Goal: Task Accomplishment & Management: Manage account settings

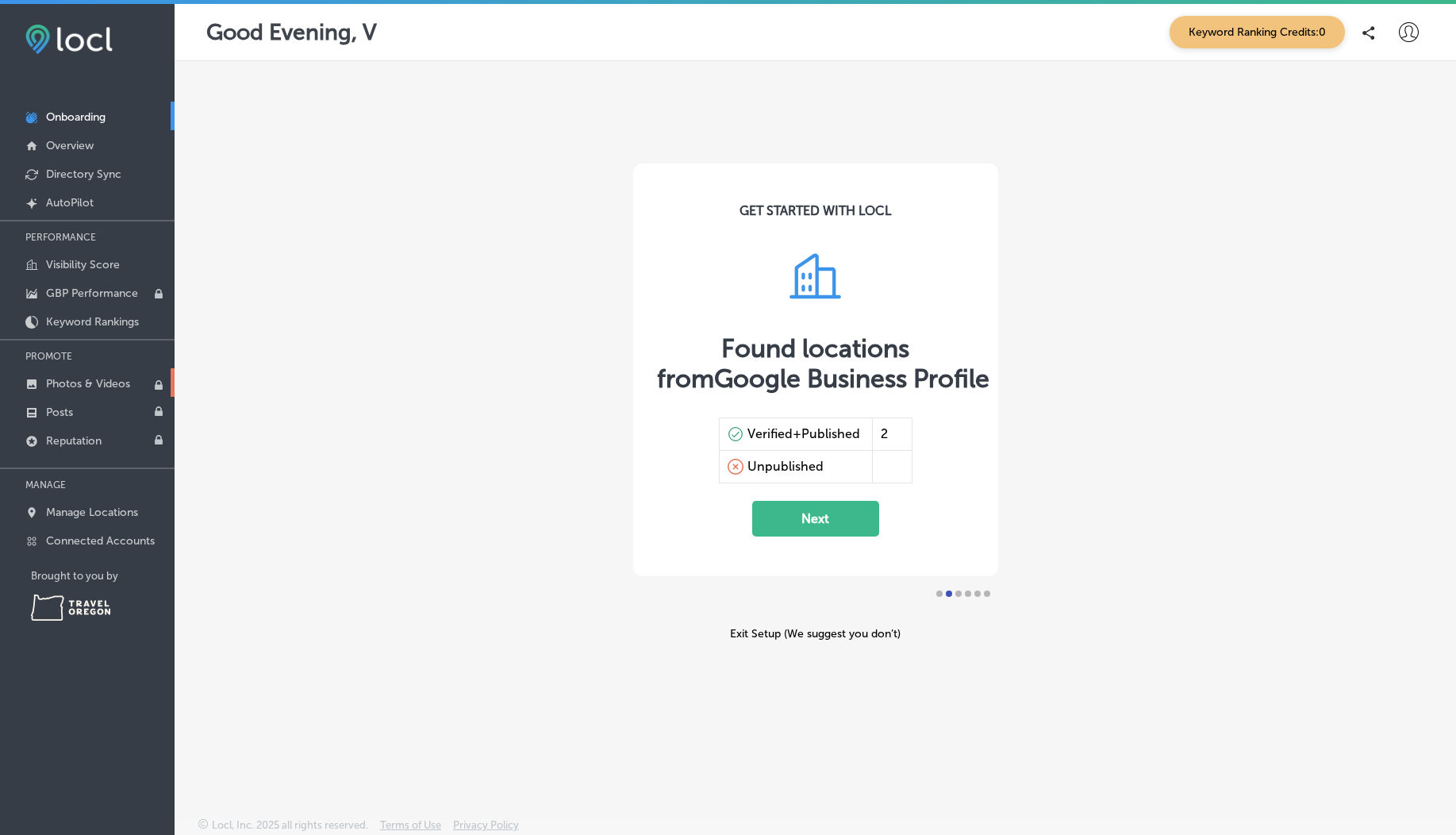
click at [101, 391] on link "Photos & Videos" at bounding box center [87, 382] width 174 height 28
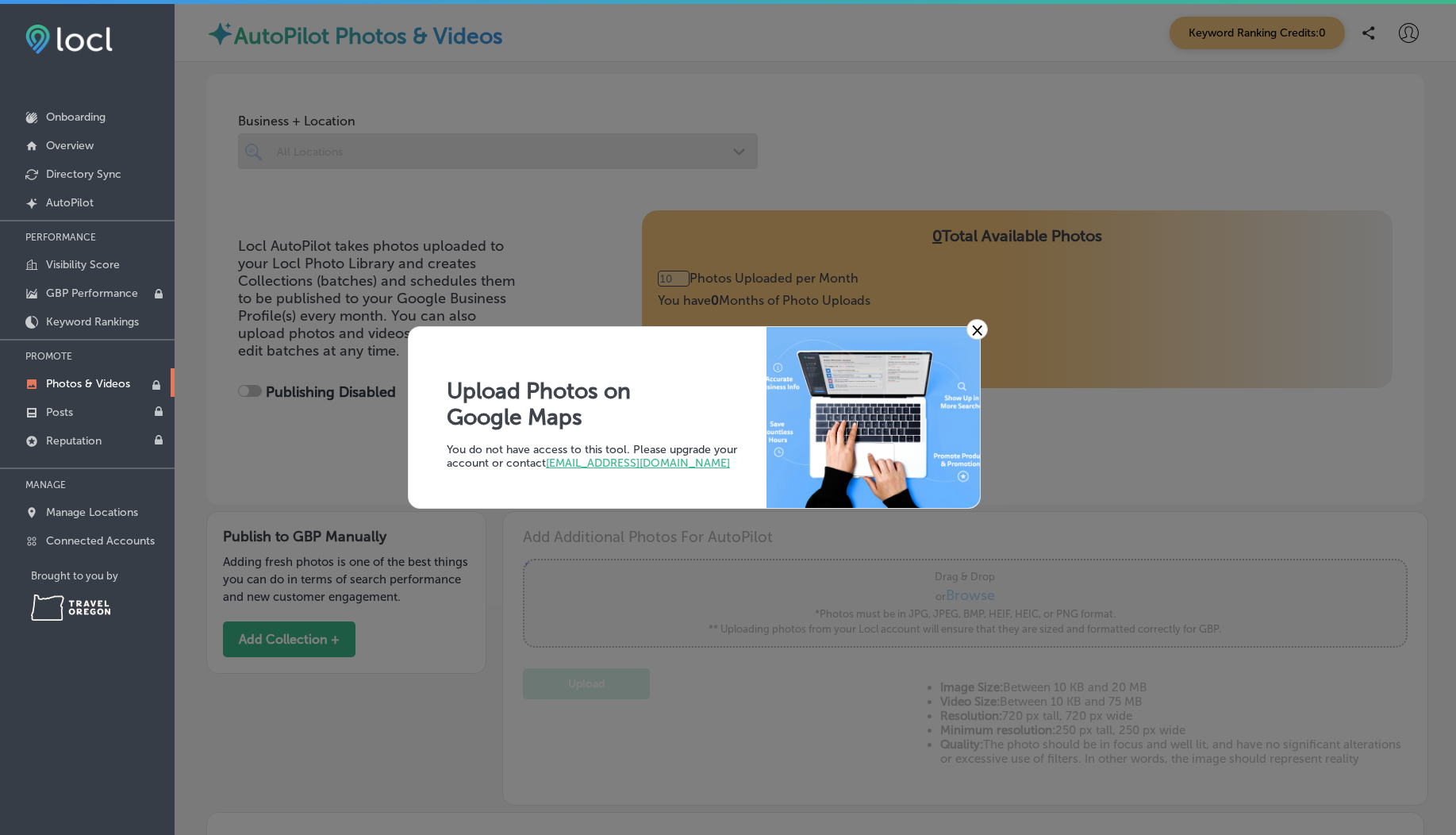
type input "0"
click at [986, 324] on link "×" at bounding box center [977, 329] width 21 height 20
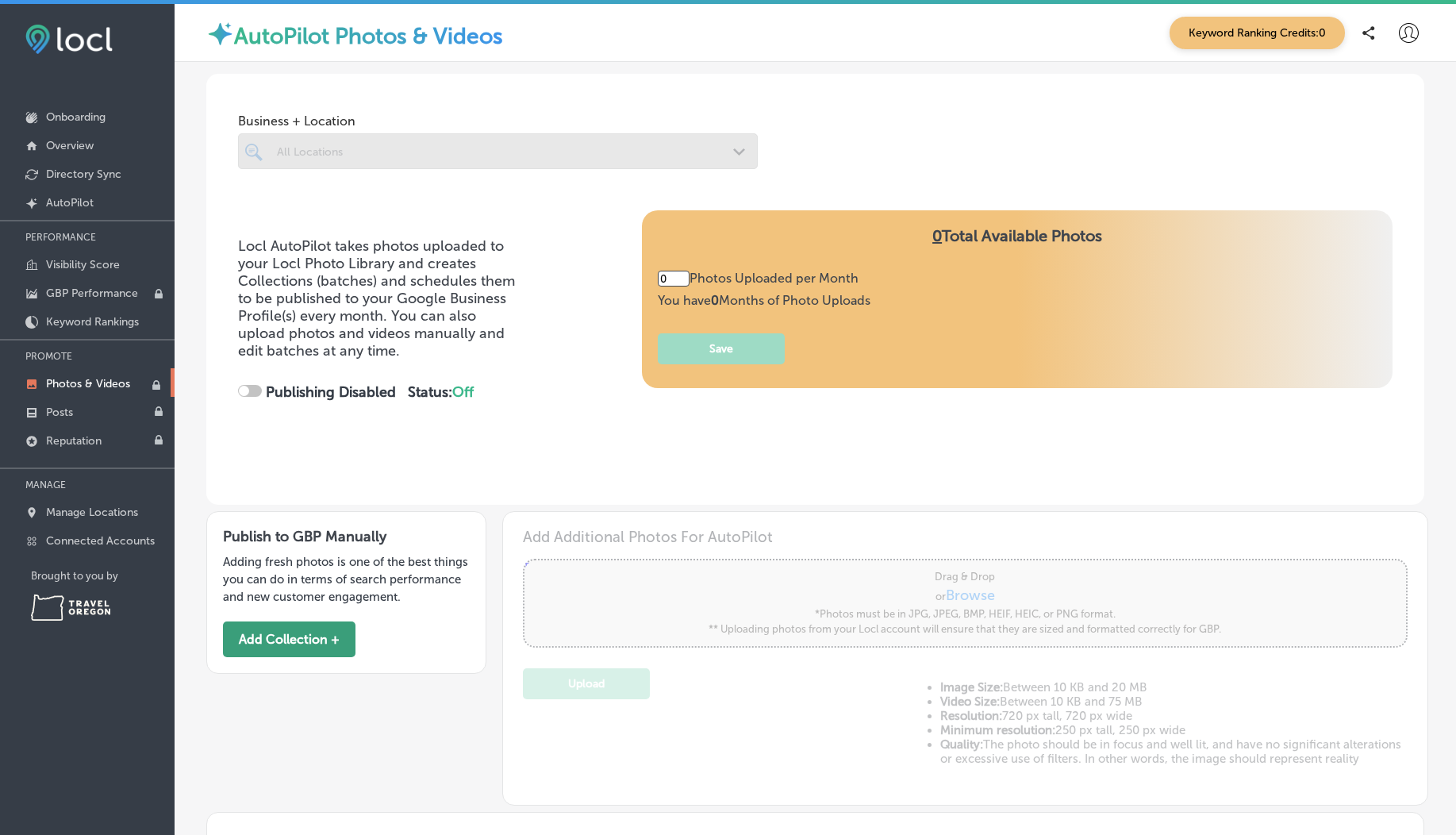
click at [276, 652] on button "Add Collection +" at bounding box center [289, 639] width 132 height 36
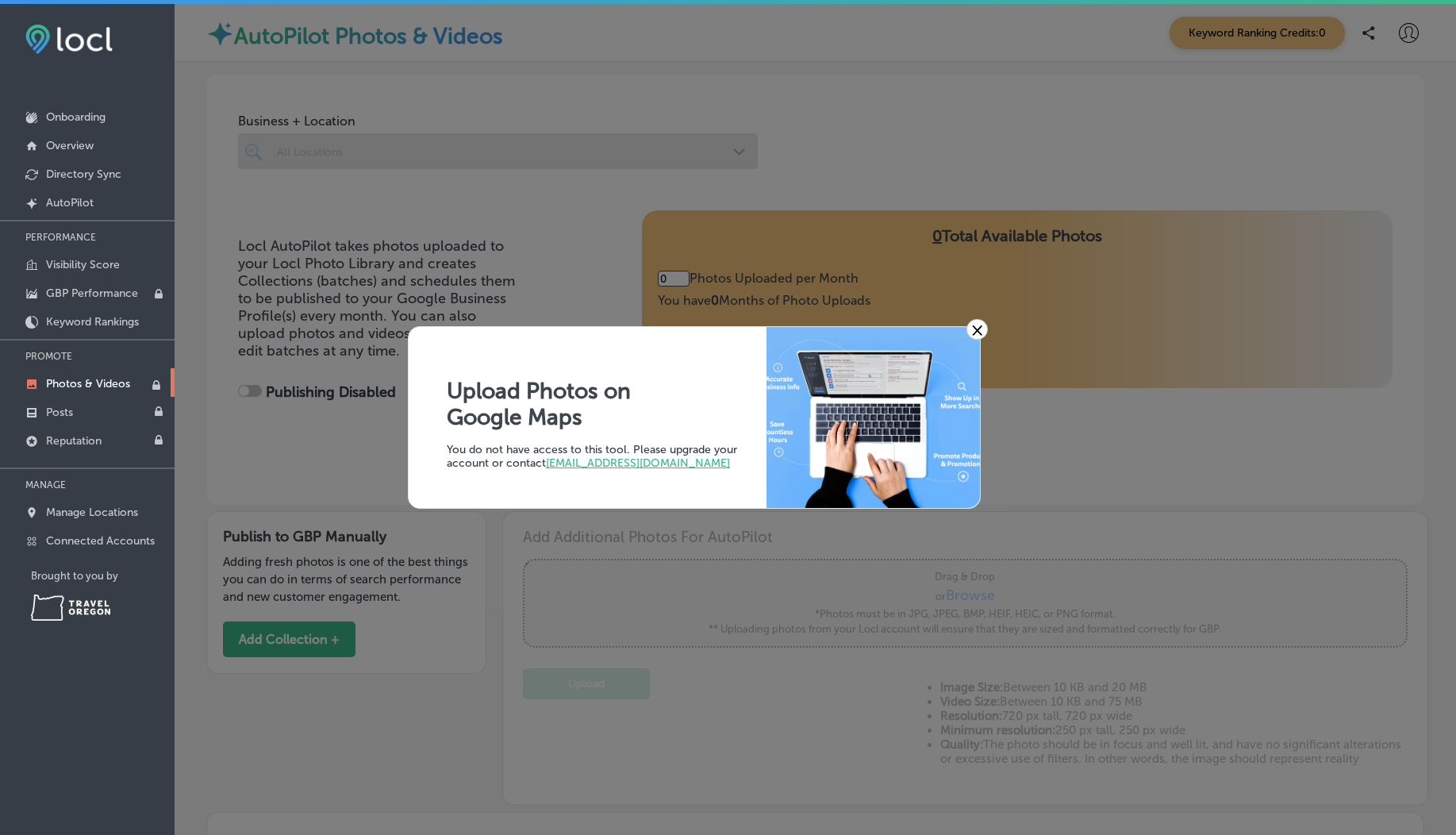
click at [974, 337] on link "×" at bounding box center [977, 329] width 21 height 20
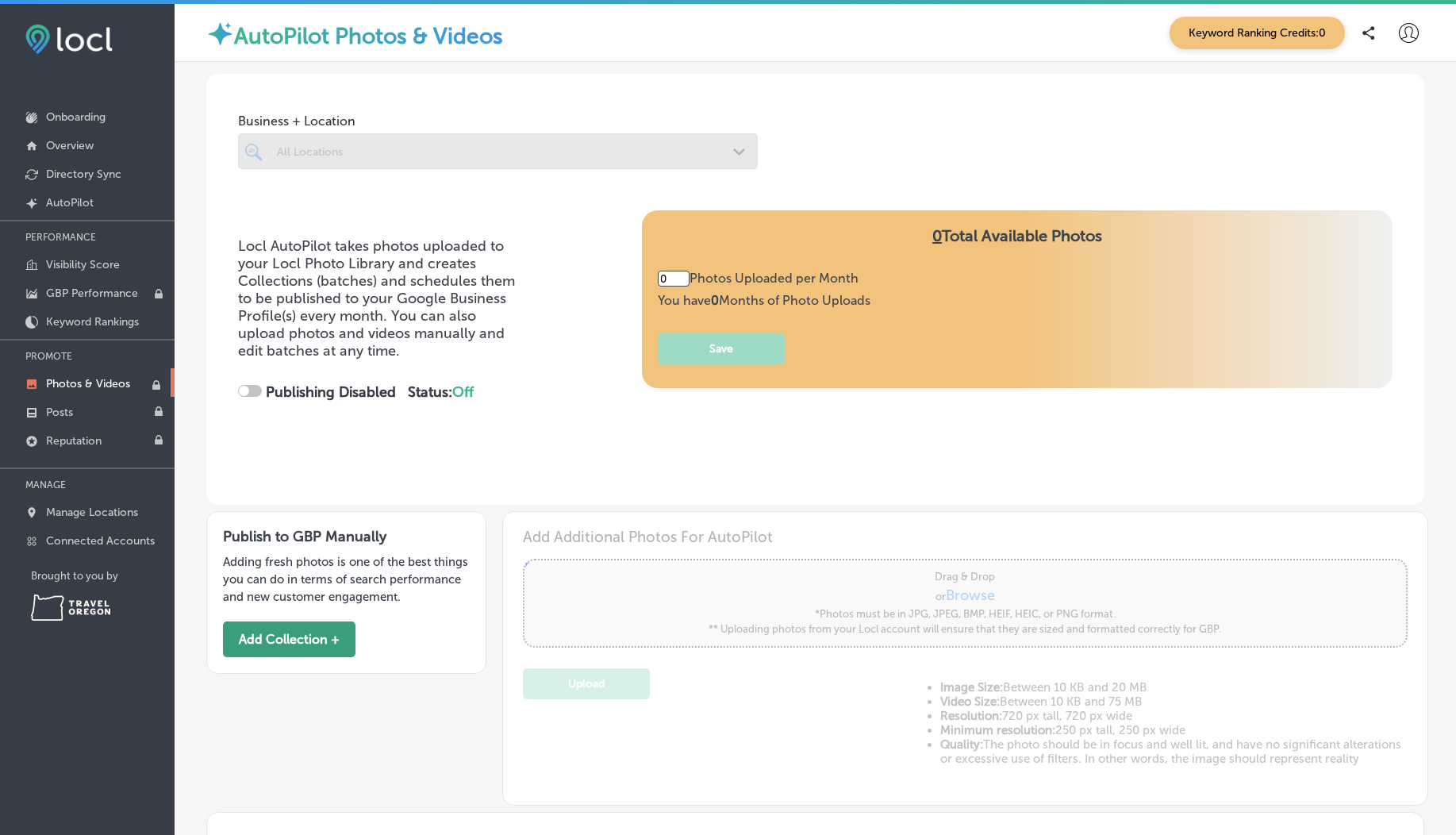
click at [296, 657] on button "Add Collection +" at bounding box center [289, 639] width 132 height 36
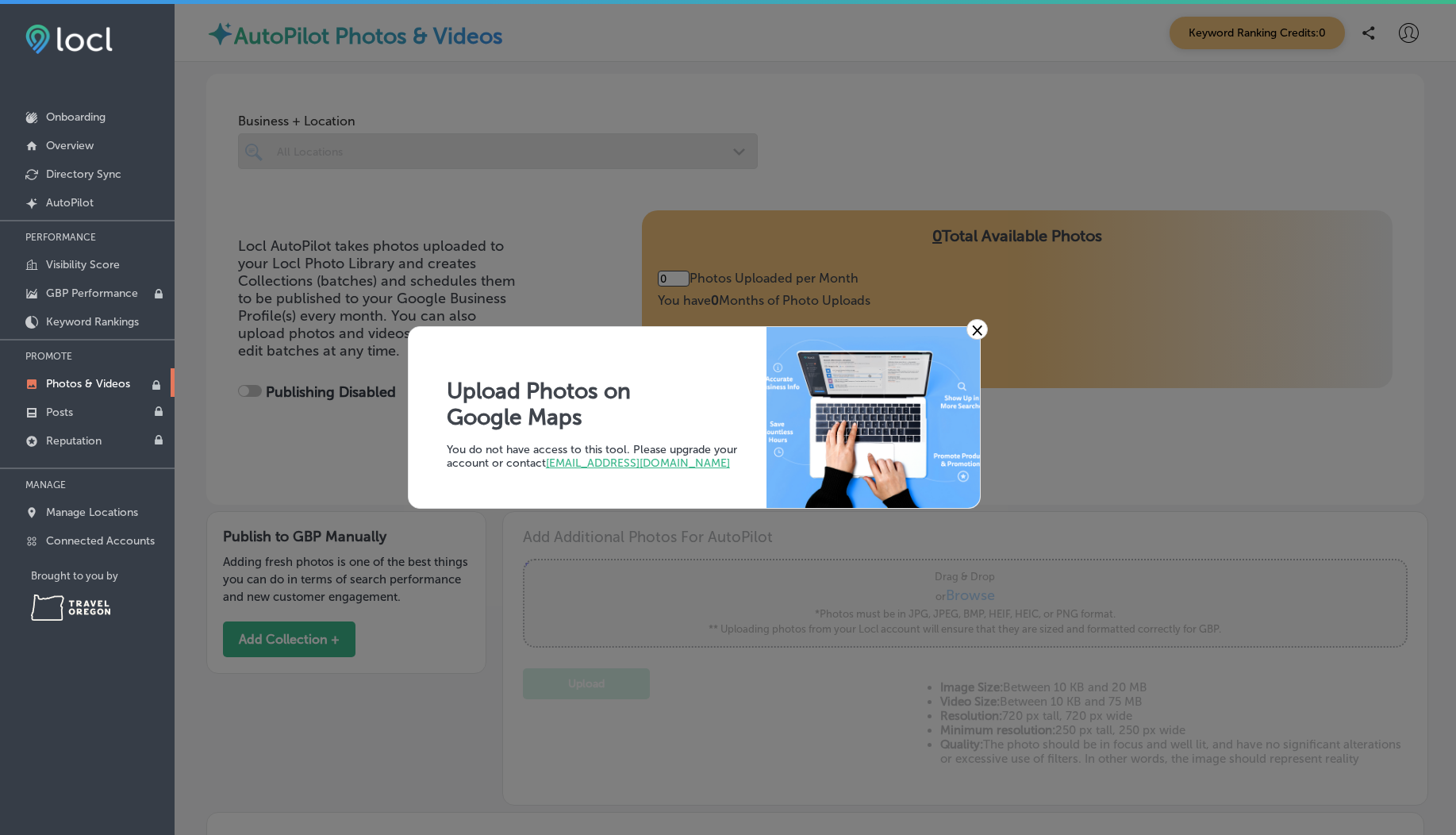
click at [982, 340] on div "× Upload Photos on Google Maps You do not have access to this tool. Please upgr…" at bounding box center [728, 418] width 1456 height 835
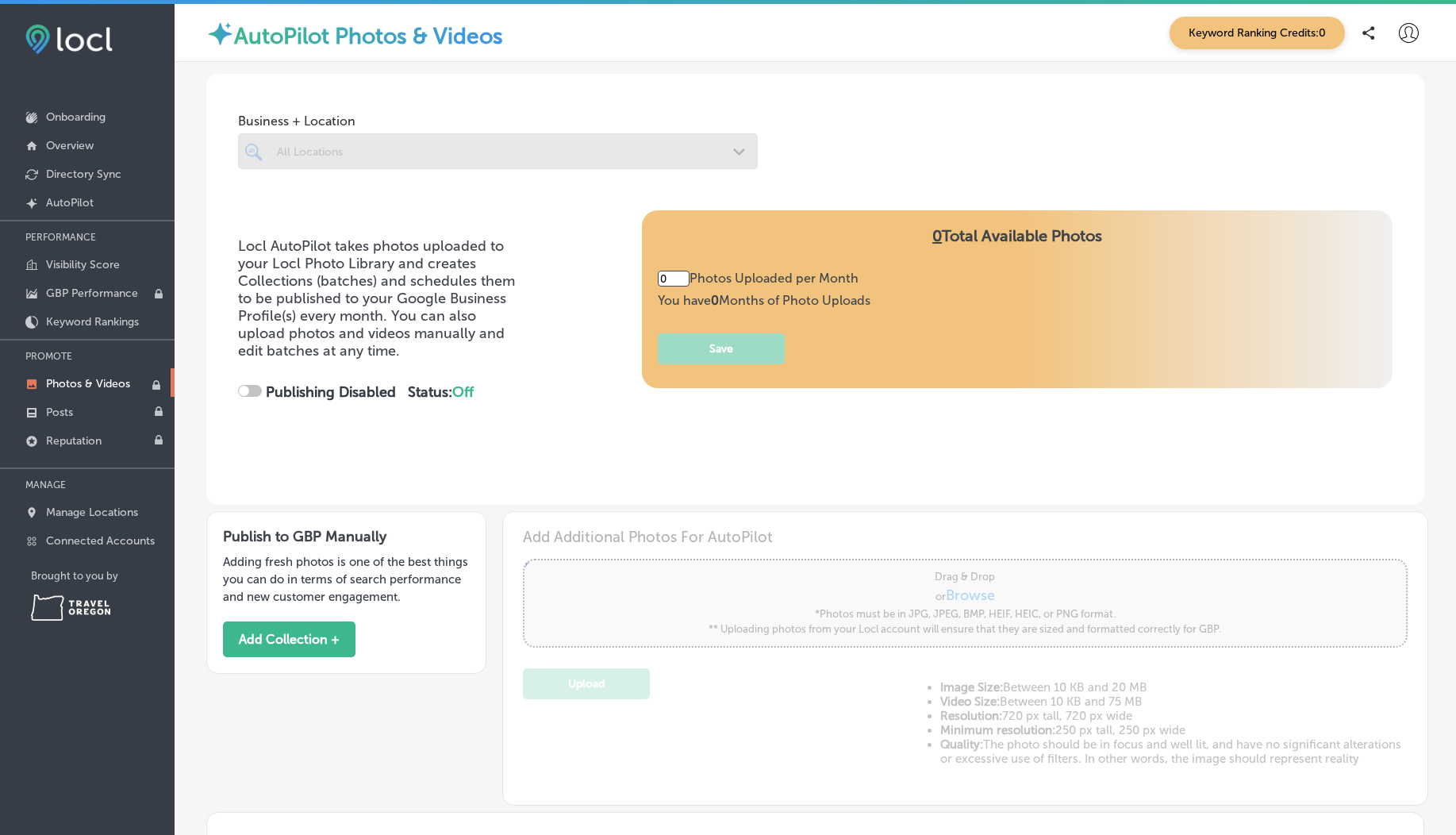
click at [1399, 37] on icon at bounding box center [1409, 33] width 20 height 20
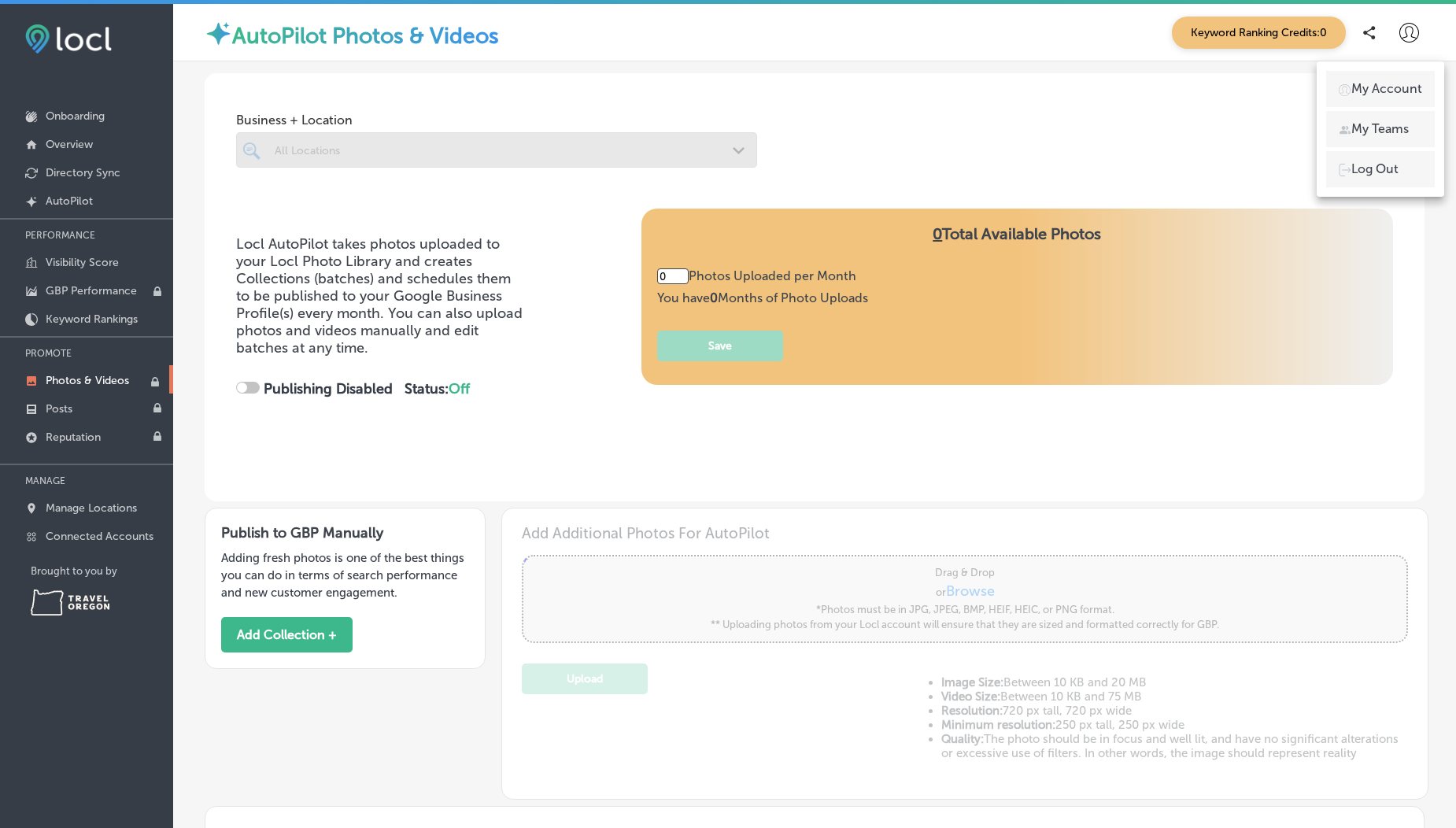
click at [1354, 177] on p "Log Out" at bounding box center [1375, 169] width 47 height 19
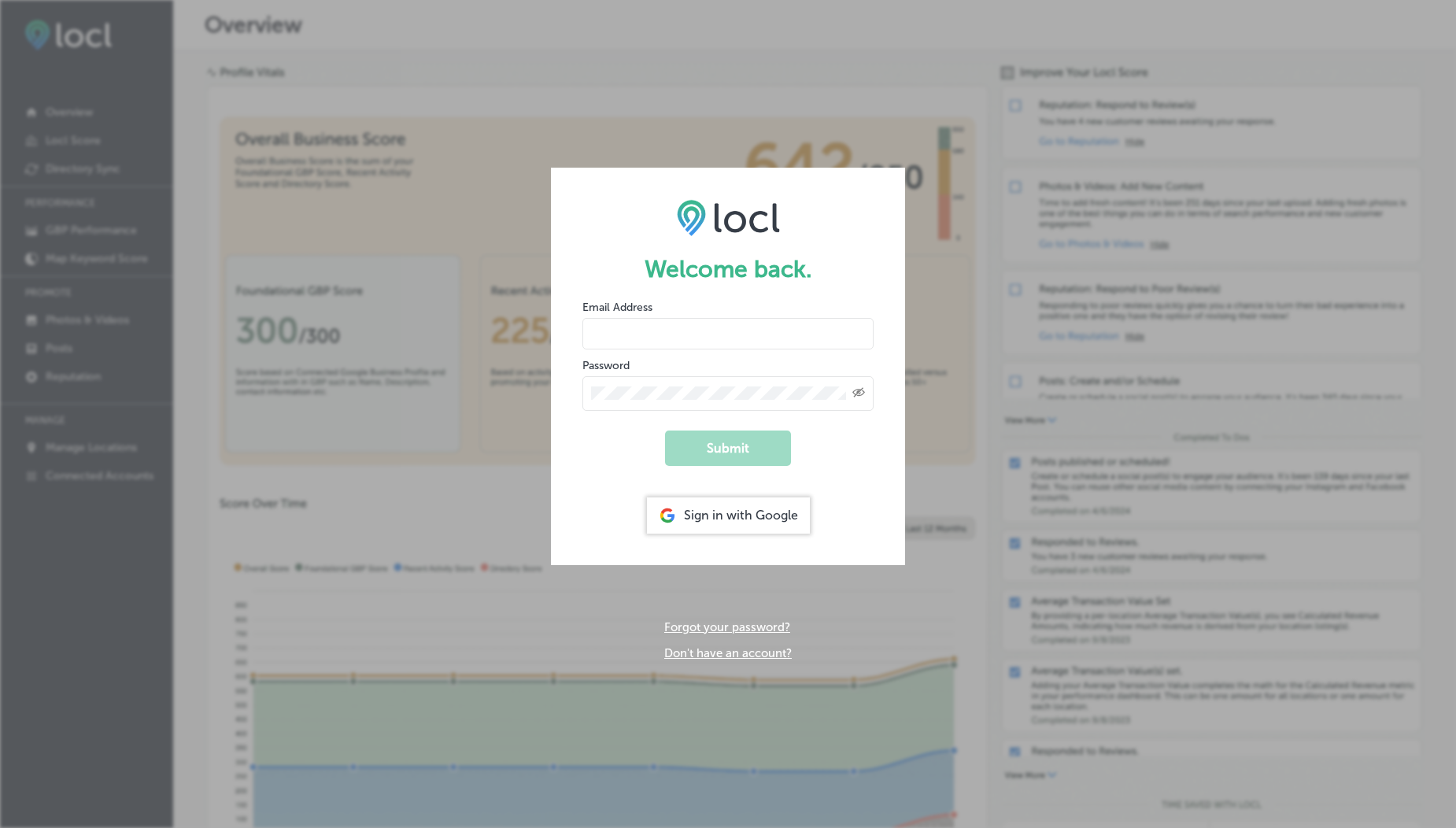
type input "usama@esketchers.com"
click at [615, 318] on input "usama@esketchers.com" at bounding box center [728, 333] width 291 height 32
click at [632, 500] on form "Welcome back. Email Address usama@esketchers.com Password Created with Sketch. …" at bounding box center [728, 366] width 354 height 397
click at [734, 464] on button "Submit" at bounding box center [728, 448] width 126 height 35
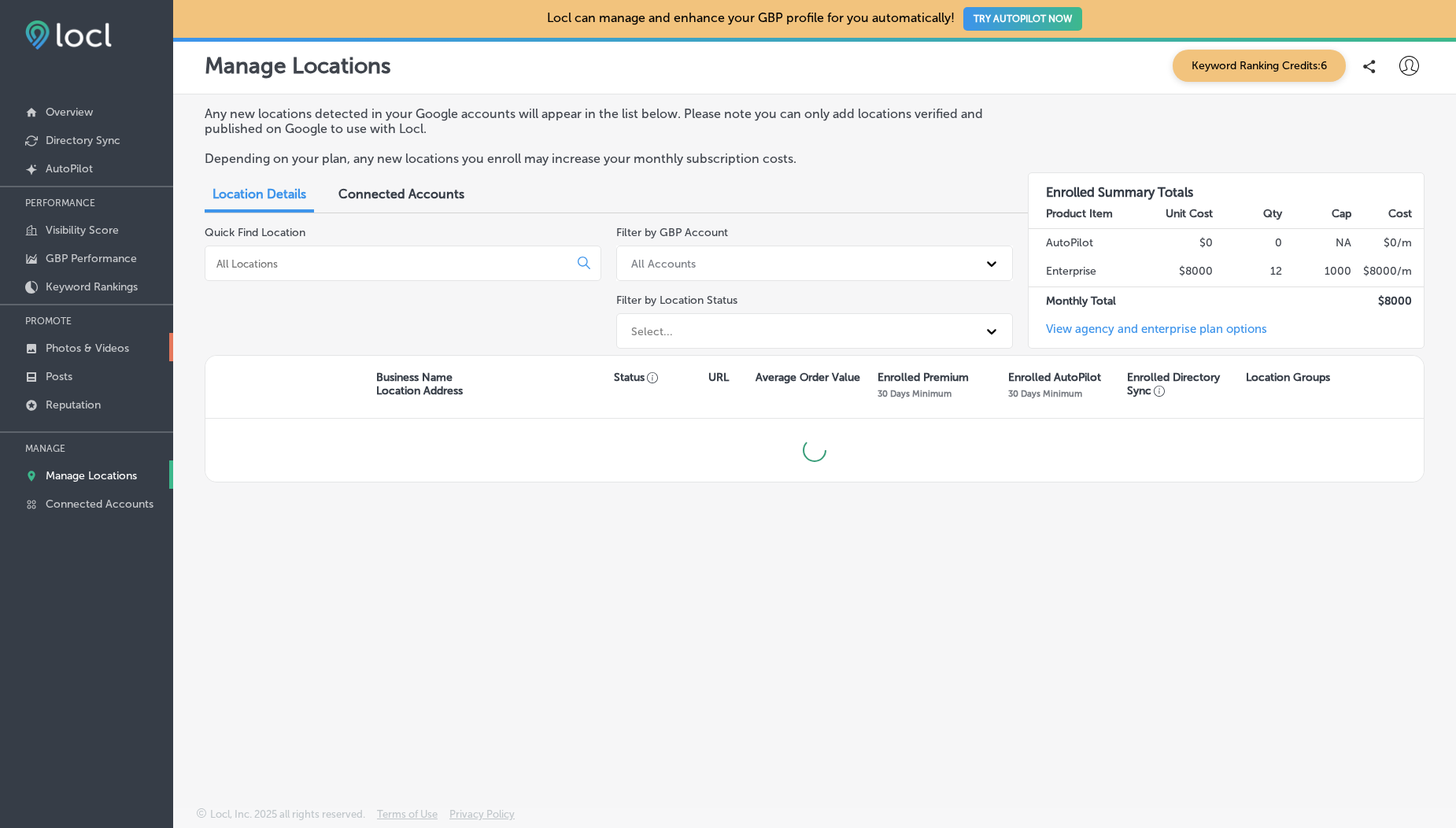
click at [62, 347] on p "Photos & Videos" at bounding box center [87, 348] width 84 height 14
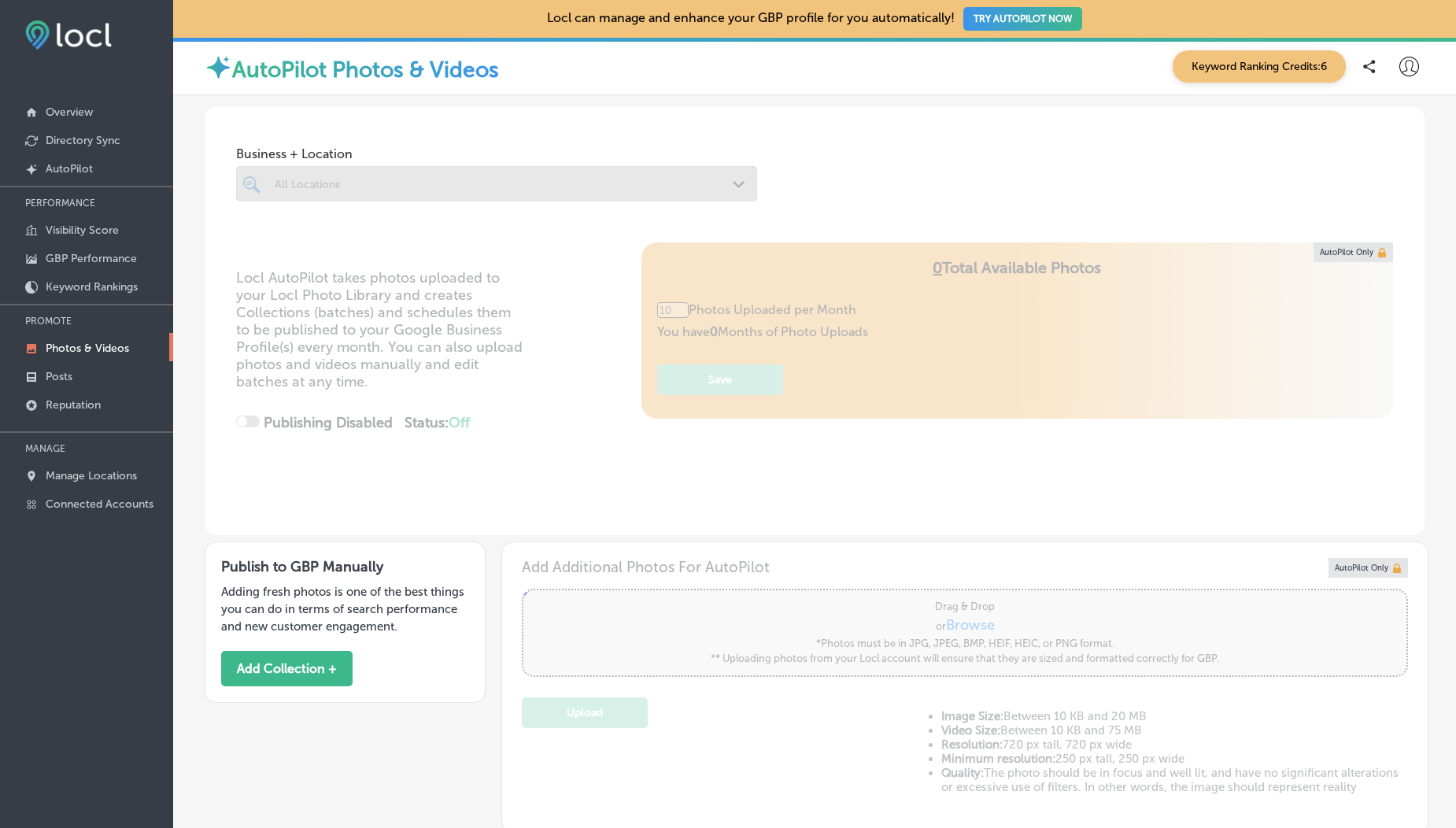
scroll to position [77, 0]
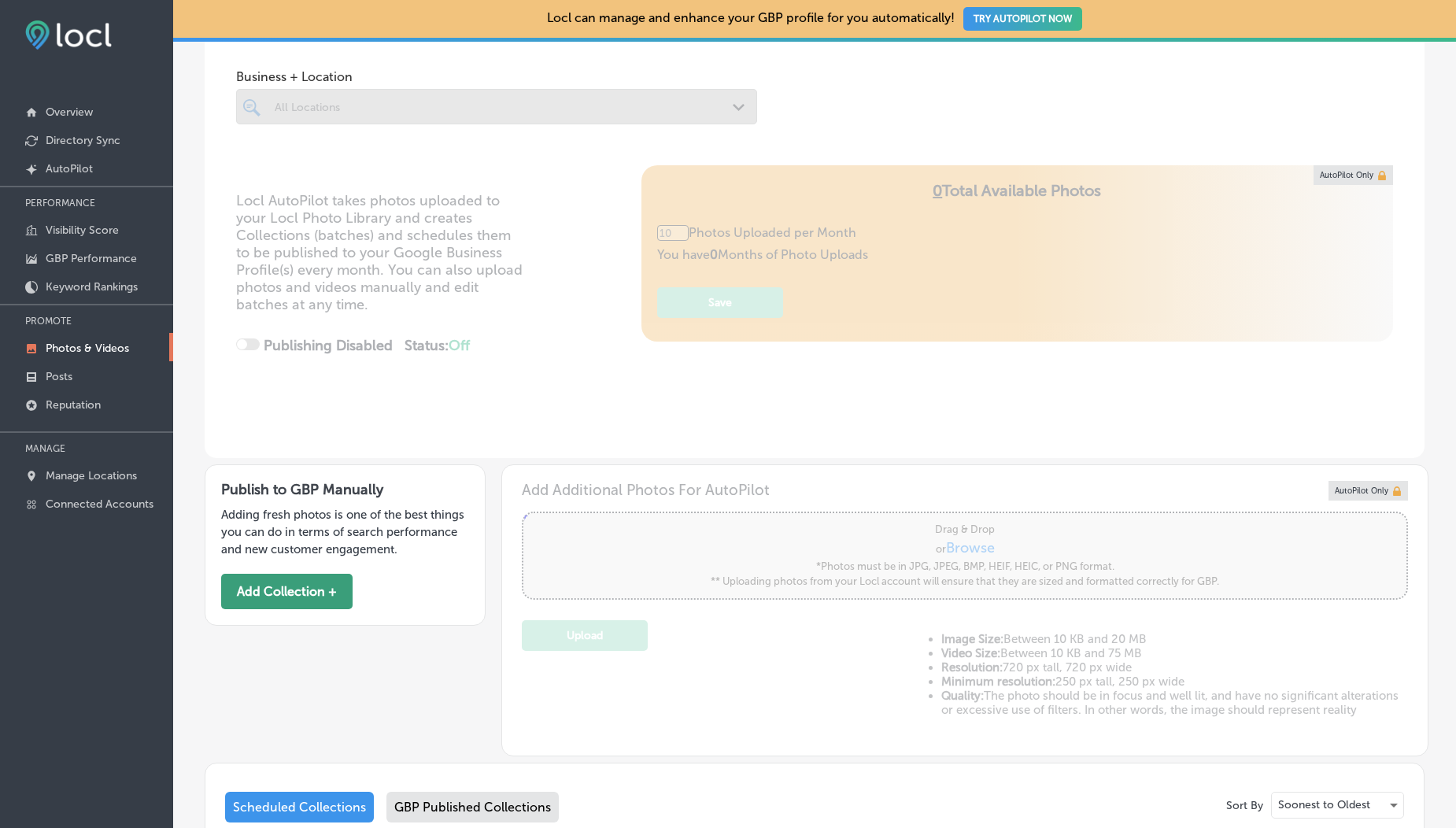
click at [316, 592] on button "Add Collection +" at bounding box center [287, 591] width 131 height 35
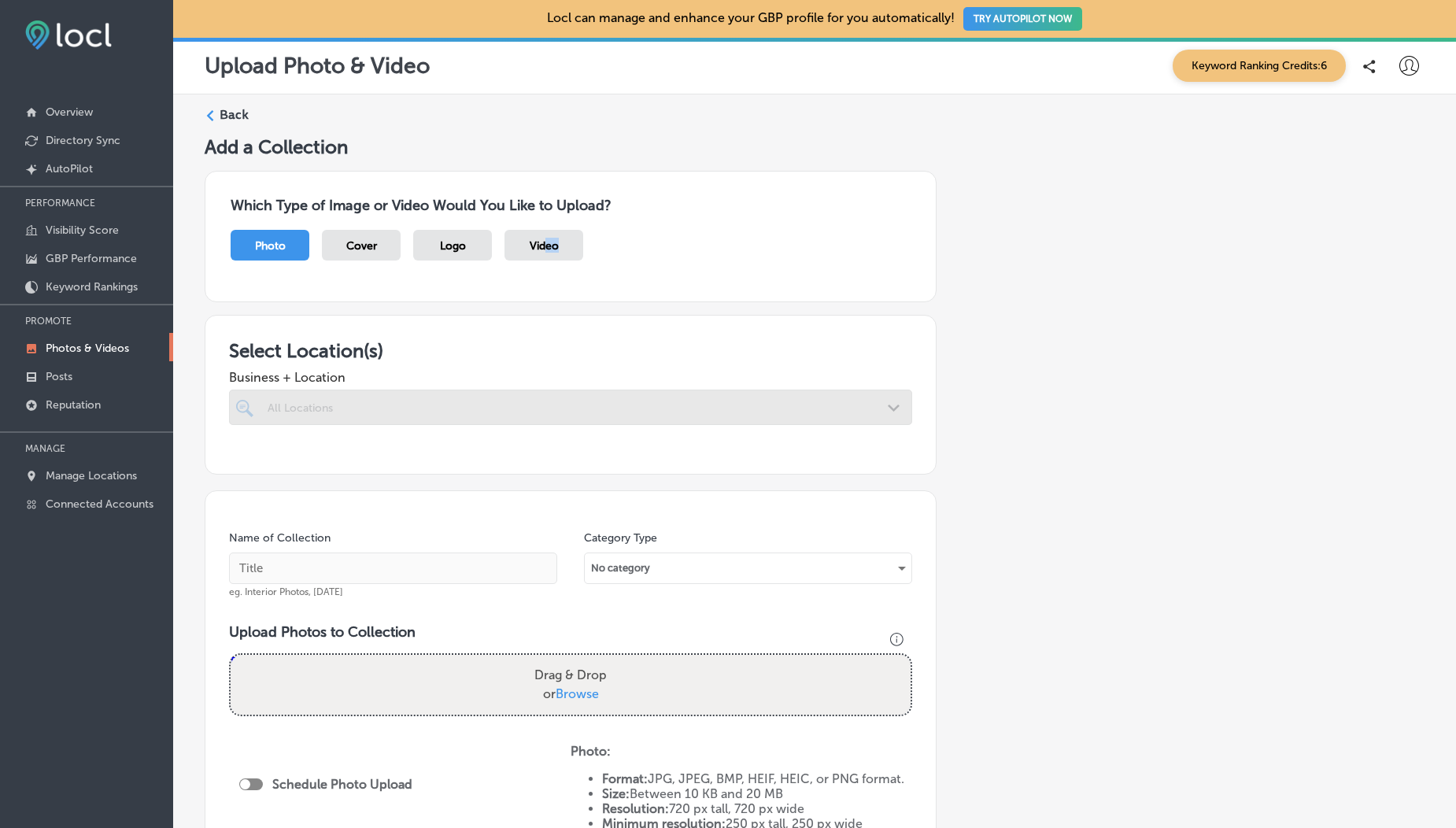
click at [545, 253] on div "Video" at bounding box center [543, 246] width 79 height 31
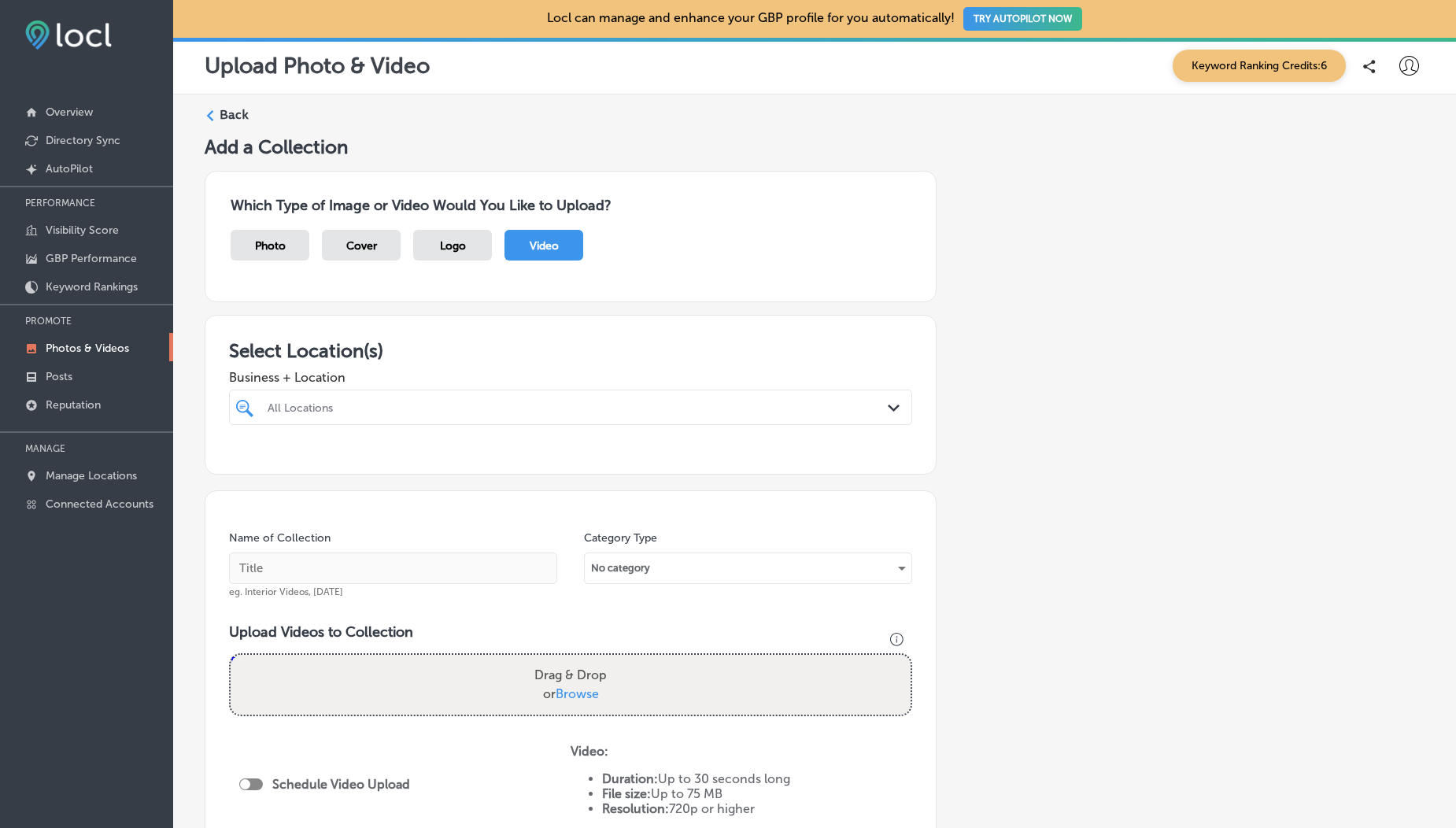
click at [477, 388] on div "Business + Location All Locations Path Created with Sketch." at bounding box center [571, 393] width 683 height 63
click at [457, 393] on div "All Locations Path Created with Sketch." at bounding box center [571, 407] width 683 height 35
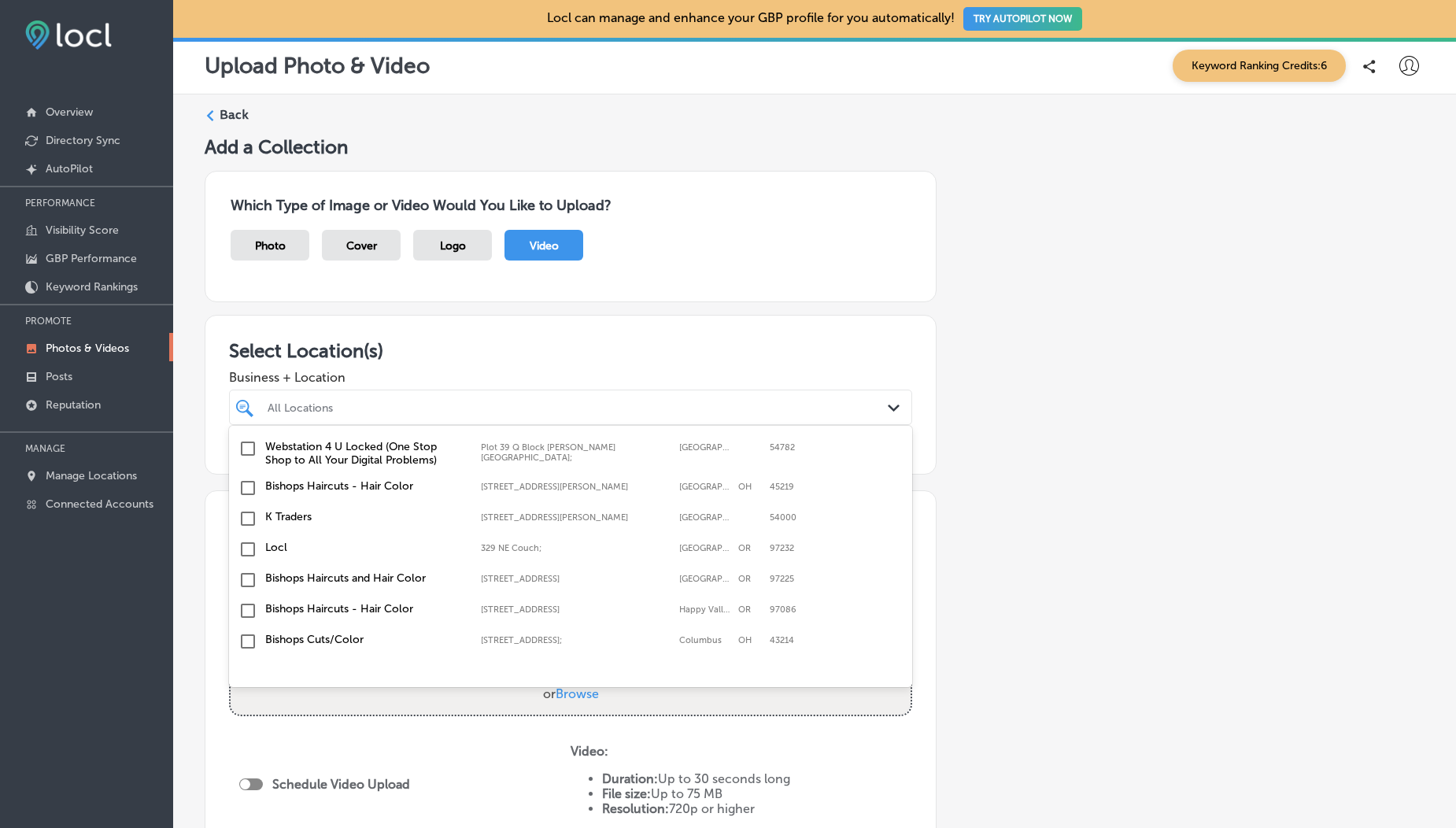
scroll to position [225, 0]
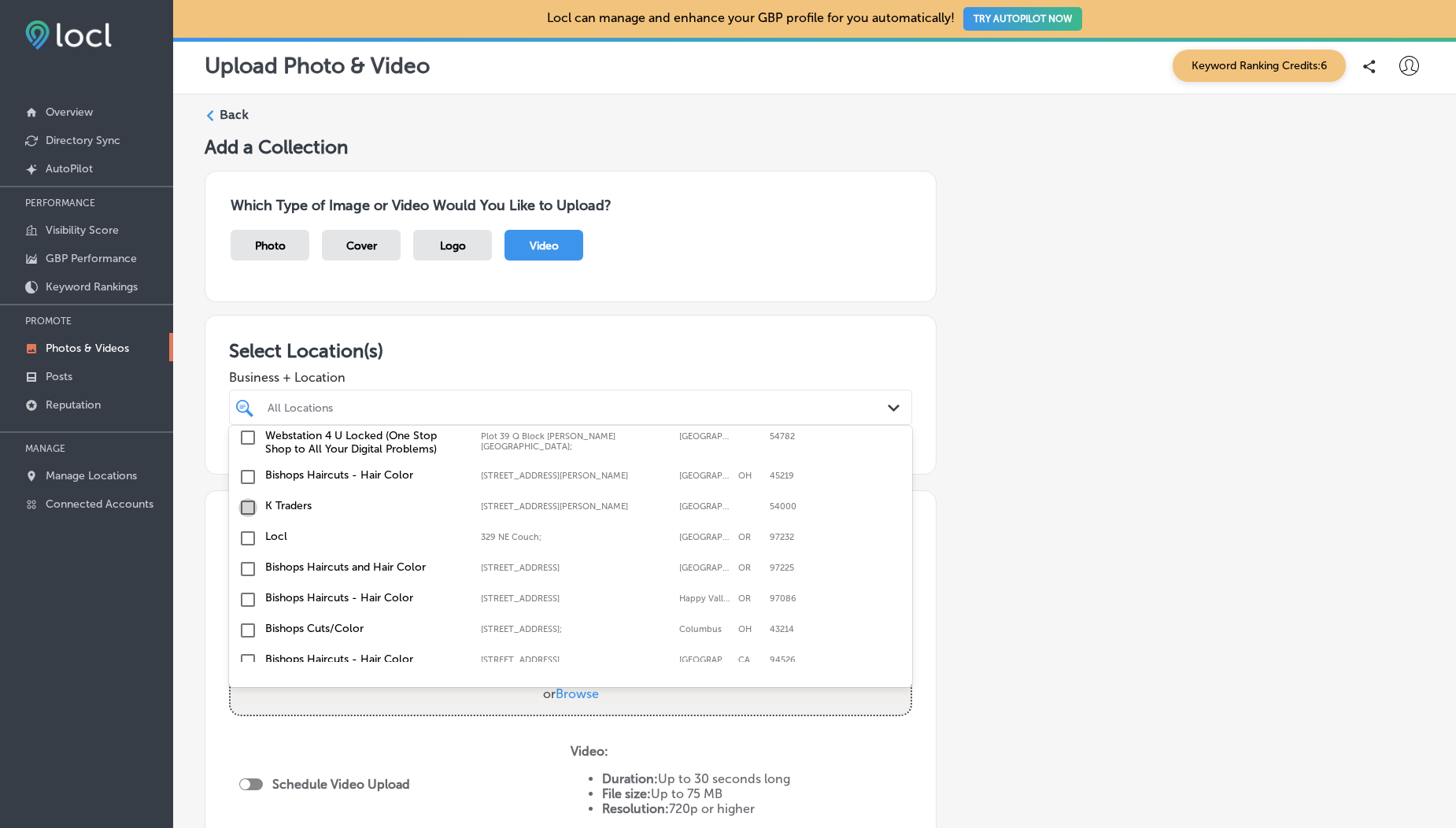
click at [254, 515] on input "checkbox" at bounding box center [248, 508] width 19 height 19
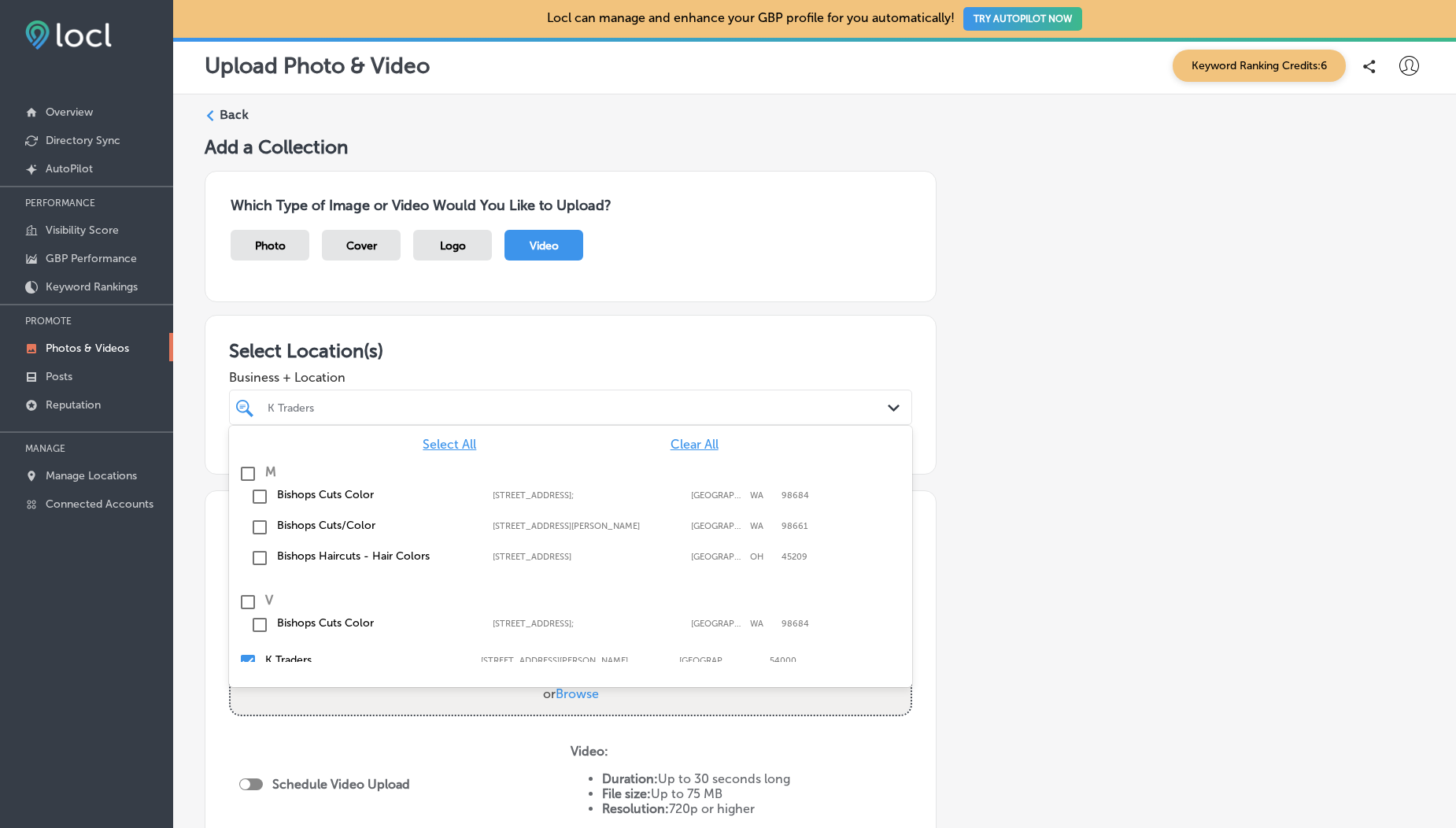
click at [478, 280] on div "Which Type of Image or Video Would You Like to Upload? Photo Cover Logo Video" at bounding box center [571, 237] width 732 height 131
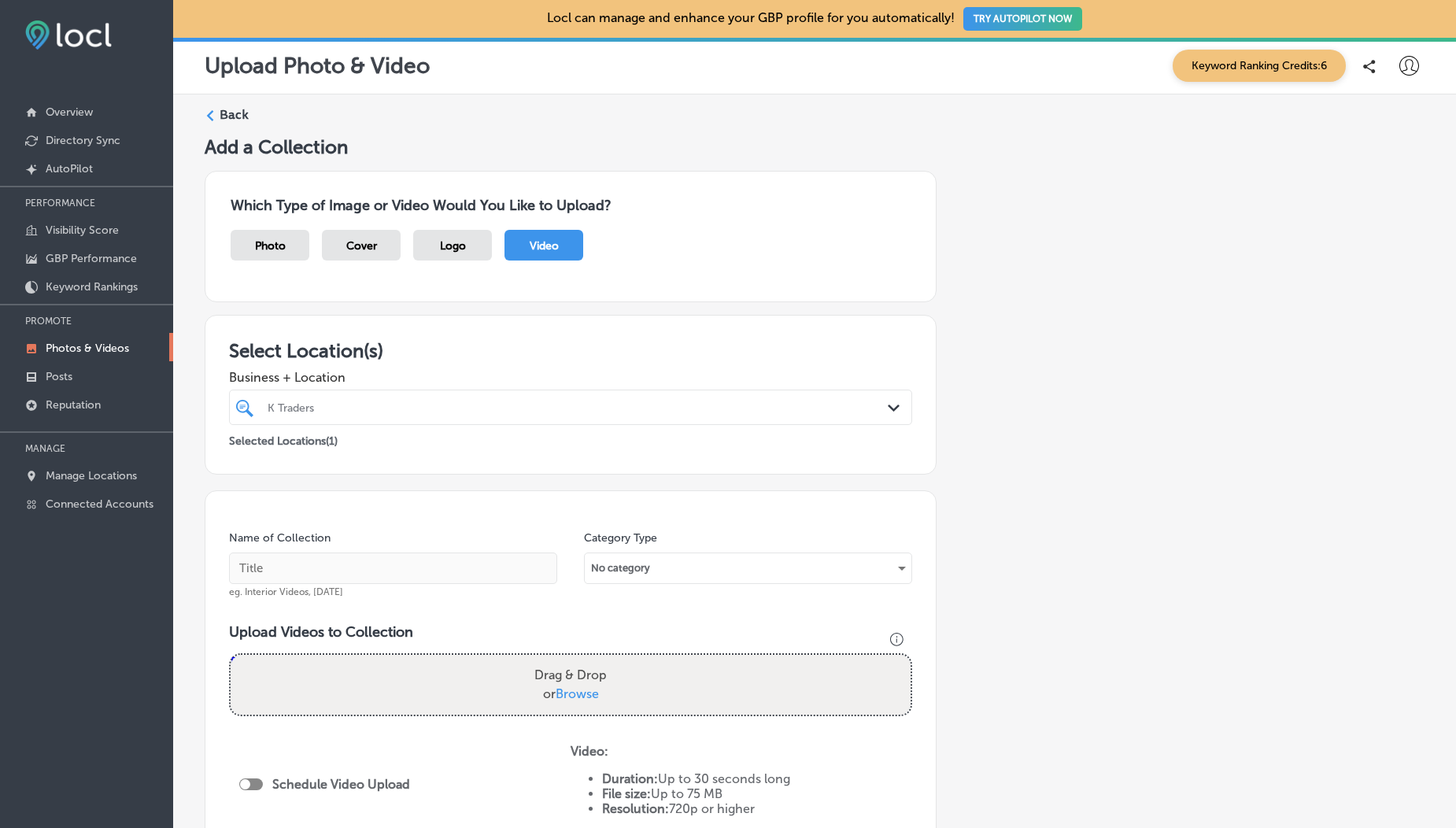
scroll to position [241, 0]
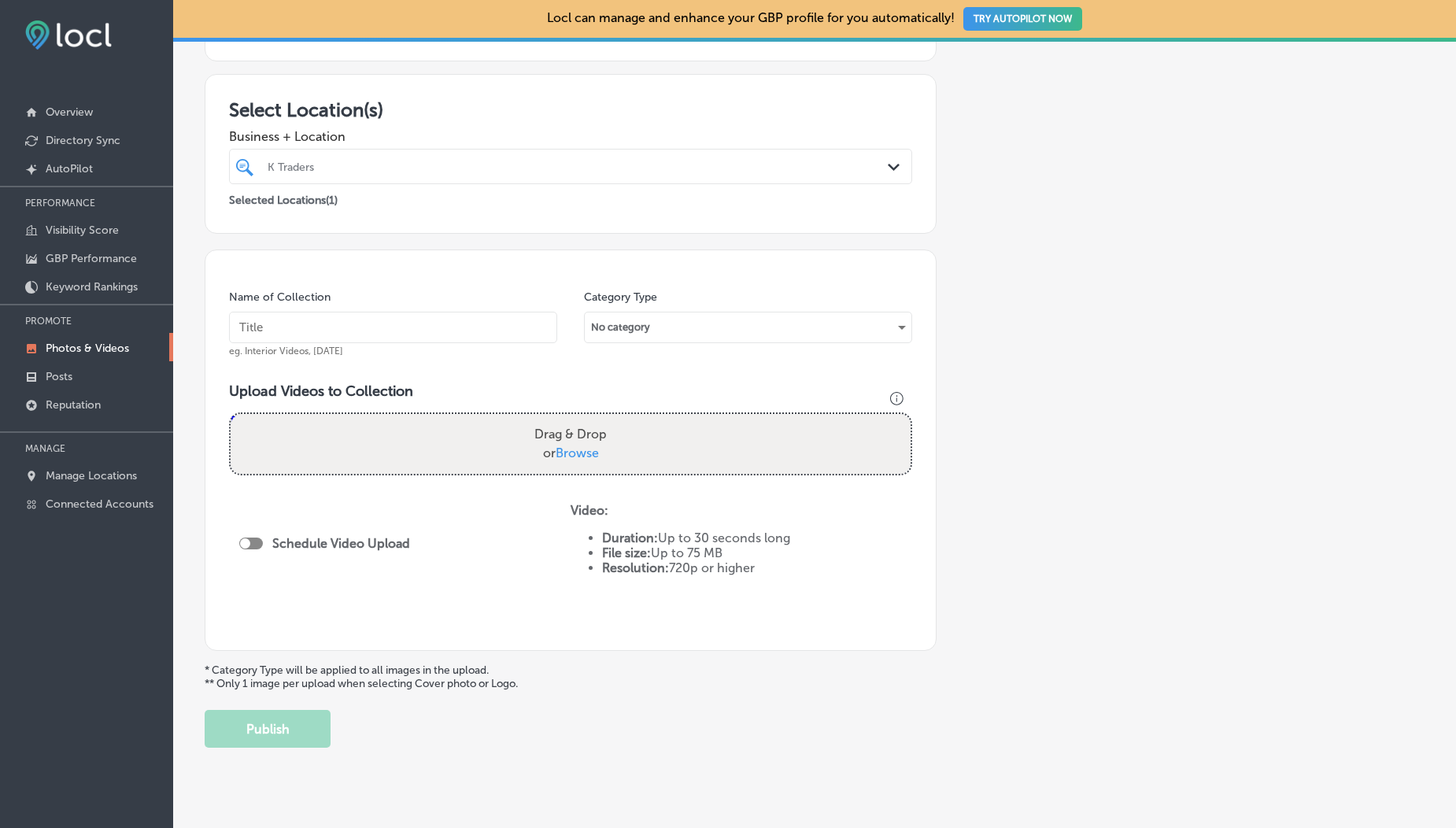
click at [573, 452] on span "Browse" at bounding box center [578, 453] width 44 height 15
click at [573, 419] on input "Drag & Drop or Browse" at bounding box center [570, 416] width 680 height 5
type input "C:\fakepath\1000190211.mp4"
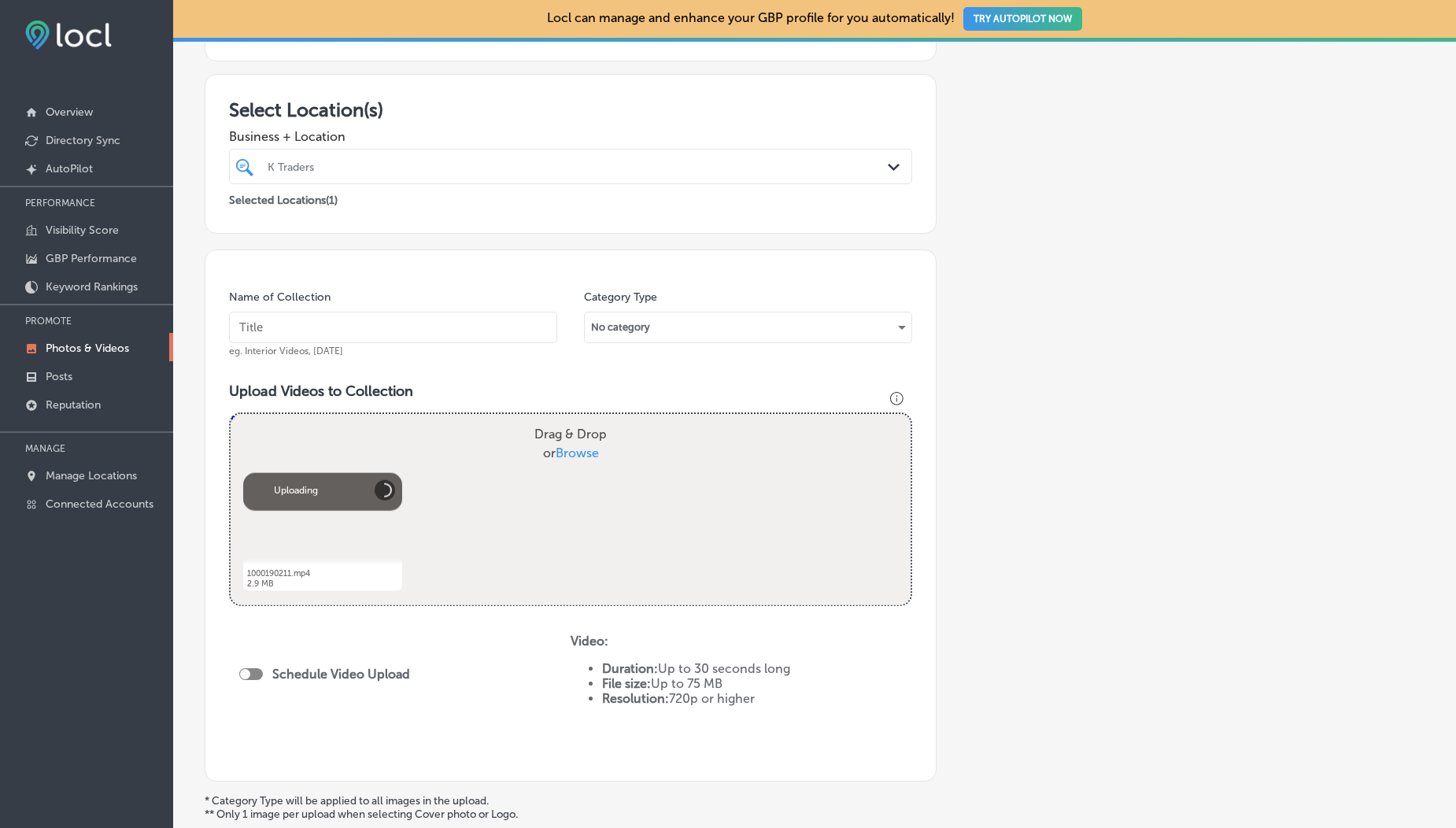
scroll to position [399, 0]
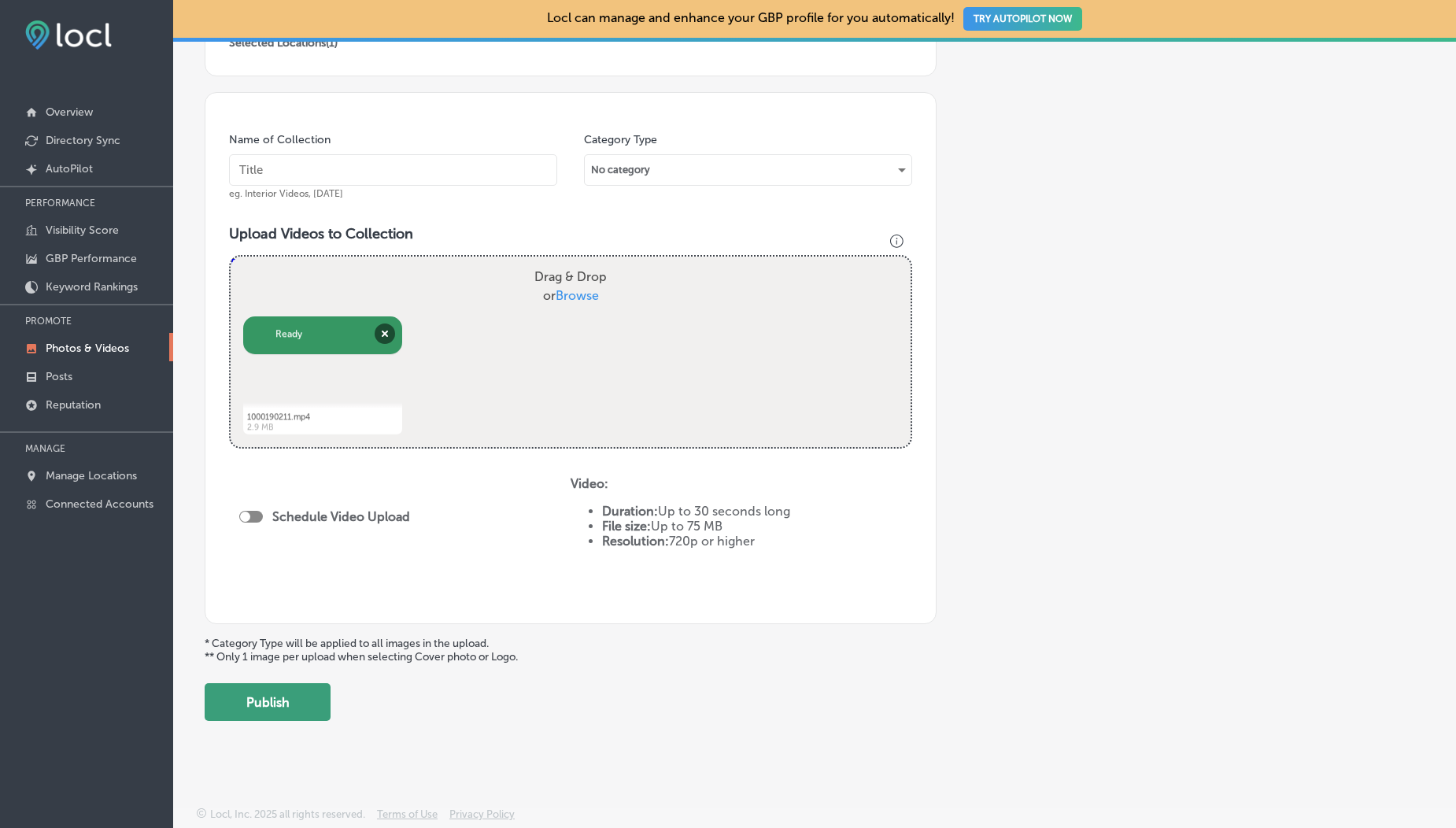
click at [291, 717] on button "Publish" at bounding box center [268, 702] width 126 height 38
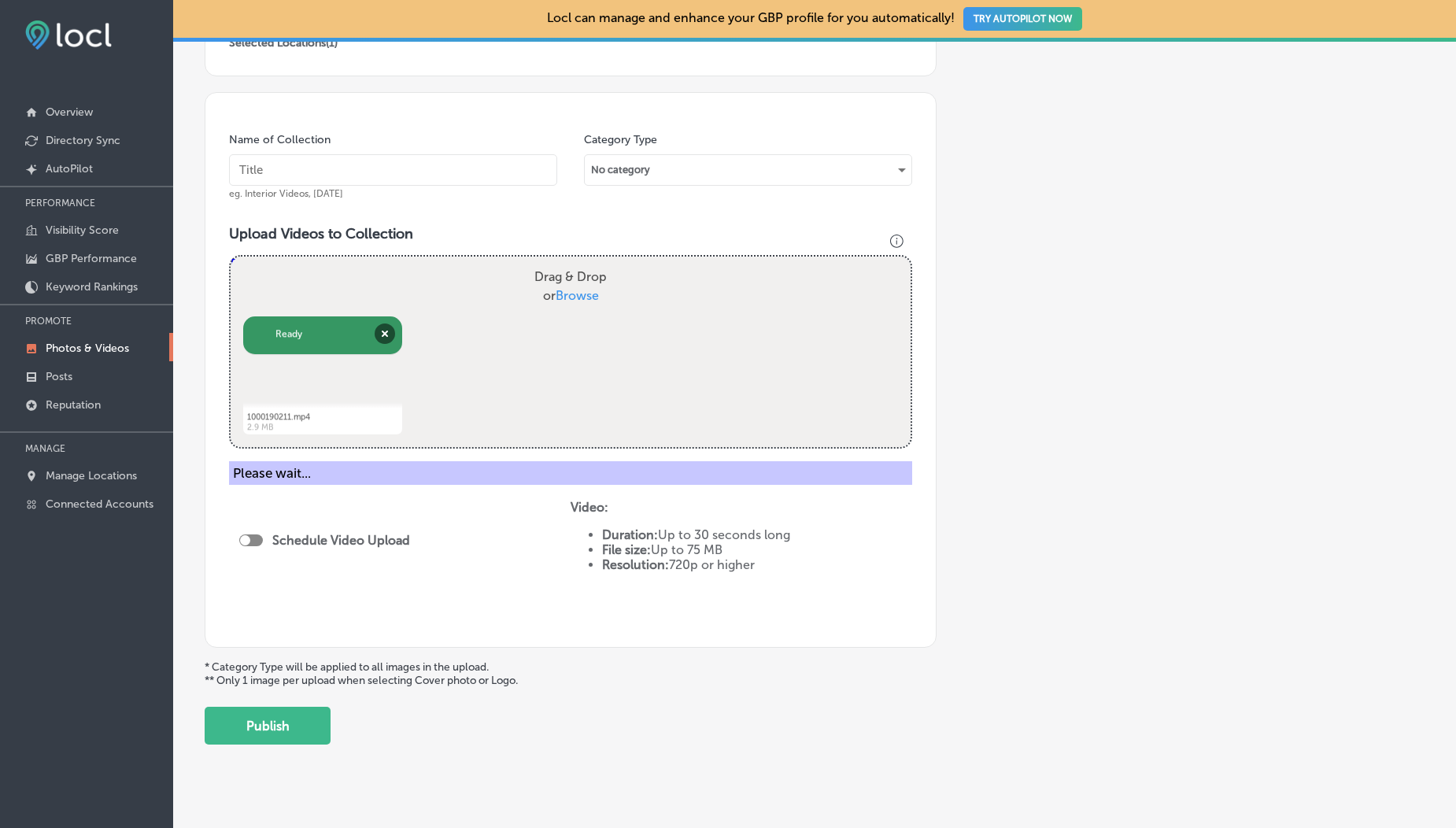
scroll to position [348, 0]
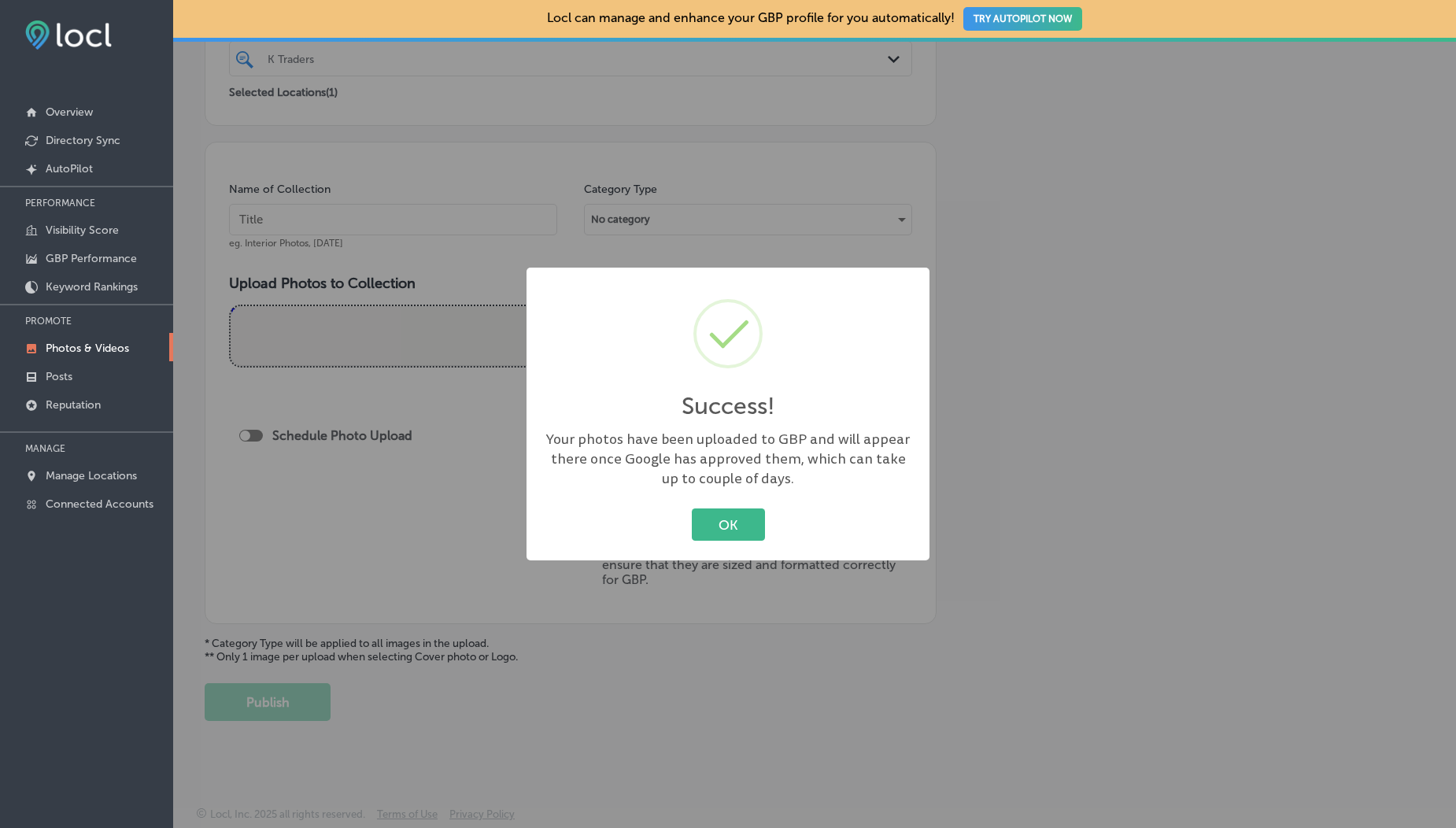
click at [120, 348] on p "Photos & Videos" at bounding box center [87, 348] width 84 height 14
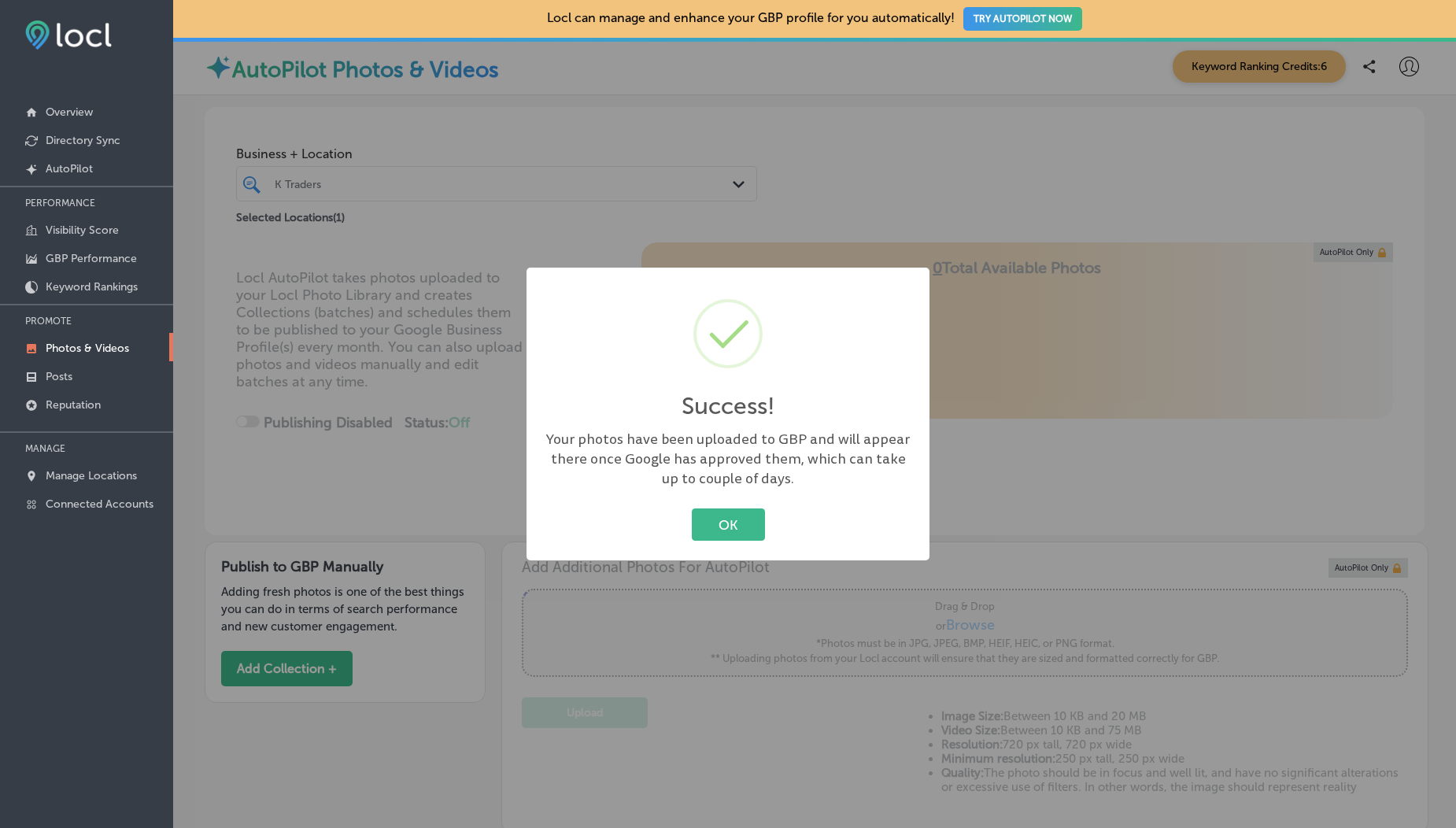
type input "5"
click at [715, 525] on button "OK" at bounding box center [728, 524] width 73 height 32
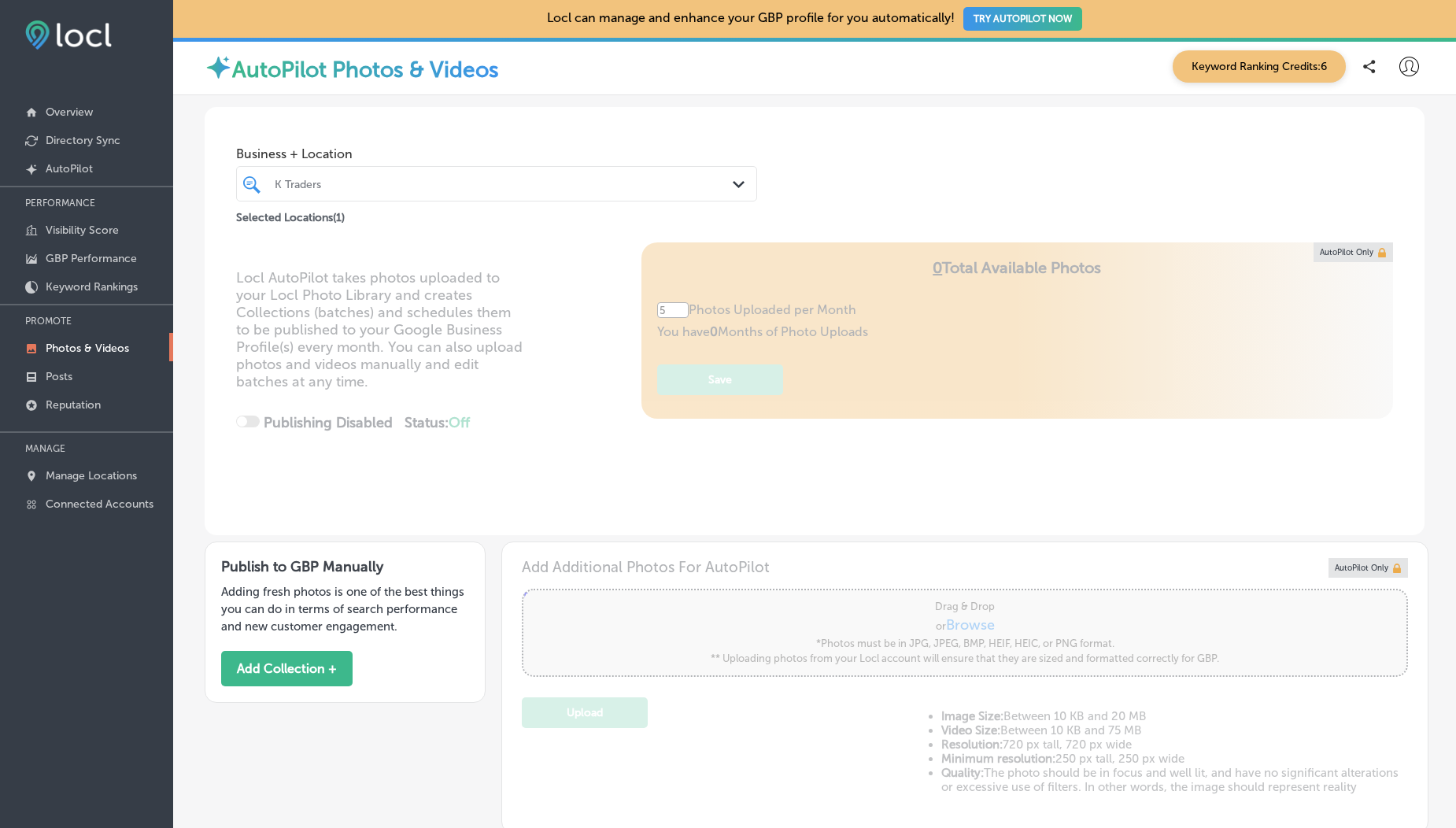
scroll to position [353, 0]
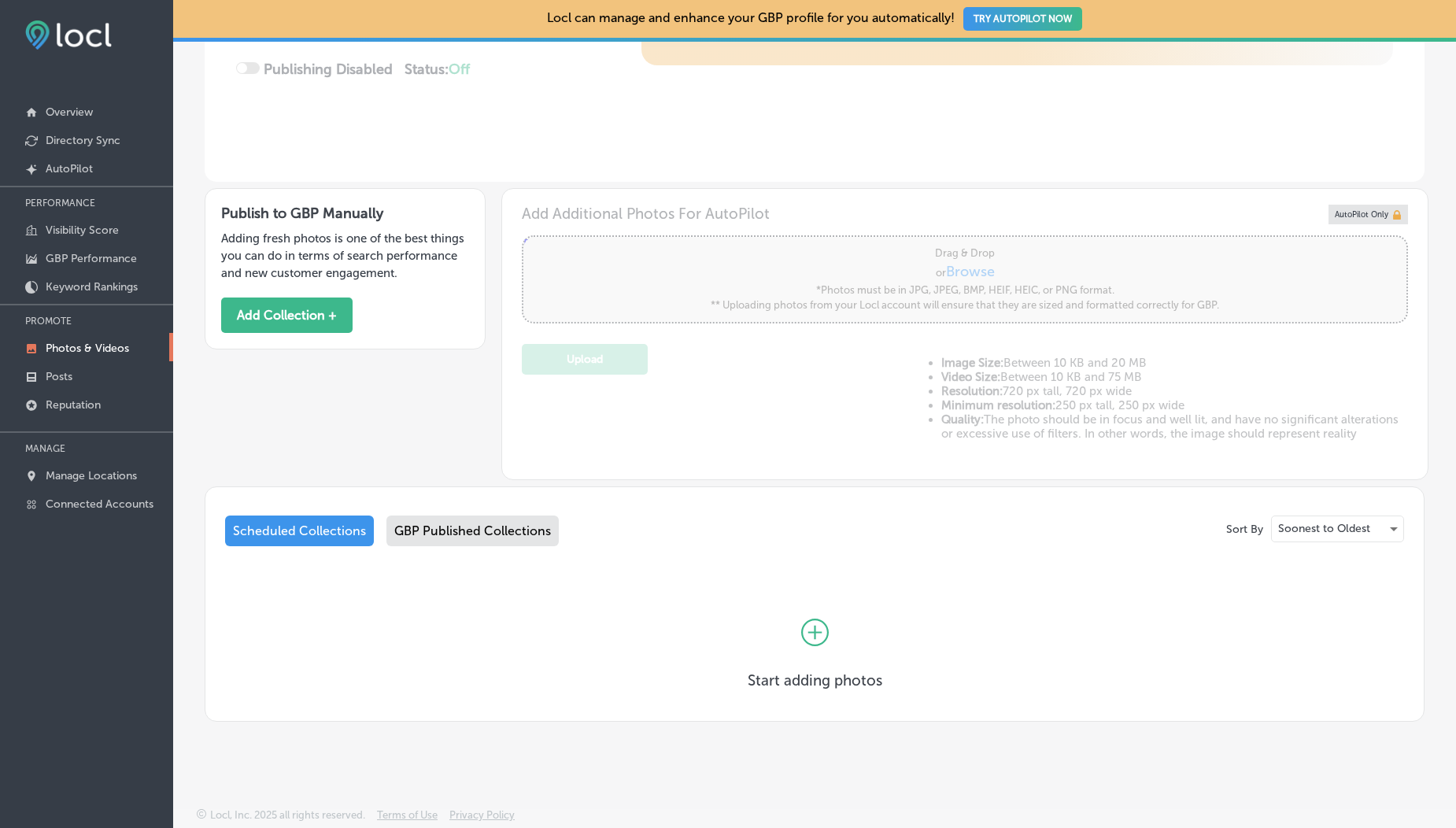
click at [516, 536] on div "GBP Published Collections" at bounding box center [472, 531] width 172 height 31
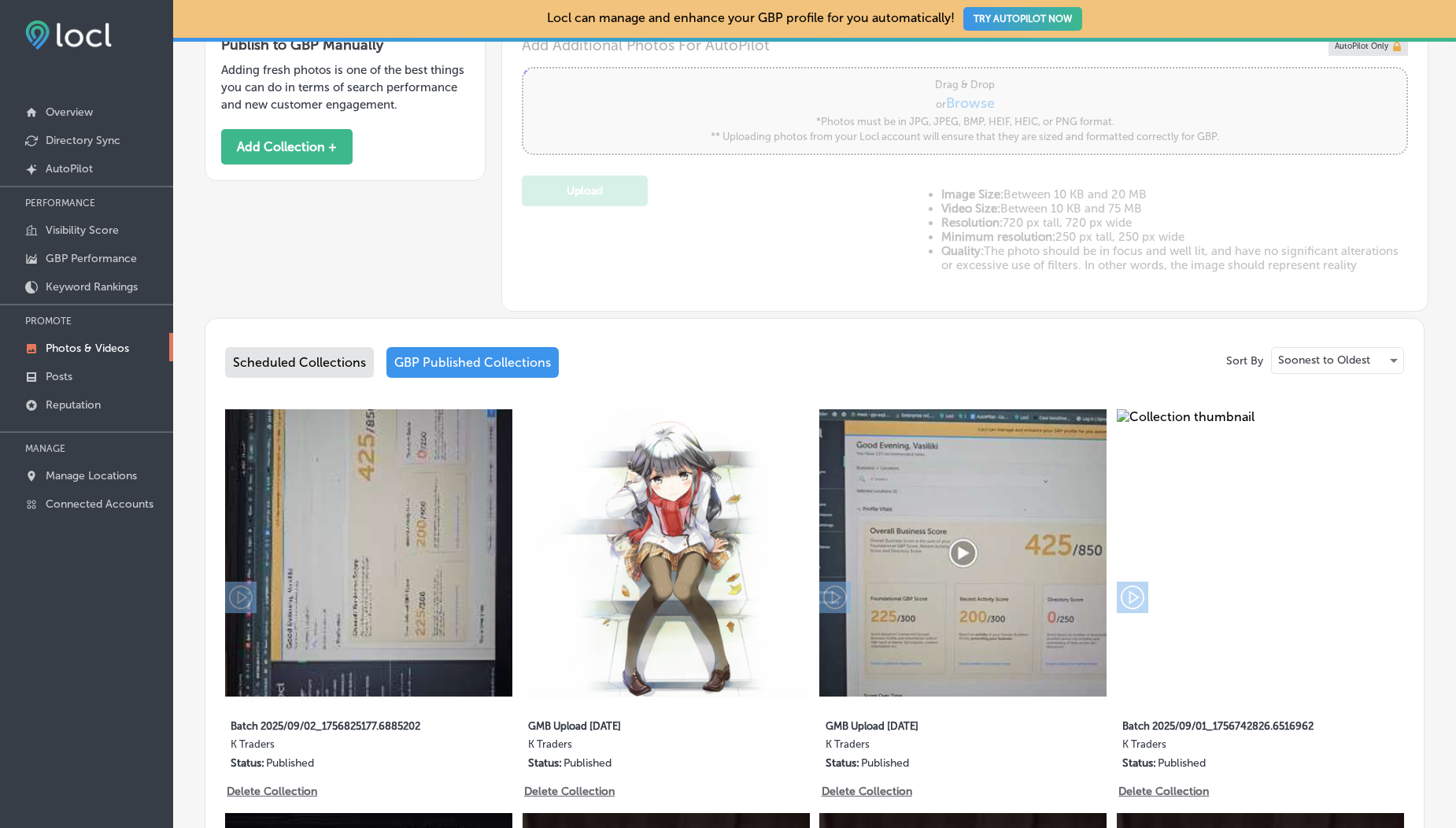
scroll to position [536, 0]
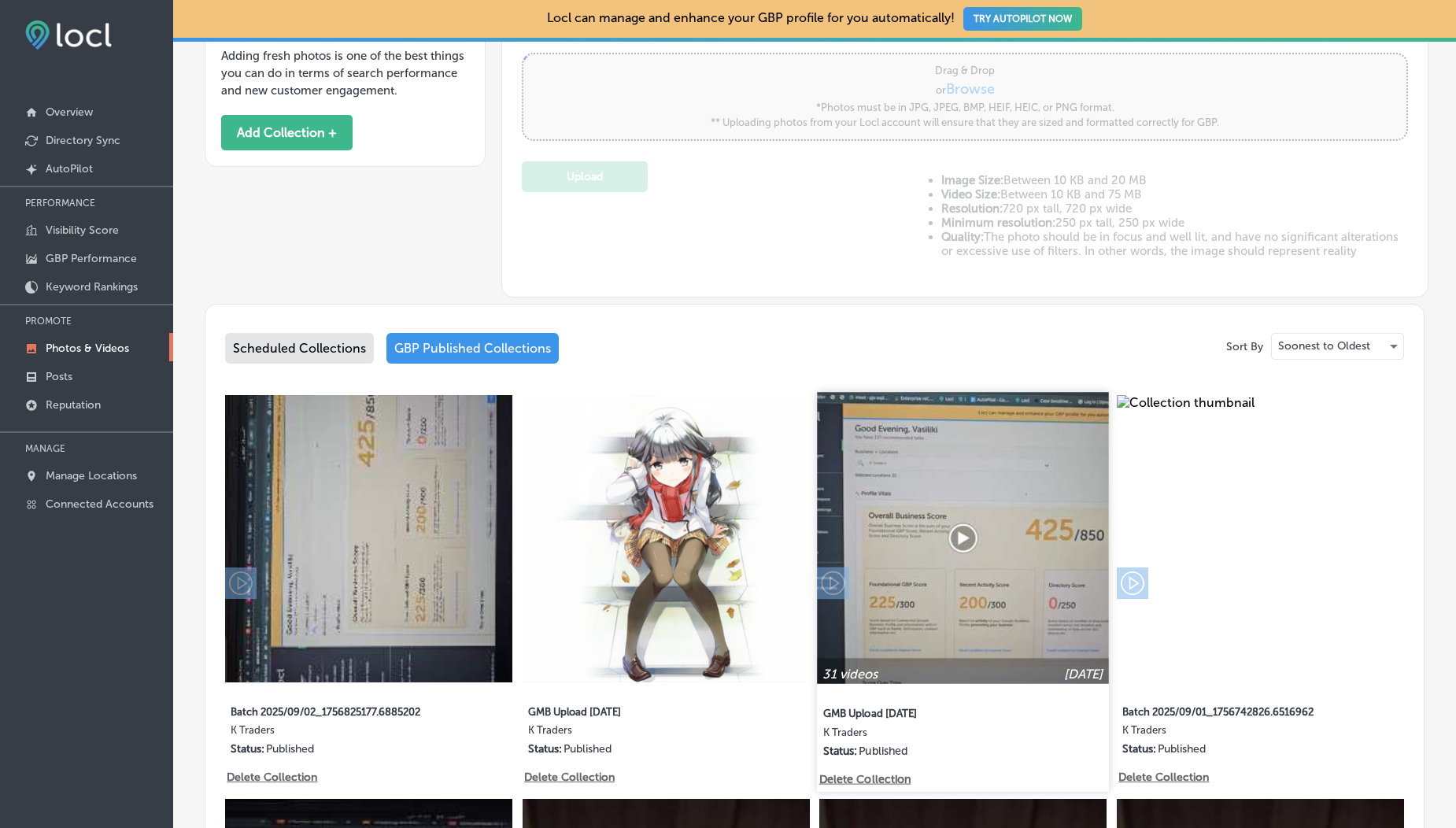
click at [986, 603] on img at bounding box center [964, 538] width 291 height 291
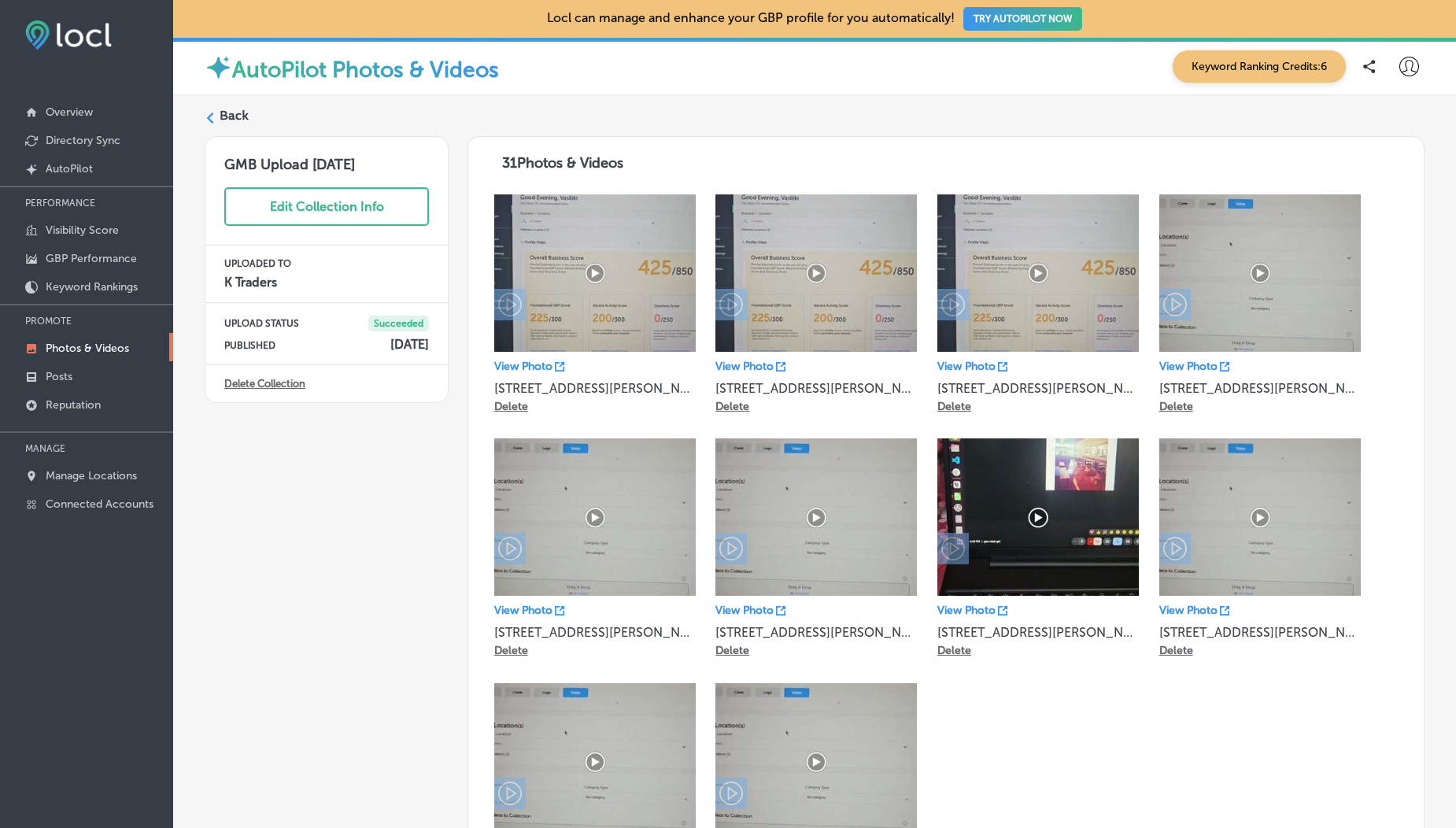
click at [277, 382] on link "Delete Collection" at bounding box center [265, 383] width 81 height 12
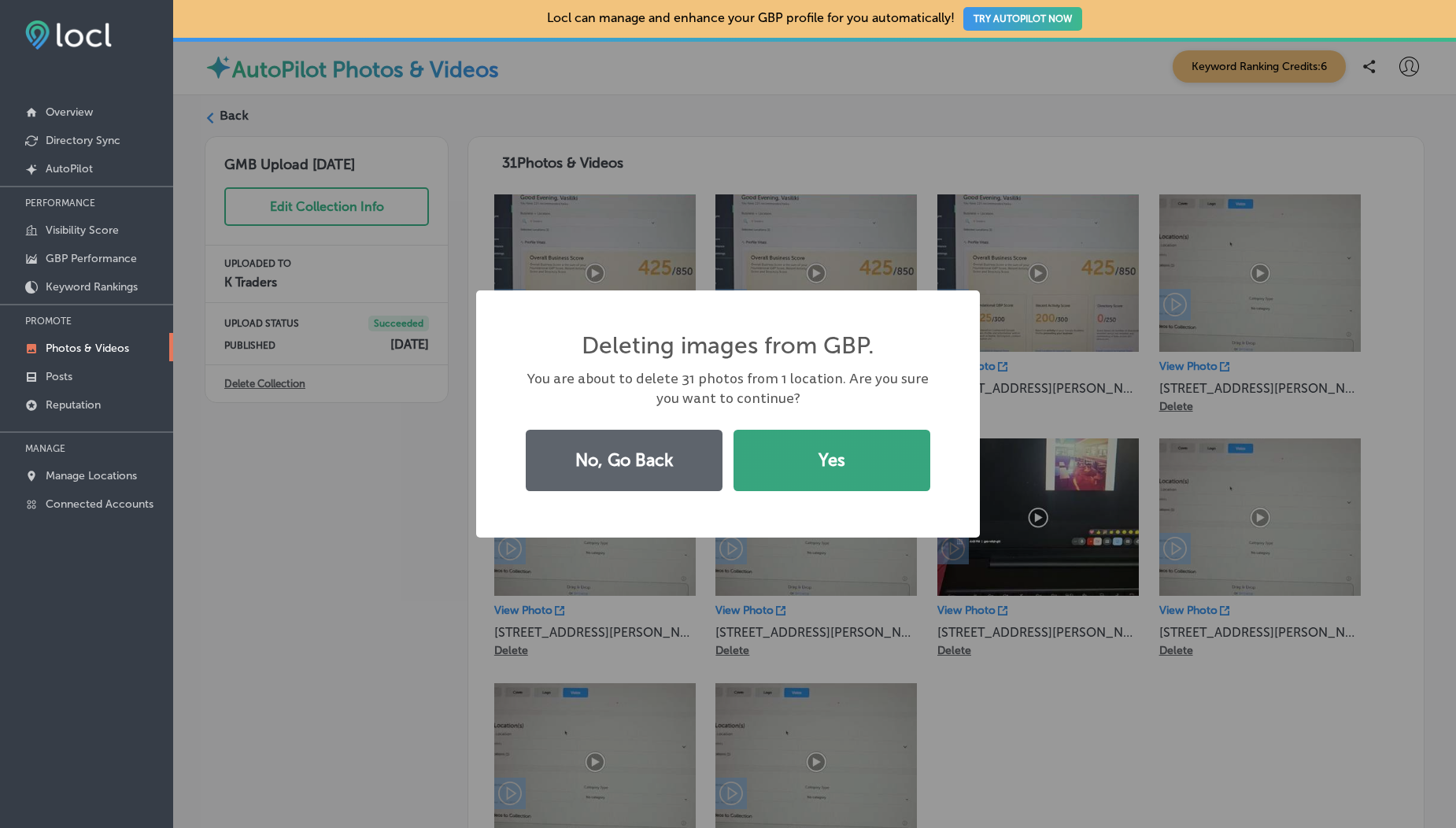
click at [837, 454] on button "Yes" at bounding box center [832, 459] width 197 height 61
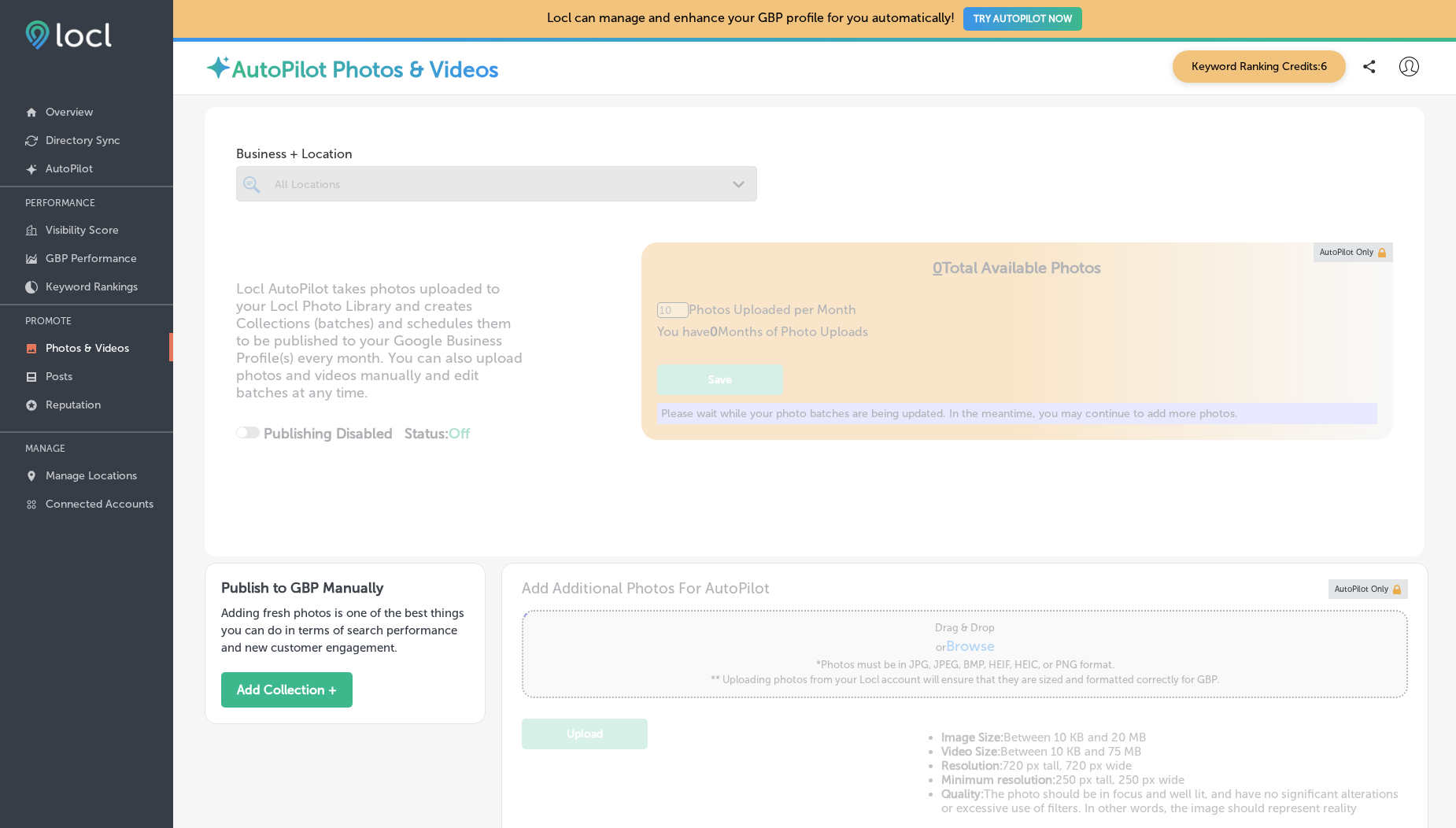
type input "5"
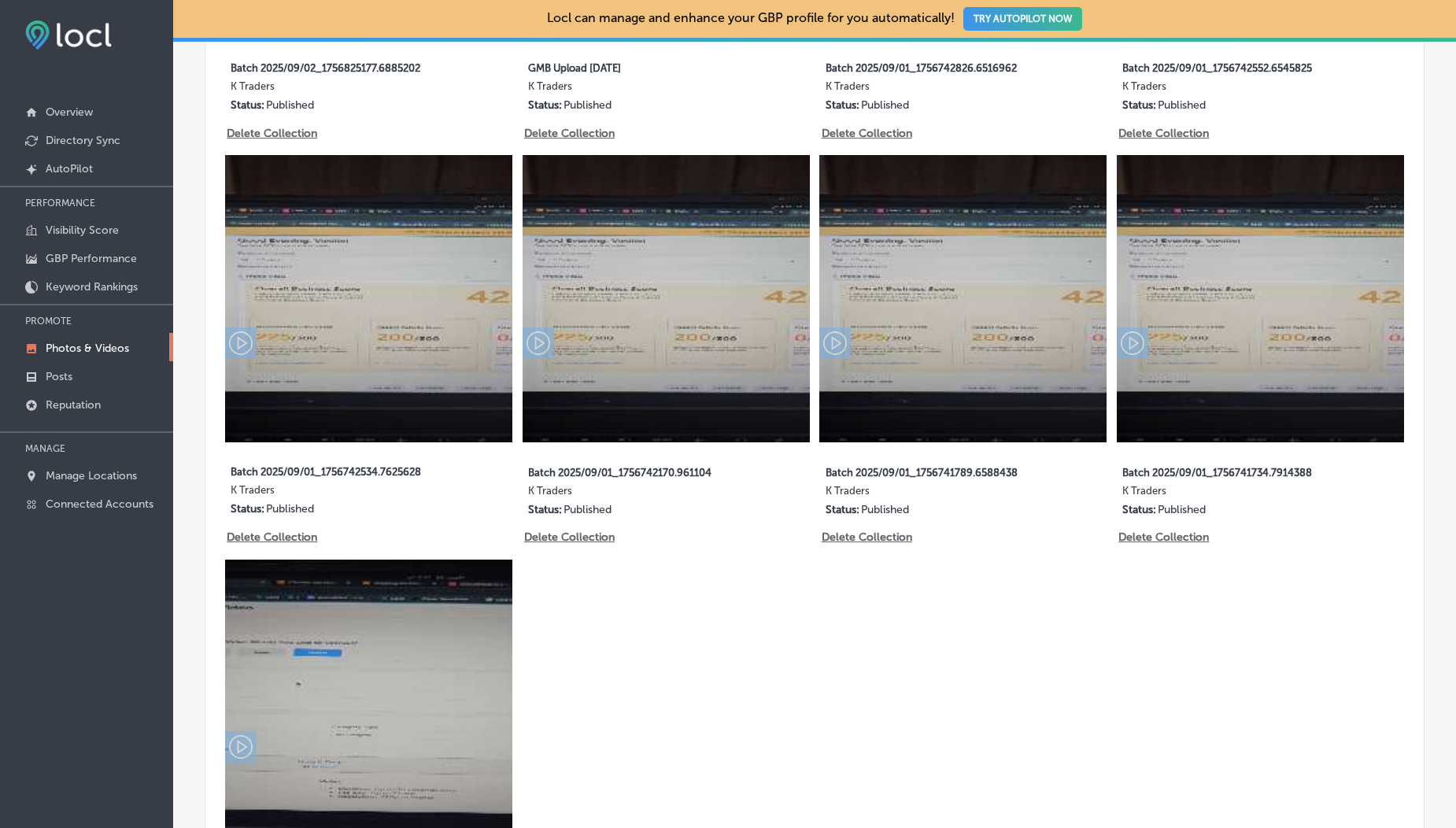
scroll to position [1190, 0]
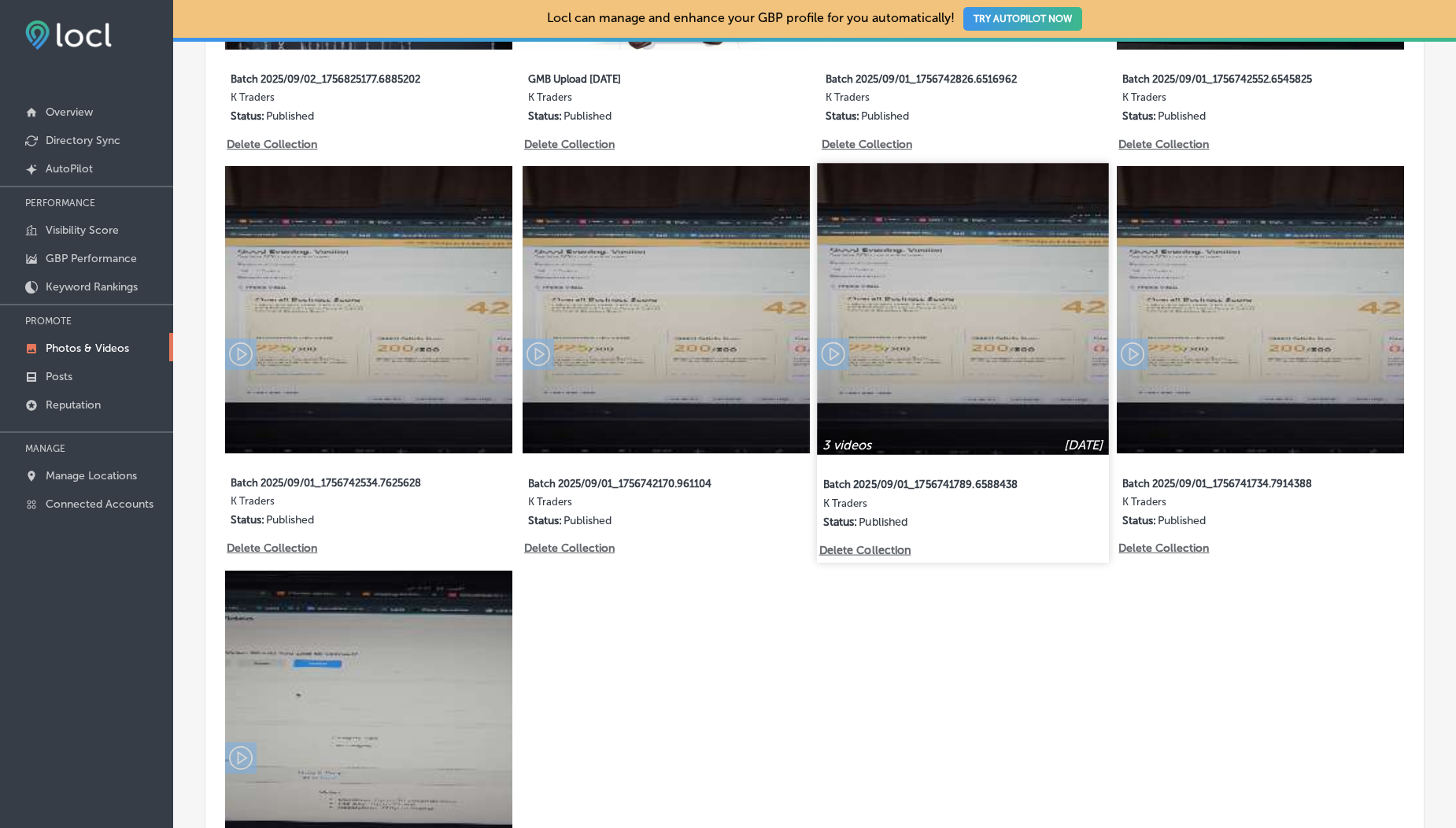
click at [862, 544] on p "Delete Collection" at bounding box center [864, 550] width 90 height 14
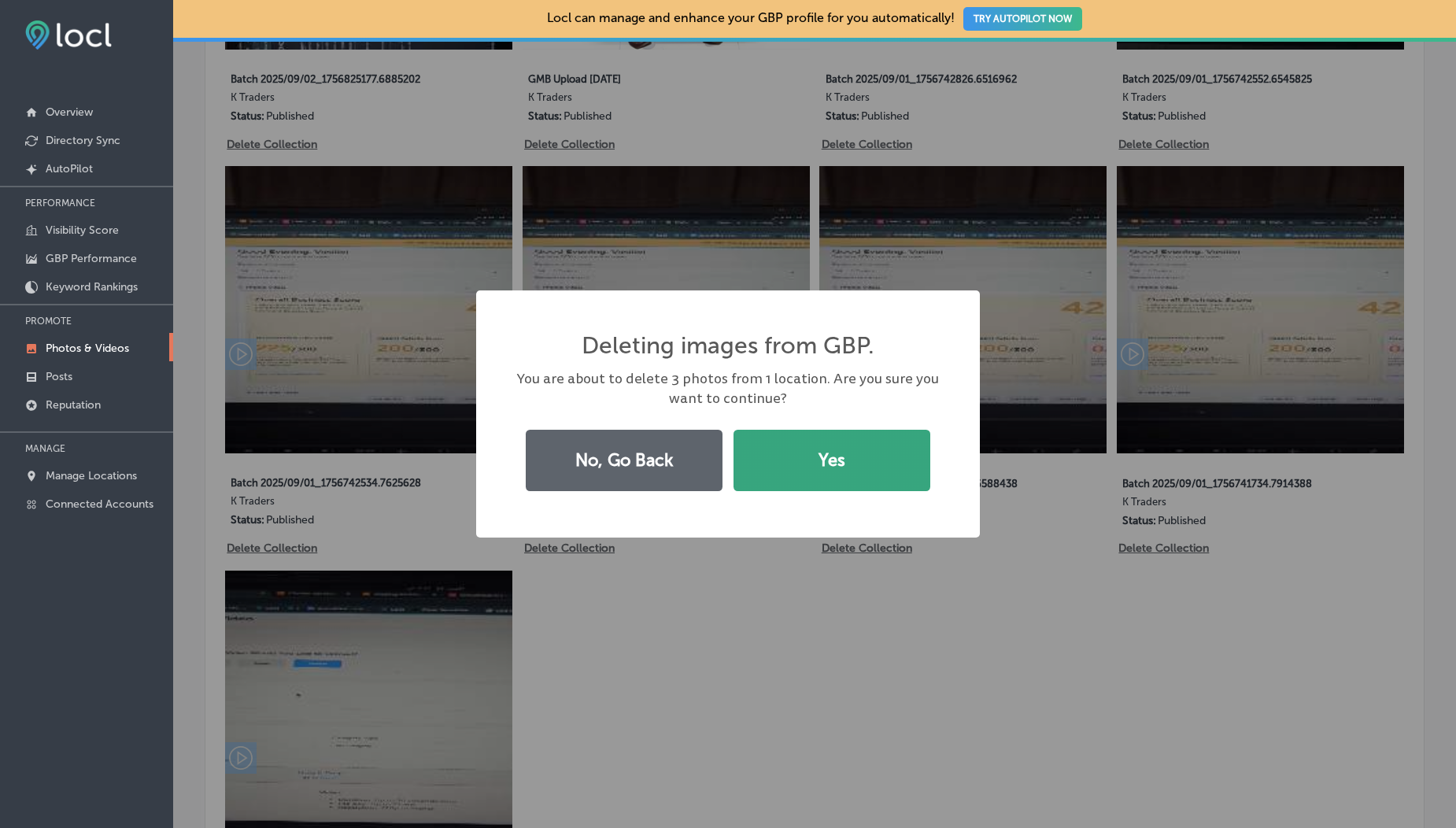
click at [839, 469] on button "Yes" at bounding box center [832, 459] width 197 height 61
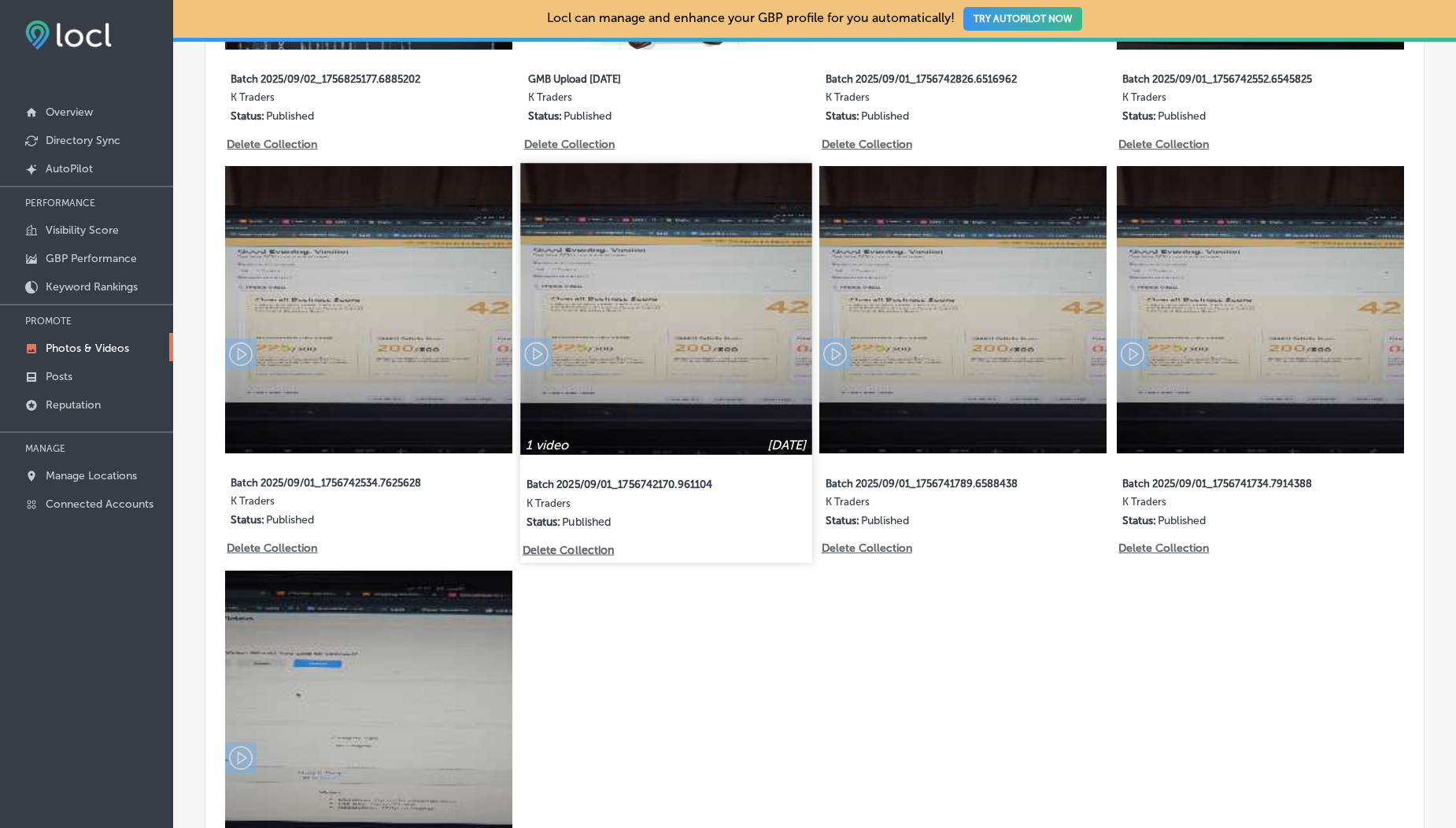
click at [592, 533] on div "1 video Sep 01, 2025 Batch 2025/09/01_1756742170.961104 K Traders Status: Publi…" at bounding box center [666, 354] width 291 height 381
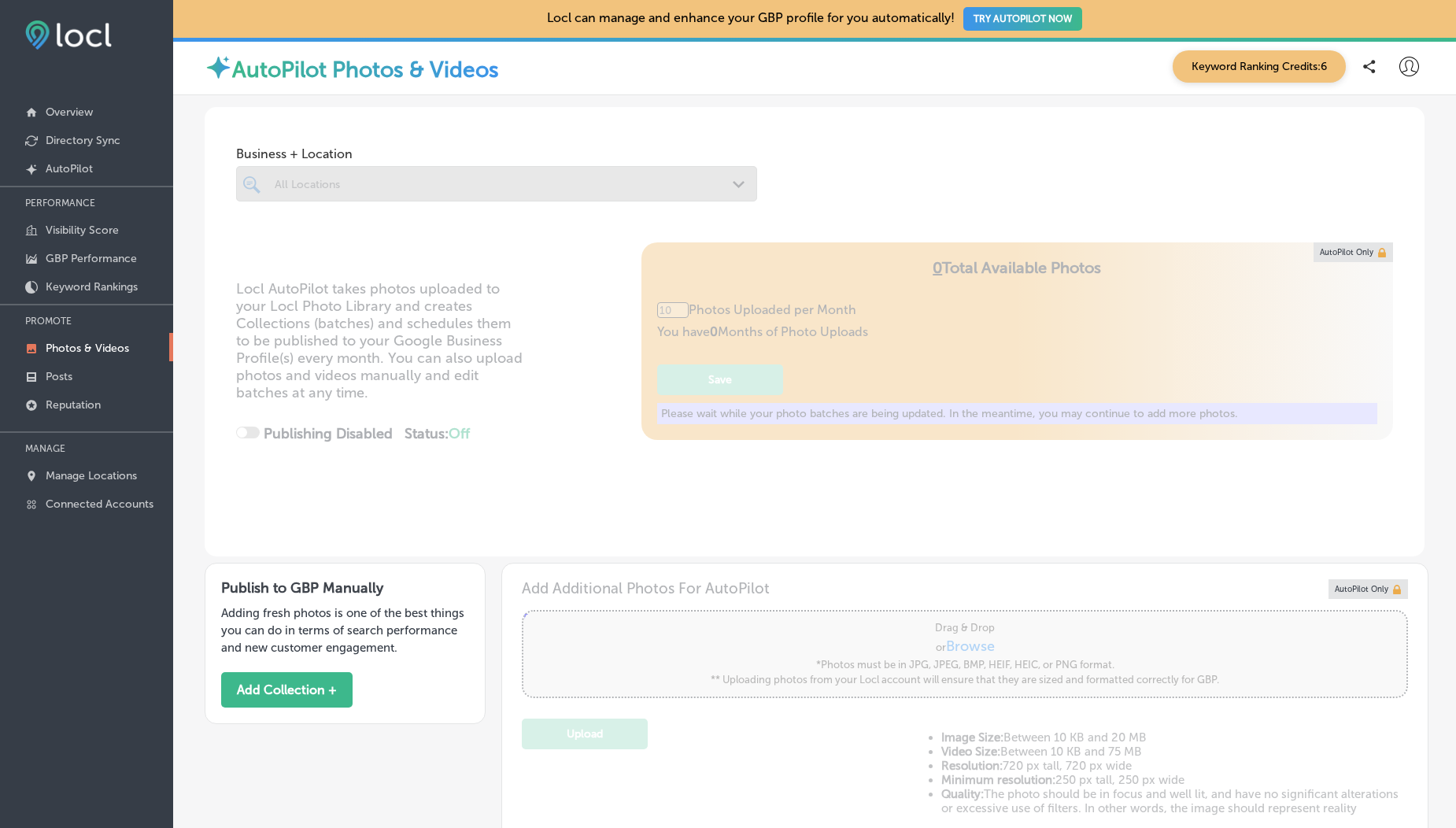
type input "5"
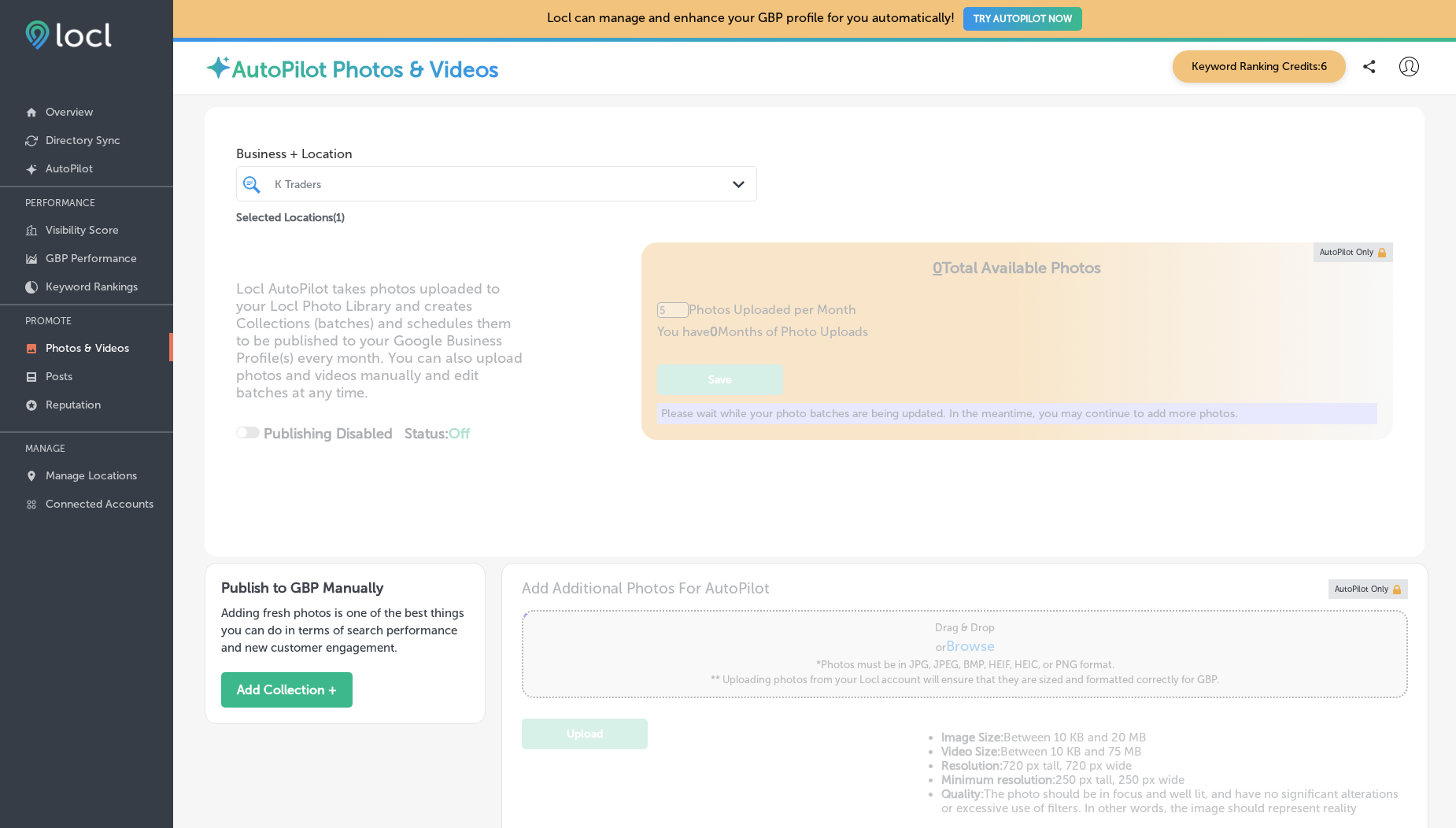
scroll to position [990, 0]
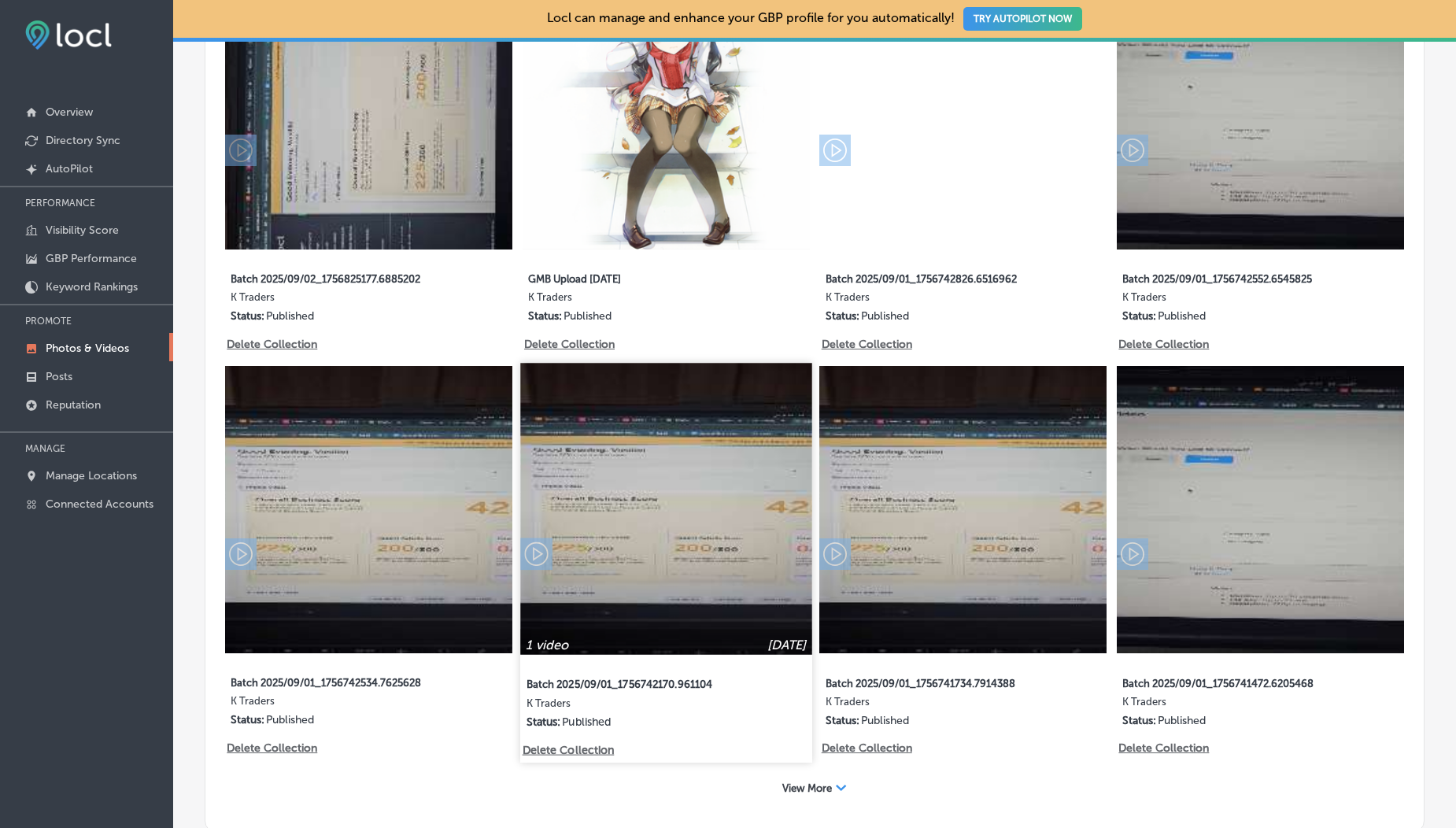
click at [565, 743] on p "Delete Collection" at bounding box center [567, 750] width 90 height 14
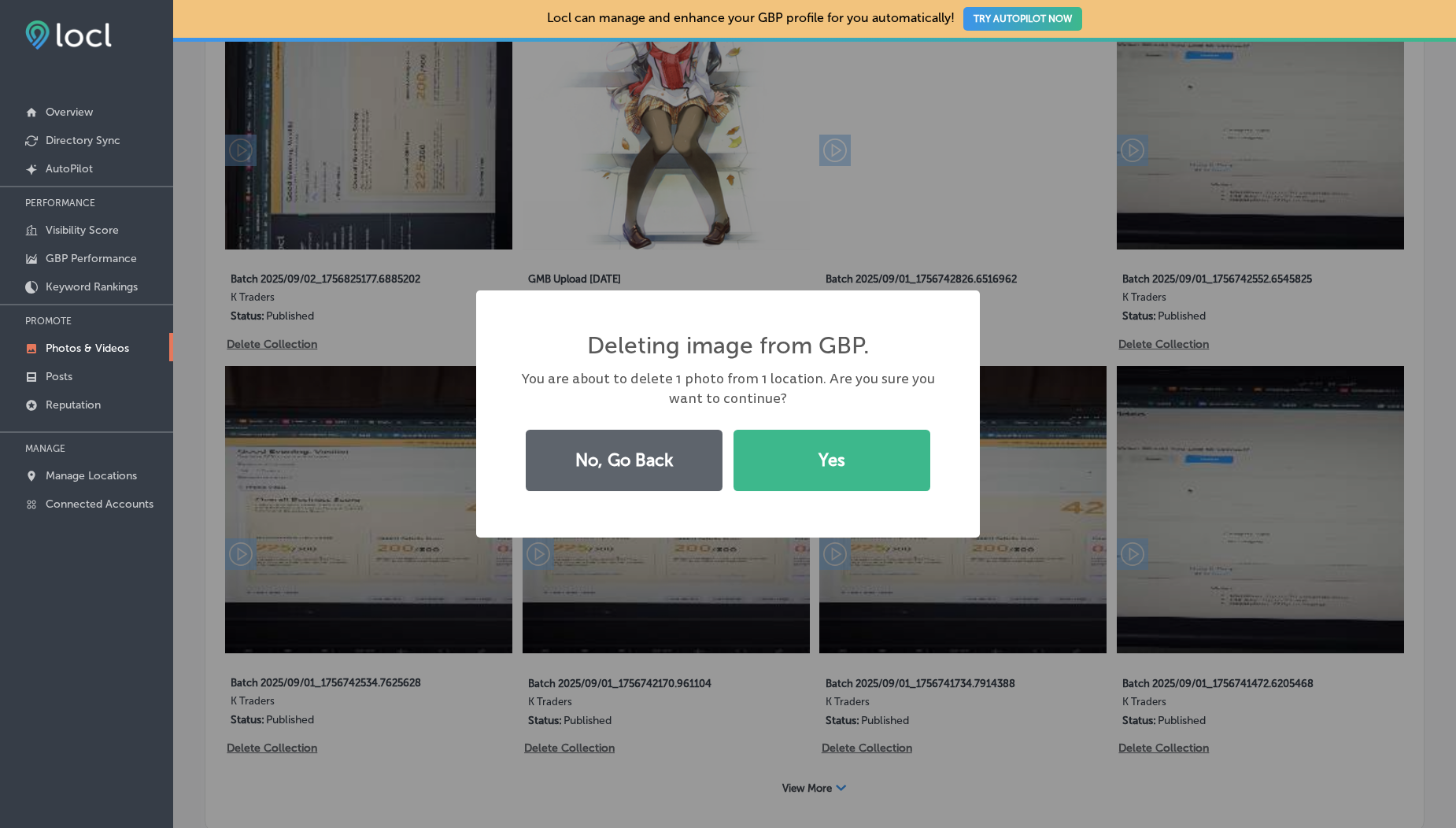
click at [774, 500] on div "Deleting image from GBP. × You are about to delete 1 photo from 1 location. Are…" at bounding box center [728, 414] width 504 height 247
click at [796, 480] on button "Yes" at bounding box center [832, 459] width 197 height 61
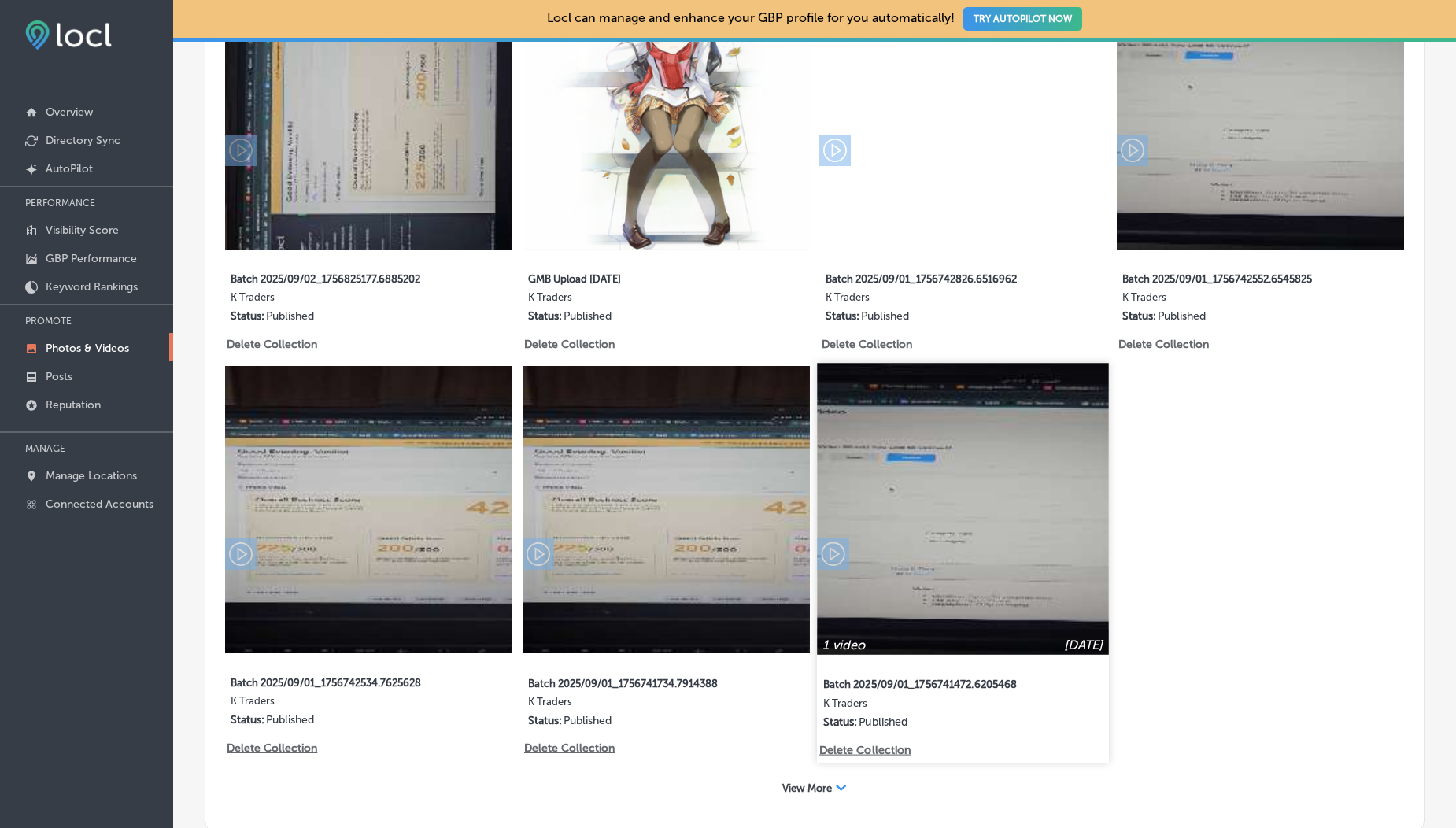
click at [864, 743] on p "Delete Collection" at bounding box center [864, 750] width 90 height 14
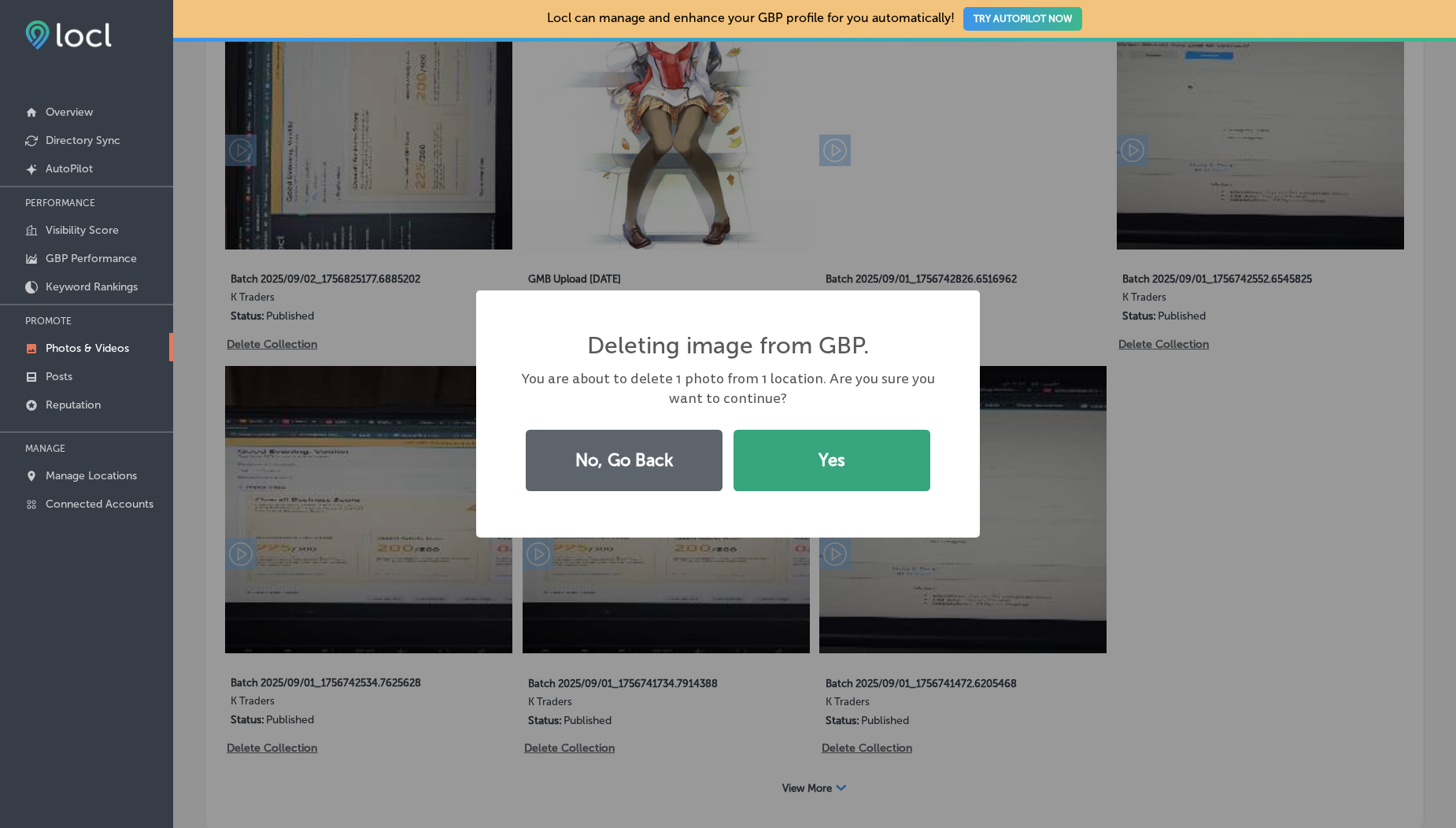
click at [807, 485] on button "Yes" at bounding box center [832, 459] width 197 height 61
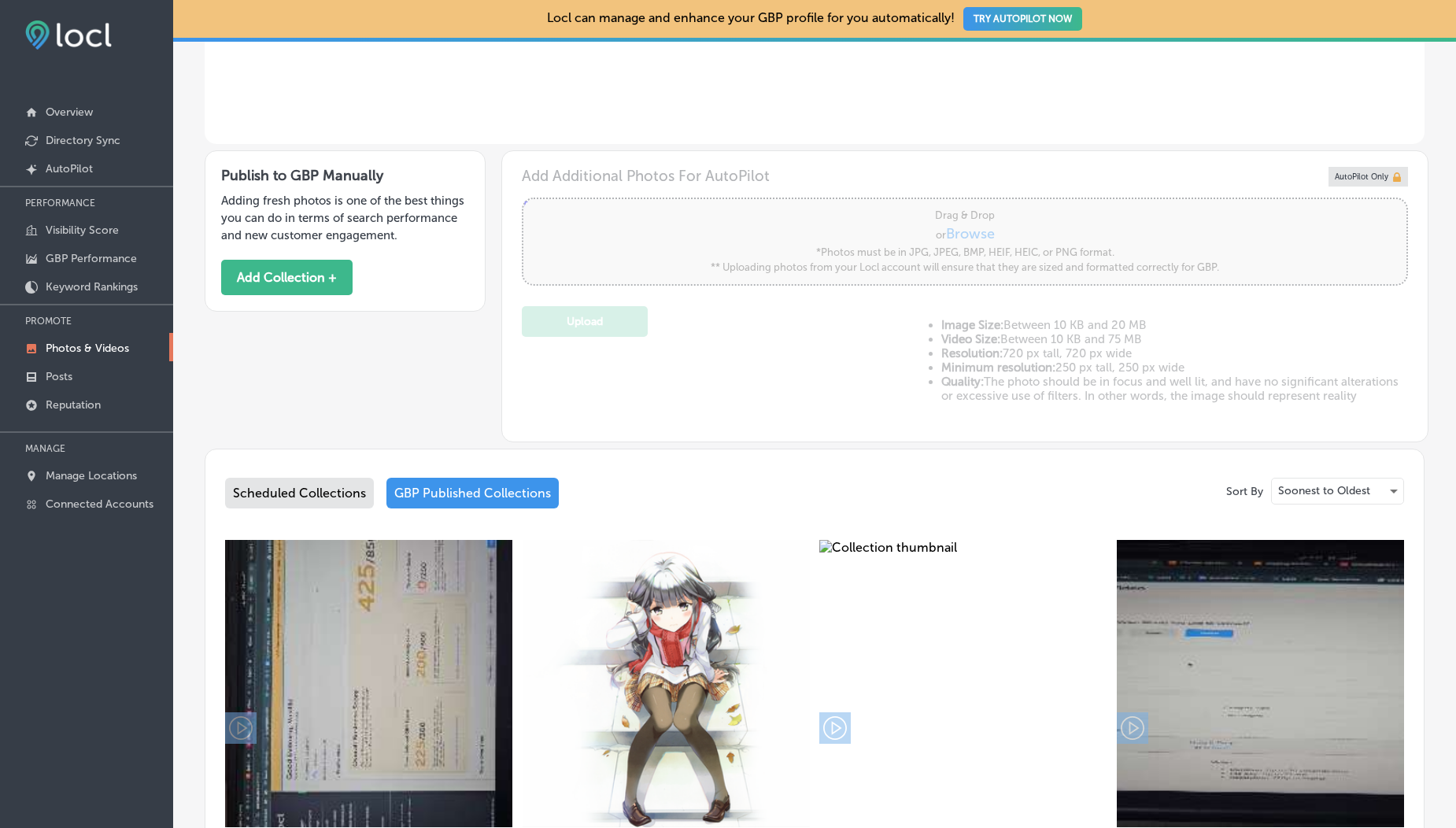
scroll to position [1095, 0]
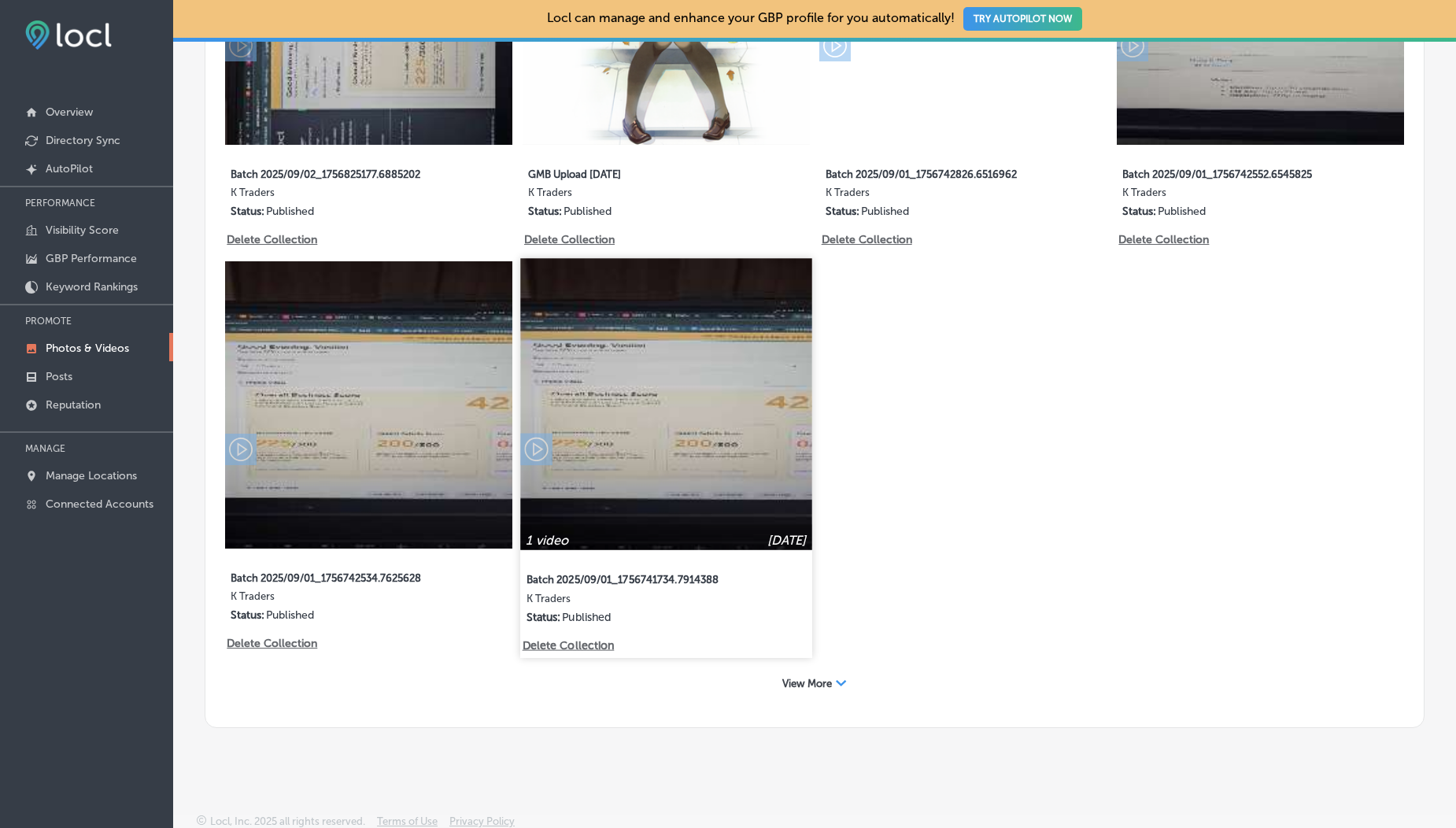
click at [584, 642] on p "Delete Collection" at bounding box center [567, 645] width 90 height 14
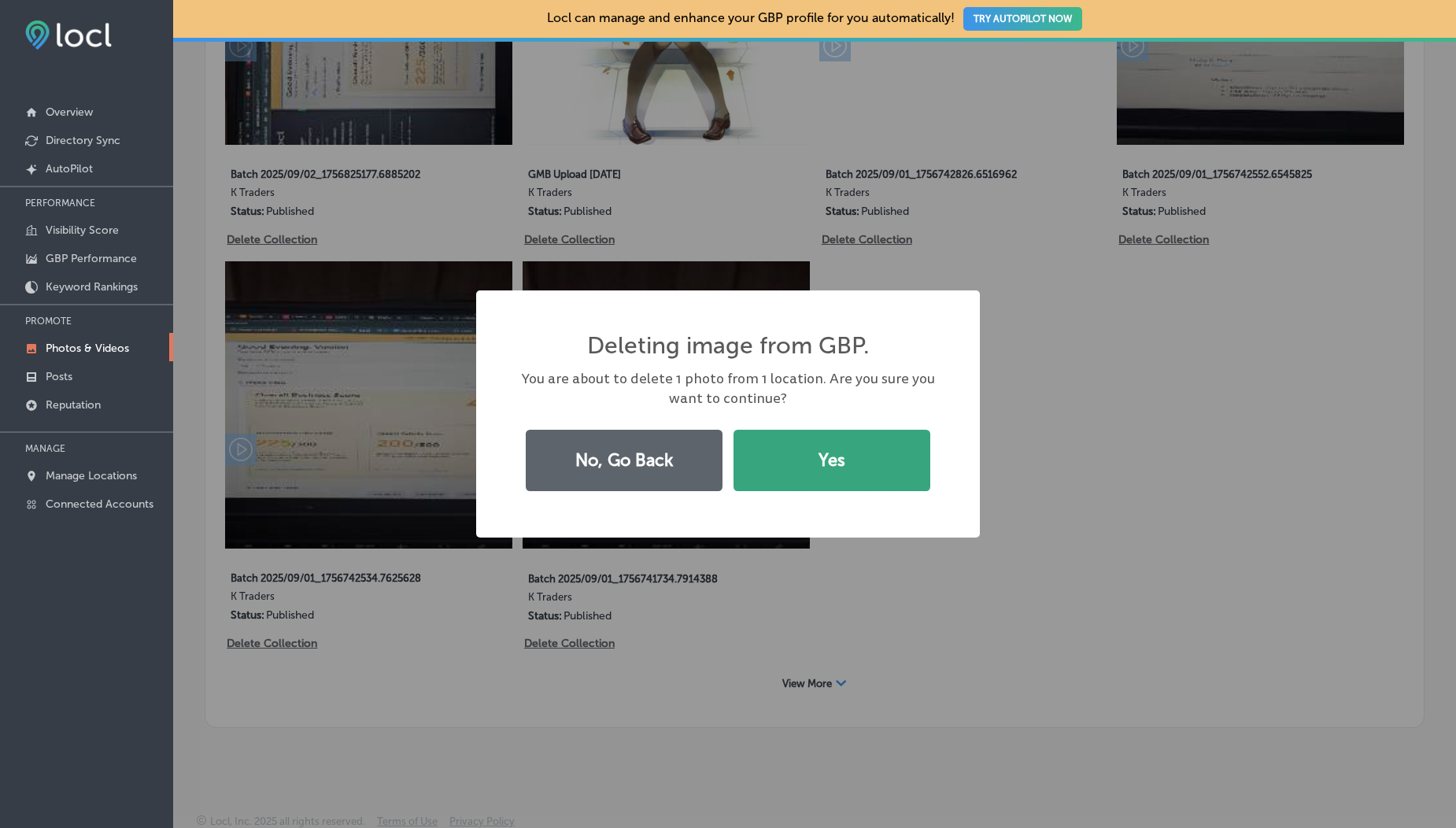
click at [780, 485] on button "Yes" at bounding box center [832, 459] width 197 height 61
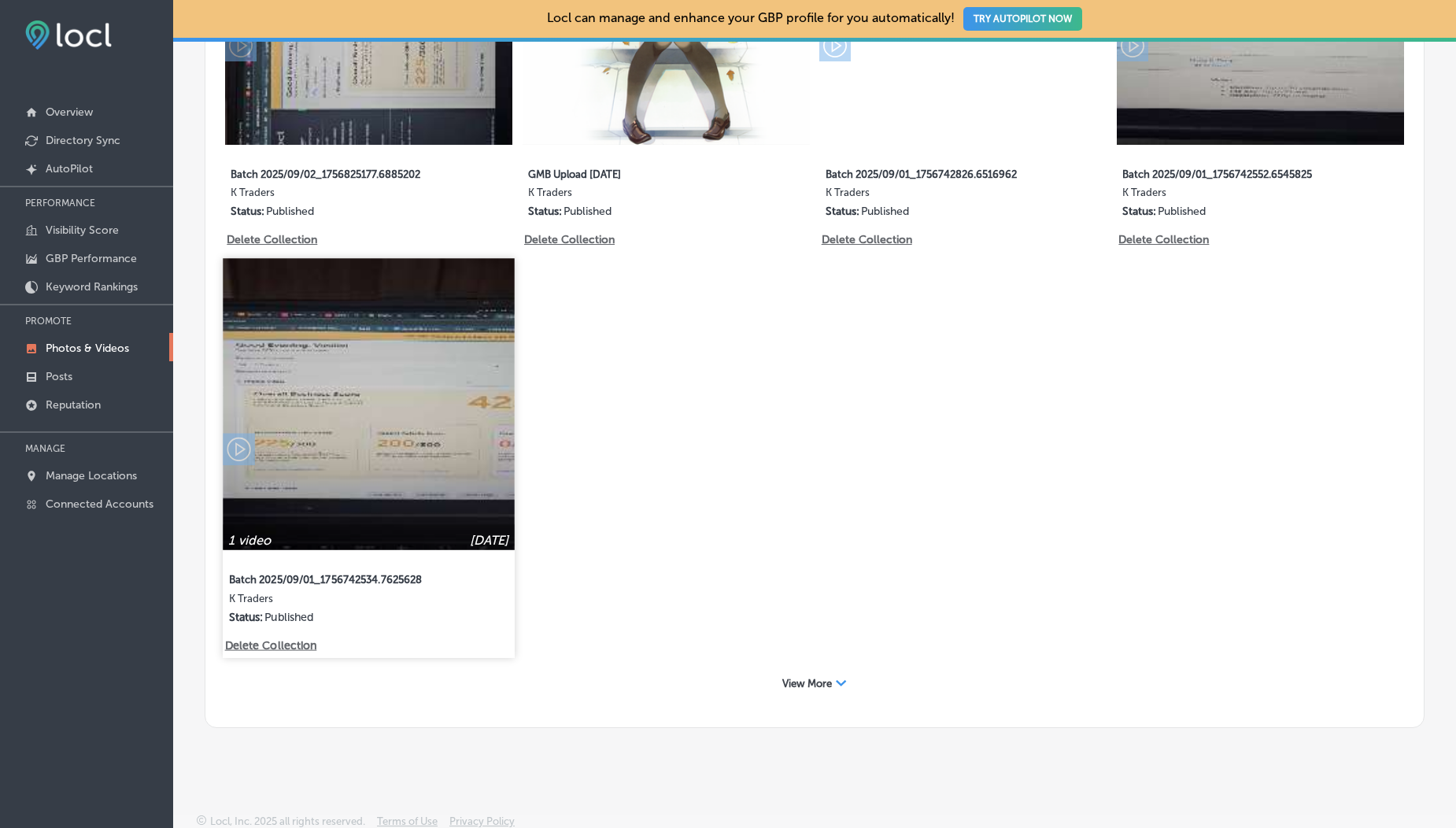
click at [294, 639] on p "Delete Collection" at bounding box center [269, 645] width 90 height 14
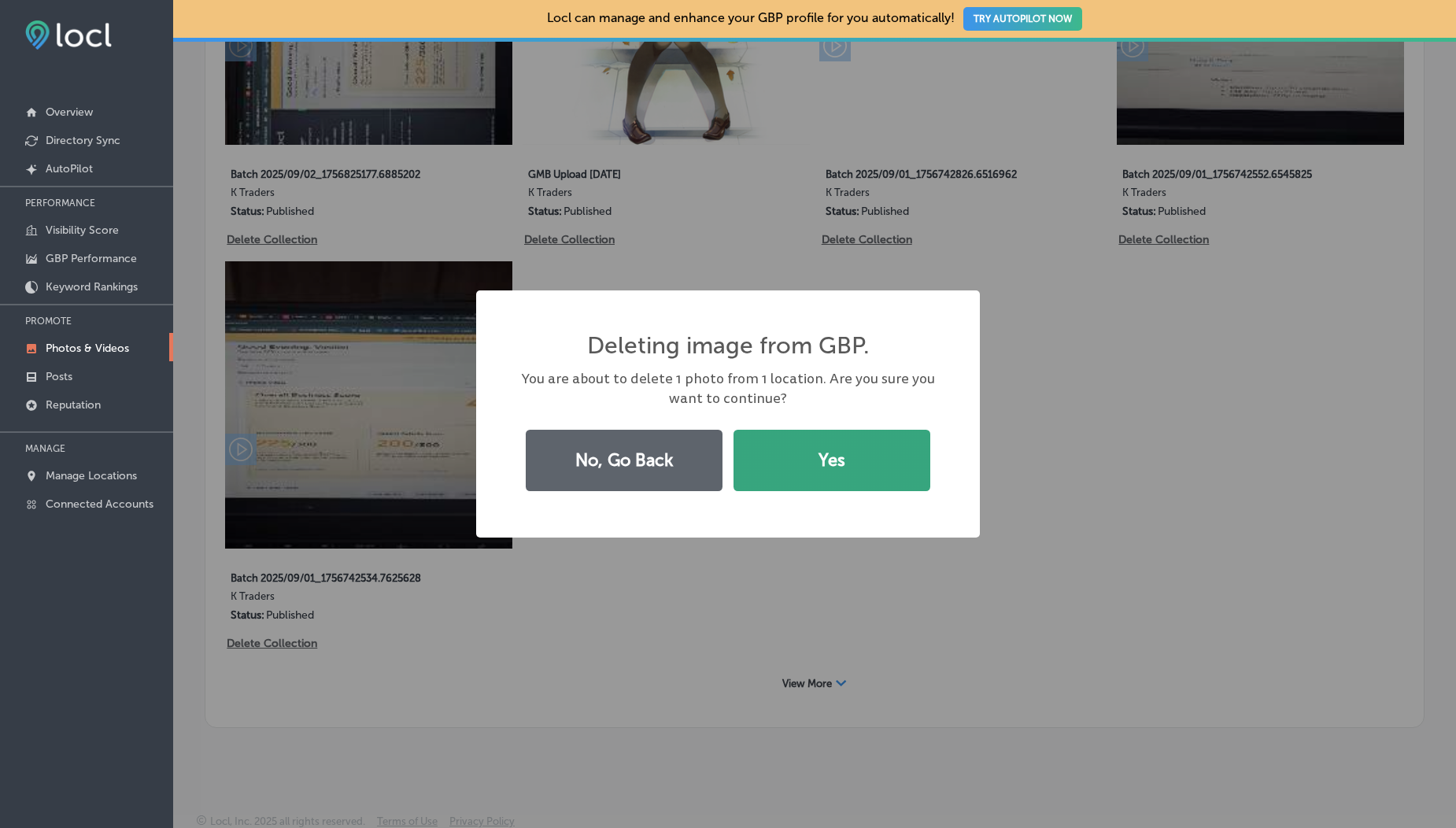
click at [749, 489] on button "Yes" at bounding box center [832, 459] width 197 height 61
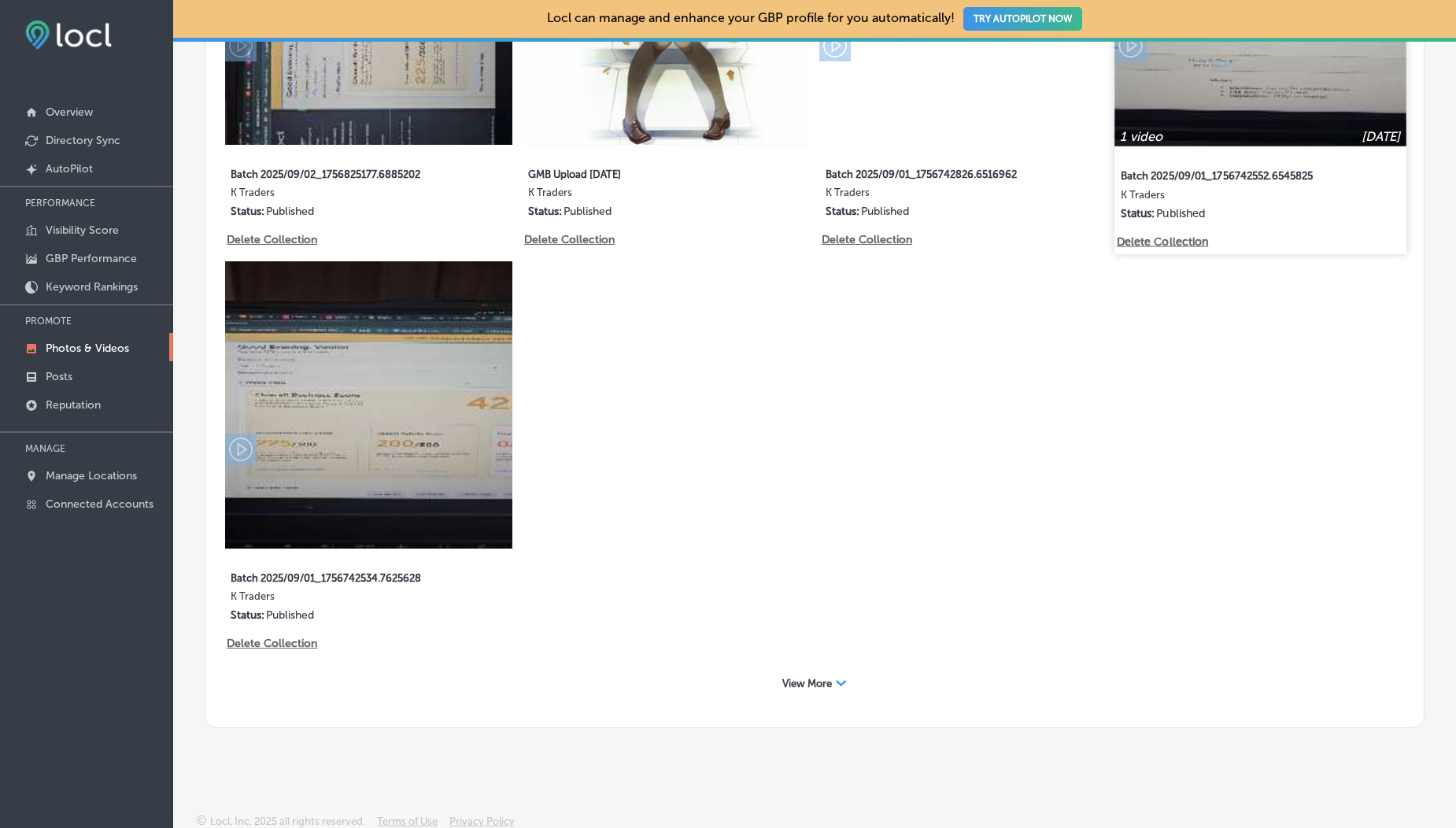
click at [1186, 240] on p "Delete Collection" at bounding box center [1161, 242] width 90 height 14
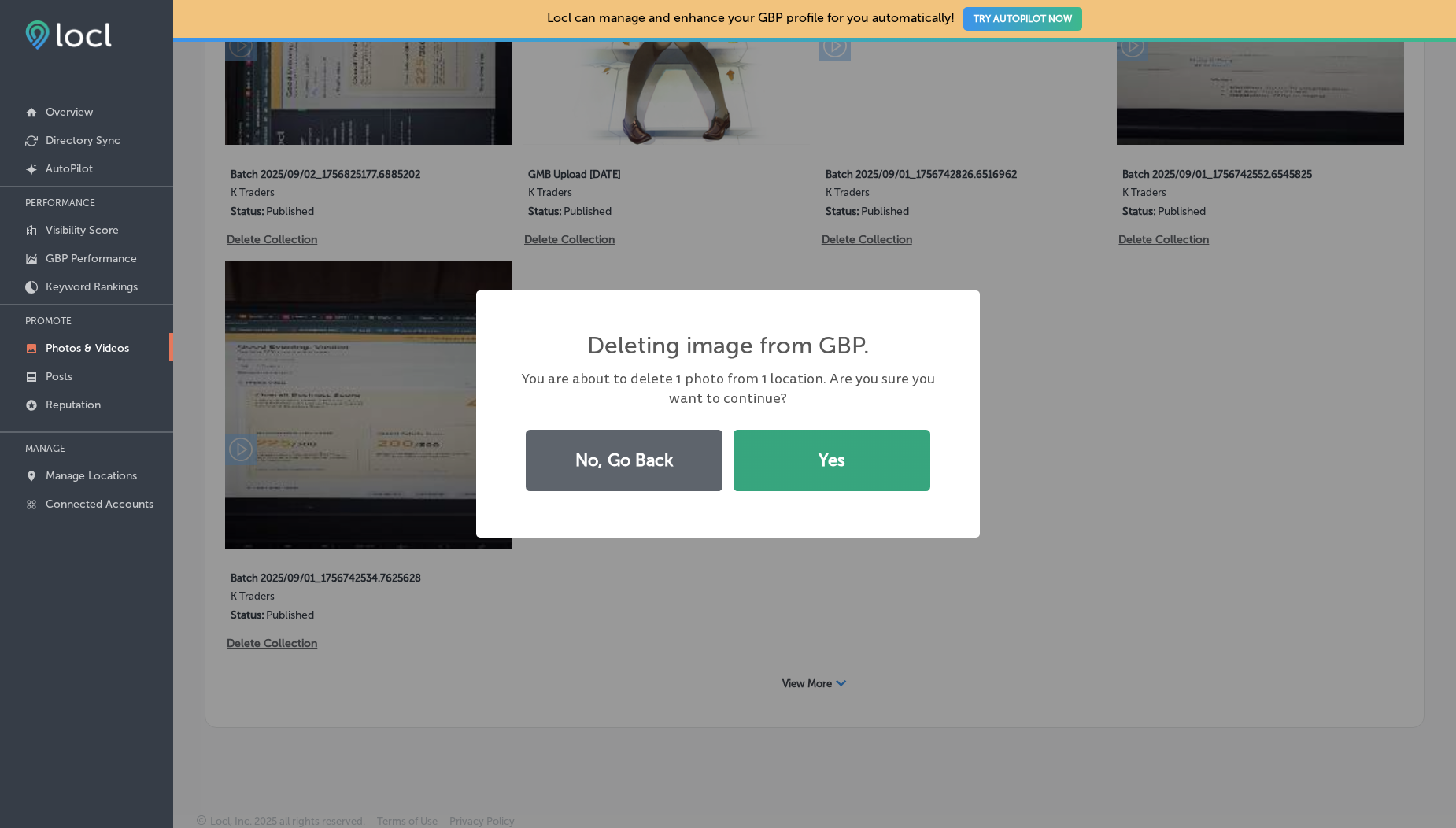
click at [761, 449] on button "Yes" at bounding box center [832, 459] width 197 height 61
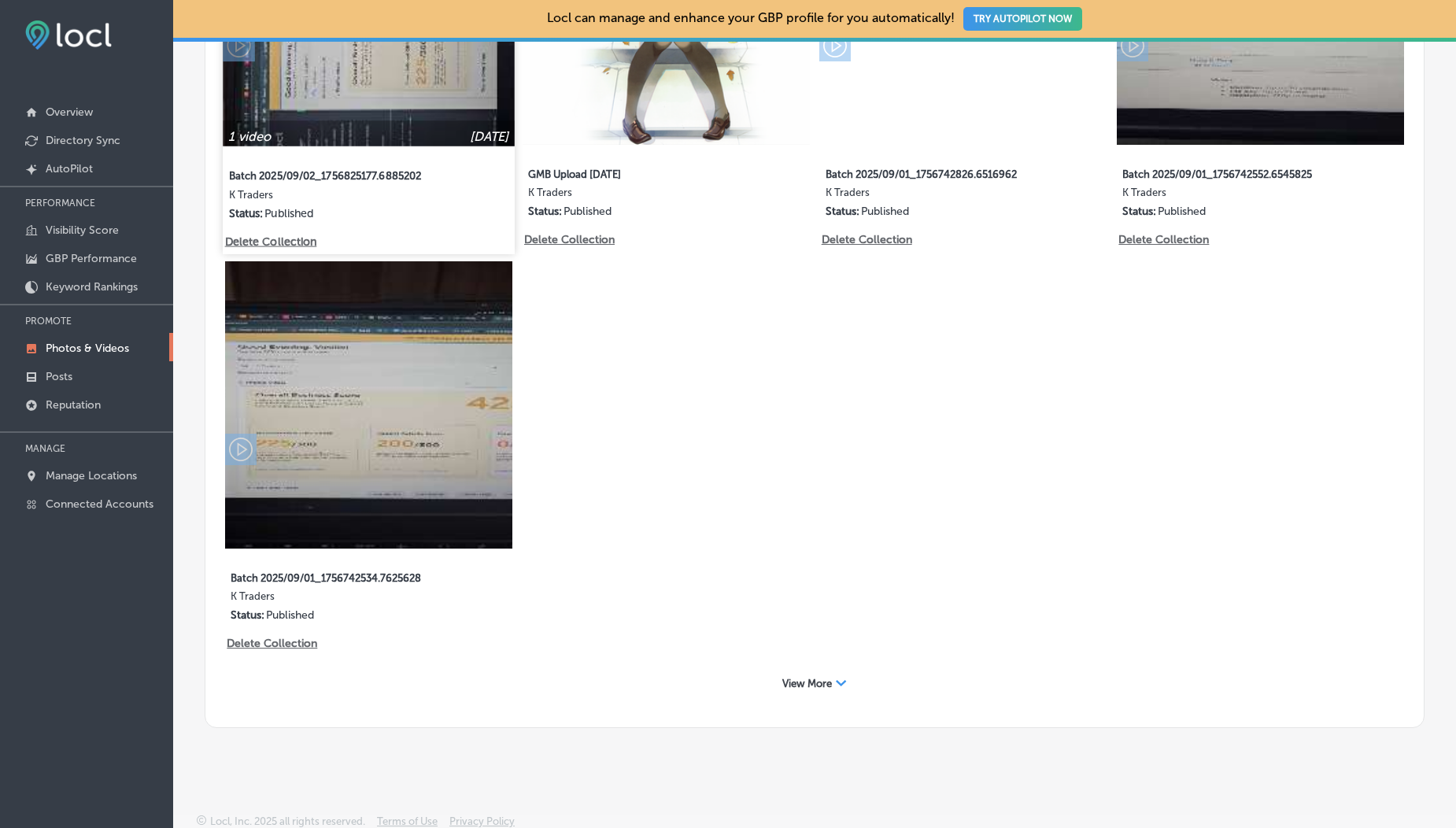
click at [295, 237] on p "Delete Collection" at bounding box center [269, 242] width 90 height 14
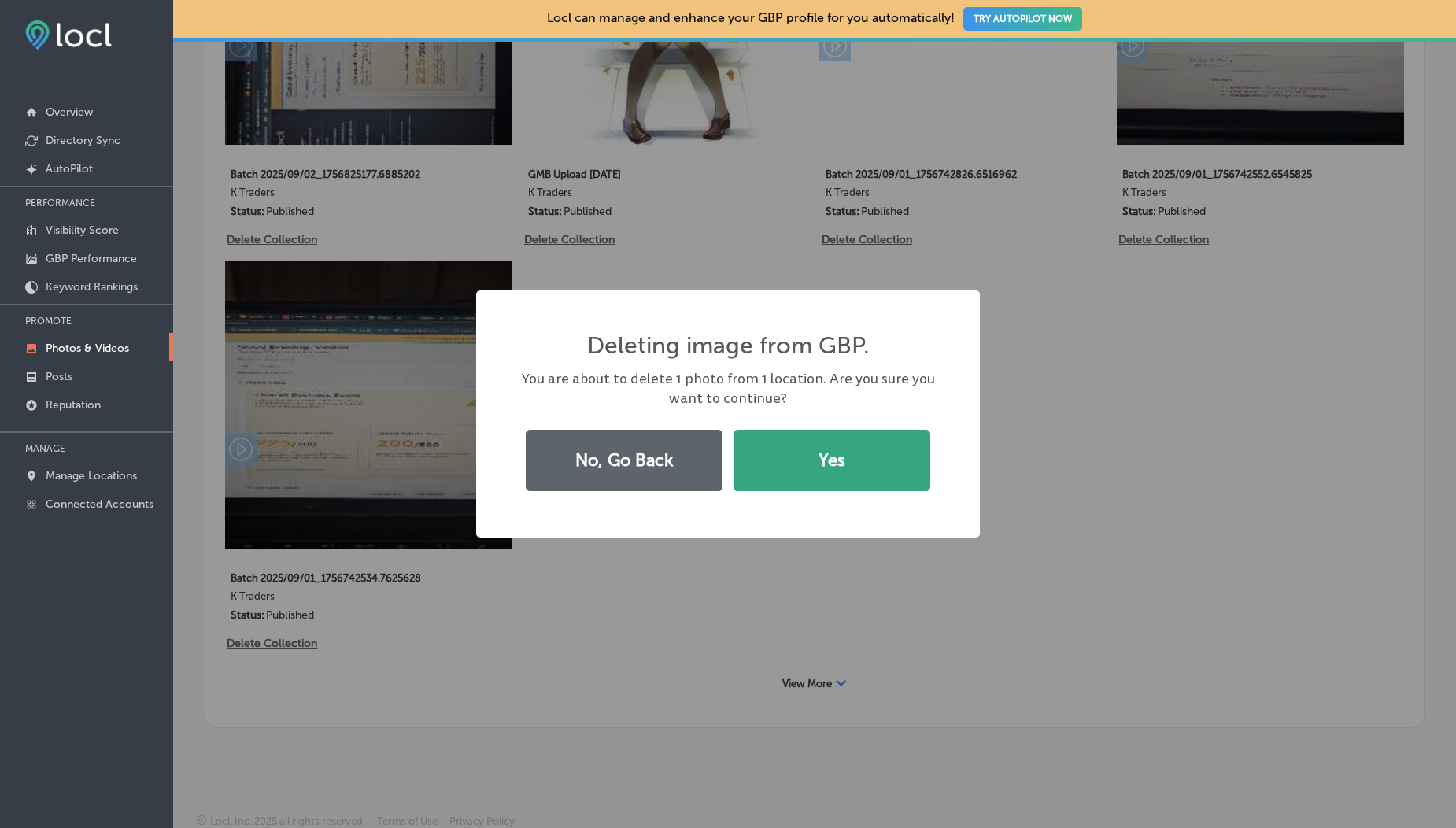
click at [860, 479] on button "Yes" at bounding box center [832, 459] width 197 height 61
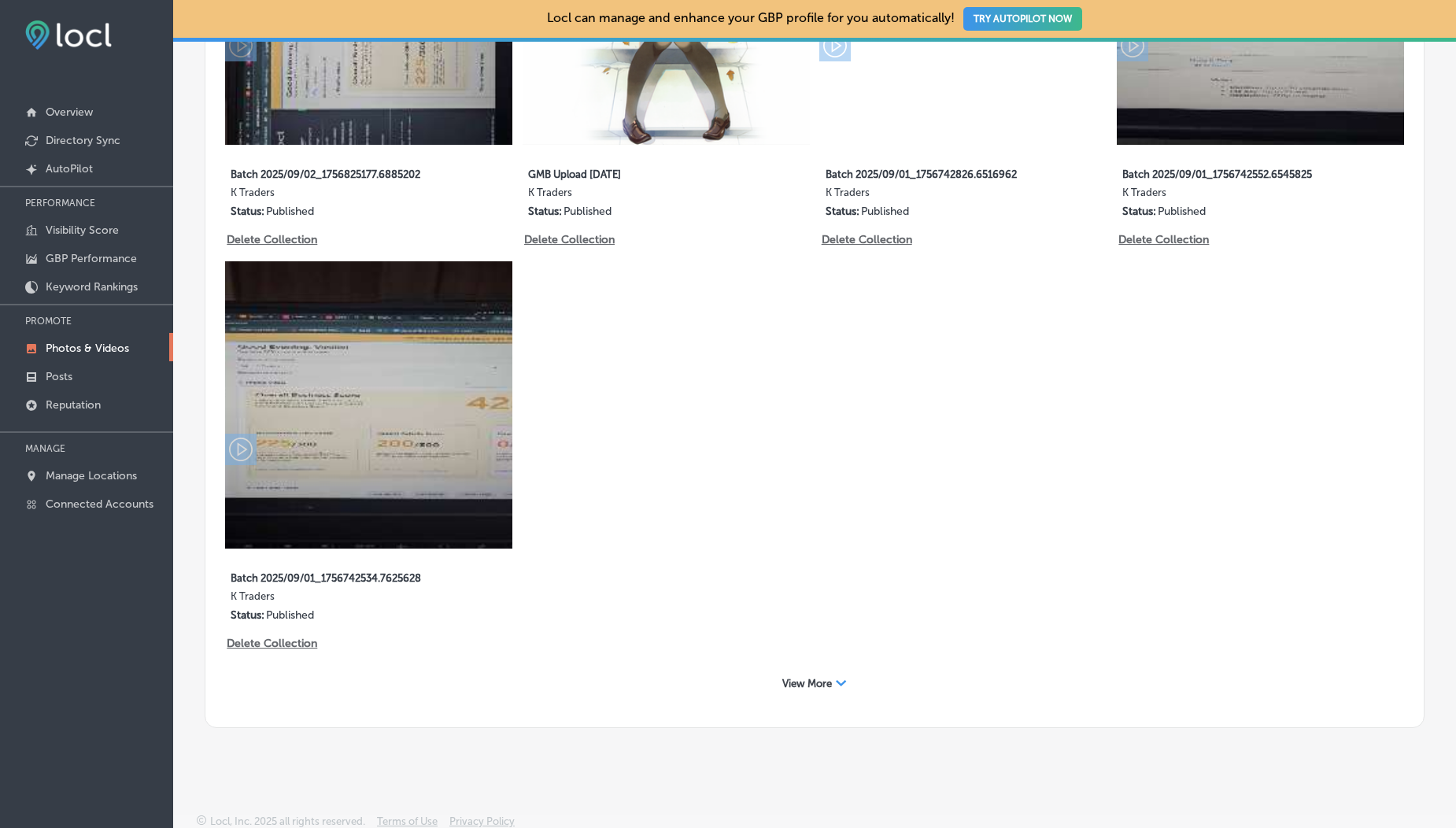
scroll to position [143, 0]
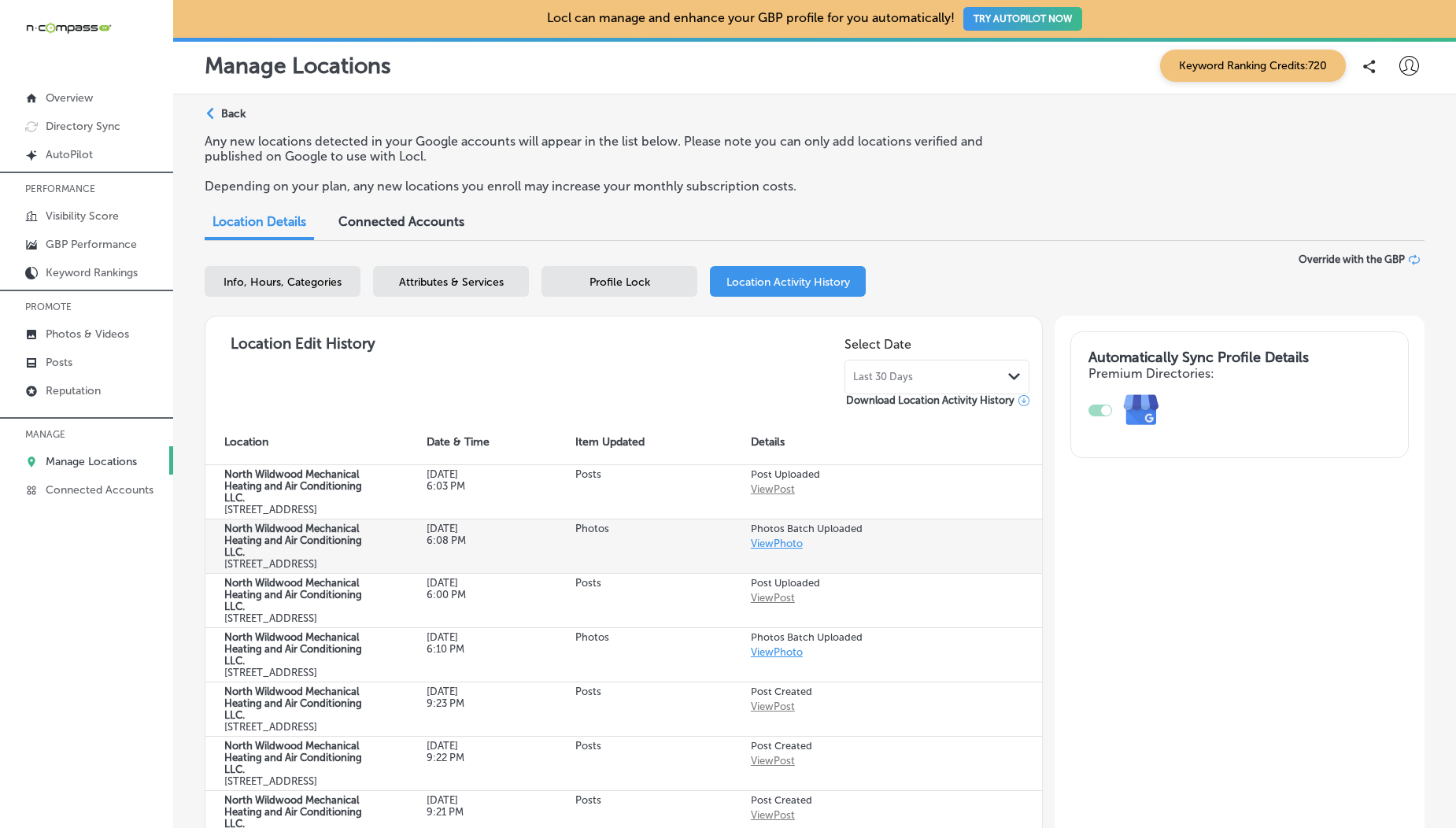
click at [782, 550] on link "View Photo" at bounding box center [776, 543] width 52 height 12
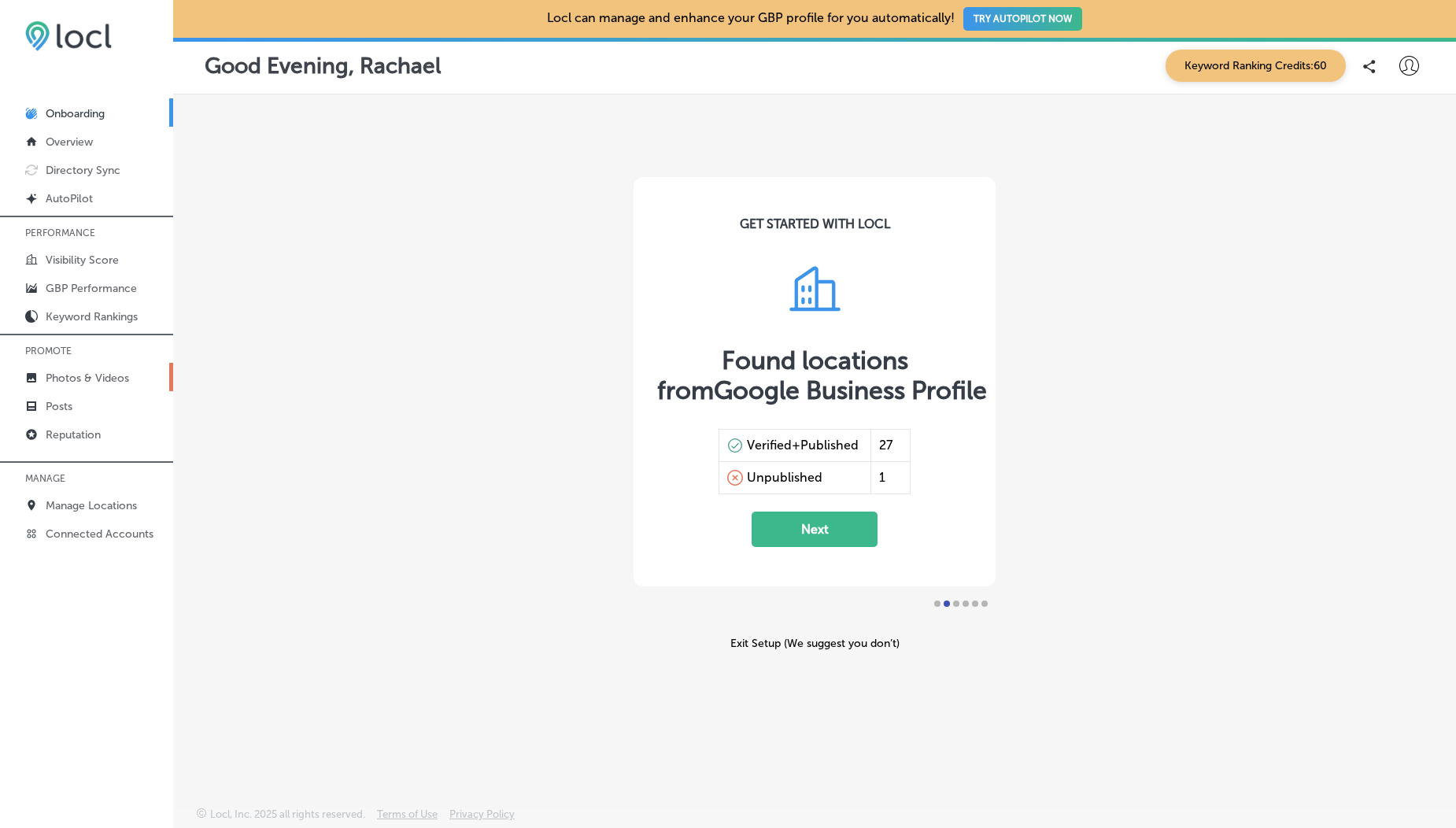
click at [95, 369] on link "Photos & Videos" at bounding box center [86, 377] width 173 height 28
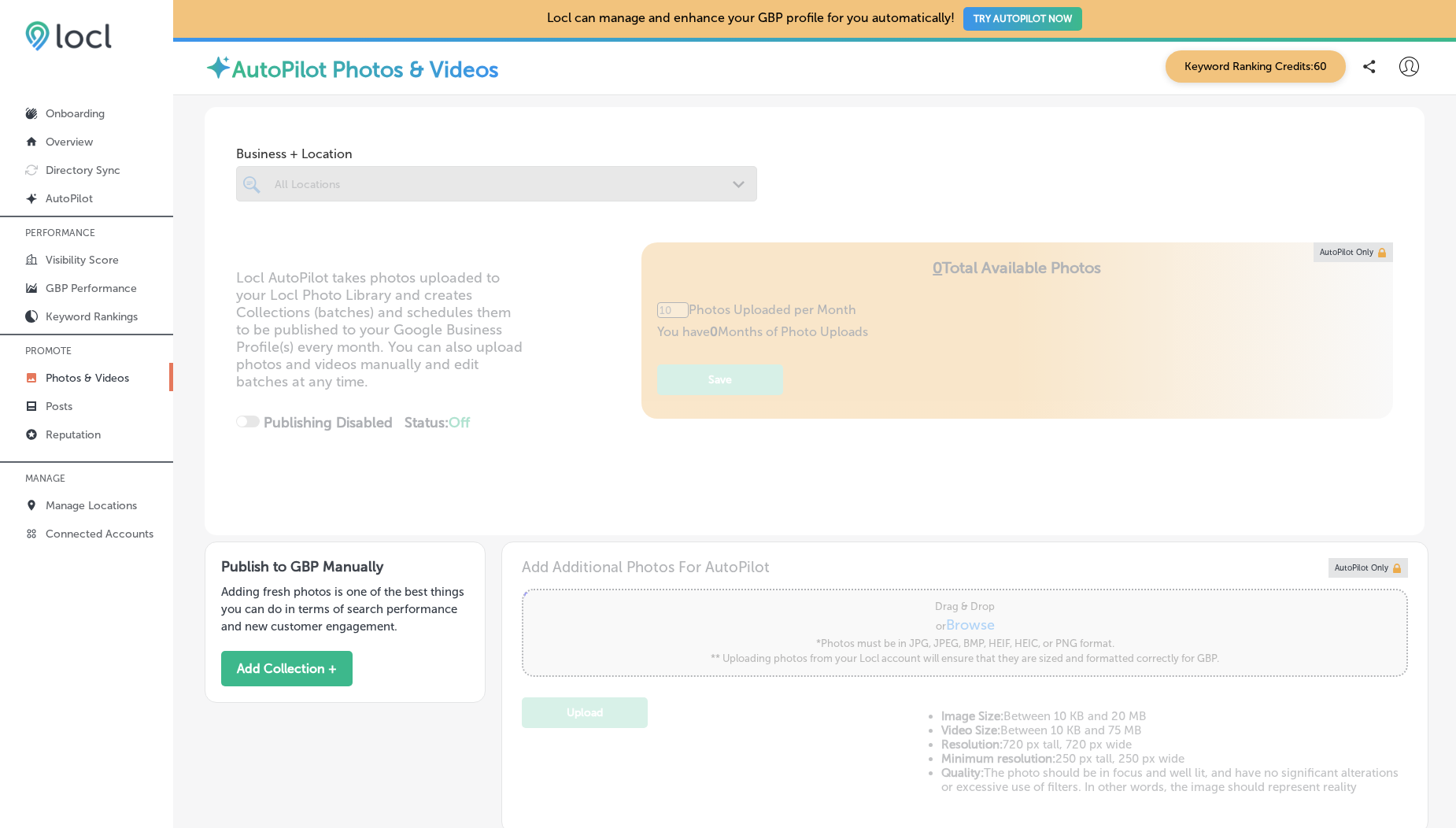
scroll to position [281, 0]
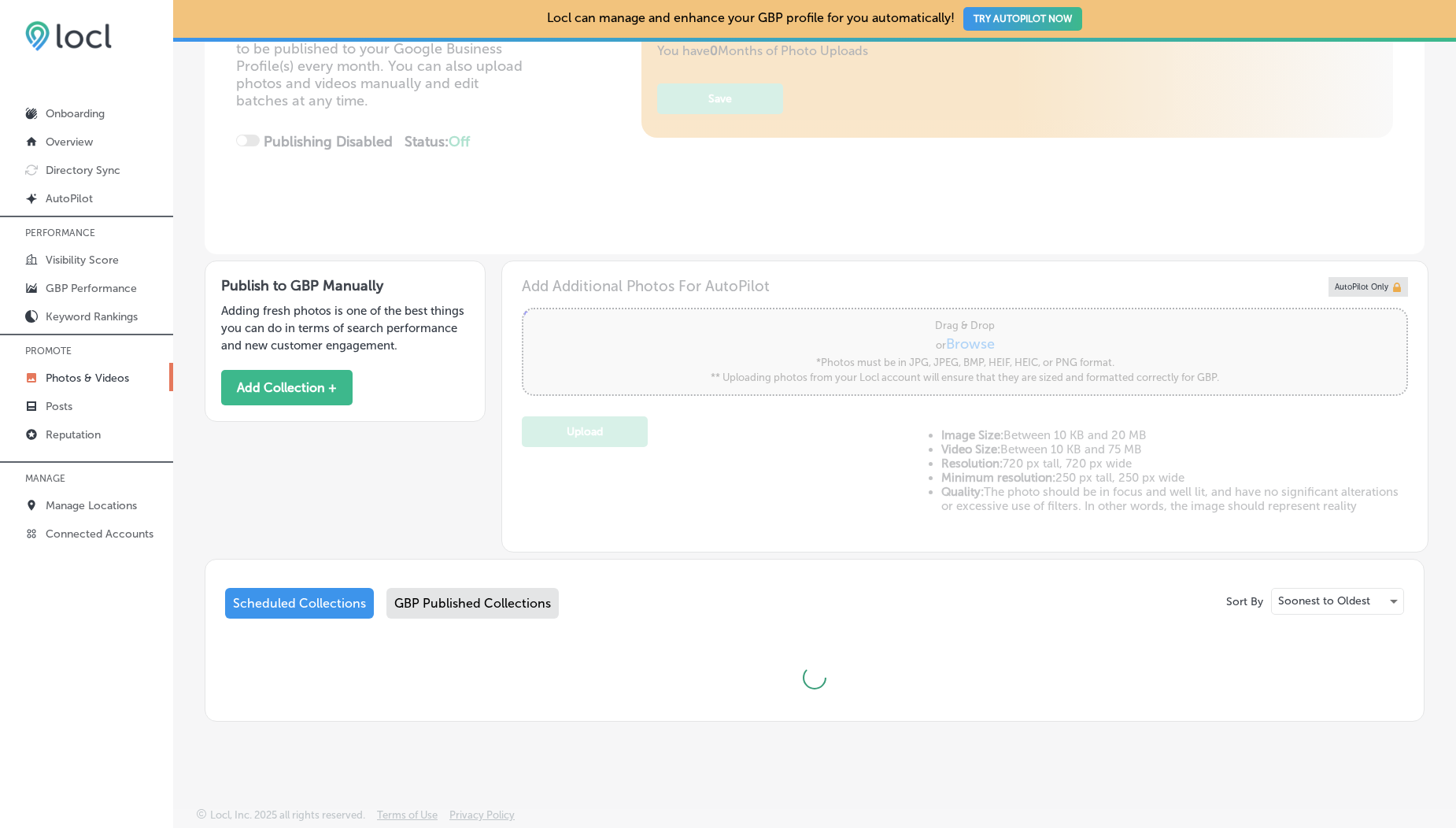
type input "5"
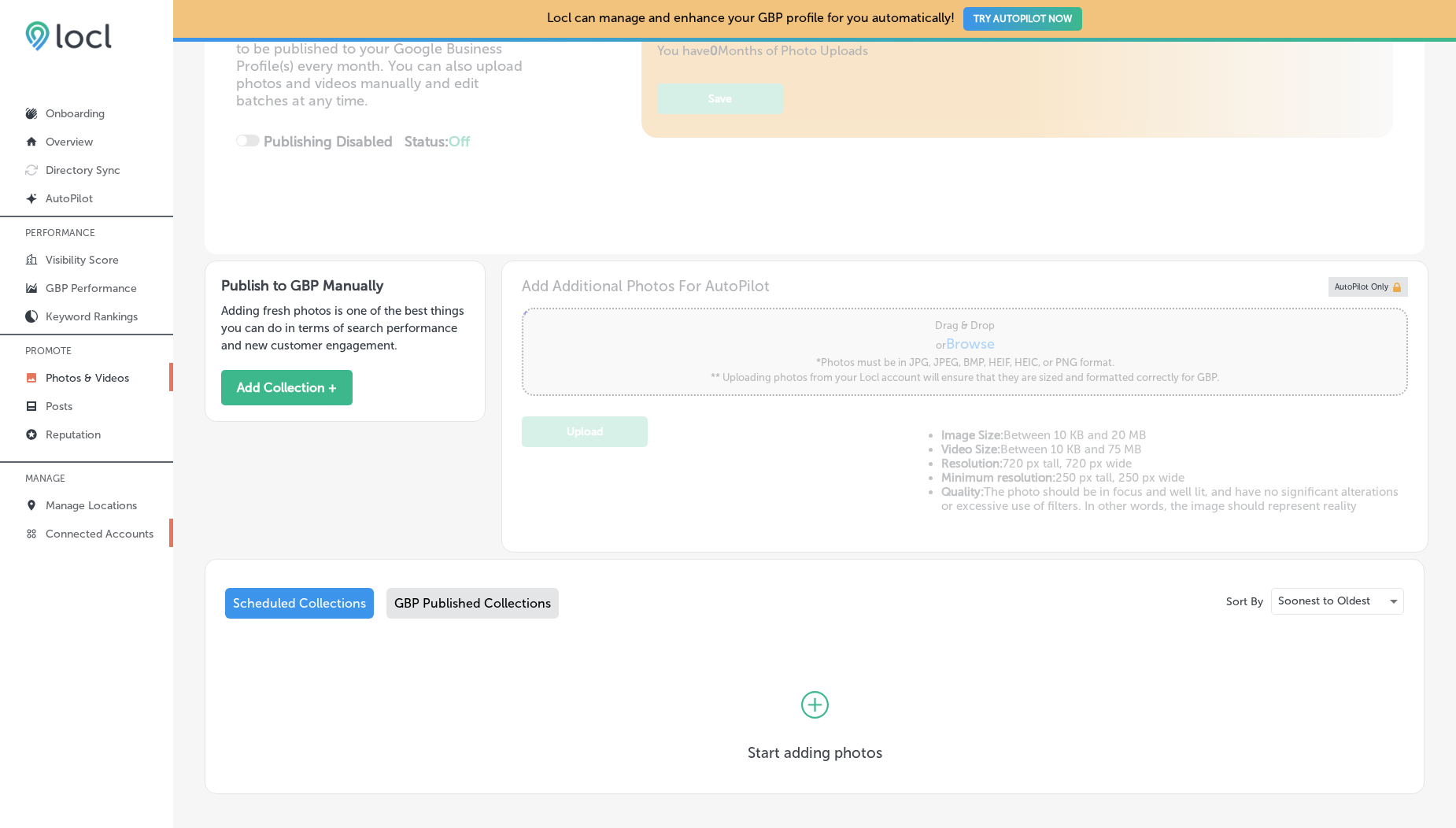
click at [99, 522] on link "Connected Accounts" at bounding box center [86, 532] width 173 height 28
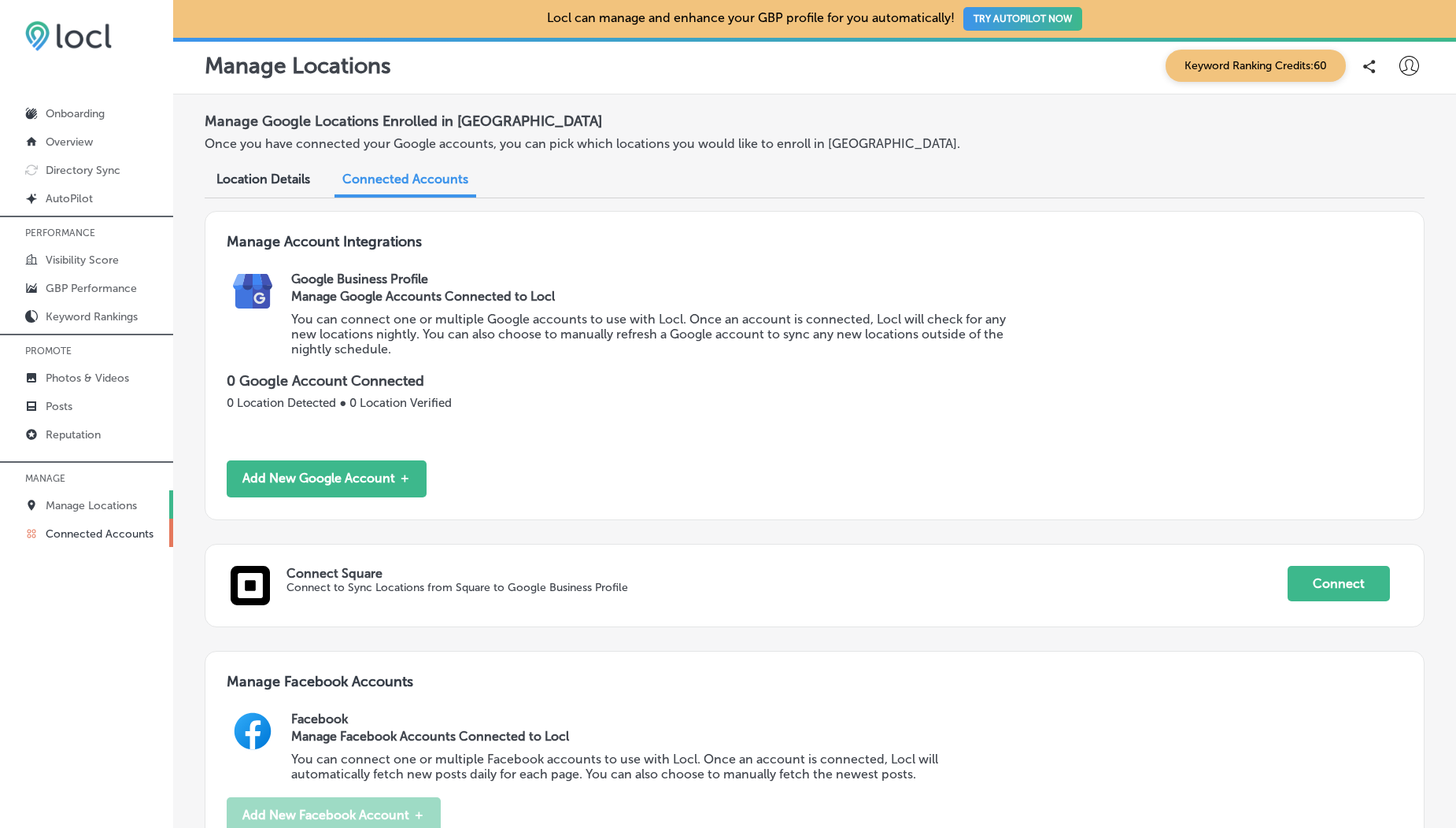
click at [102, 510] on p "Manage Locations" at bounding box center [91, 505] width 91 height 14
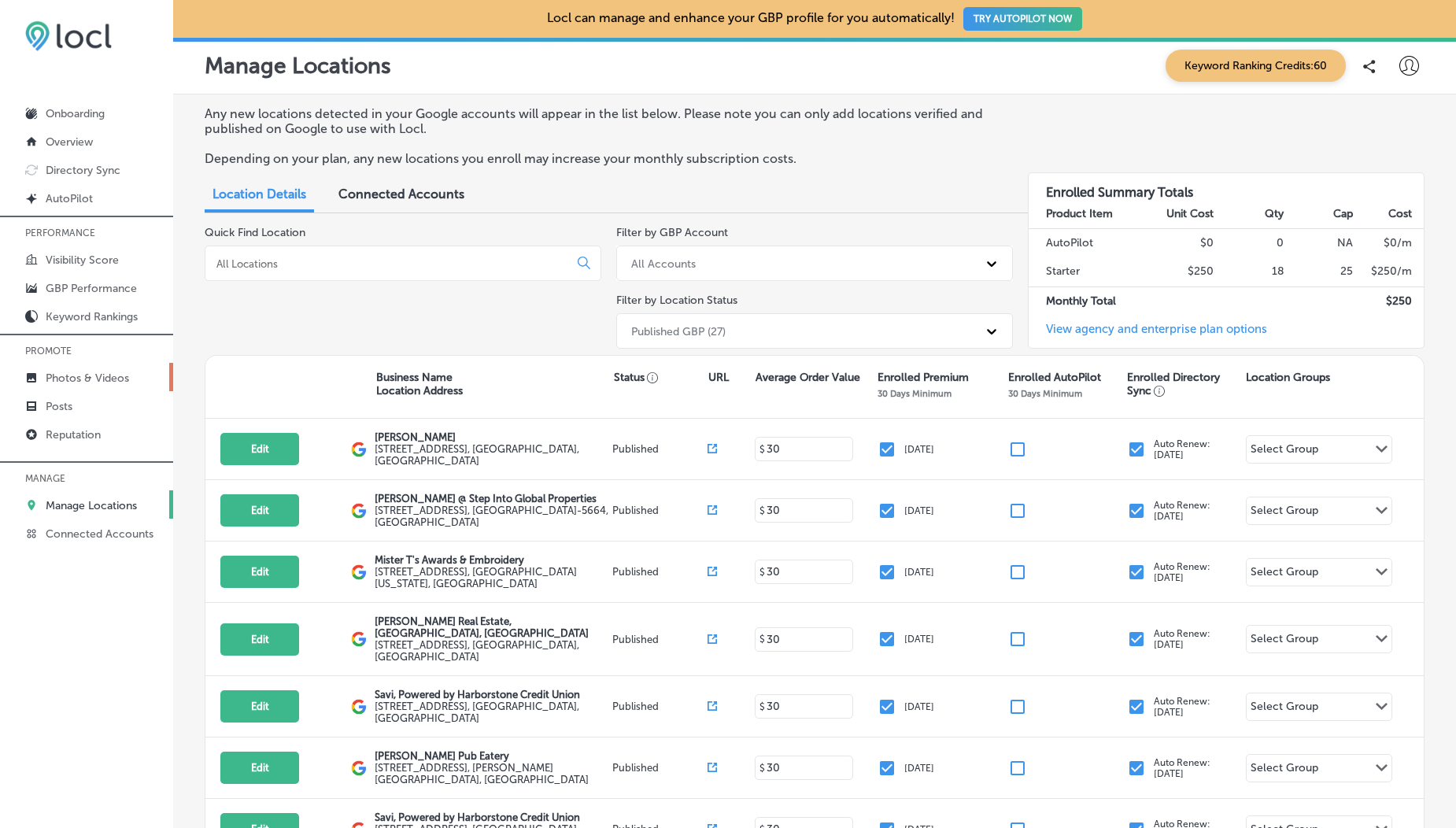
click at [76, 382] on p "Photos & Videos" at bounding box center [87, 378] width 84 height 14
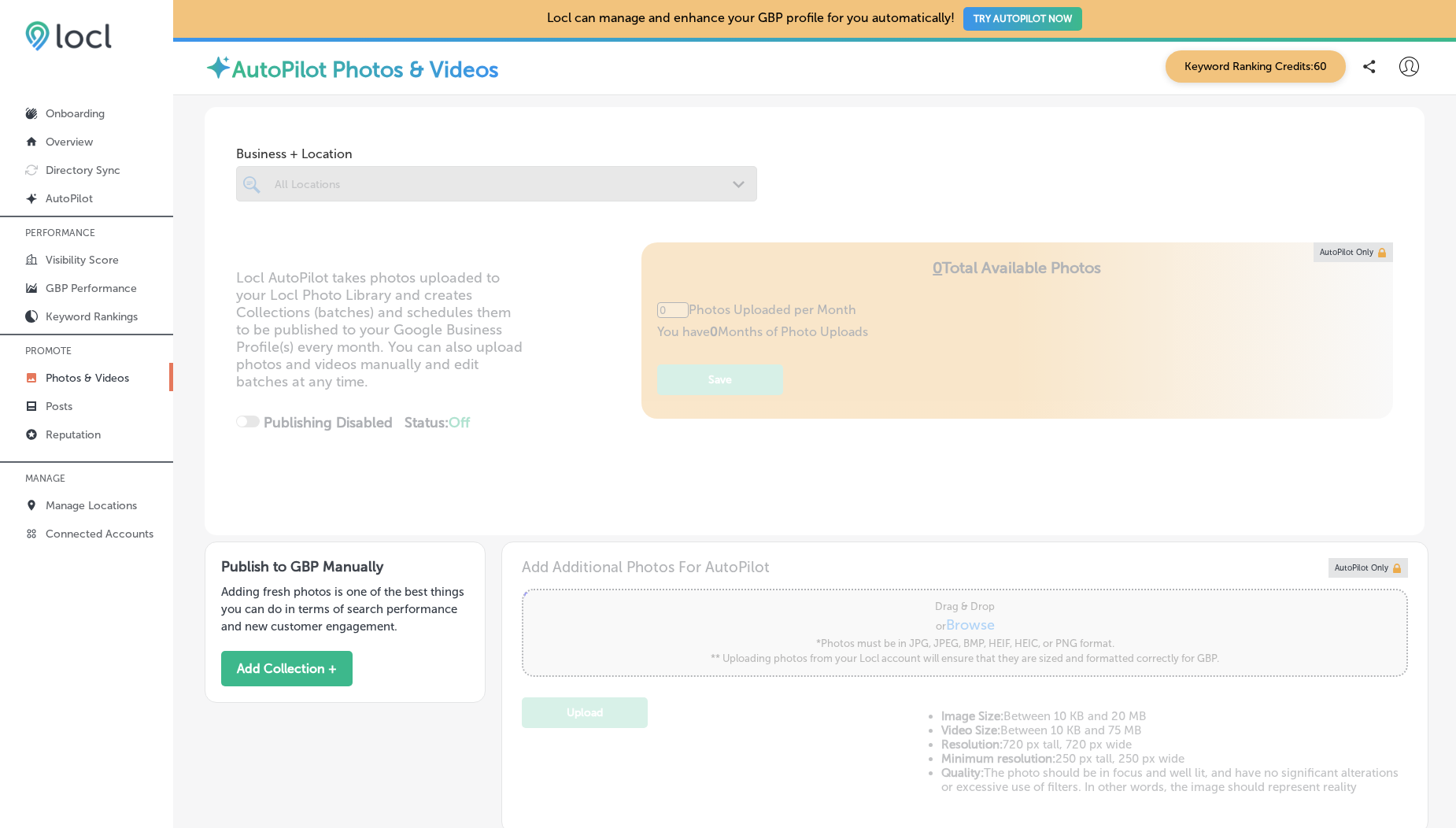
scroll to position [281, 0]
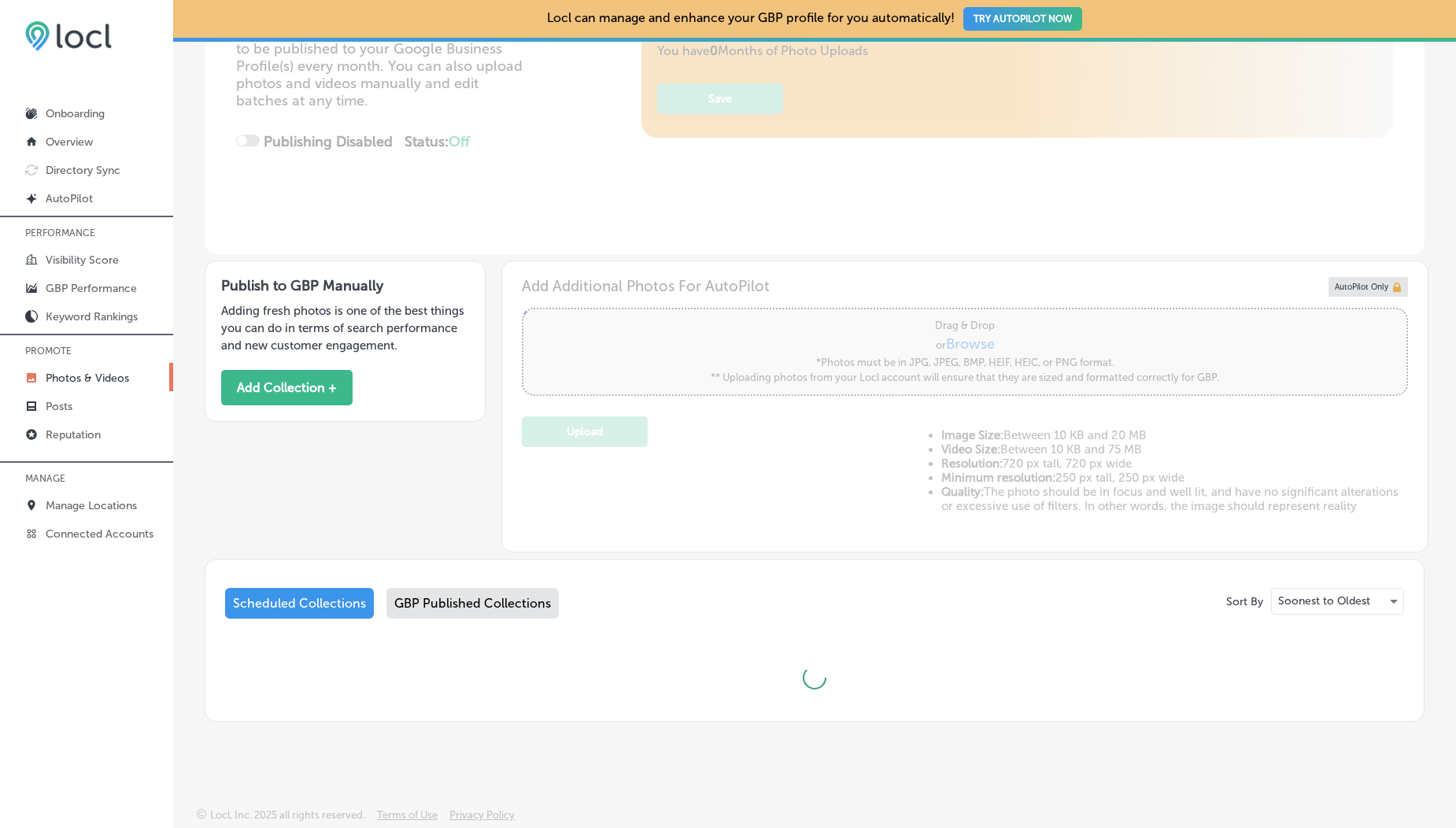
click at [451, 598] on div "GBP Published Collections" at bounding box center [472, 603] width 172 height 31
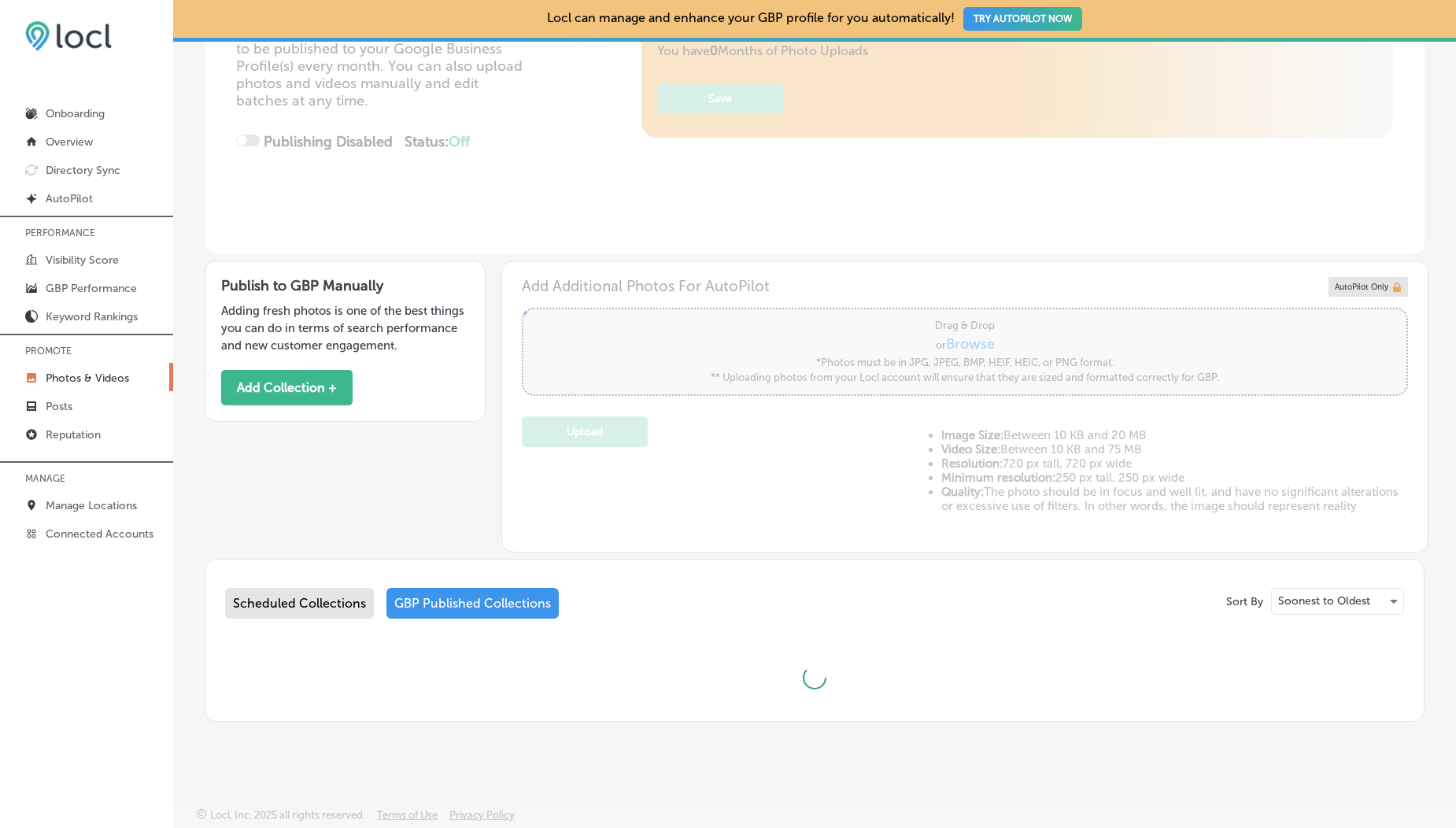
type input "5"
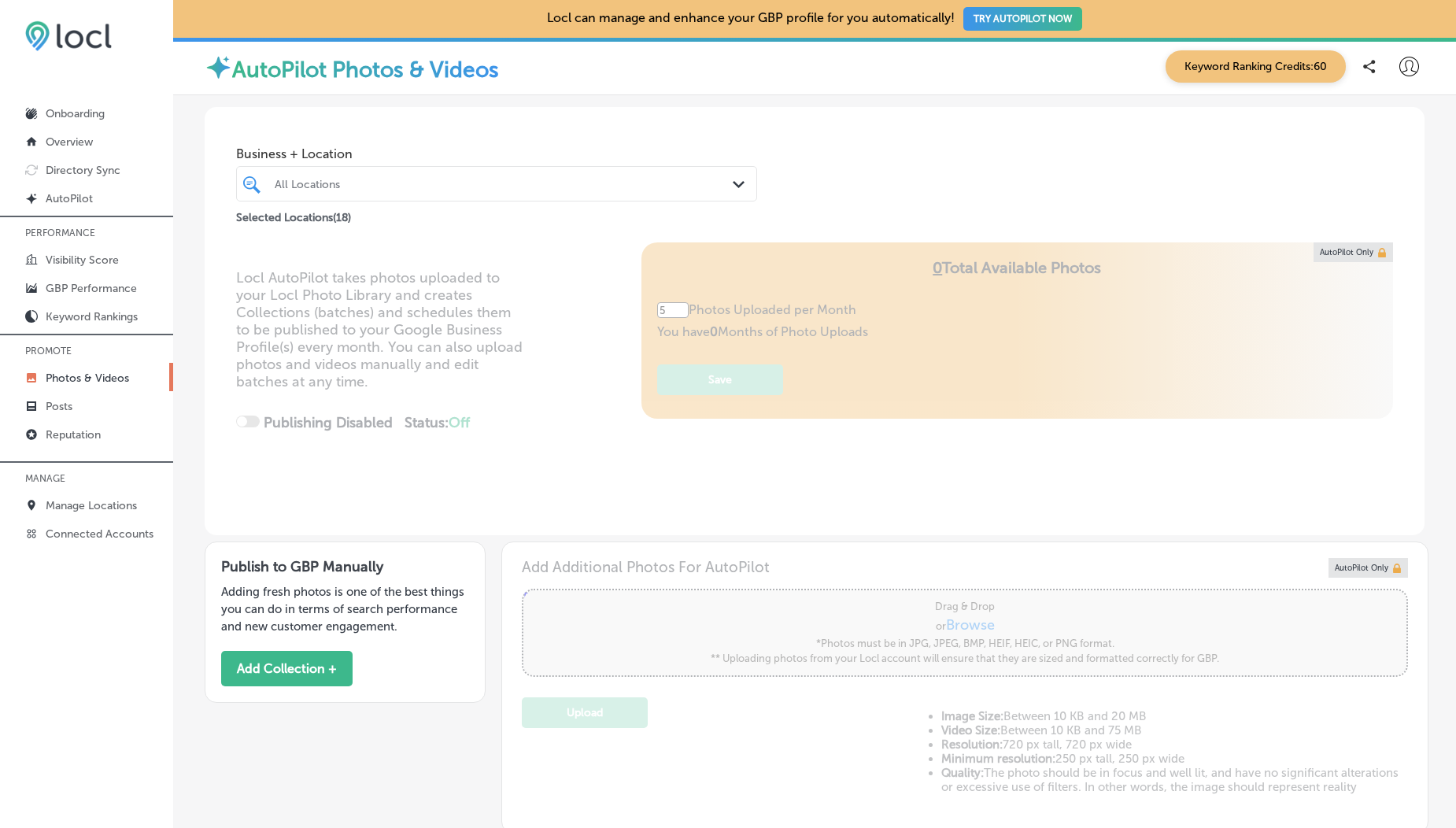
scroll to position [697, 0]
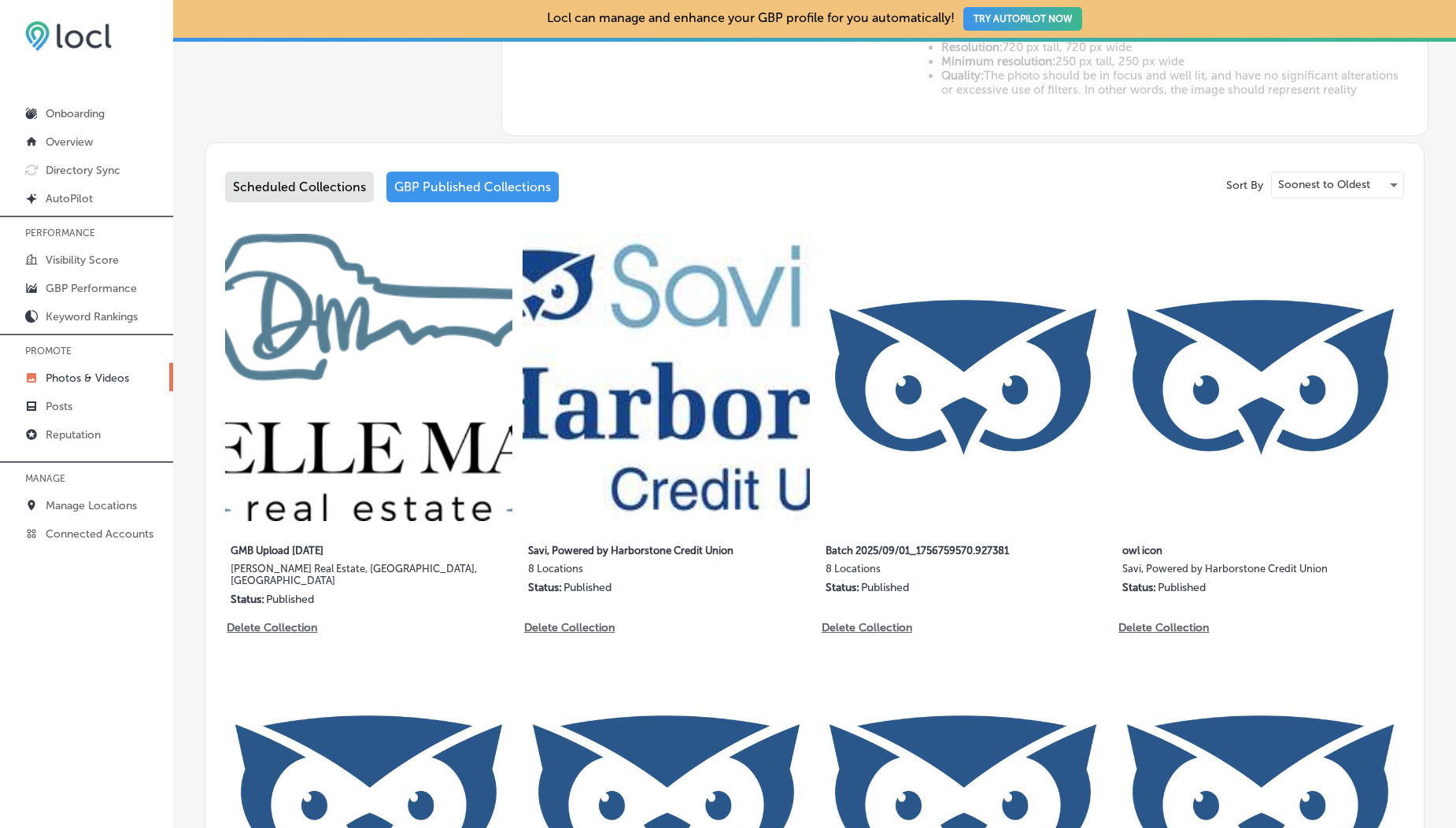
click at [1317, 186] on p "Soonest to Oldest" at bounding box center [1324, 185] width 92 height 15
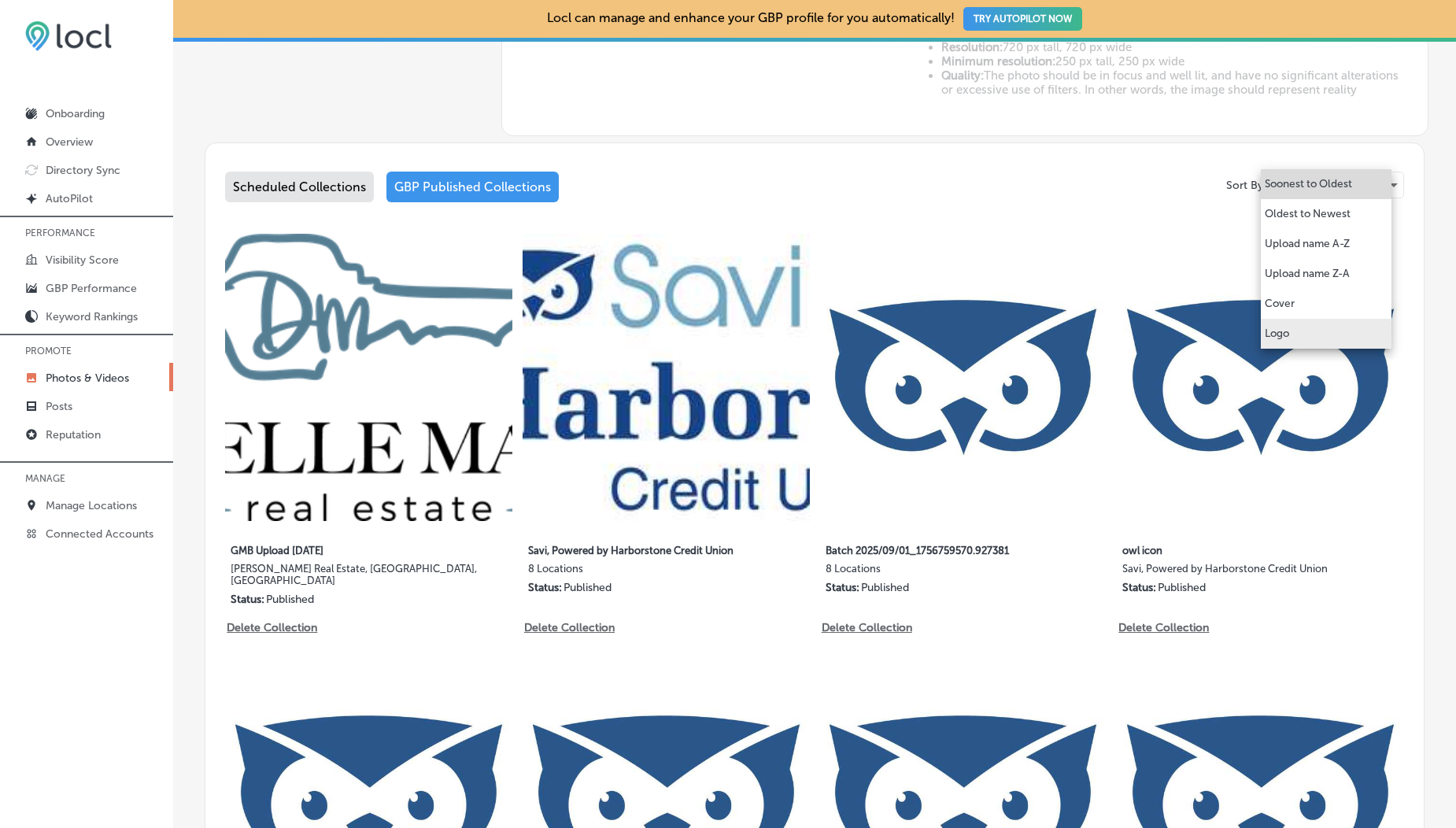
click at [1285, 340] on p "Logo" at bounding box center [1277, 333] width 25 height 15
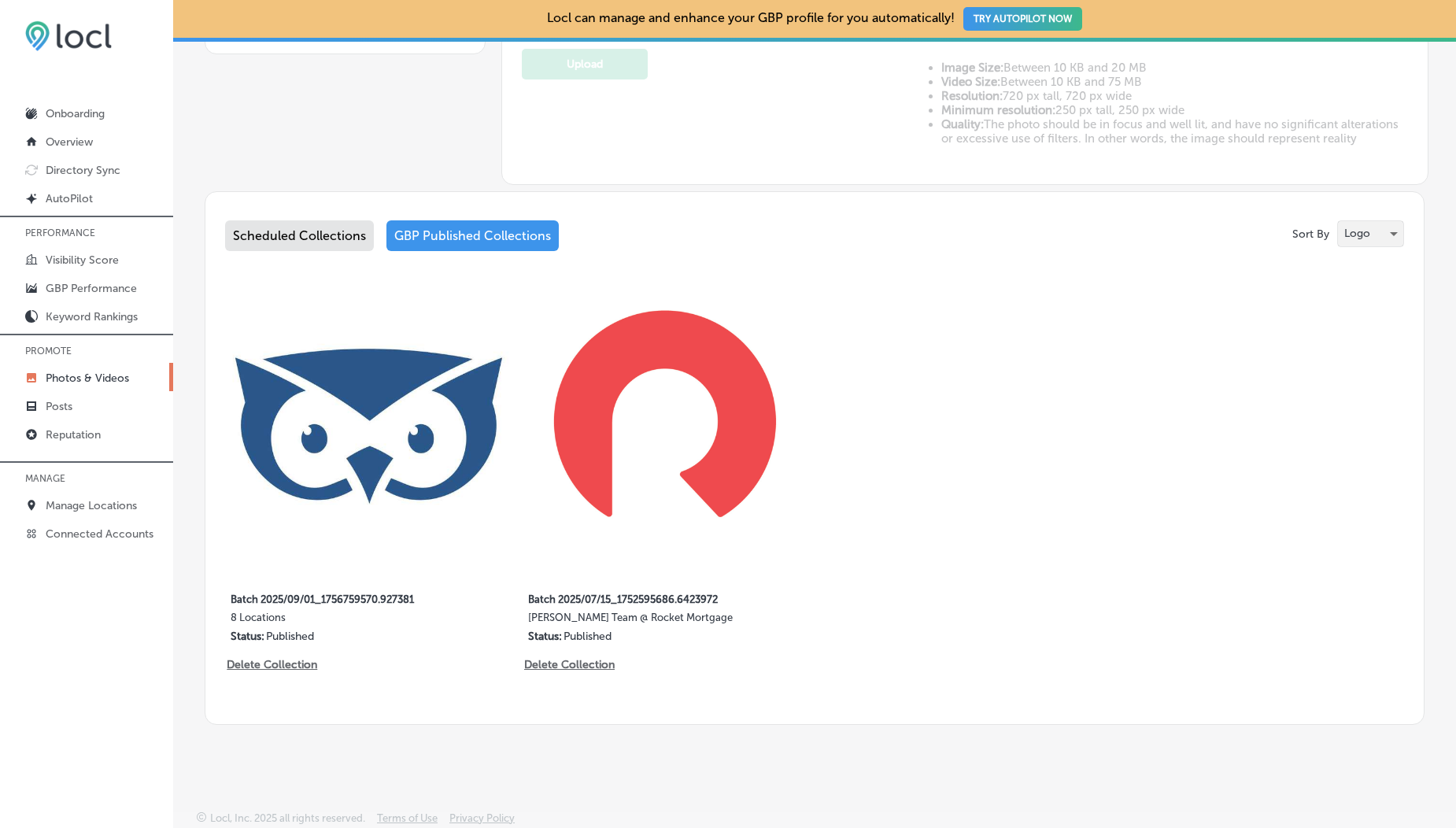
scroll to position [18, 0]
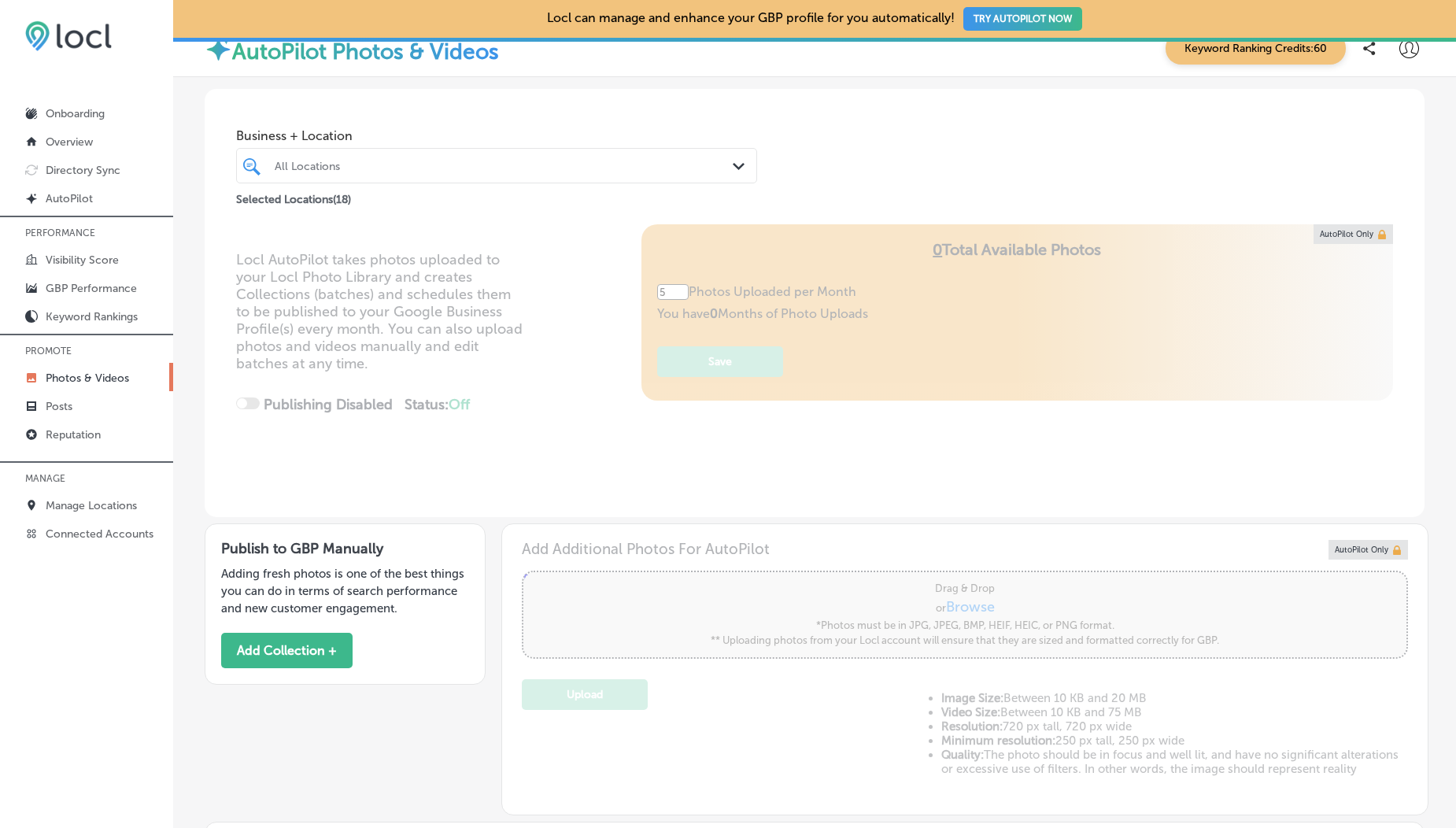
click at [659, 177] on div "All Locations" at bounding box center [496, 166] width 460 height 25
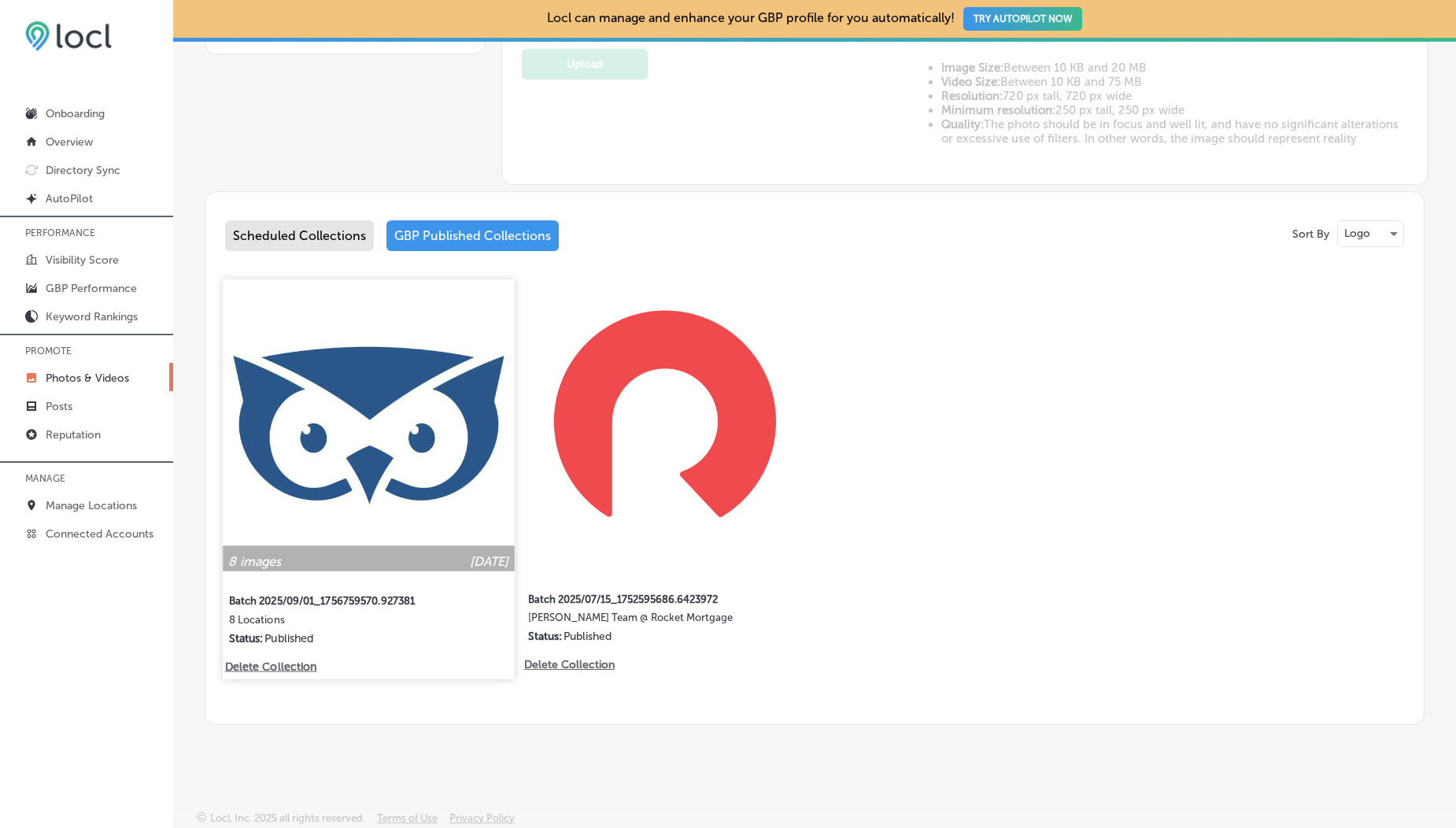
click at [429, 359] on img at bounding box center [369, 425] width 291 height 291
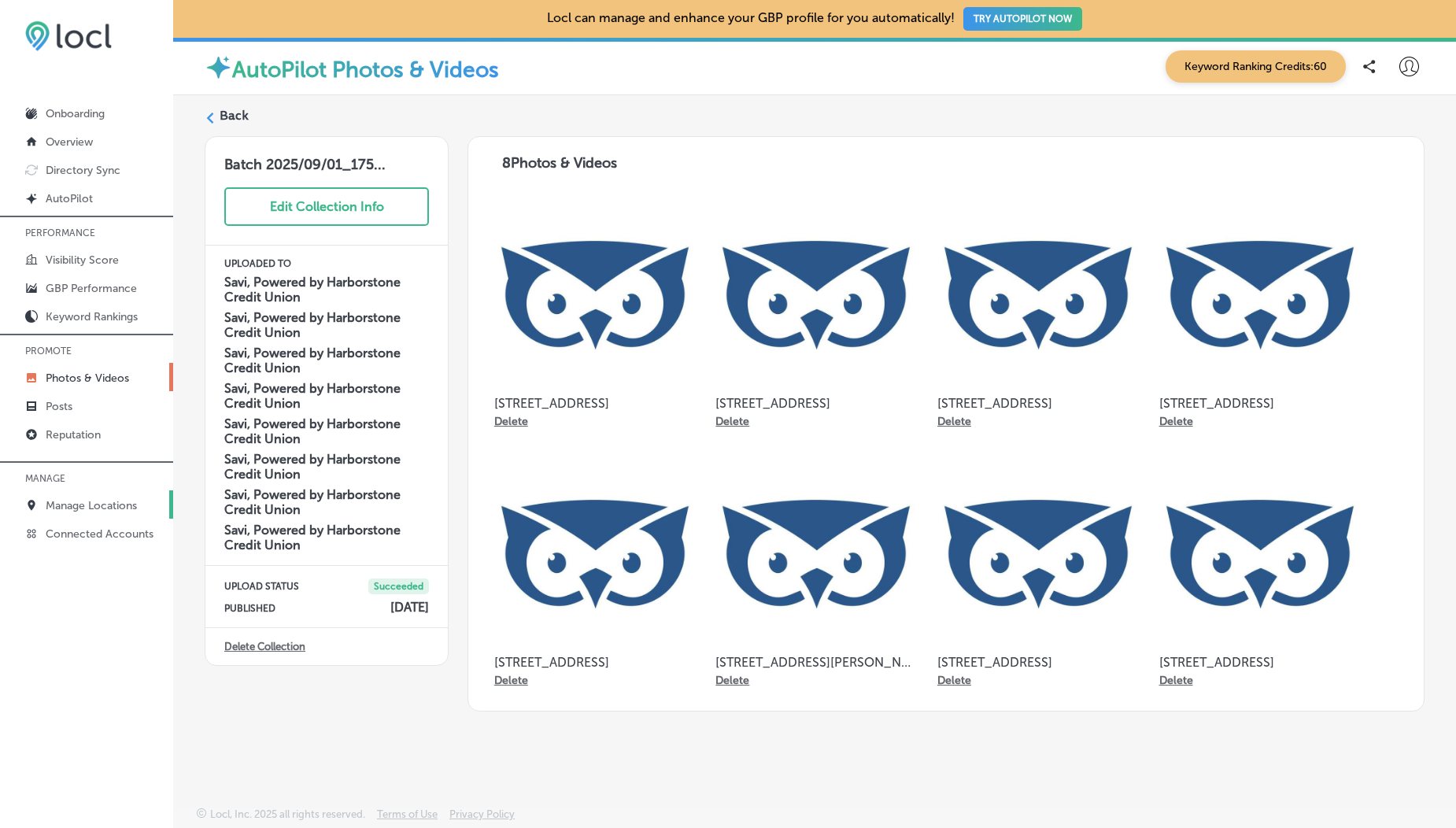
click at [81, 502] on p "Manage Locations" at bounding box center [91, 505] width 91 height 14
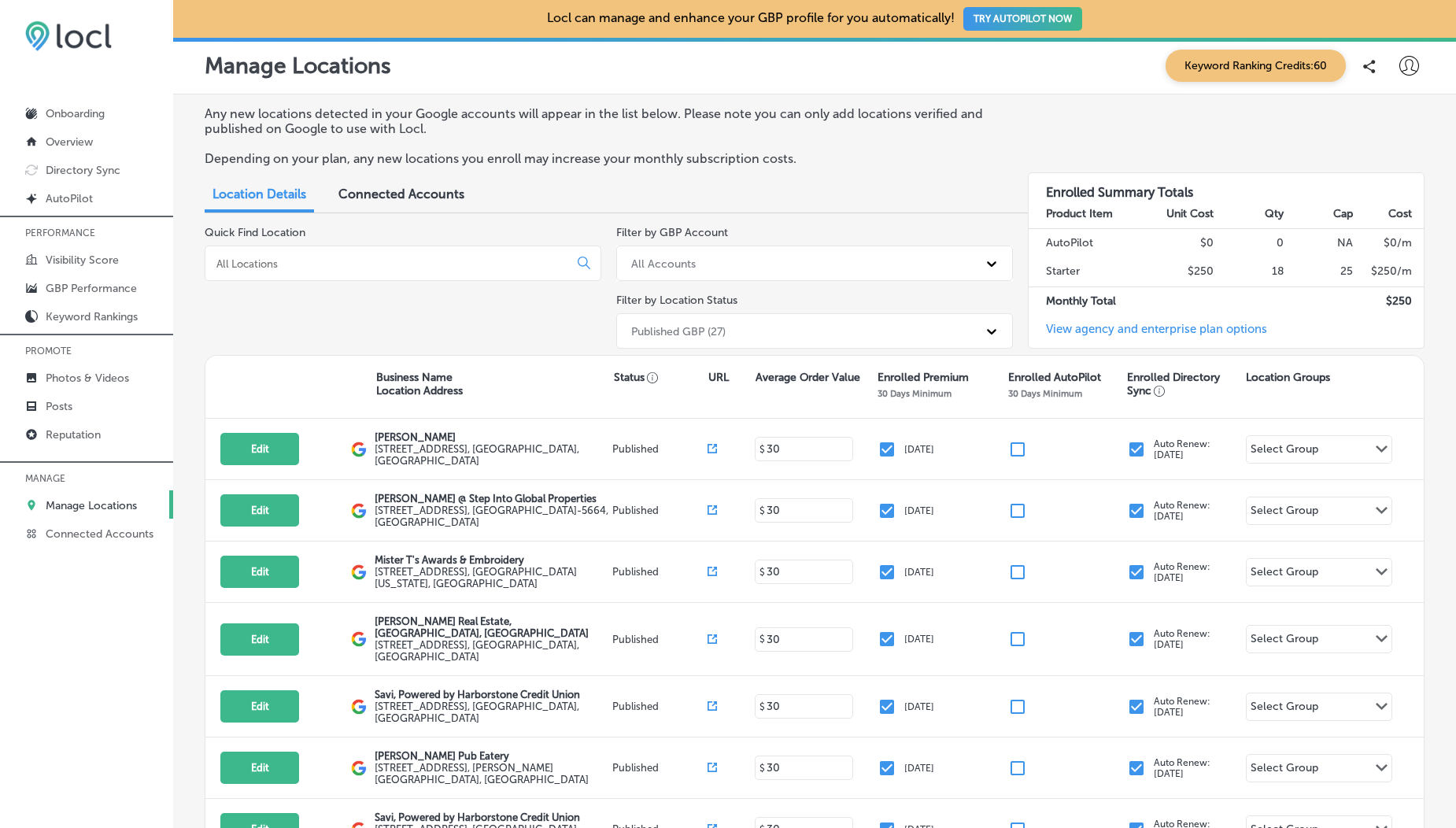
click at [367, 269] on input at bounding box center [389, 264] width 350 height 15
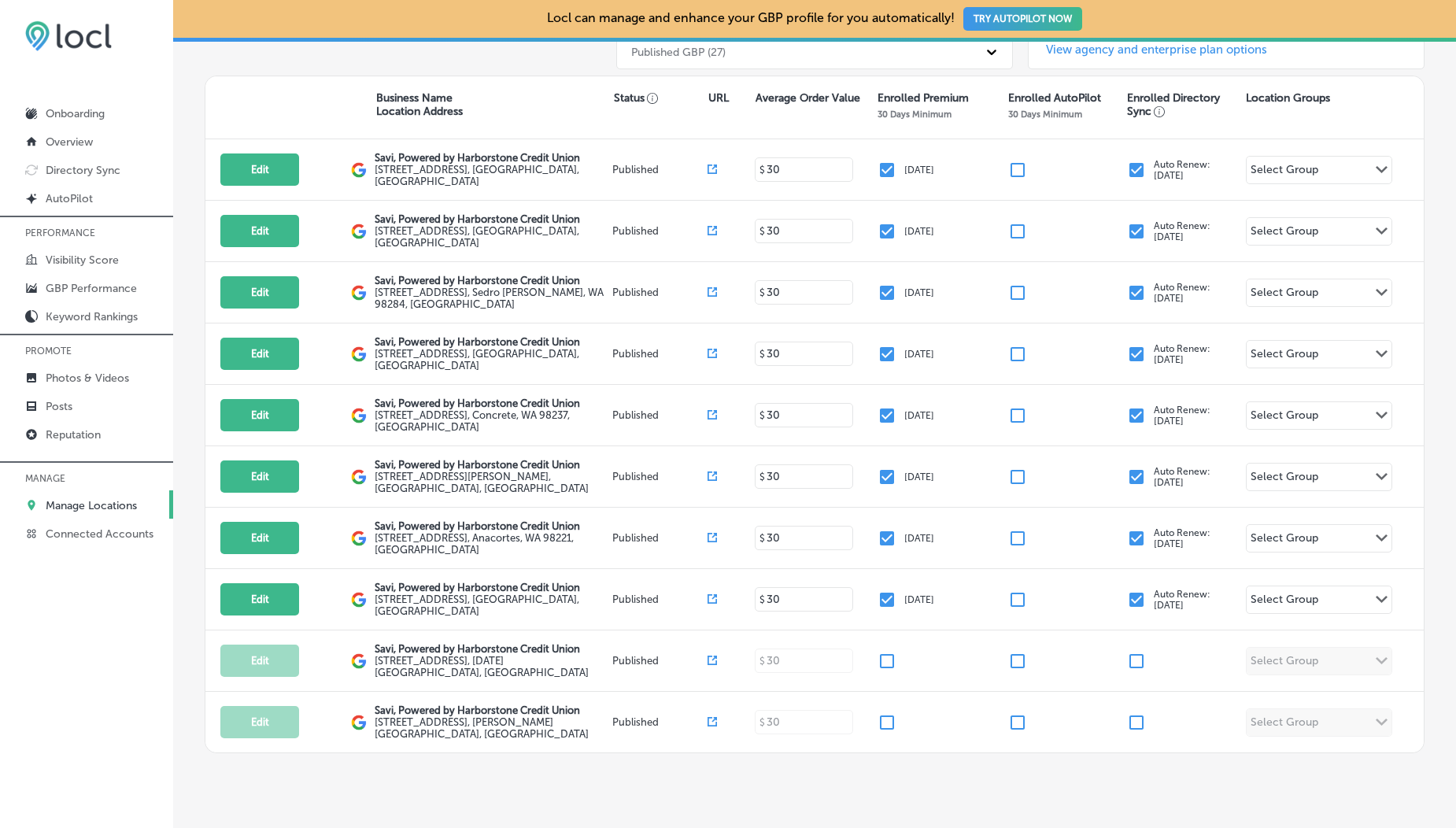
scroll to position [293, 0]
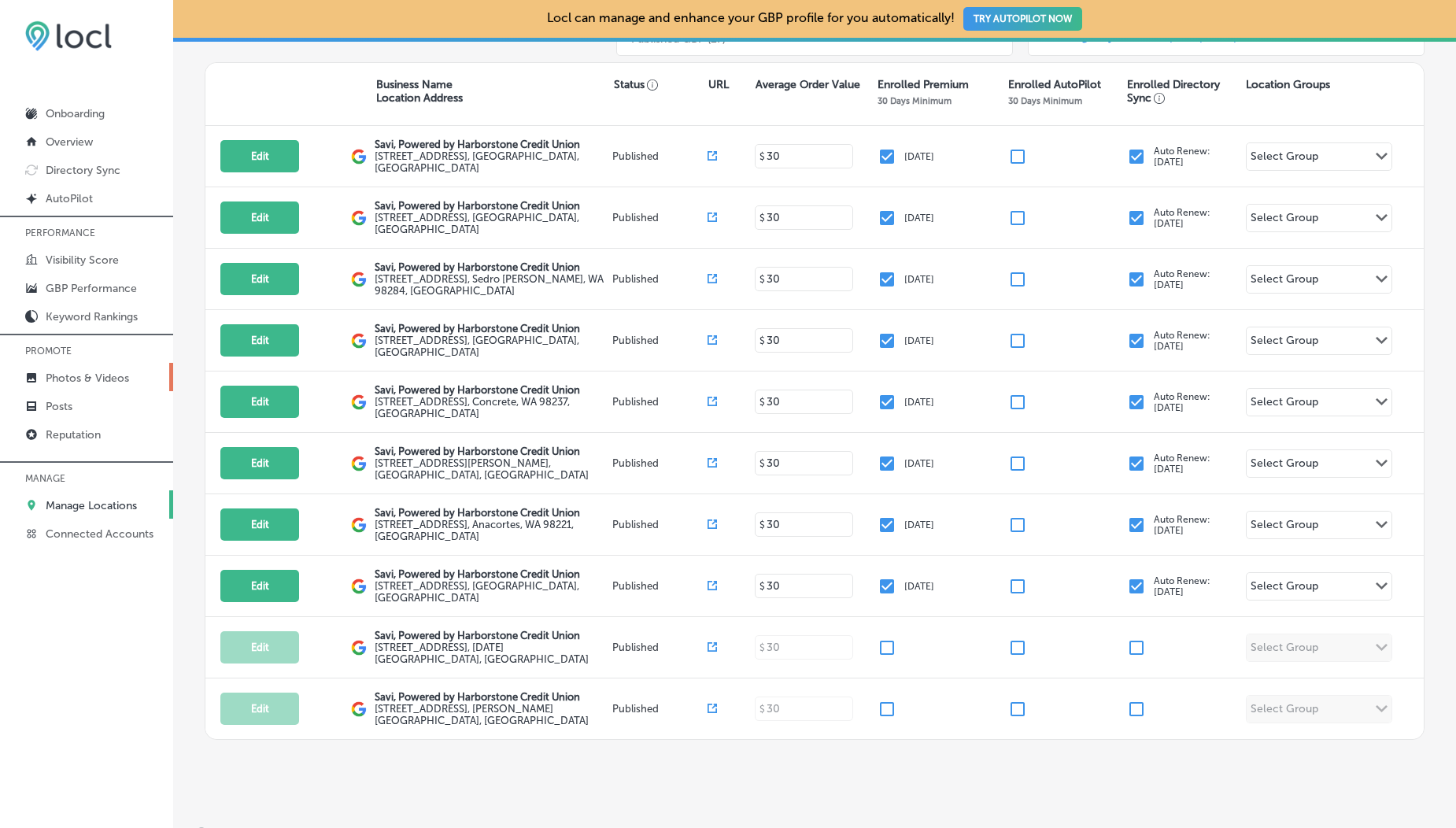
type input "savi"
click at [96, 379] on p "Photos & Videos" at bounding box center [87, 378] width 84 height 14
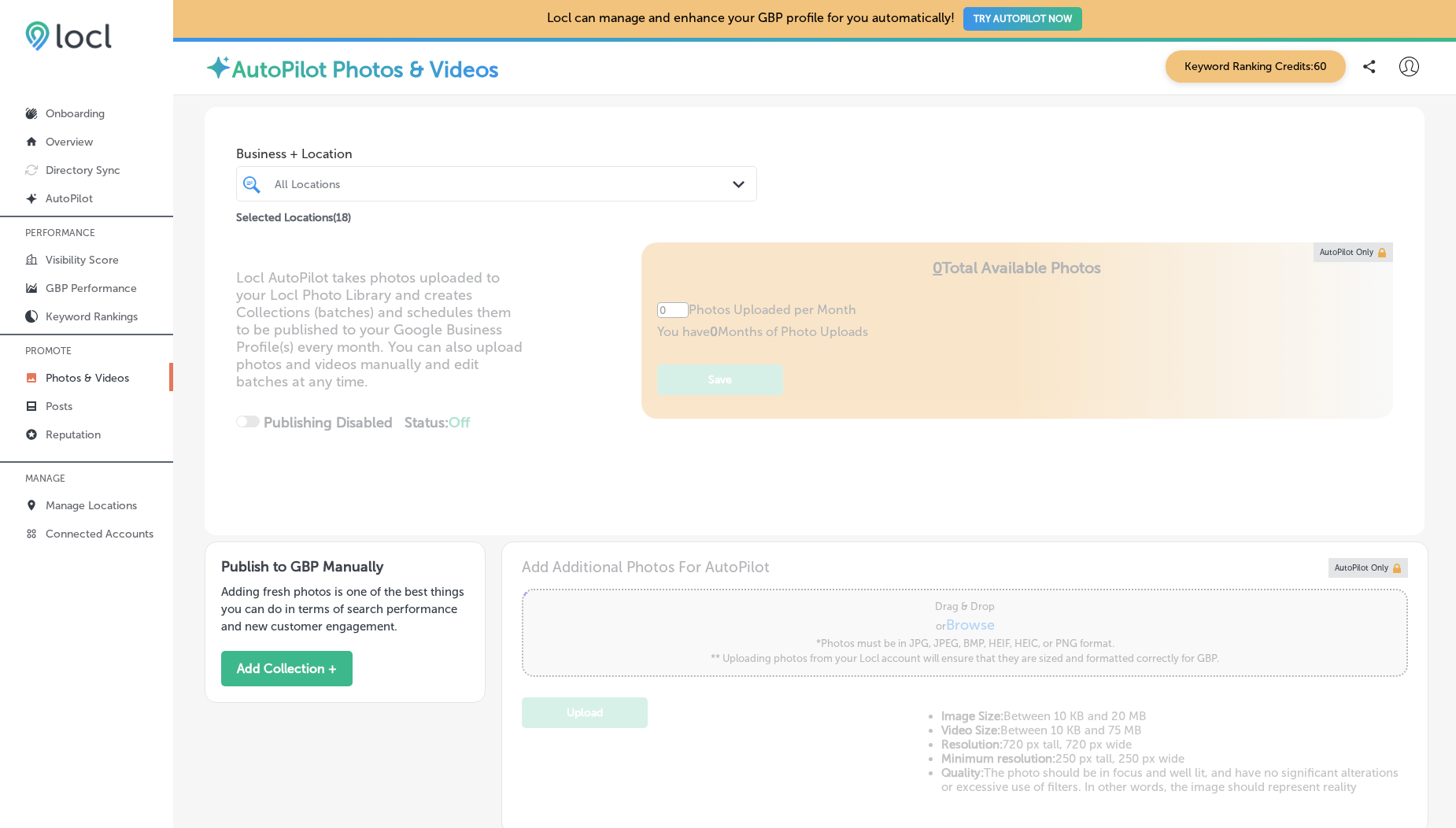
type input "5"
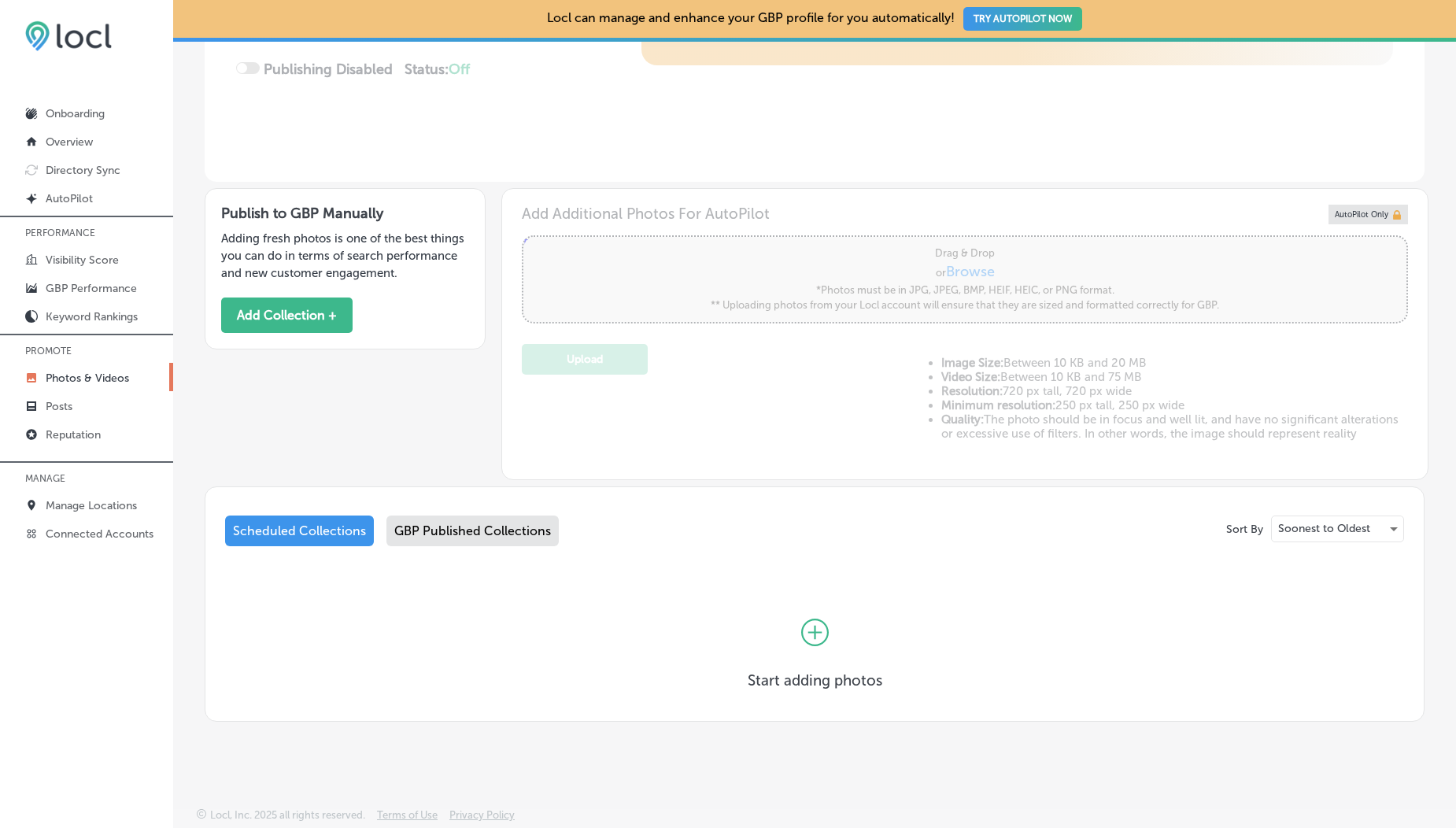
click at [430, 531] on div "GBP Published Collections" at bounding box center [472, 531] width 172 height 31
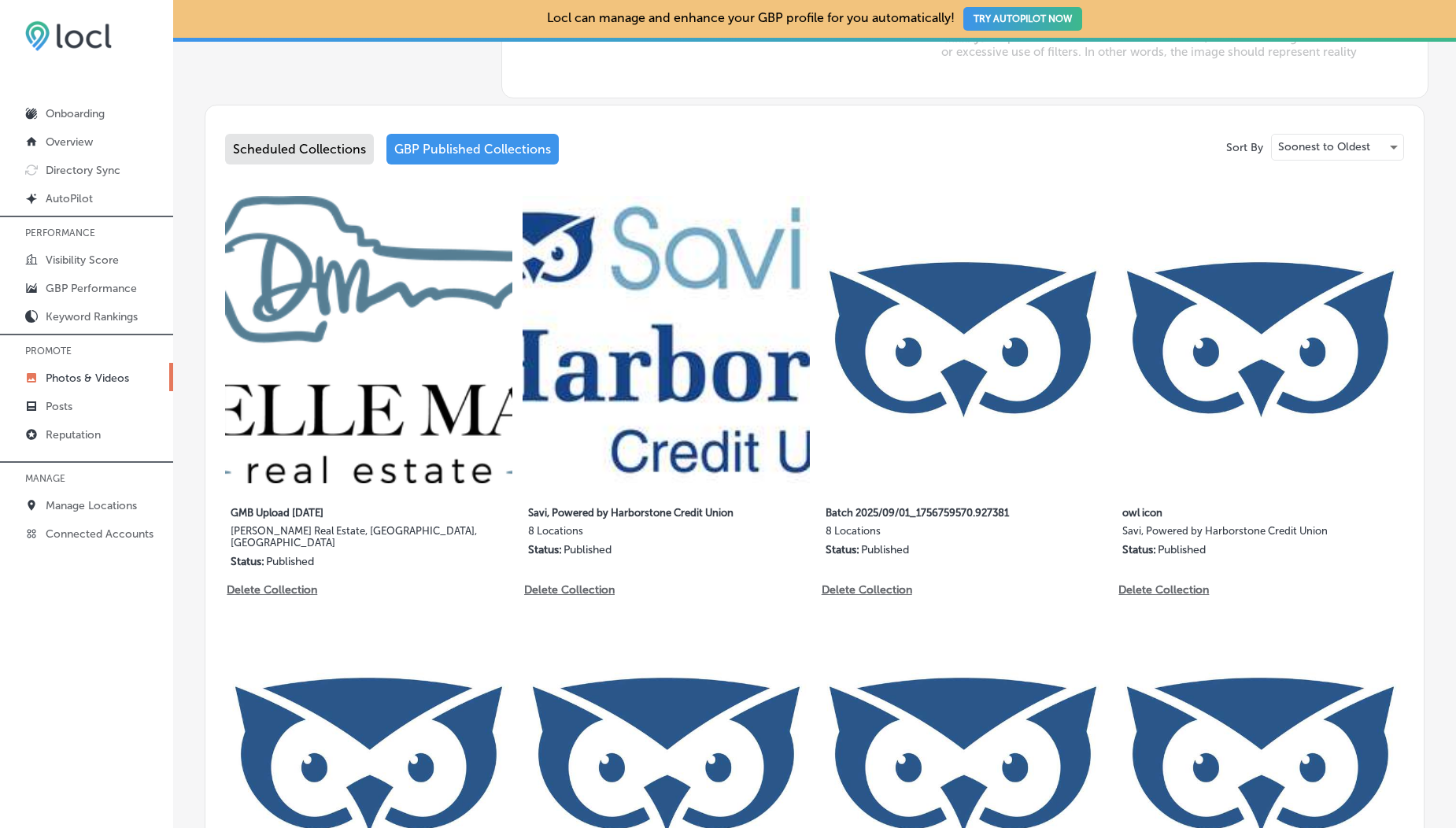
scroll to position [358, 0]
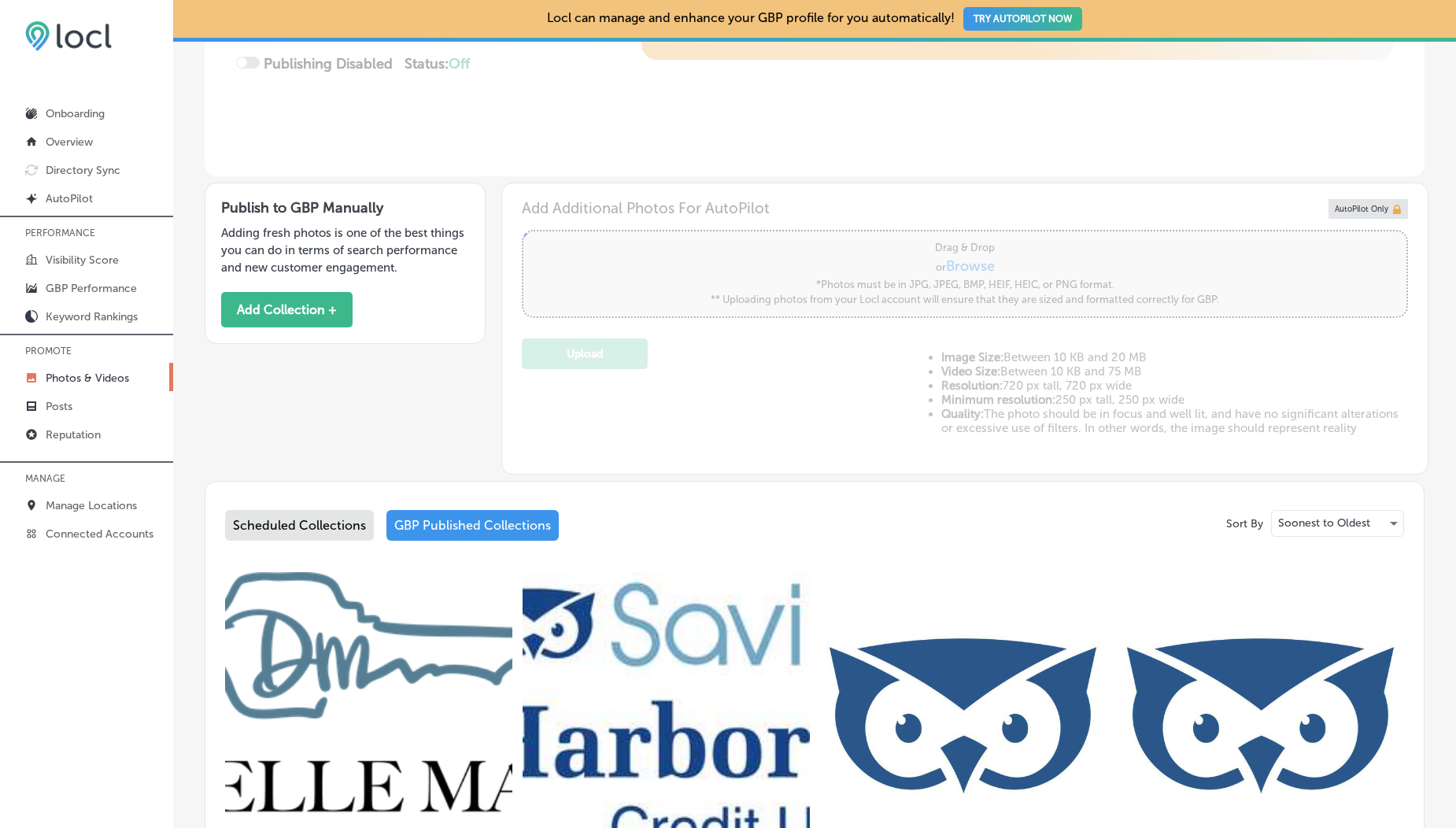
click at [218, 319] on div "Publish to GBP Manually Adding fresh photos is one of the best things you can d…" at bounding box center [345, 263] width 281 height 160
click at [317, 315] on button "Add Collection +" at bounding box center [287, 309] width 131 height 35
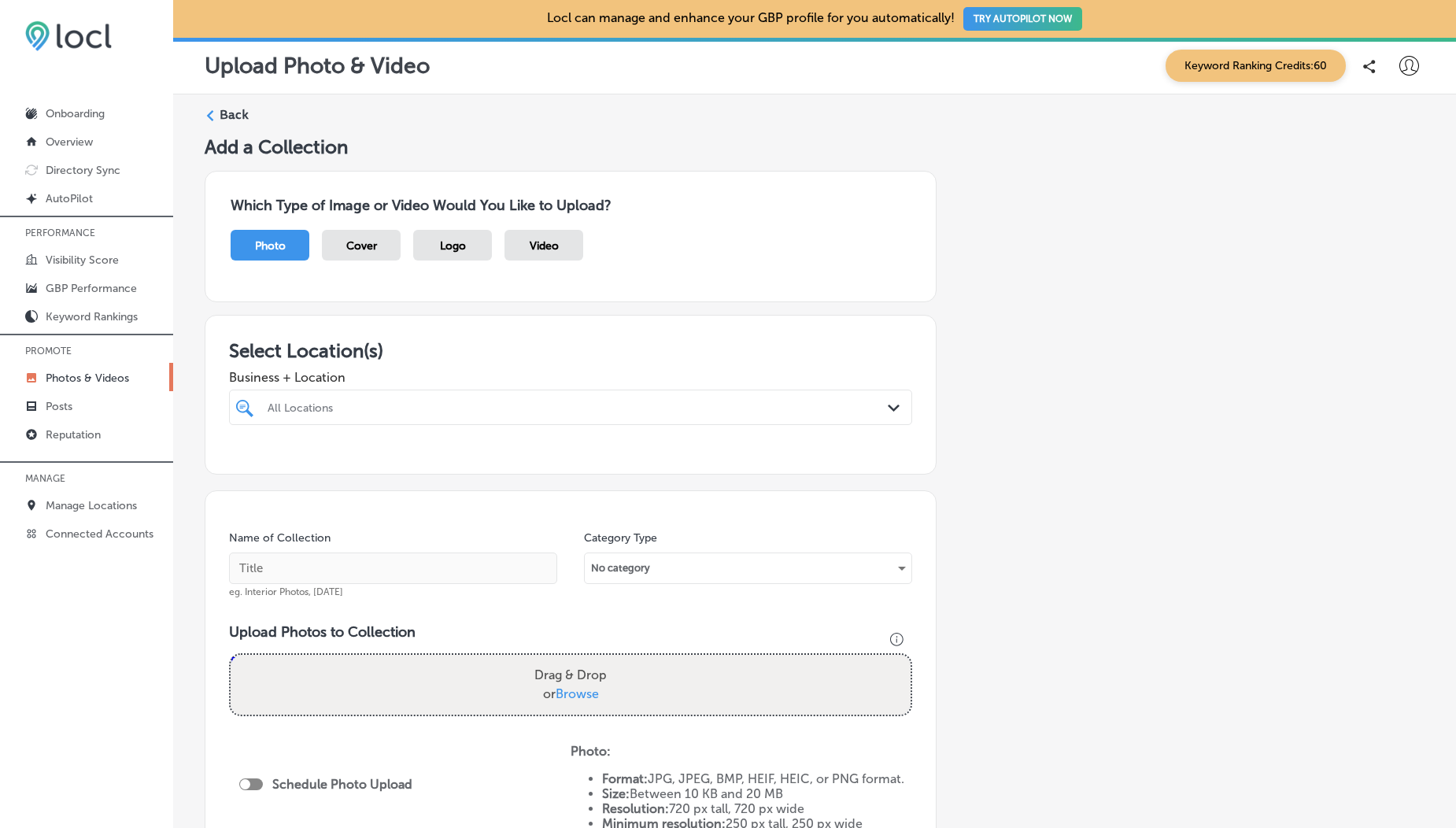
click at [556, 249] on span "Video" at bounding box center [544, 246] width 29 height 14
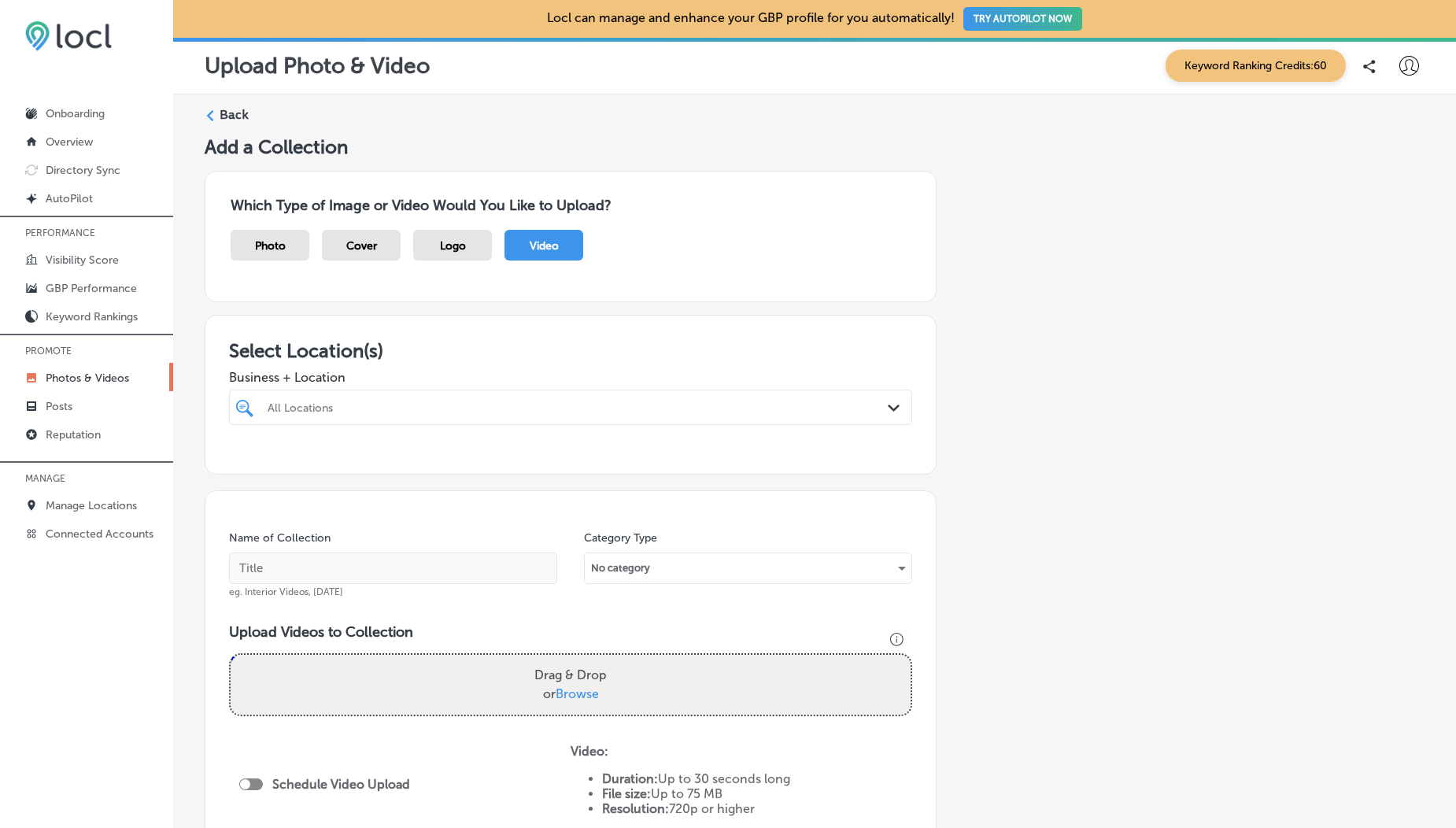
click at [458, 399] on div at bounding box center [540, 407] width 549 height 21
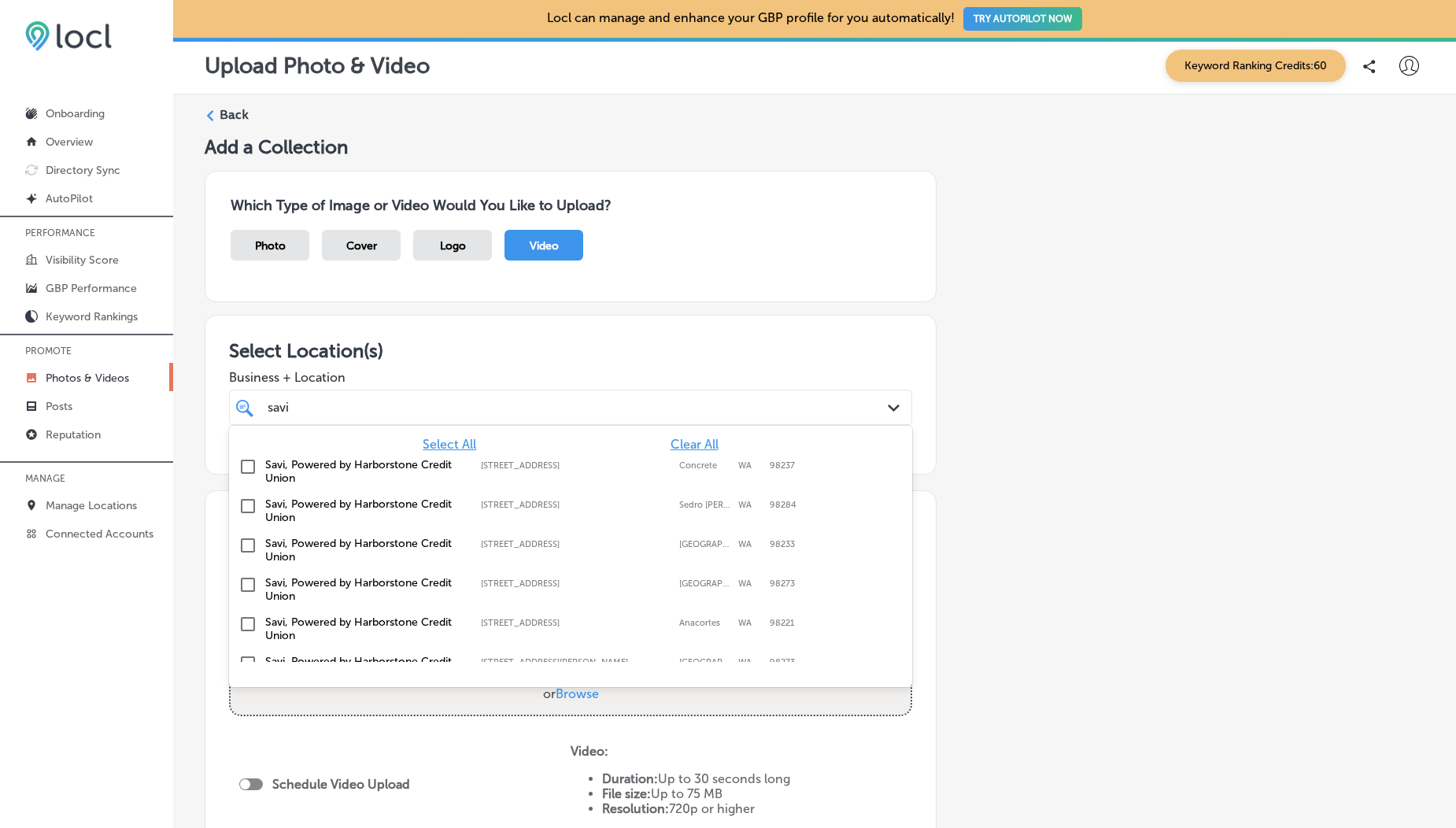
click at [246, 466] on input "checkbox" at bounding box center [248, 467] width 19 height 19
type input "savi"
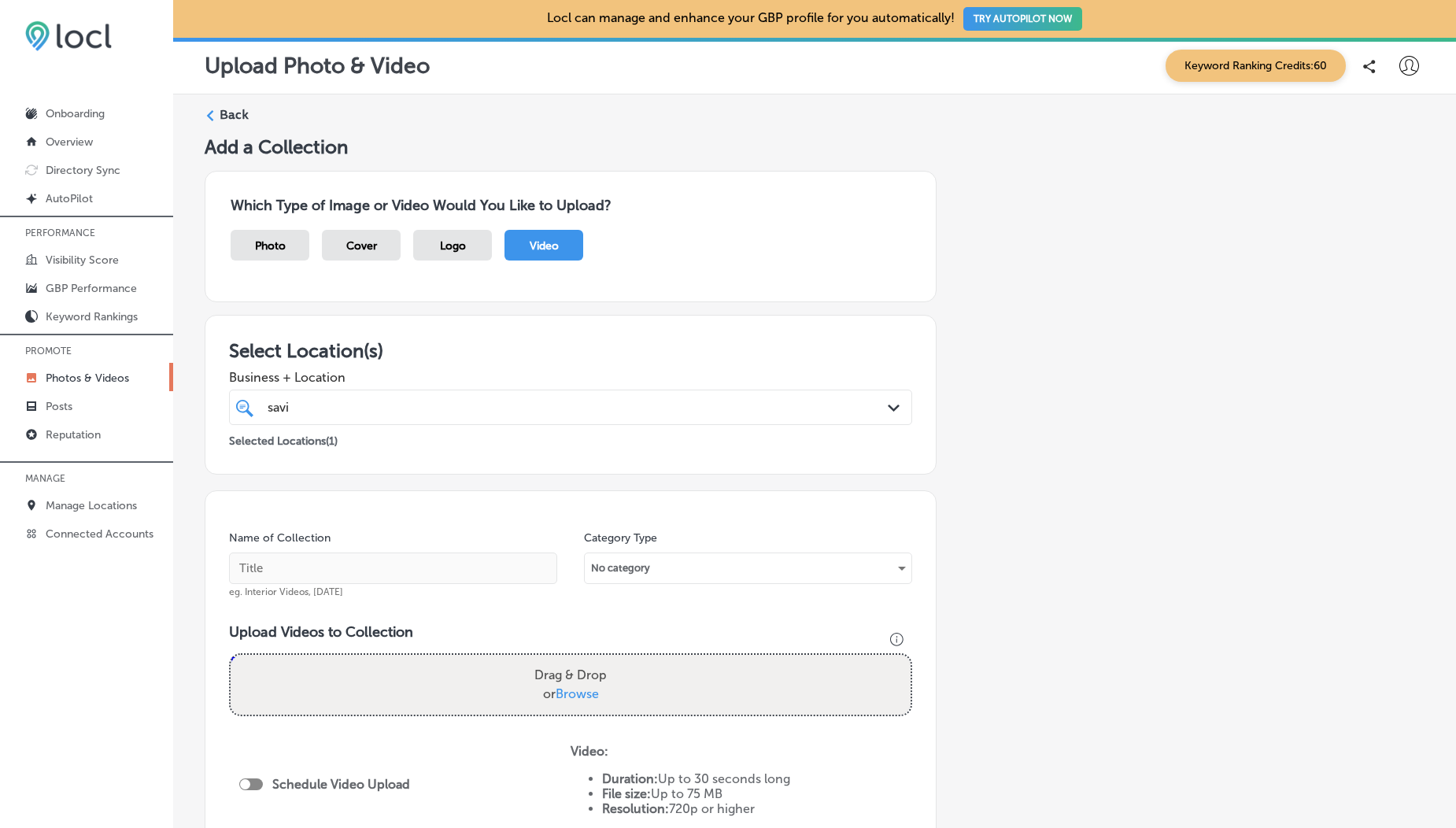
click at [409, 344] on h3 "Select Location(s)" at bounding box center [571, 350] width 683 height 23
click at [470, 252] on div "Logo" at bounding box center [452, 246] width 79 height 31
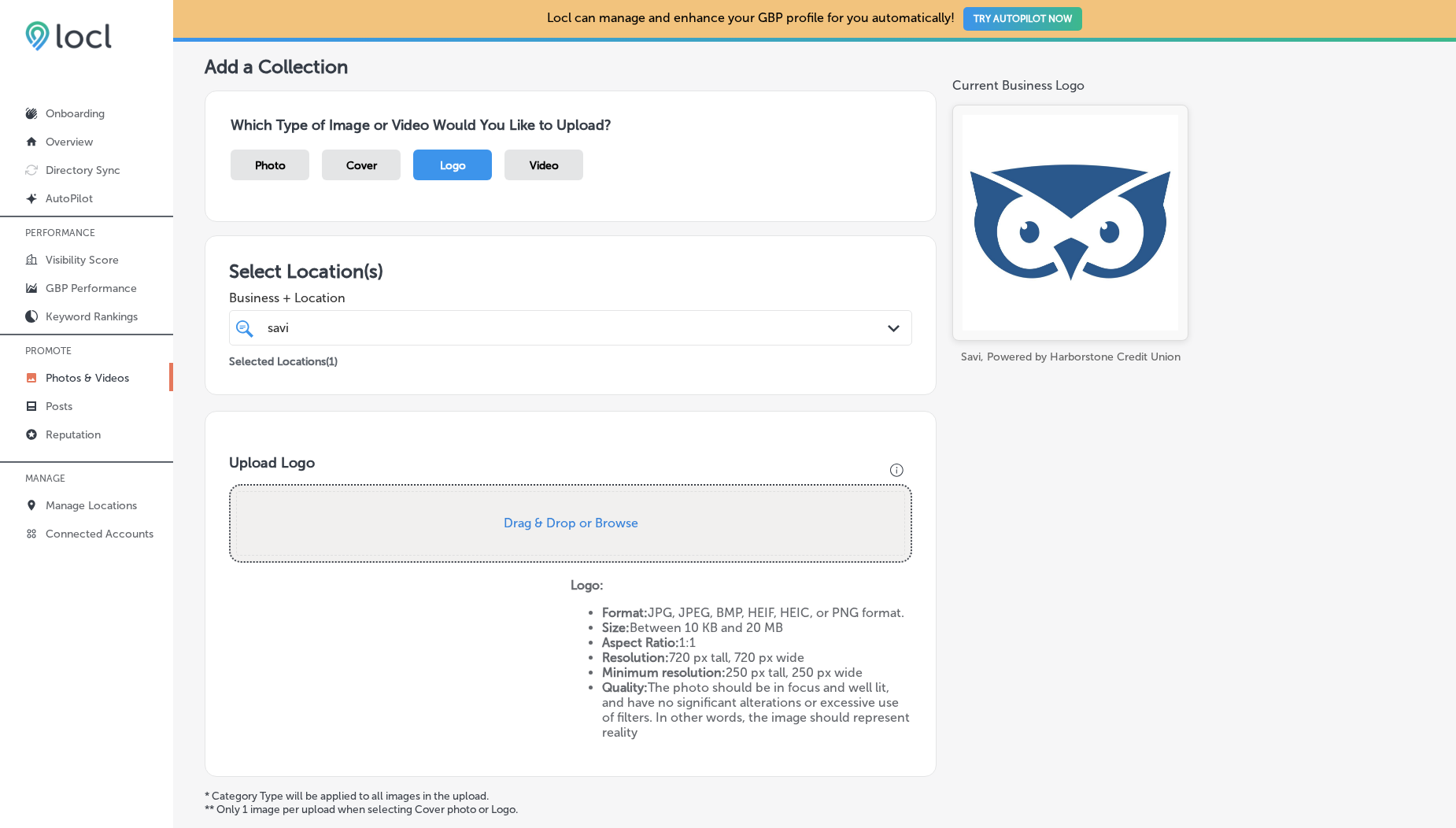
scroll to position [83, 0]
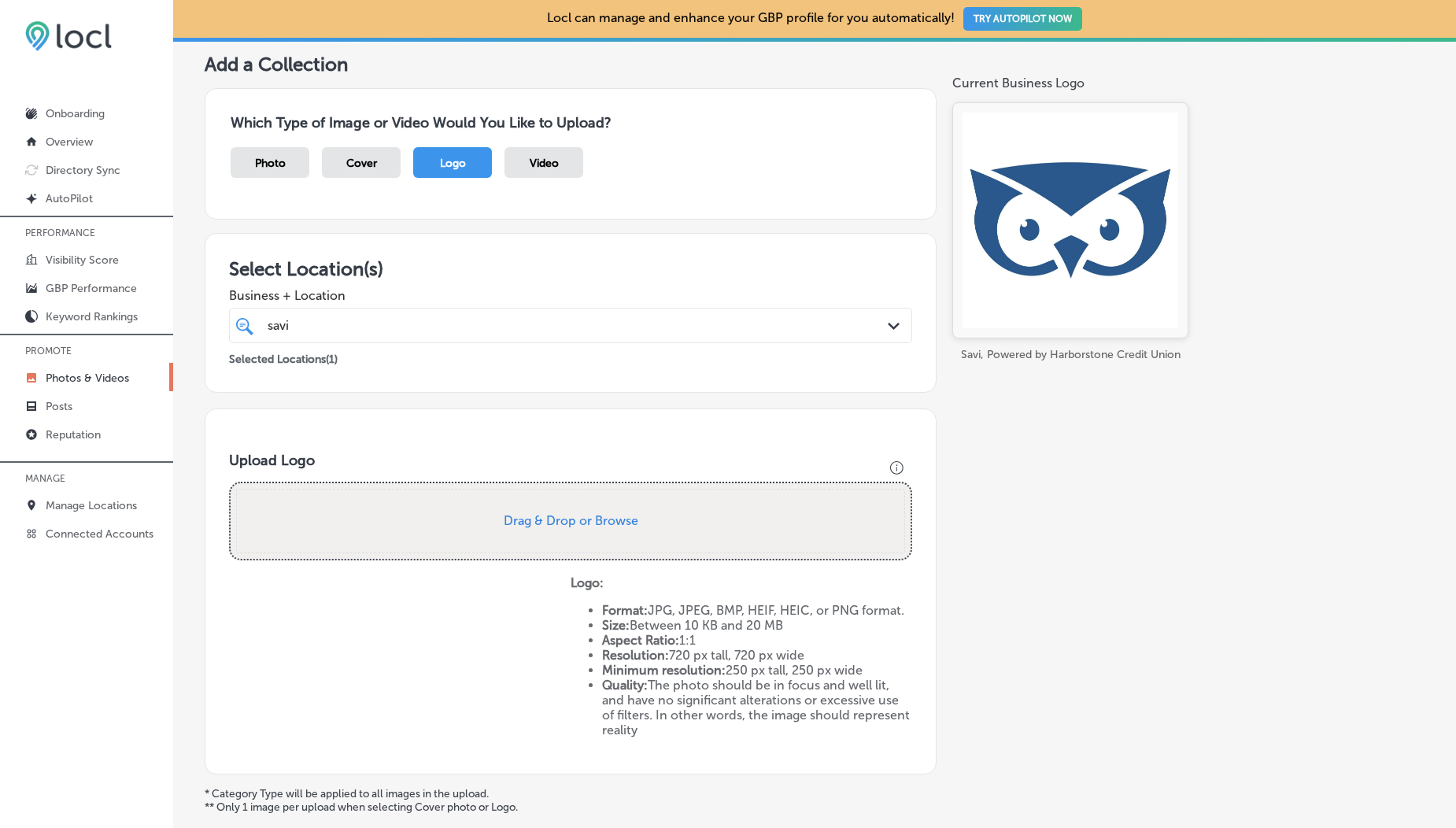
click at [81, 374] on p "Photos & Videos" at bounding box center [87, 378] width 84 height 14
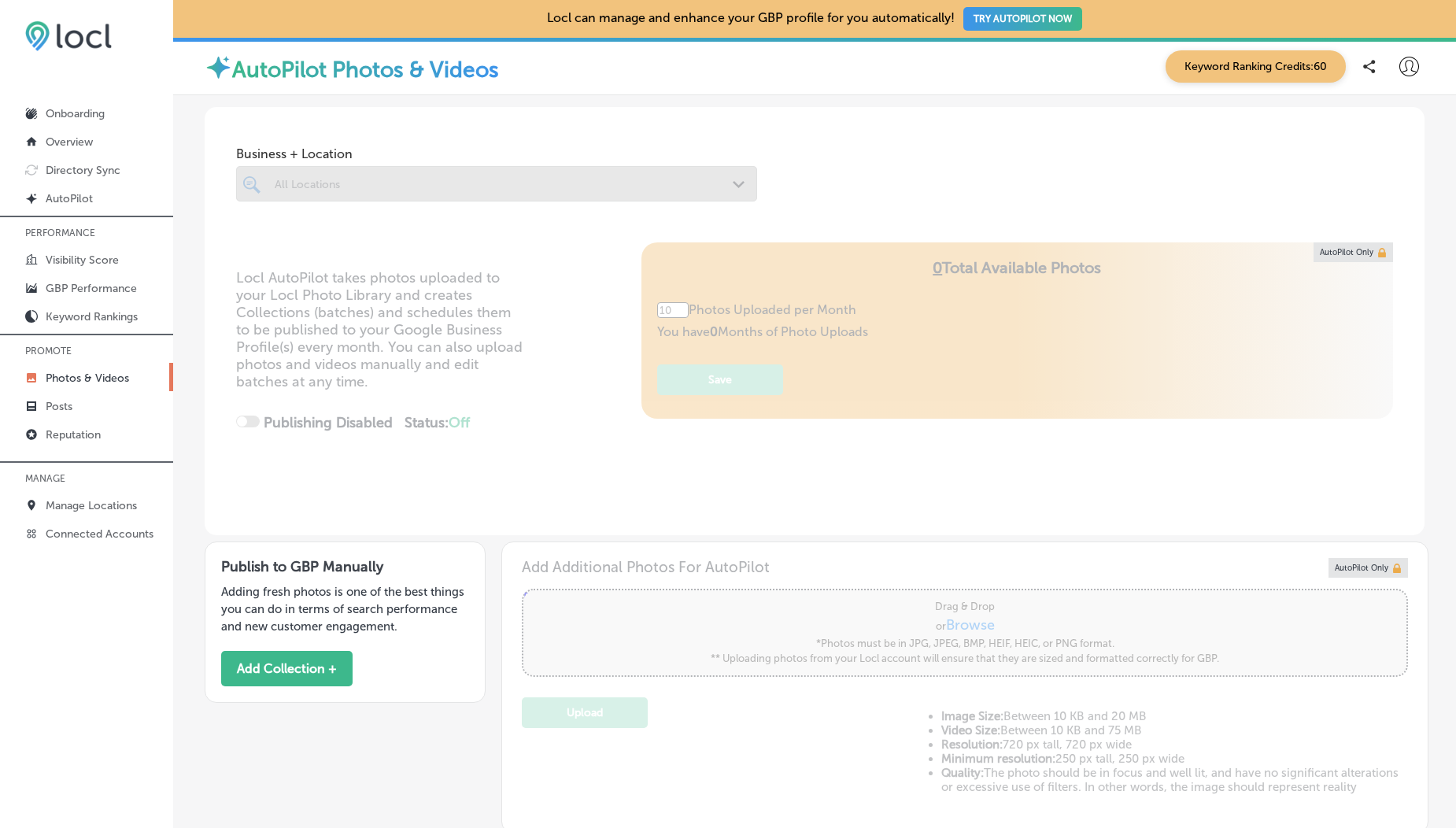
scroll to position [281, 0]
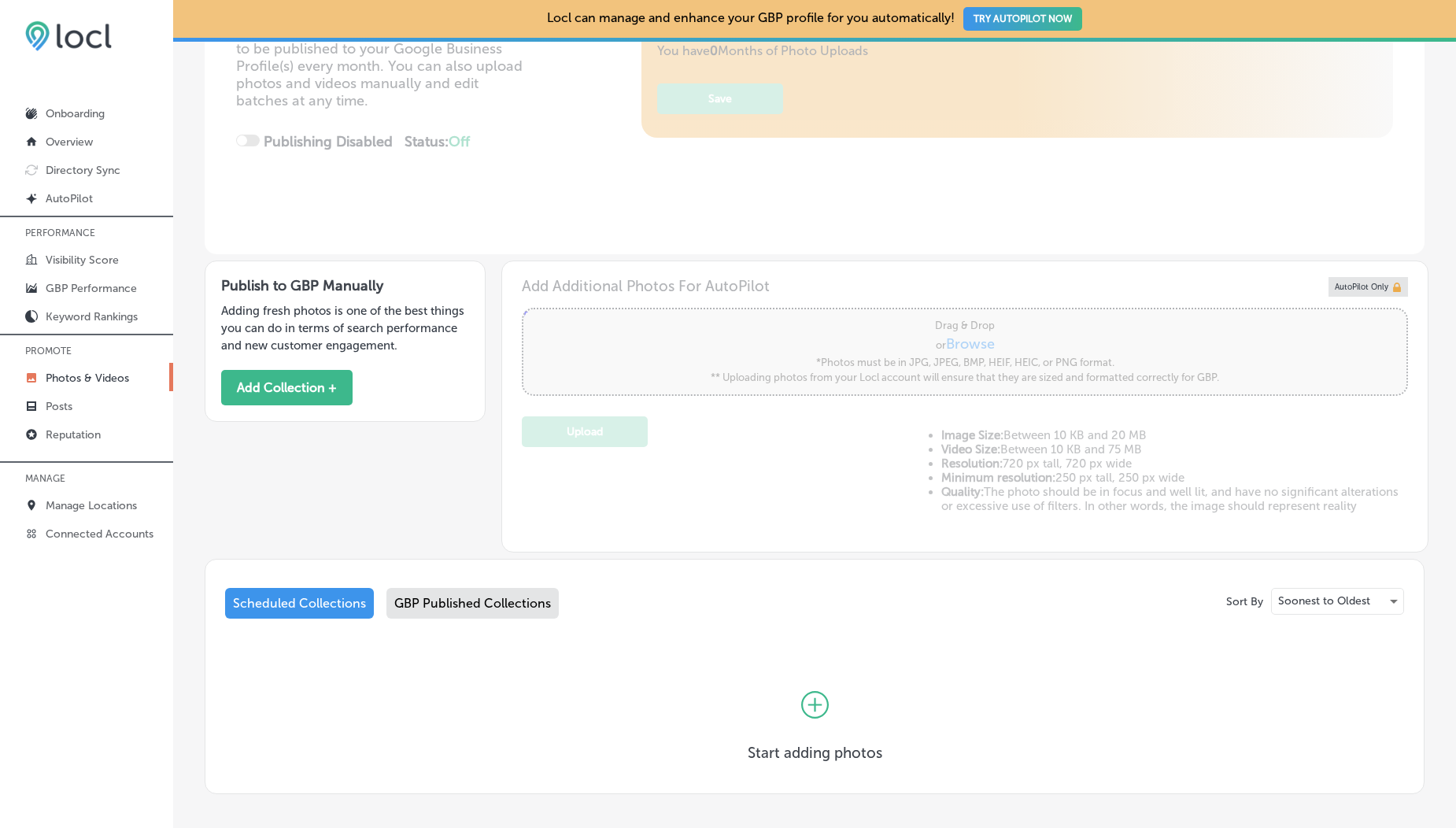
click at [470, 611] on div "GBP Published Collections" at bounding box center [472, 603] width 172 height 31
type input "5"
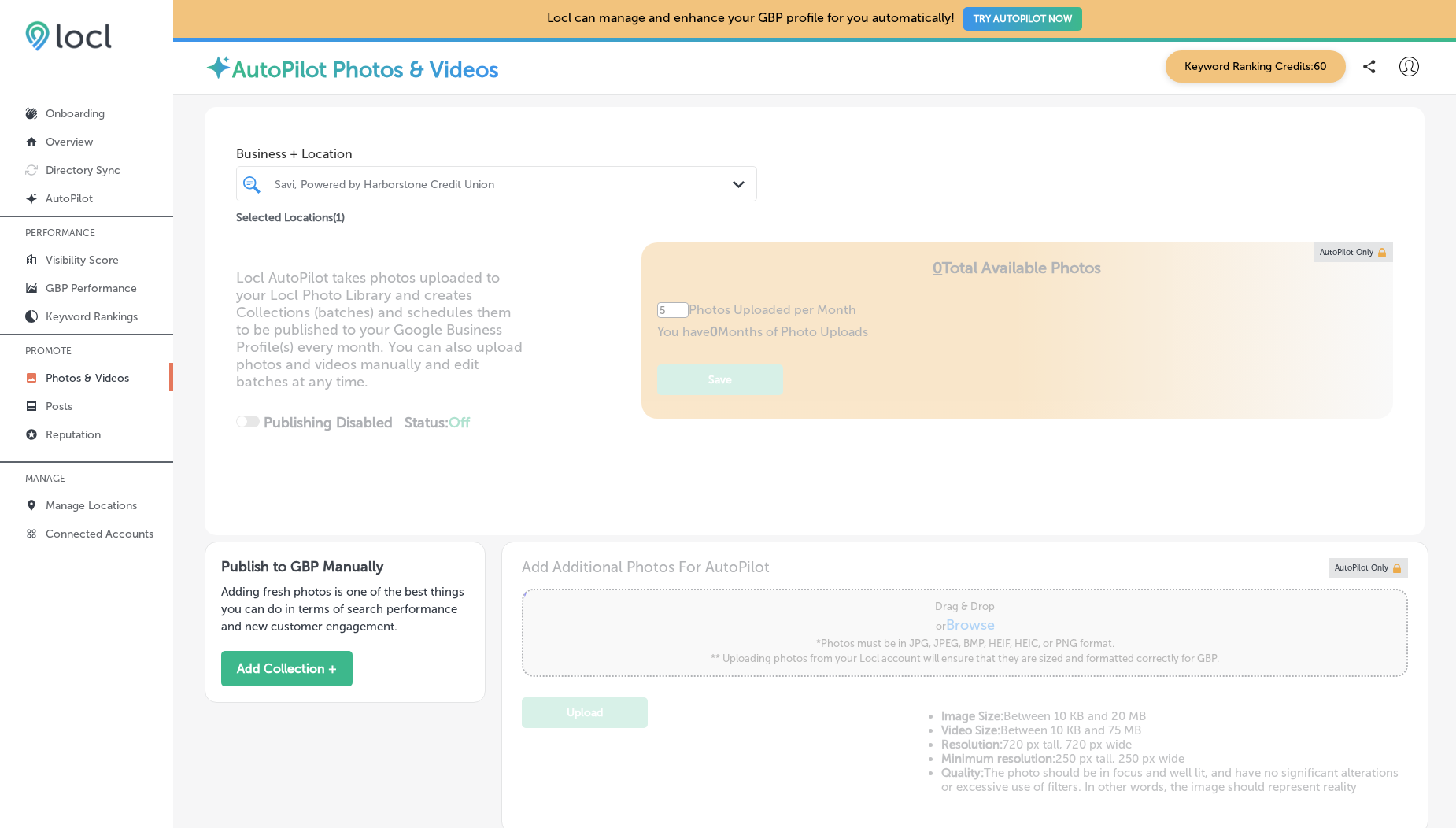
click at [476, 186] on div "Savi, Powered by Harborstone Credit Union" at bounding box center [504, 184] width 460 height 14
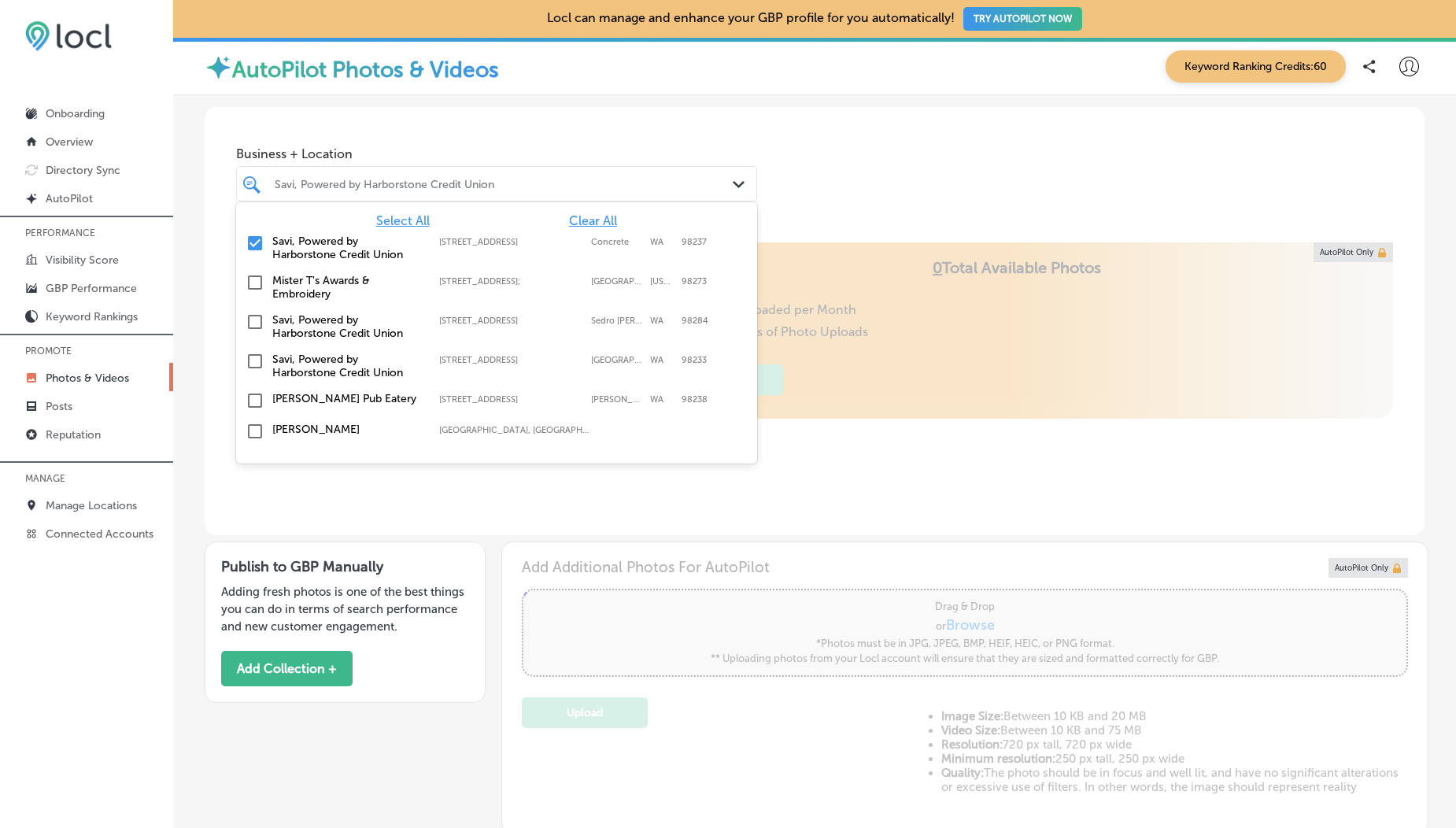
click at [399, 221] on span "Select All" at bounding box center [402, 220] width 54 height 15
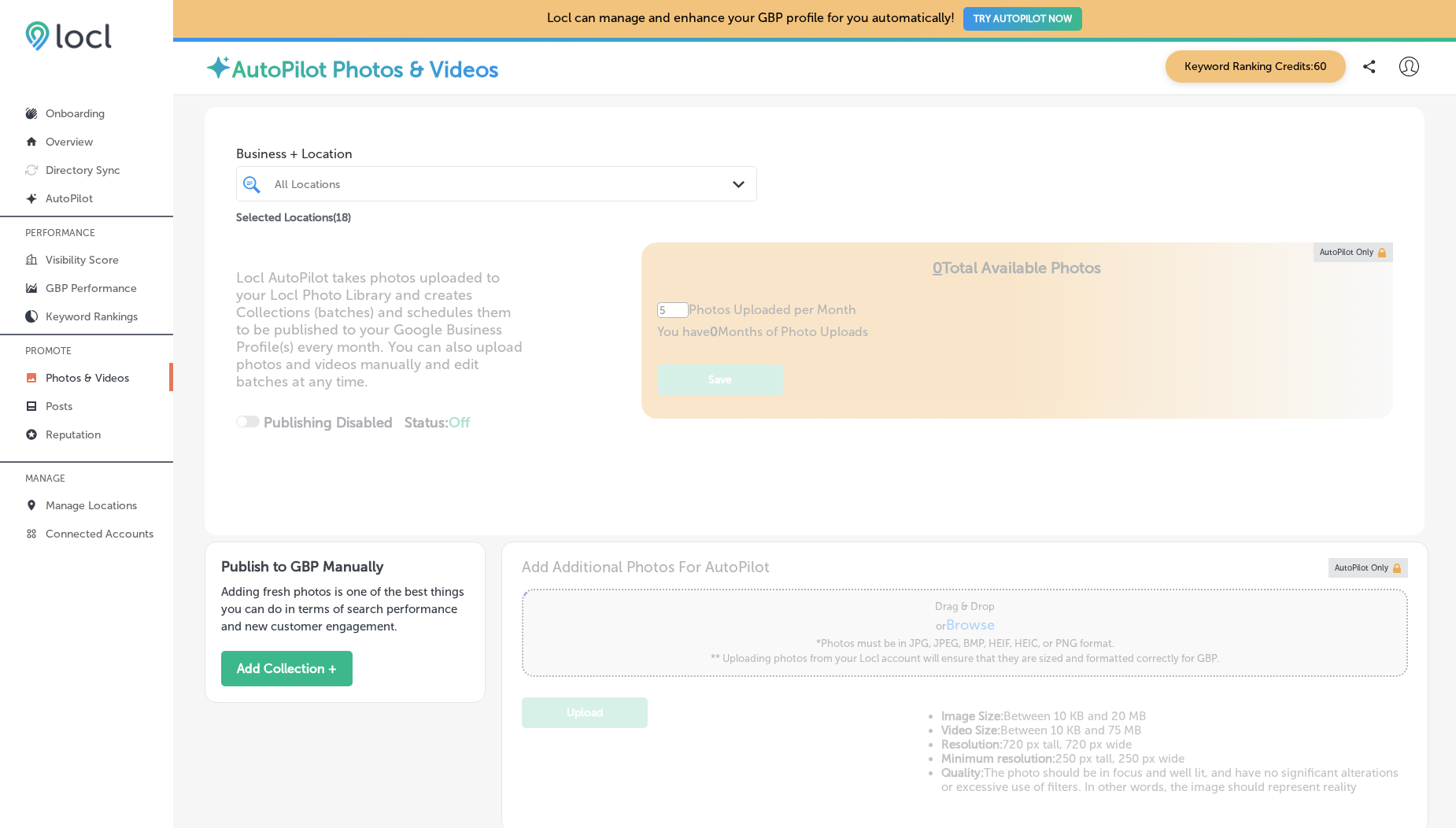
click at [474, 119] on div "Business + Location All Locations Path Created with Sketch. Selected Locations …" at bounding box center [814, 167] width 1220 height 119
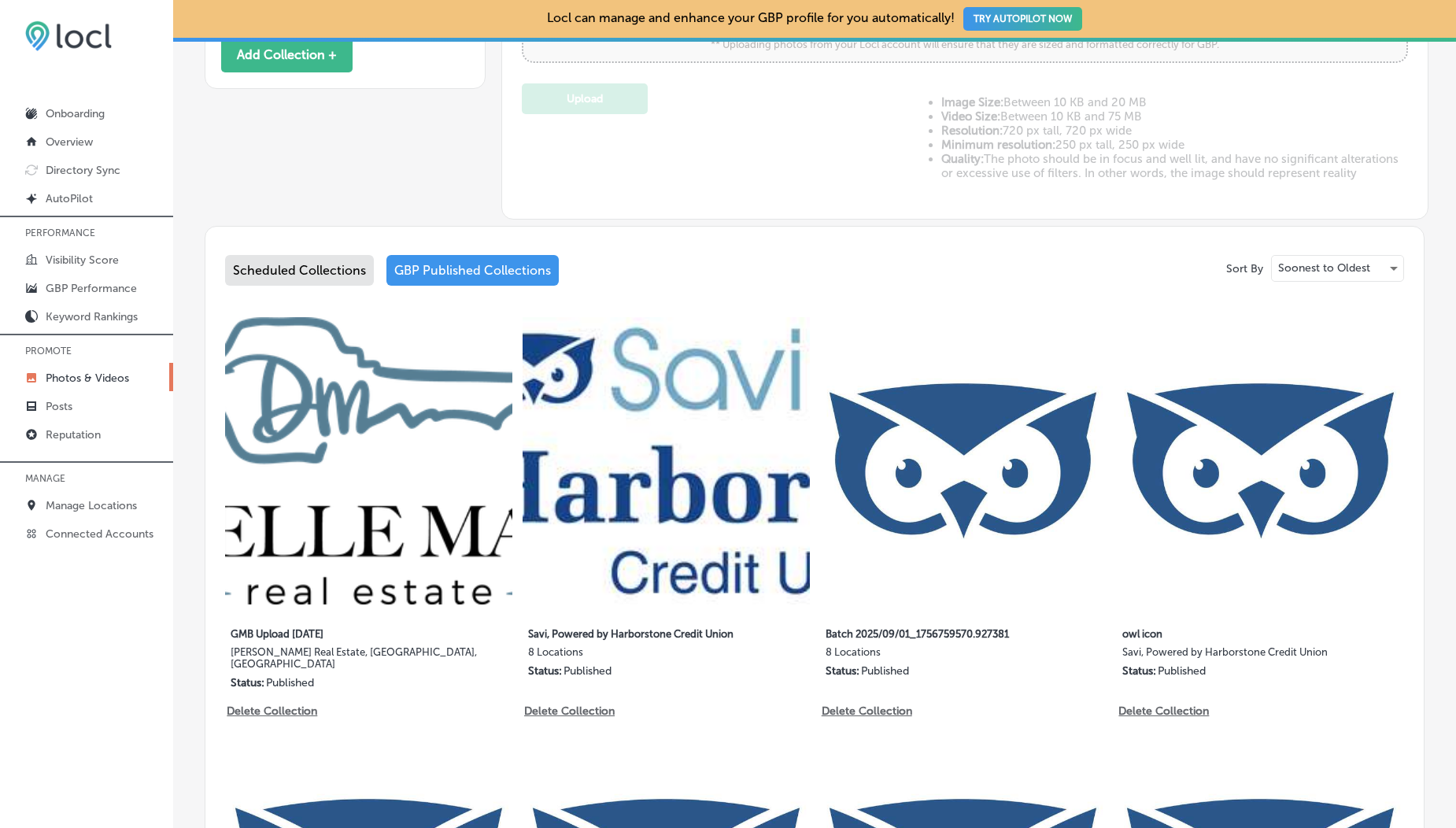
scroll to position [620, 0]
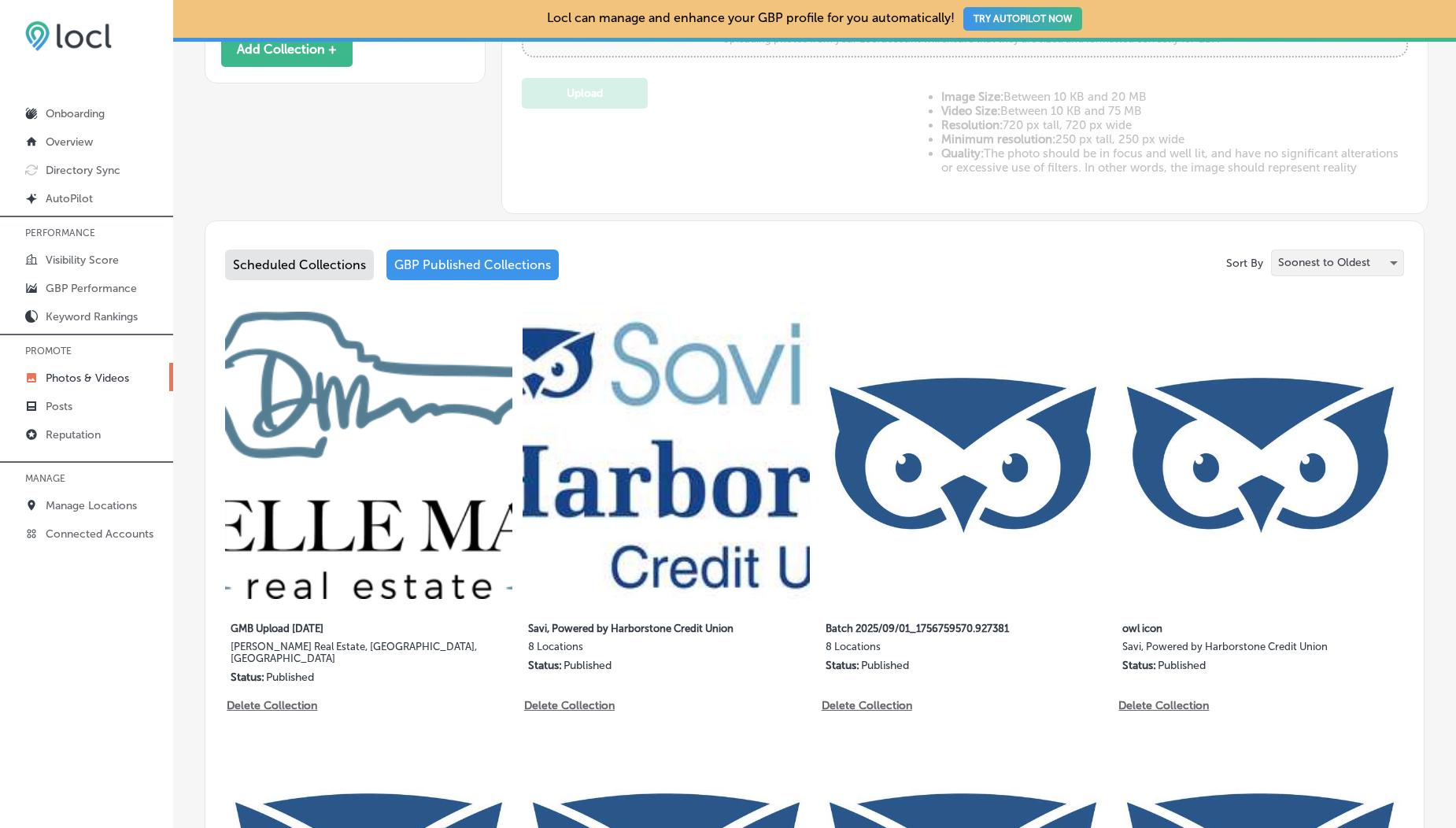
click at [1352, 266] on p "Soonest to Oldest" at bounding box center [1324, 262] width 92 height 15
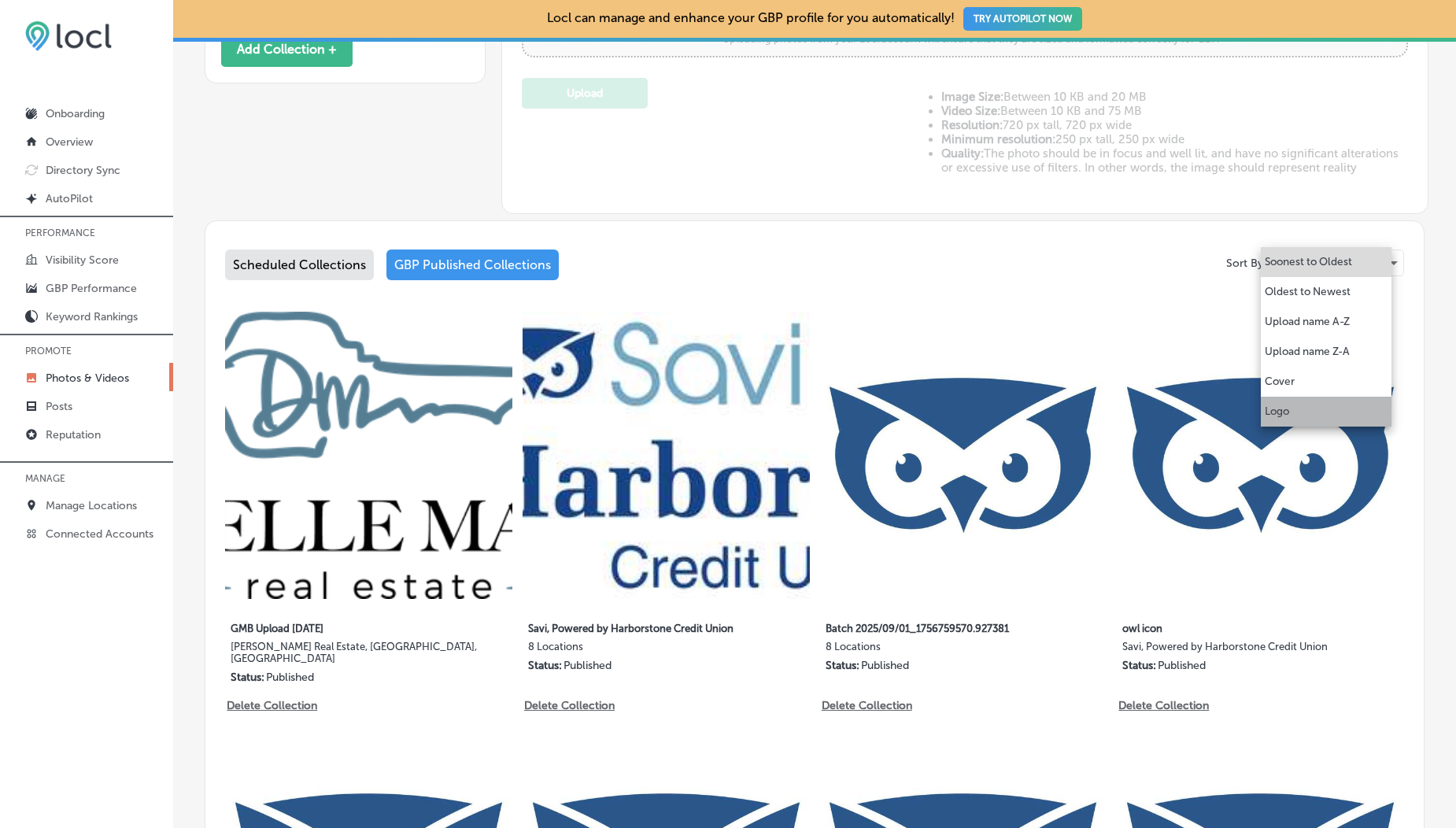
click at [1279, 417] on p "Logo" at bounding box center [1277, 411] width 25 height 15
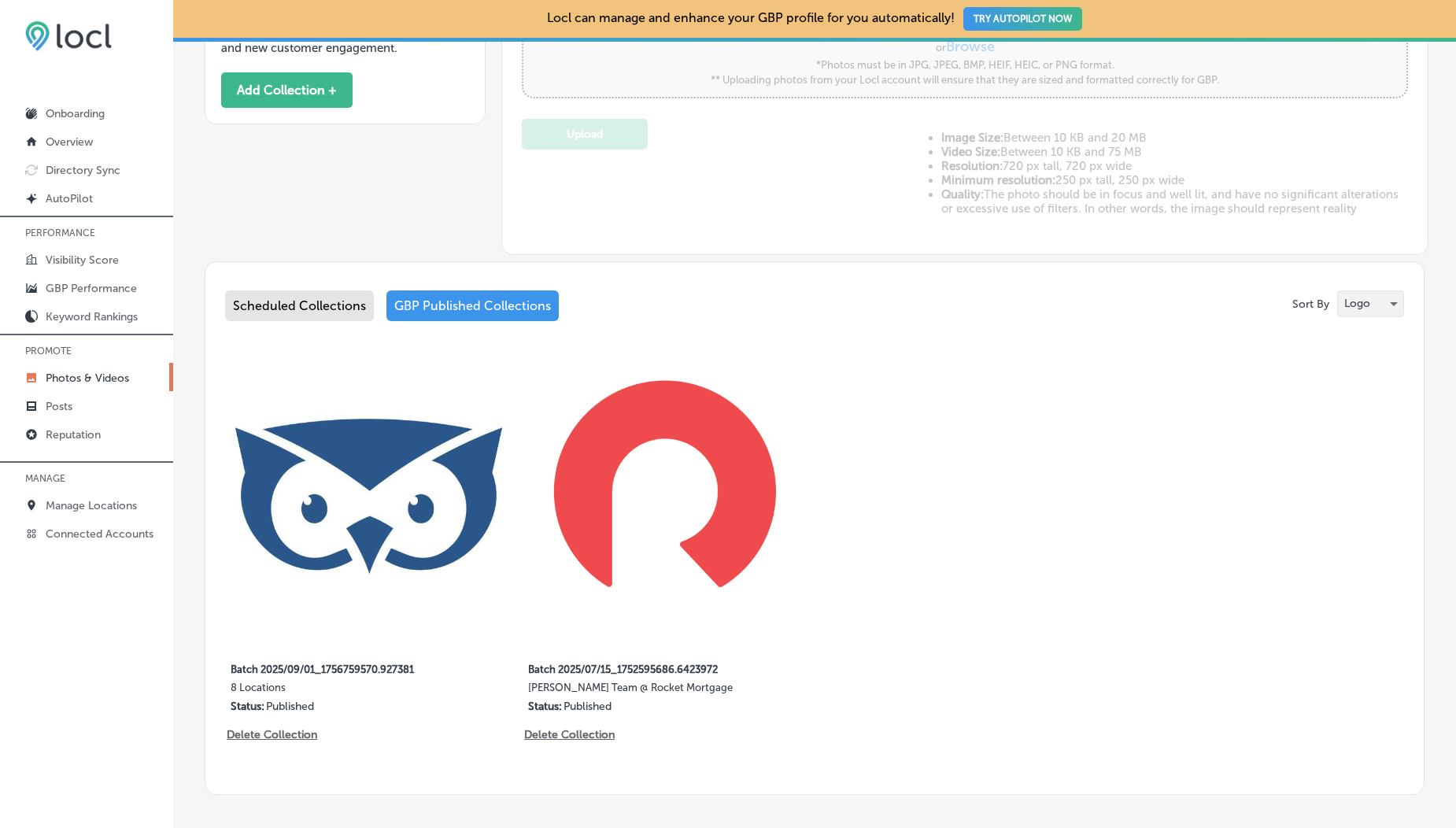
scroll to position [584, 0]
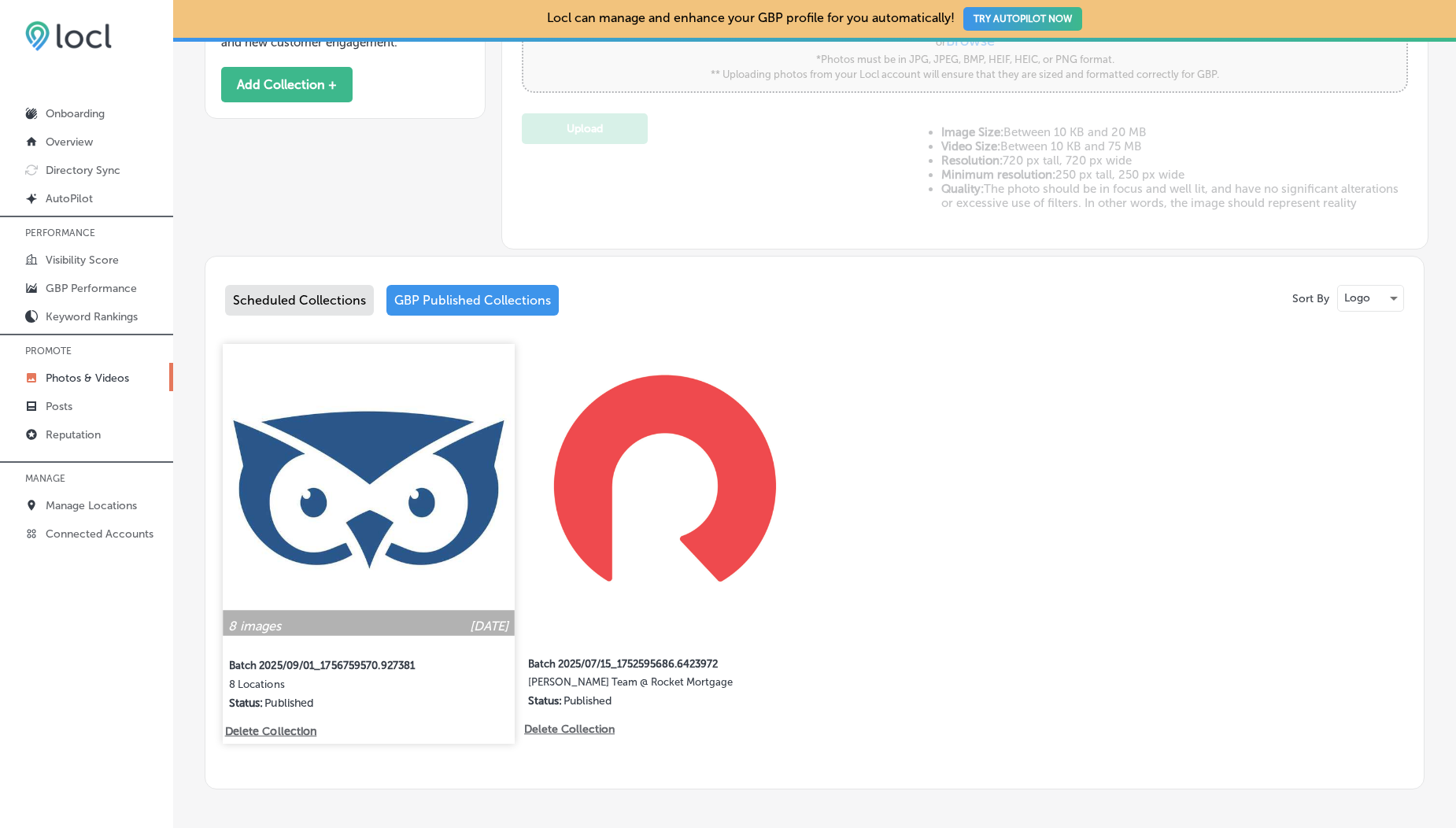
click at [407, 505] on img at bounding box center [369, 490] width 291 height 291
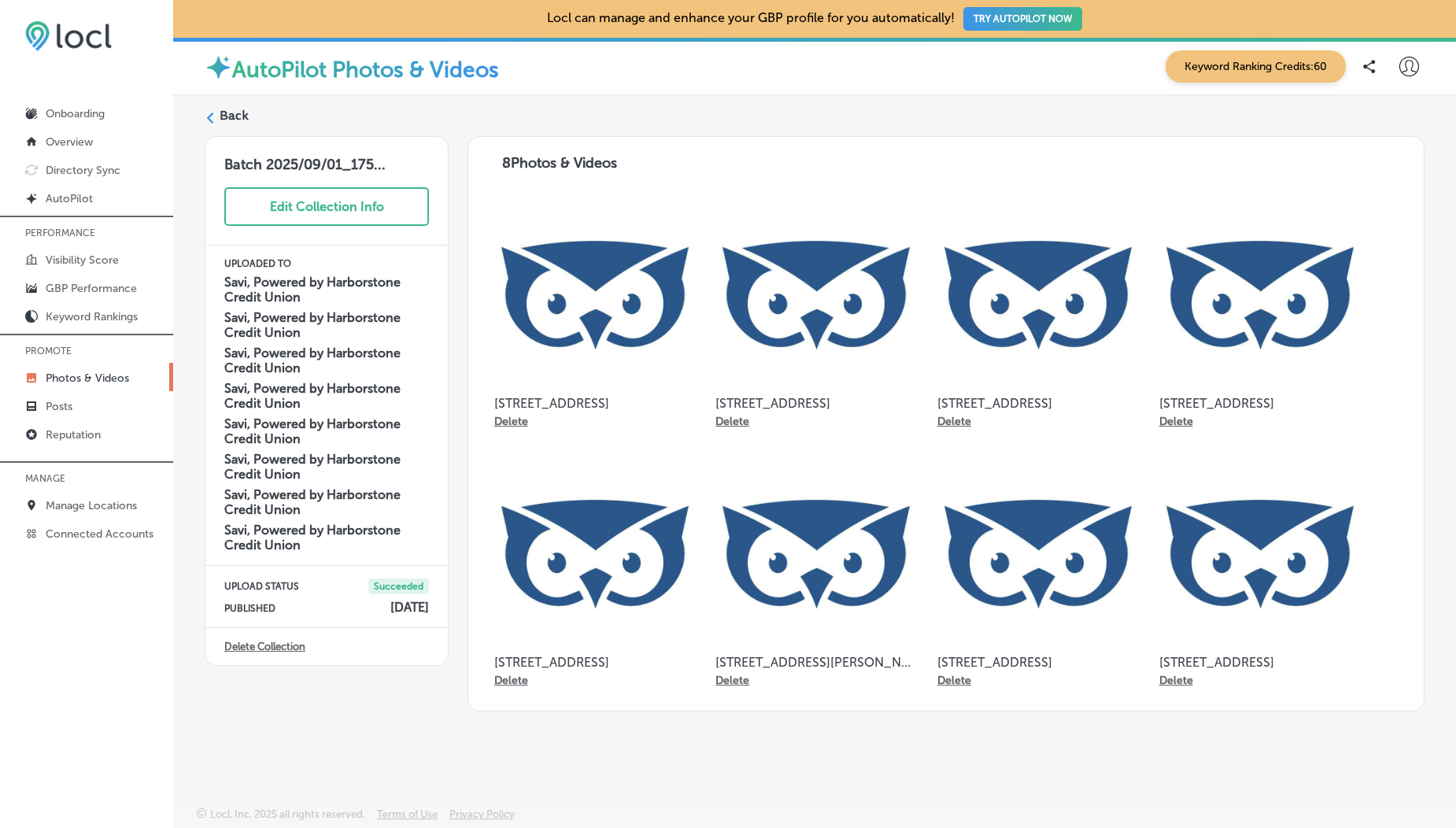
click at [239, 112] on label "Back" at bounding box center [234, 116] width 29 height 17
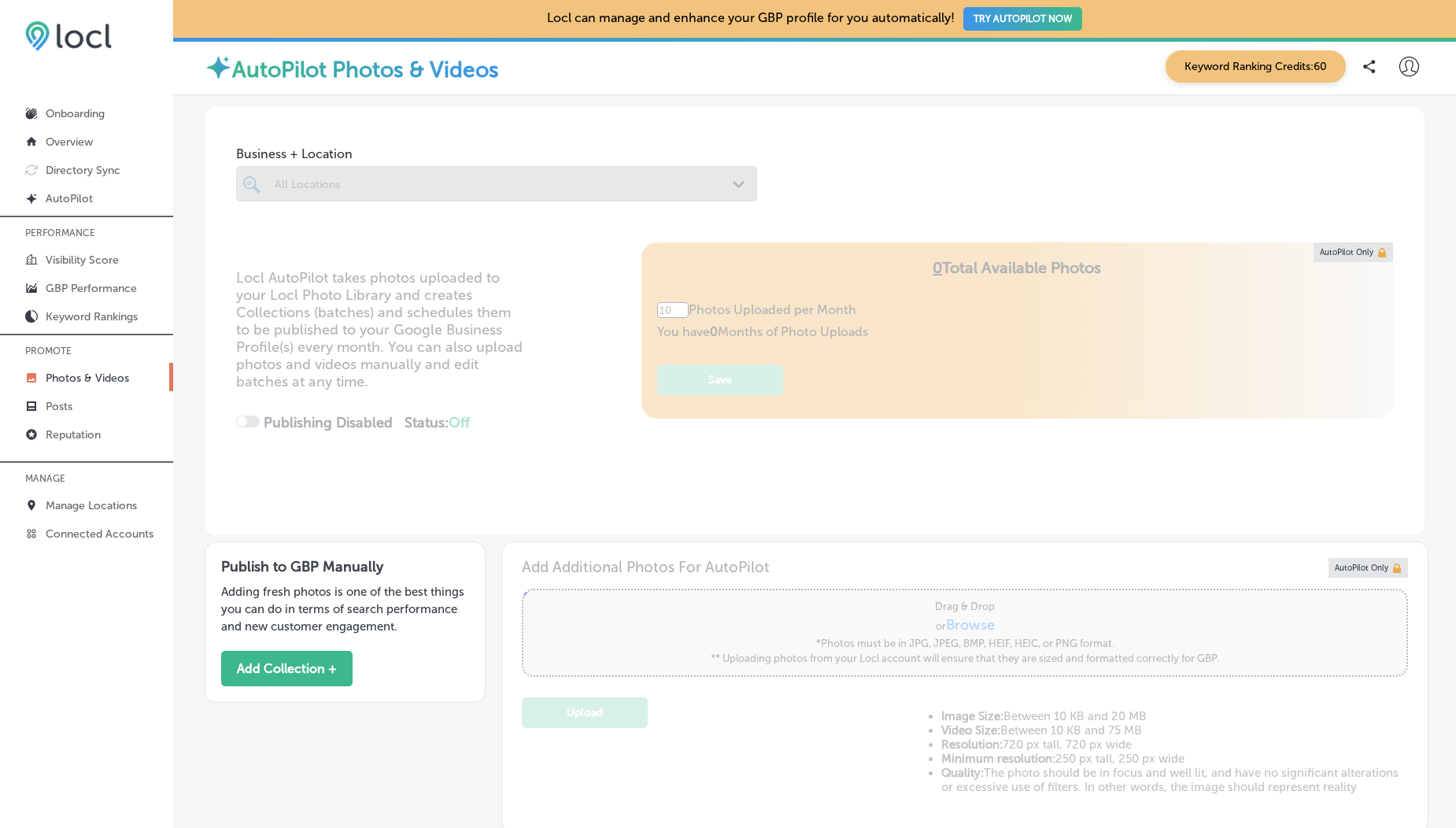
type input "5"
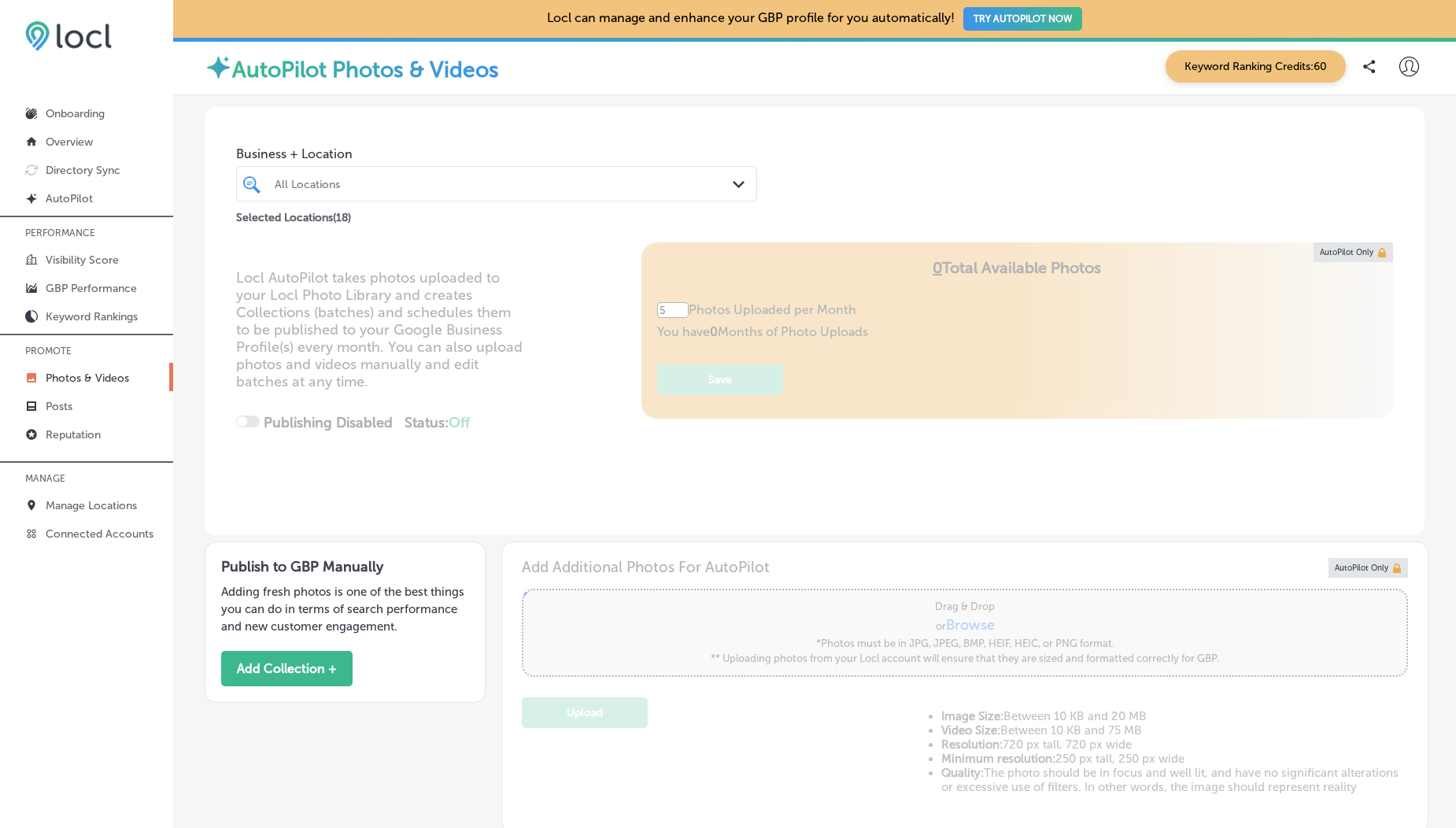
scroll to position [216, 0]
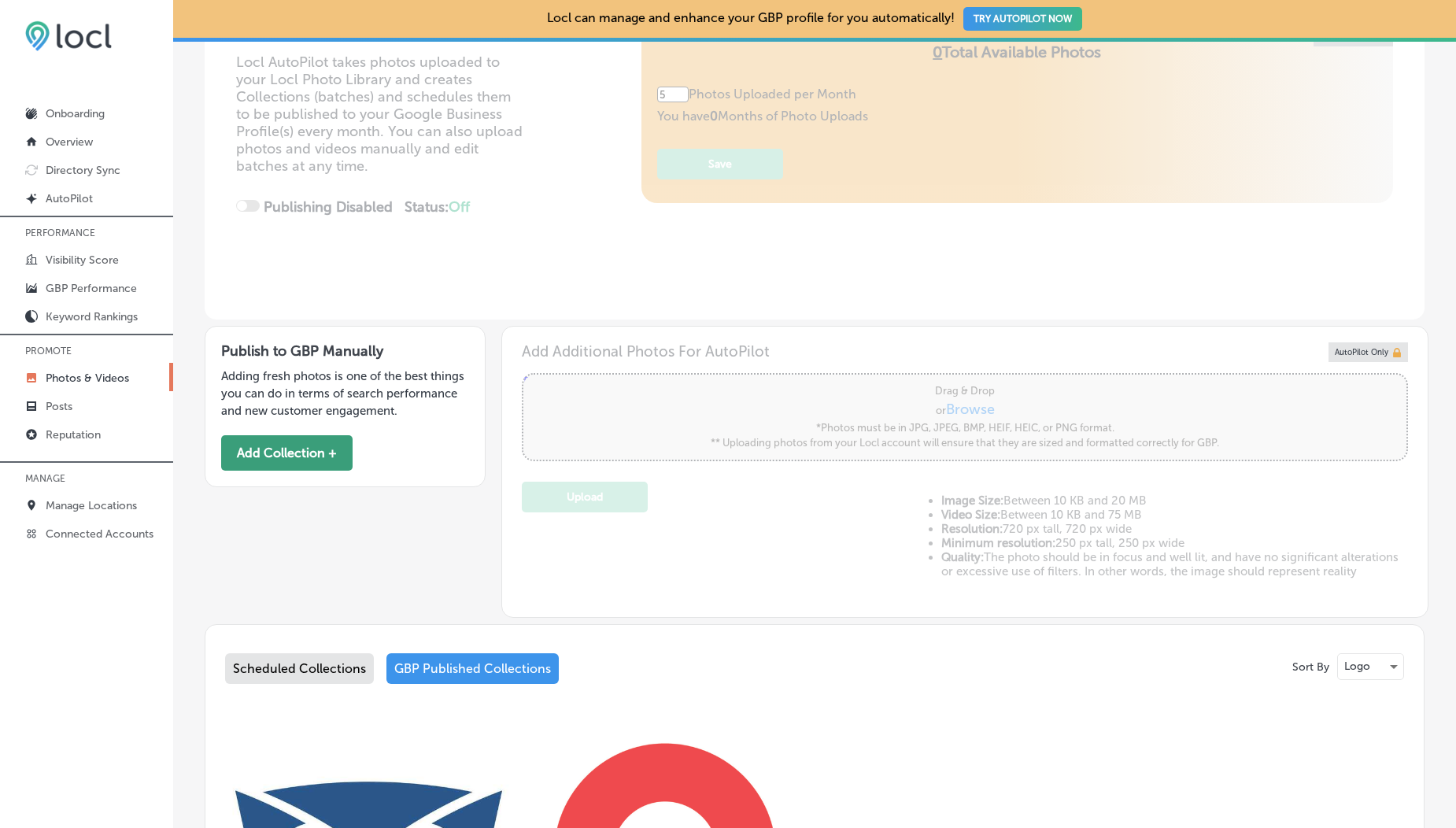
click at [298, 451] on button "Add Collection +" at bounding box center [287, 452] width 131 height 35
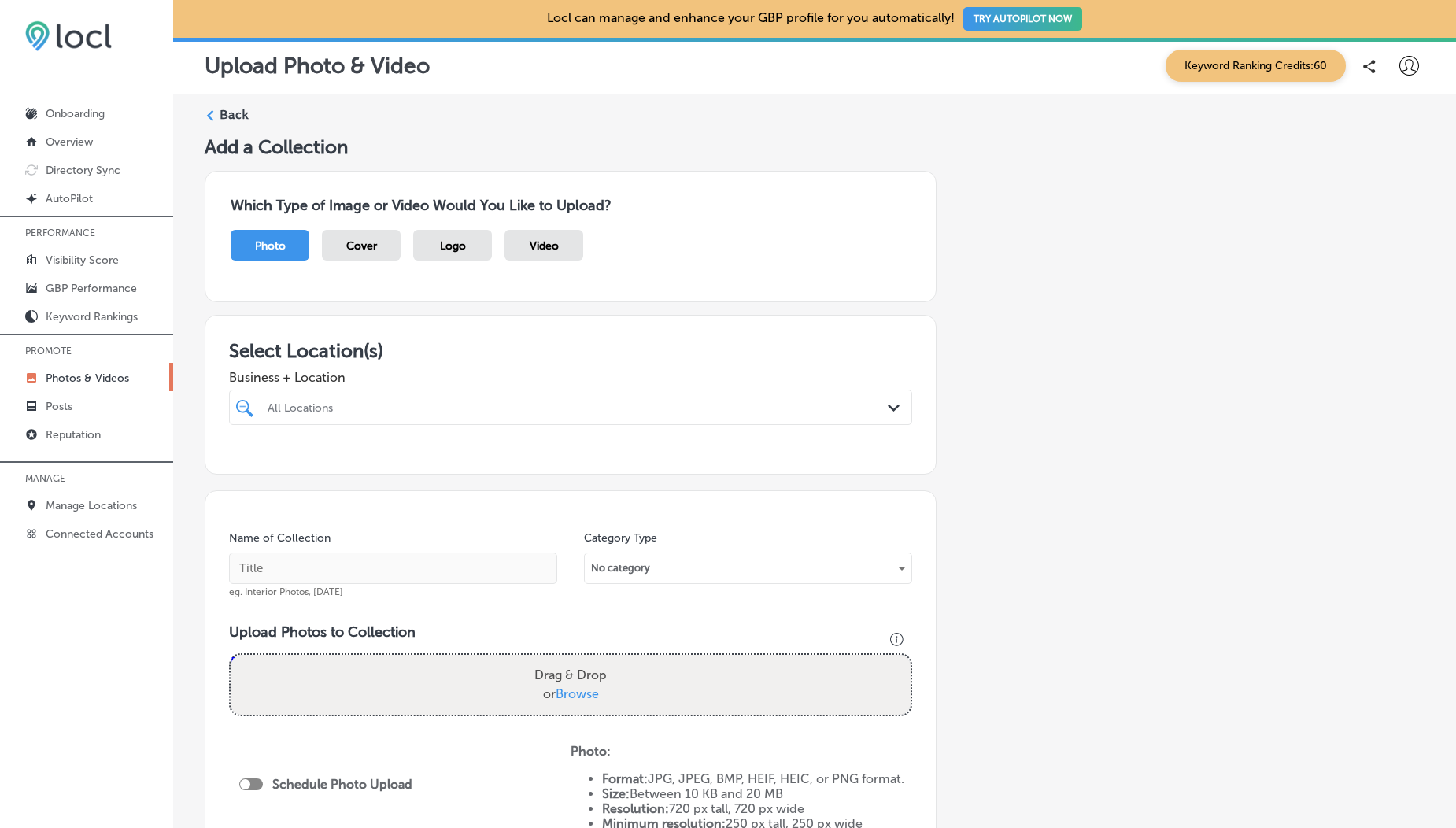
scroll to position [77, 0]
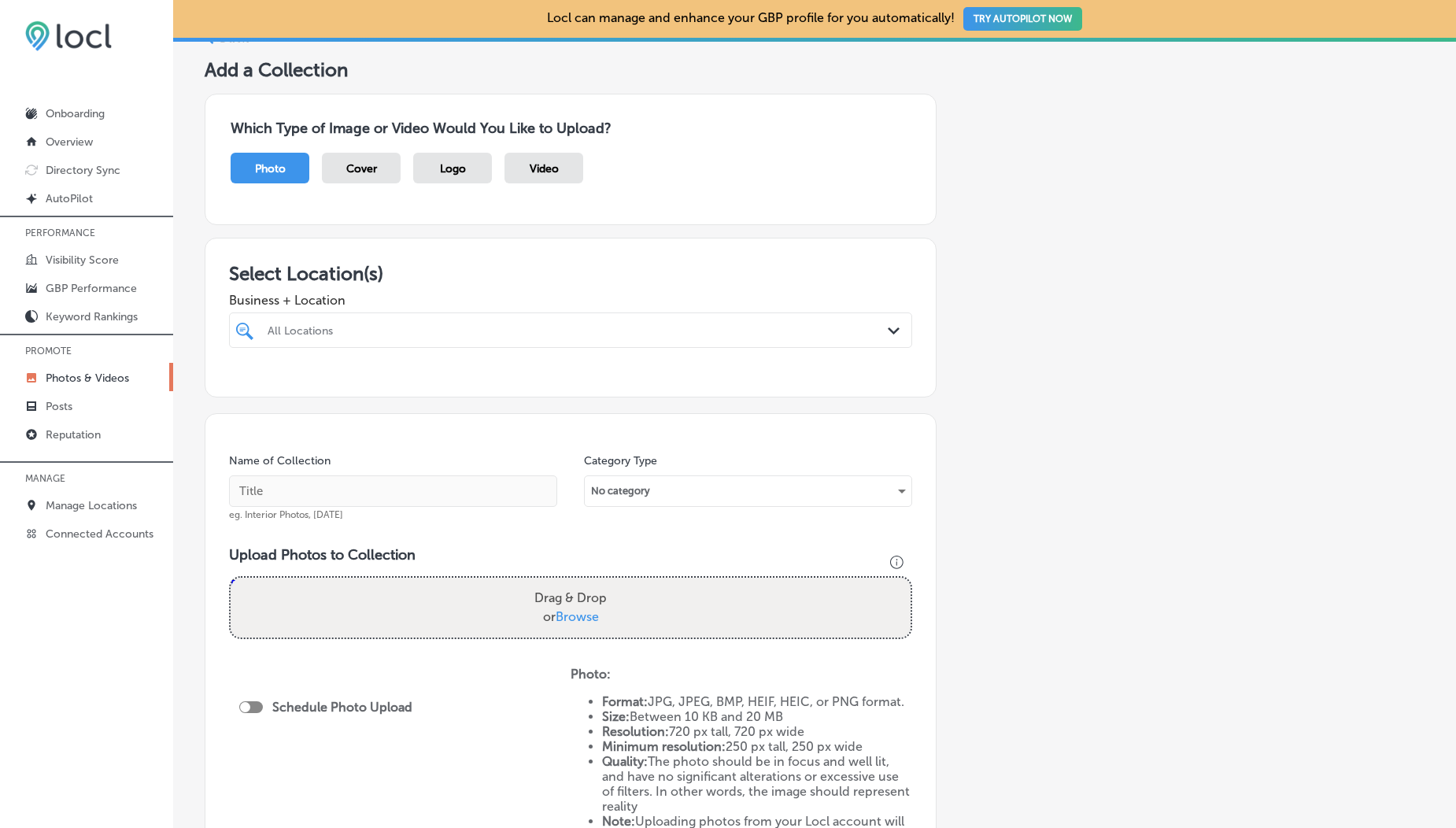
click at [423, 177] on div "Logo" at bounding box center [452, 168] width 79 height 31
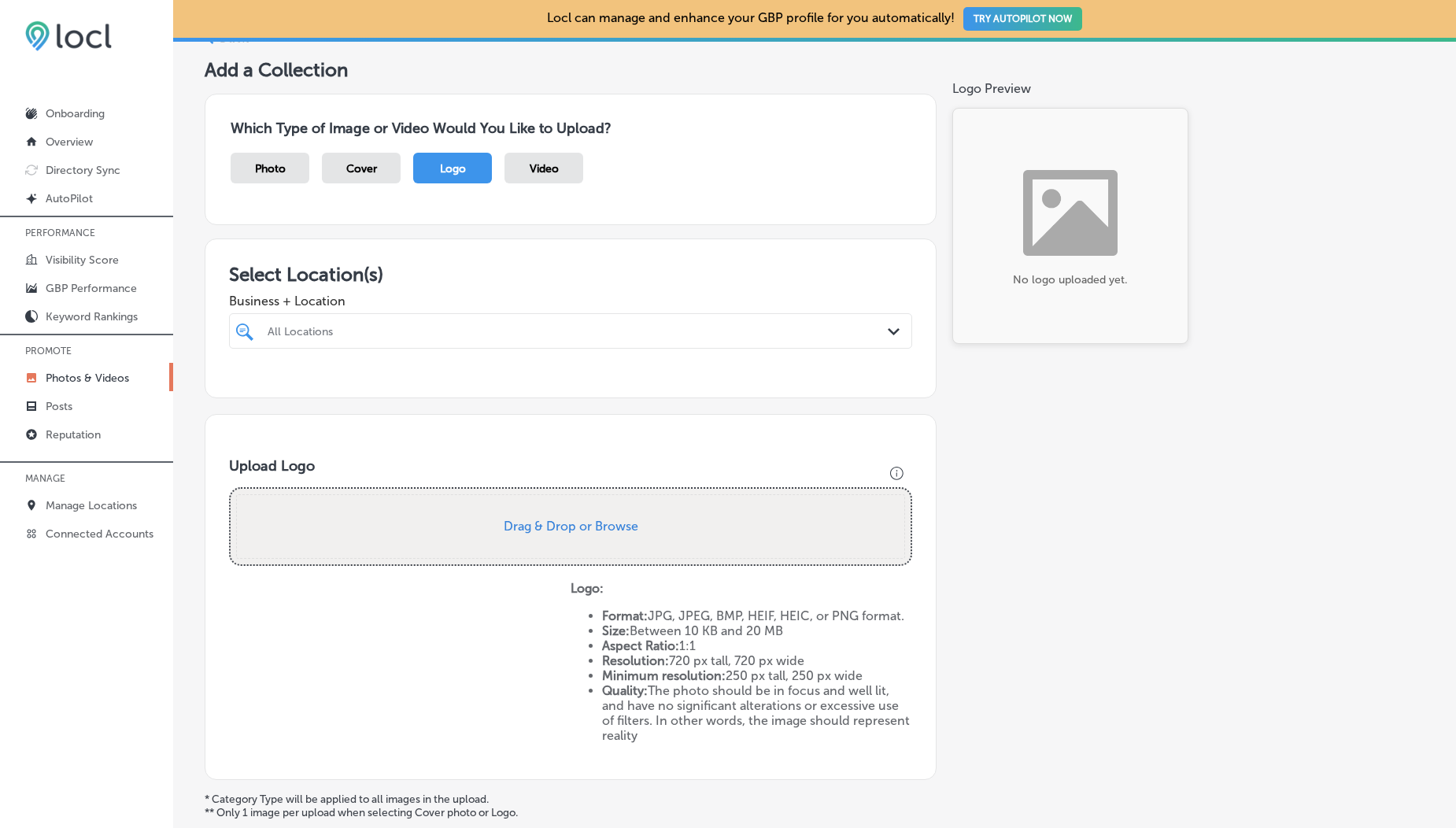
scroll to position [0, 0]
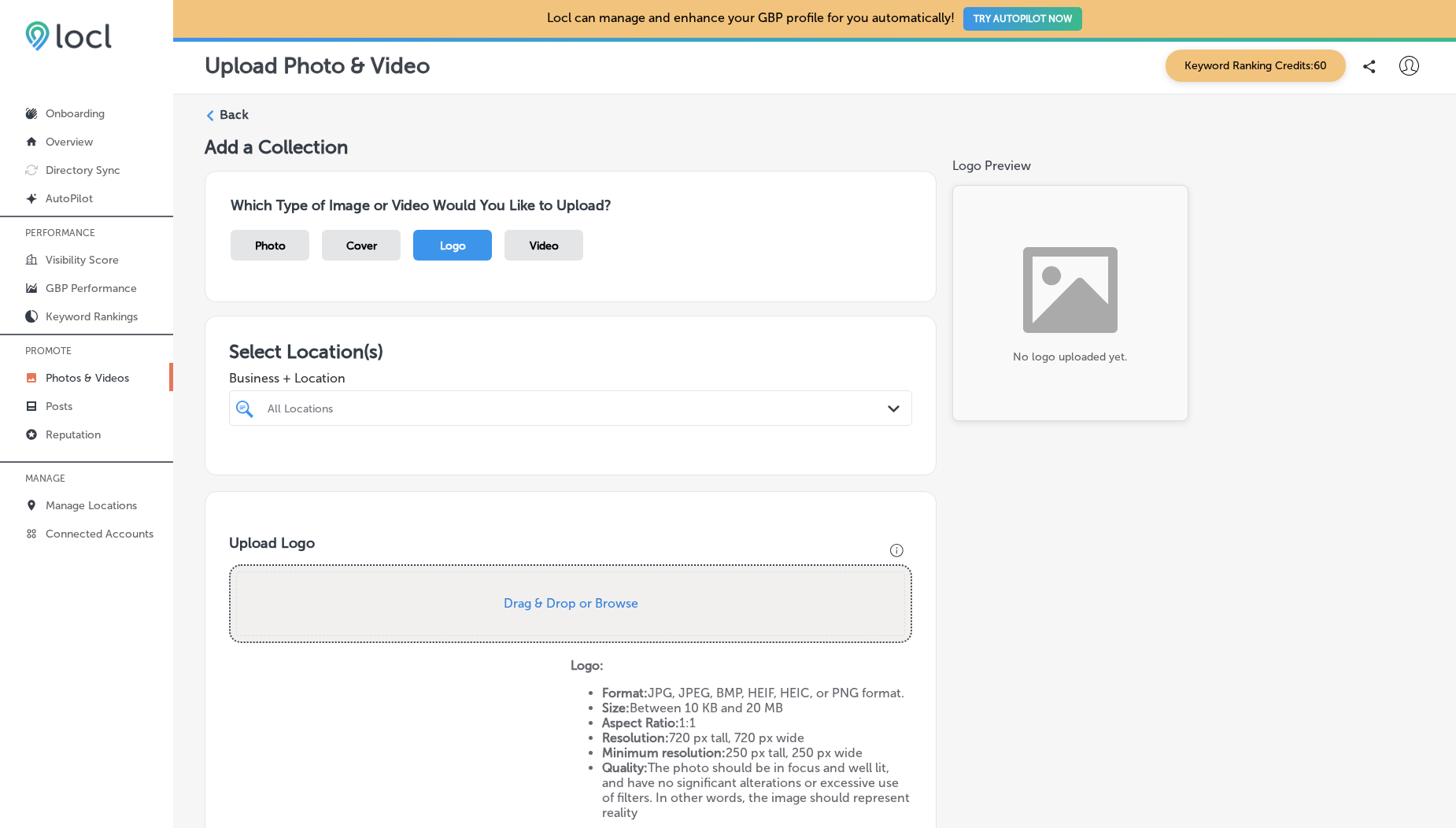
click at [373, 406] on div "All Locations" at bounding box center [578, 408] width 622 height 14
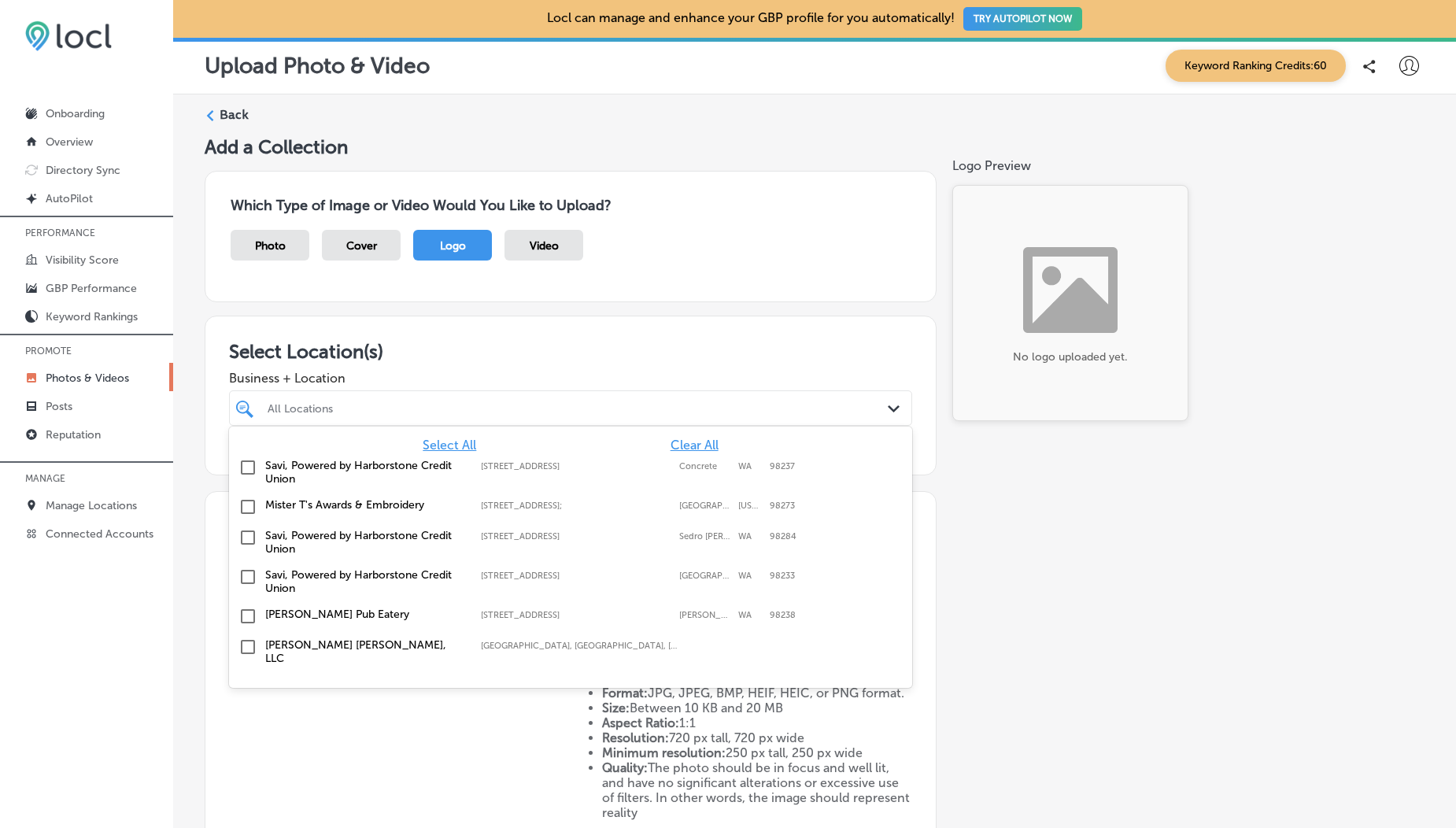
click at [254, 472] on input "checkbox" at bounding box center [248, 467] width 19 height 19
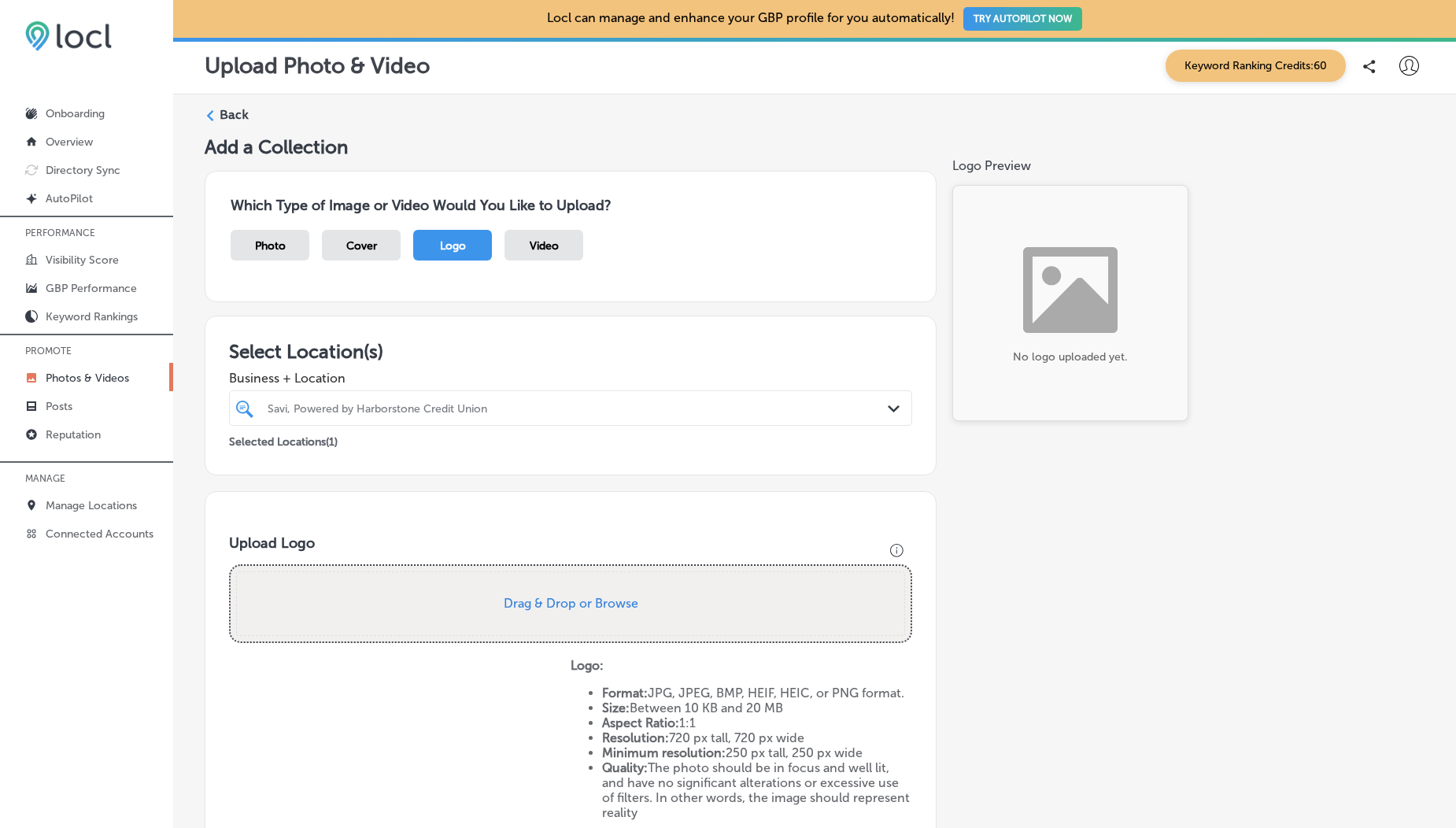
click at [376, 378] on span "Business + Location" at bounding box center [571, 378] width 683 height 15
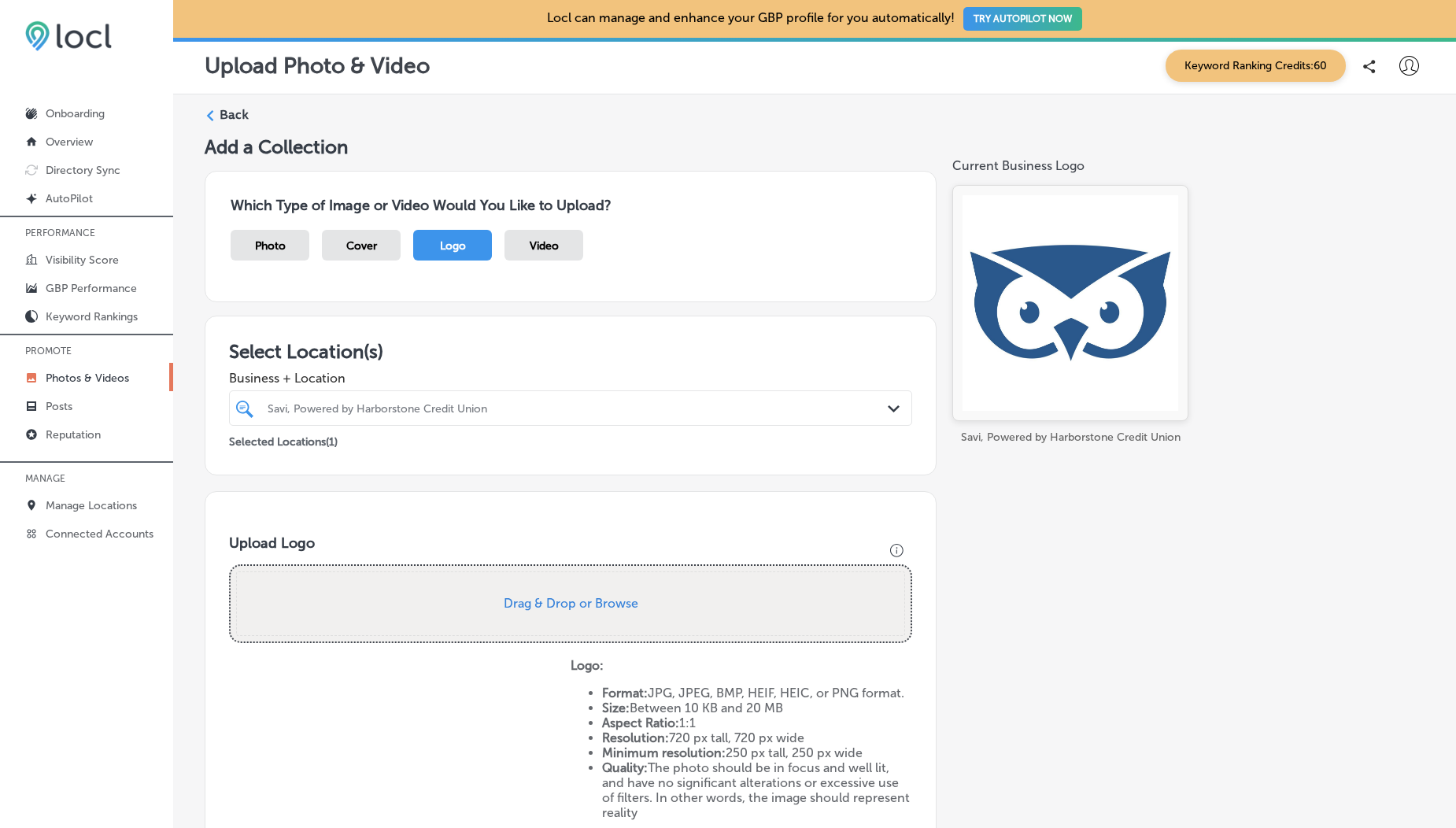
click at [231, 113] on label "Back" at bounding box center [234, 115] width 29 height 17
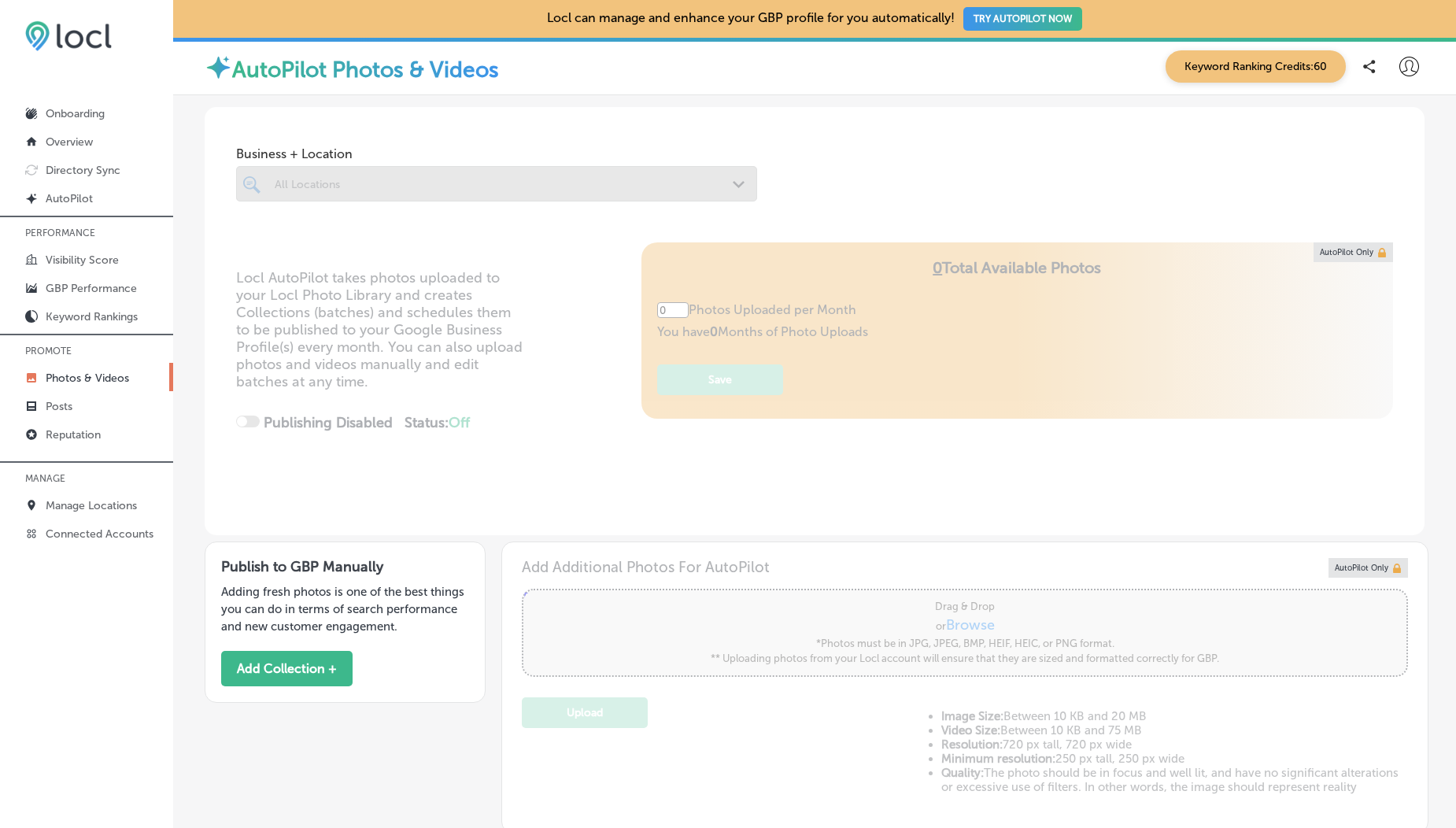
type input "5"
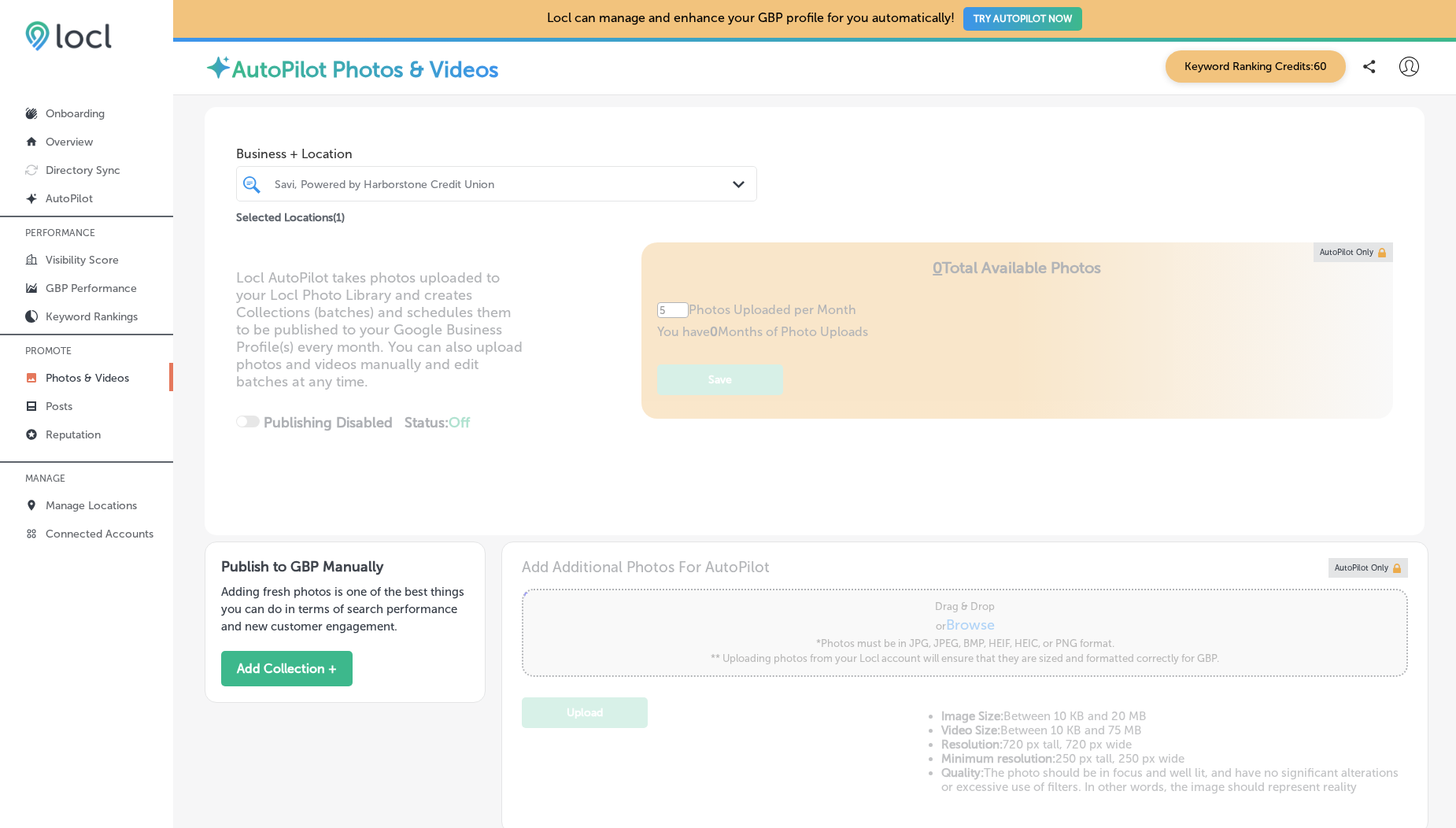
scroll to position [353, 0]
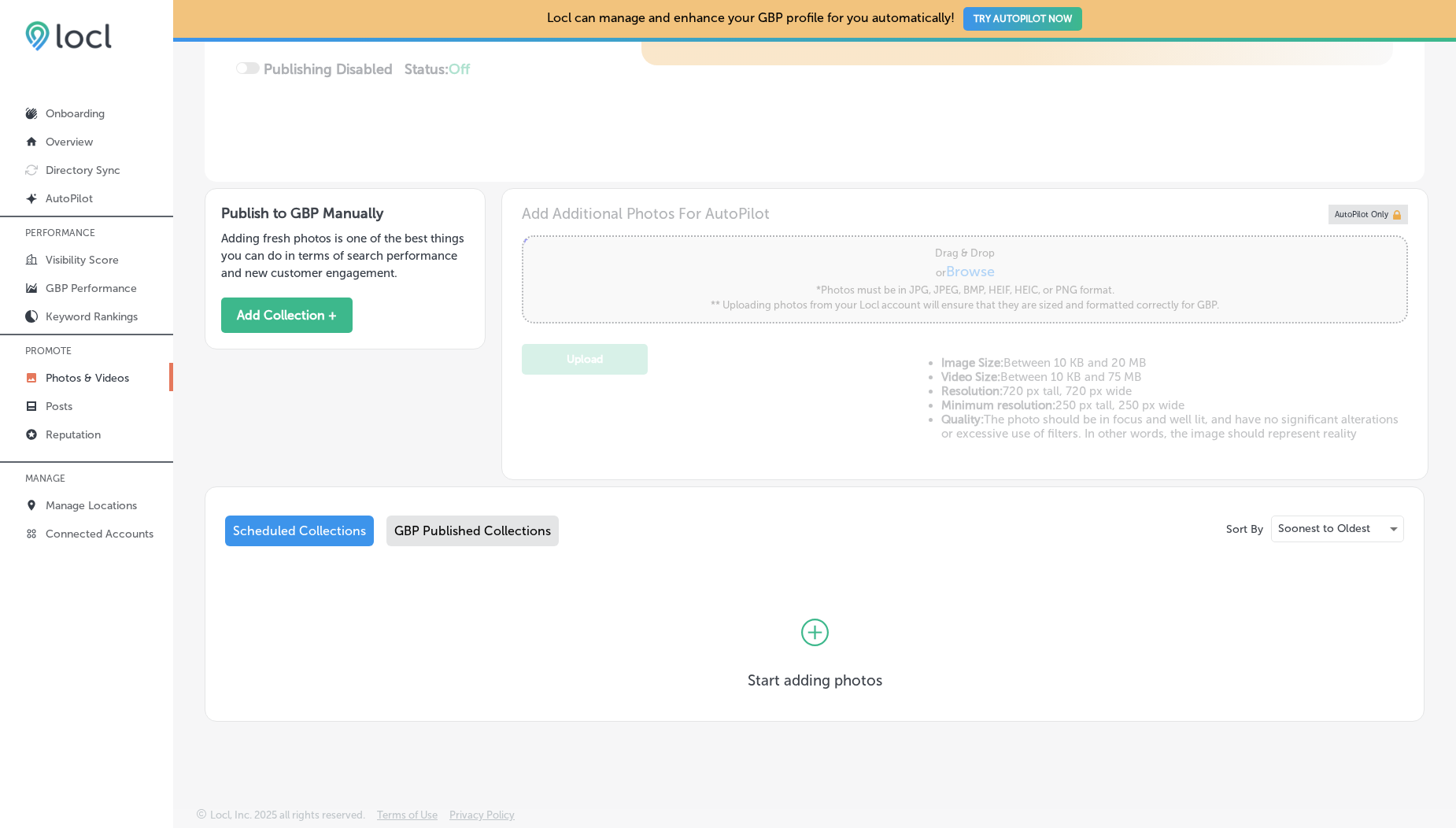
click at [500, 517] on div "GBP Published Collections" at bounding box center [472, 531] width 172 height 31
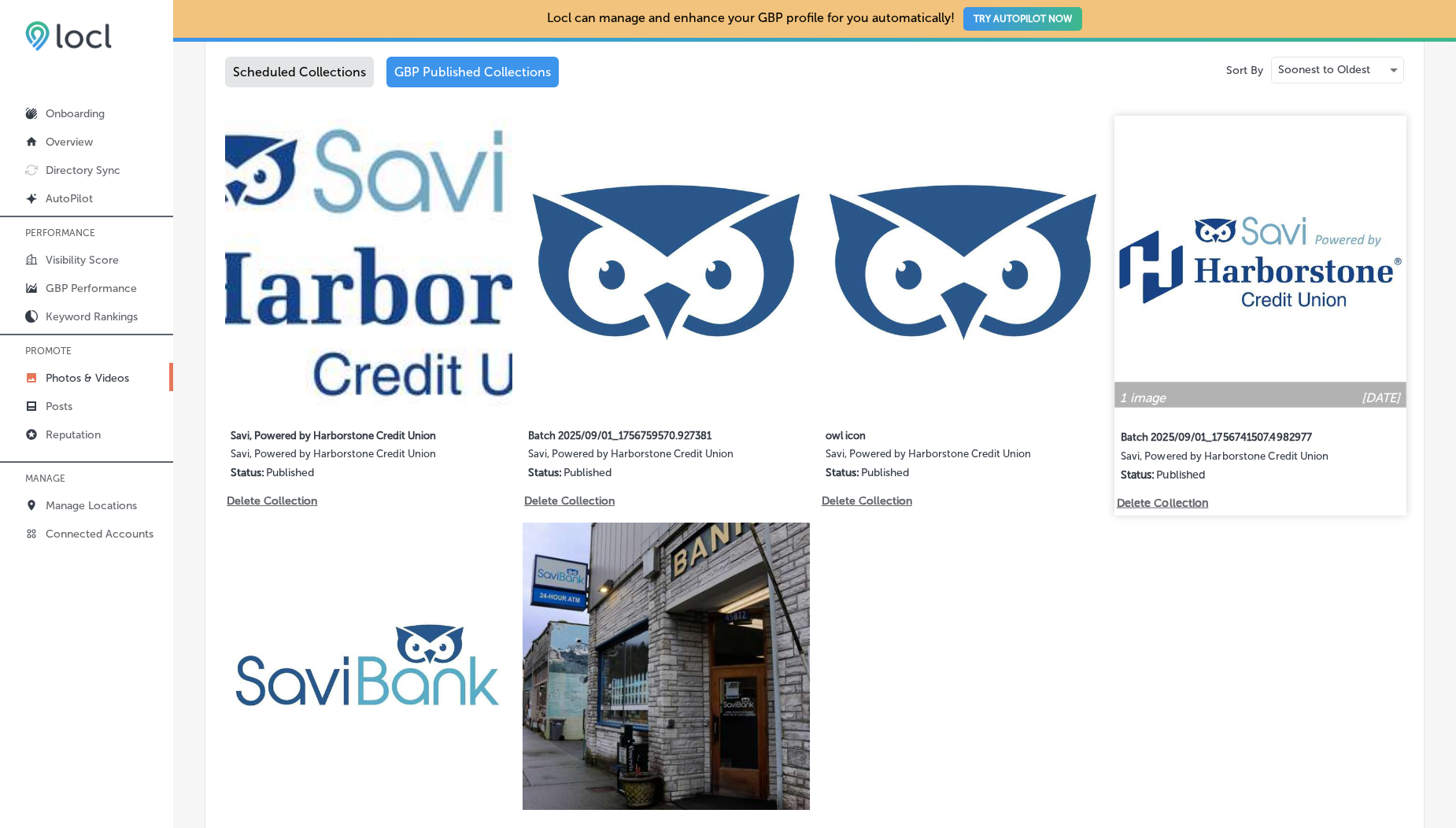
scroll to position [821, 0]
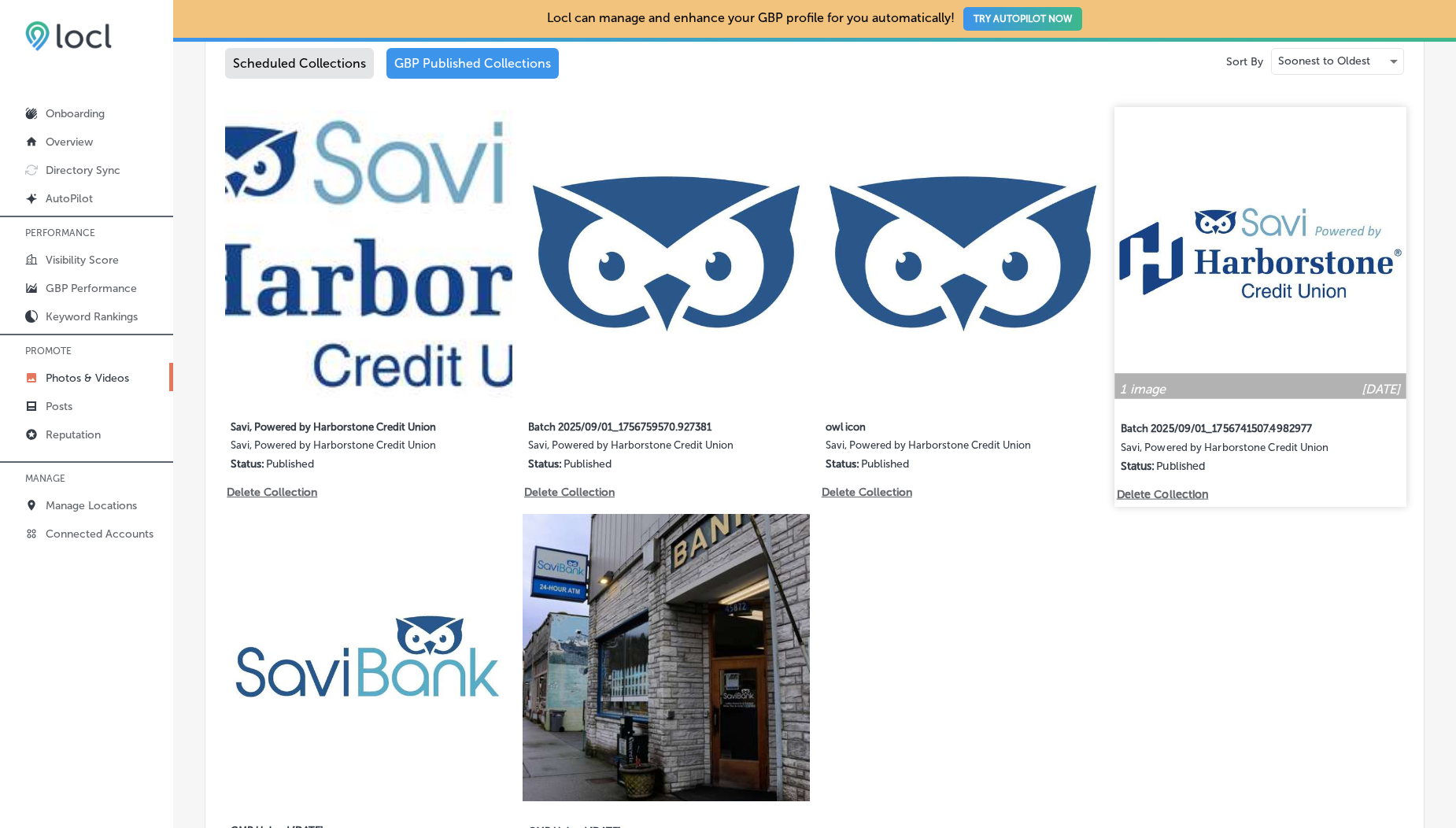
click at [1320, 287] on img at bounding box center [1260, 253] width 291 height 291
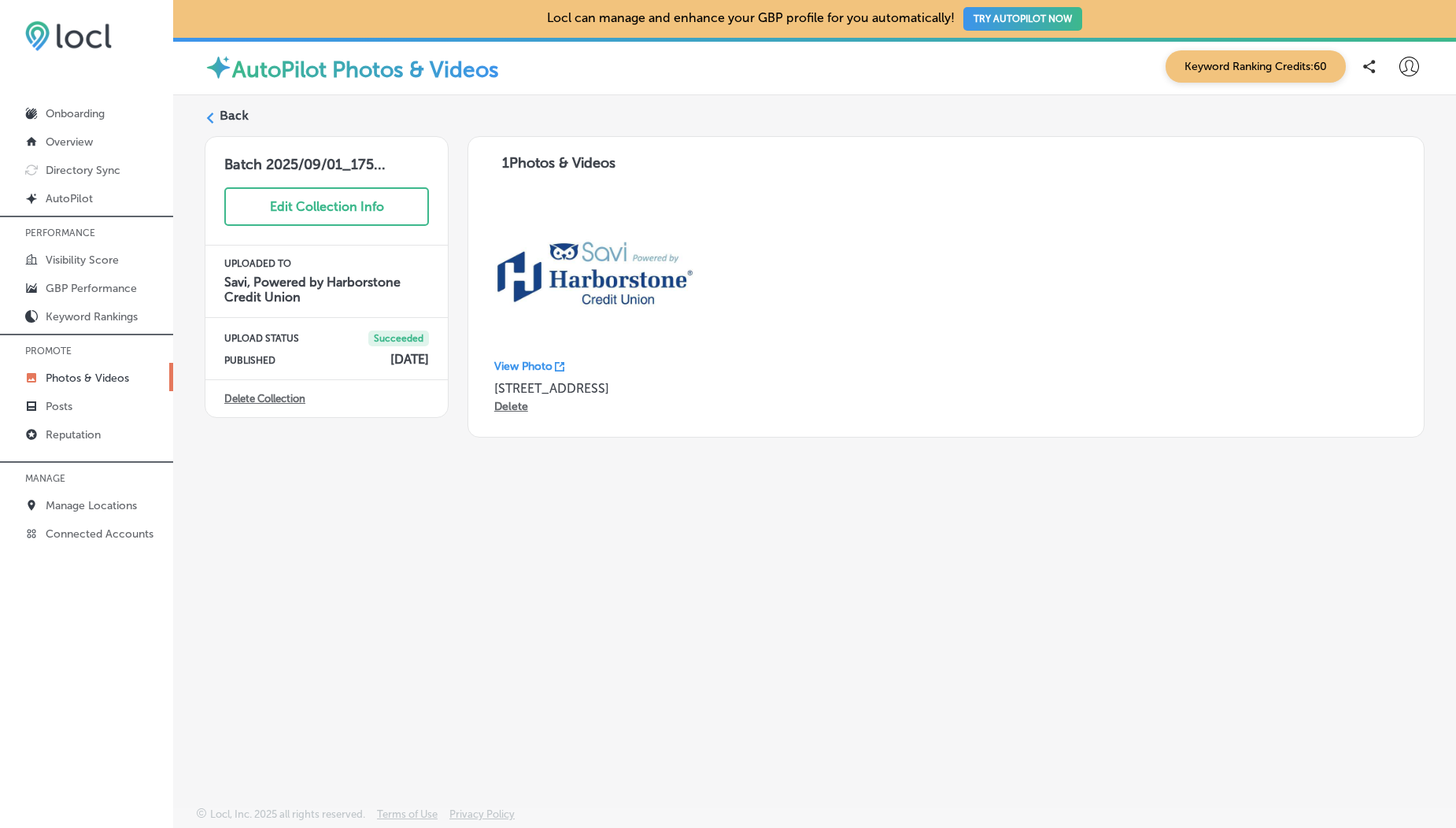
click at [232, 118] on label "Back" at bounding box center [234, 116] width 29 height 17
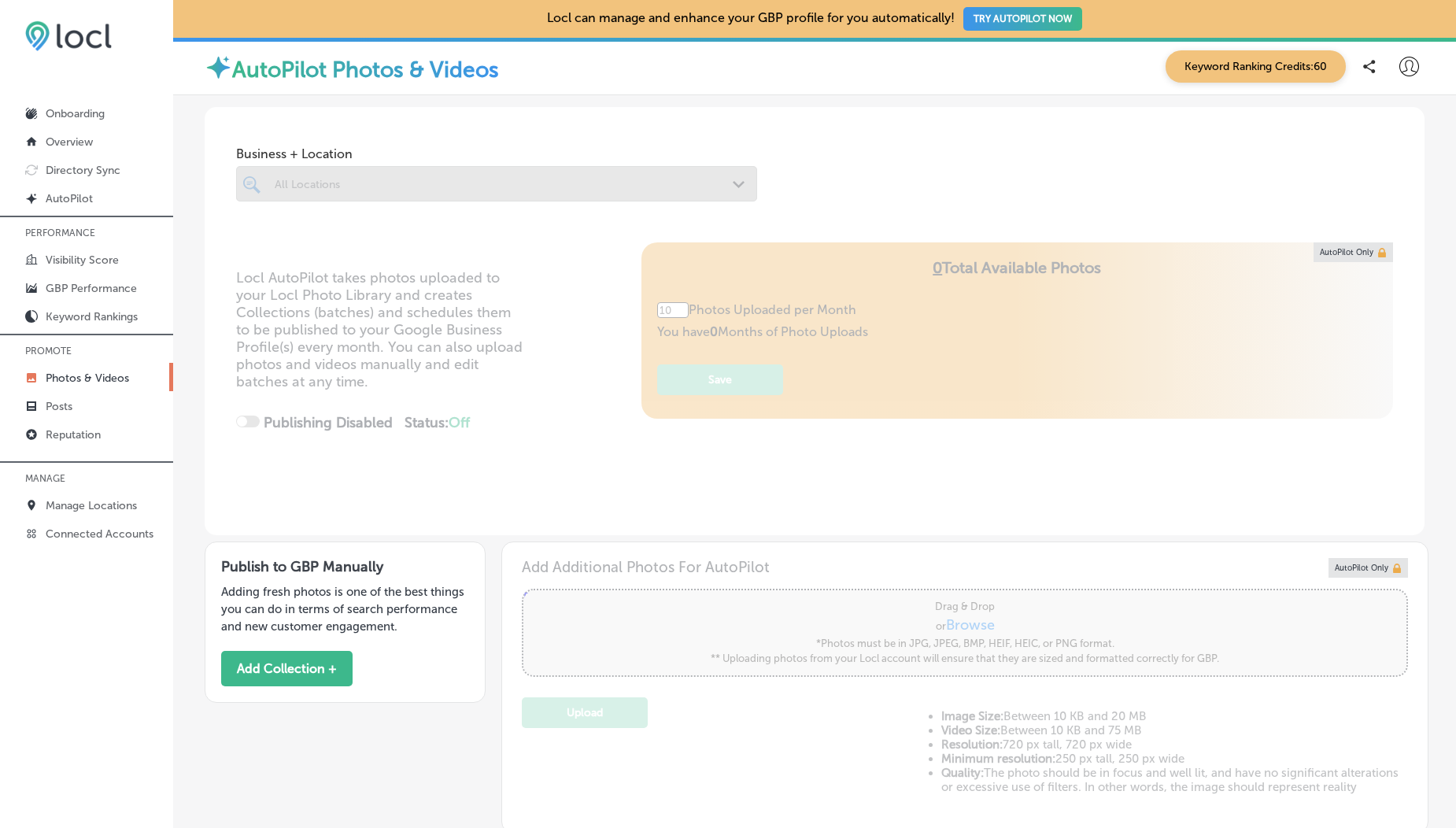
type input "5"
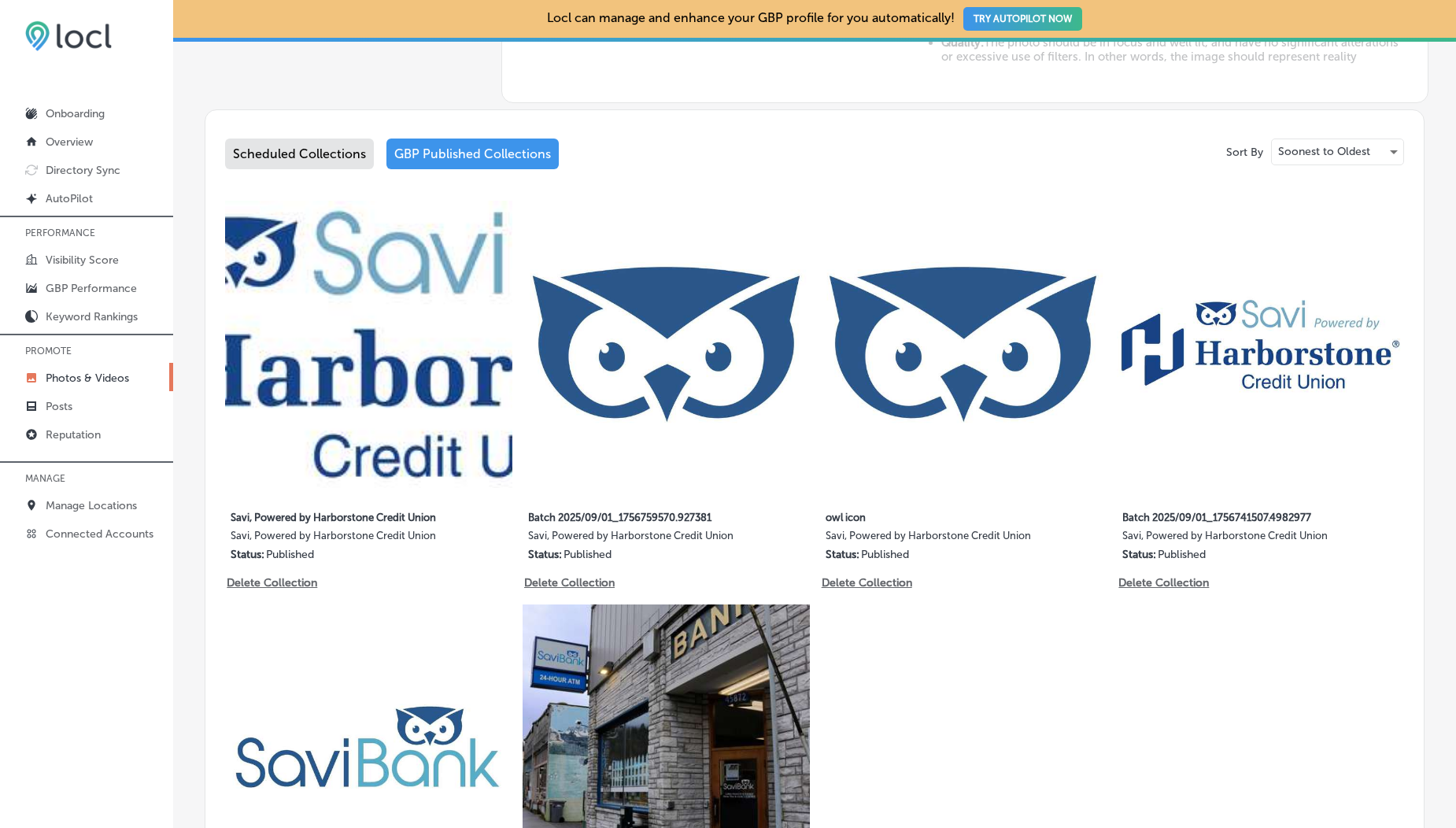
scroll to position [794, 0]
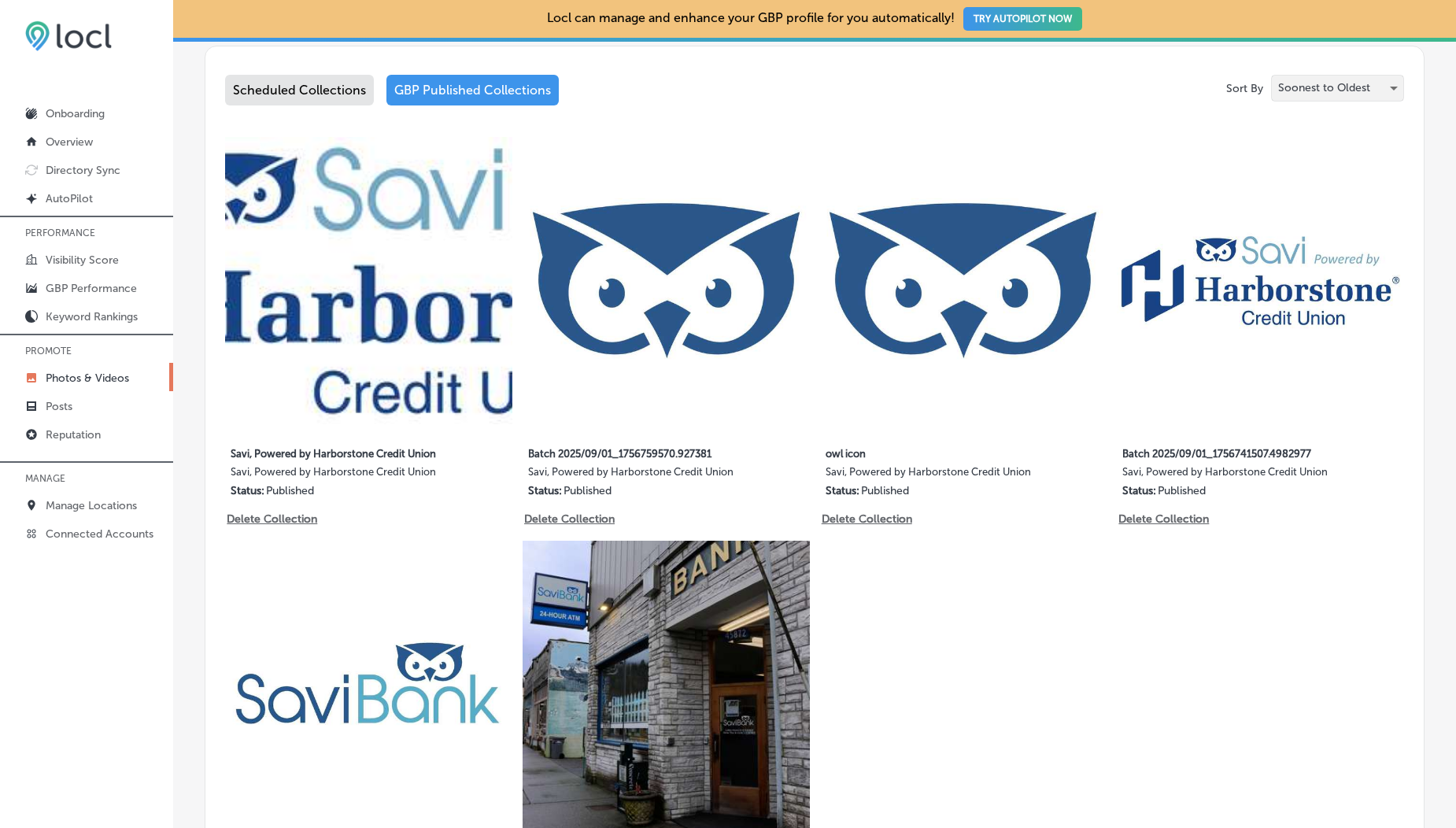
click at [1279, 90] on p "Soonest to Oldest" at bounding box center [1324, 87] width 92 height 15
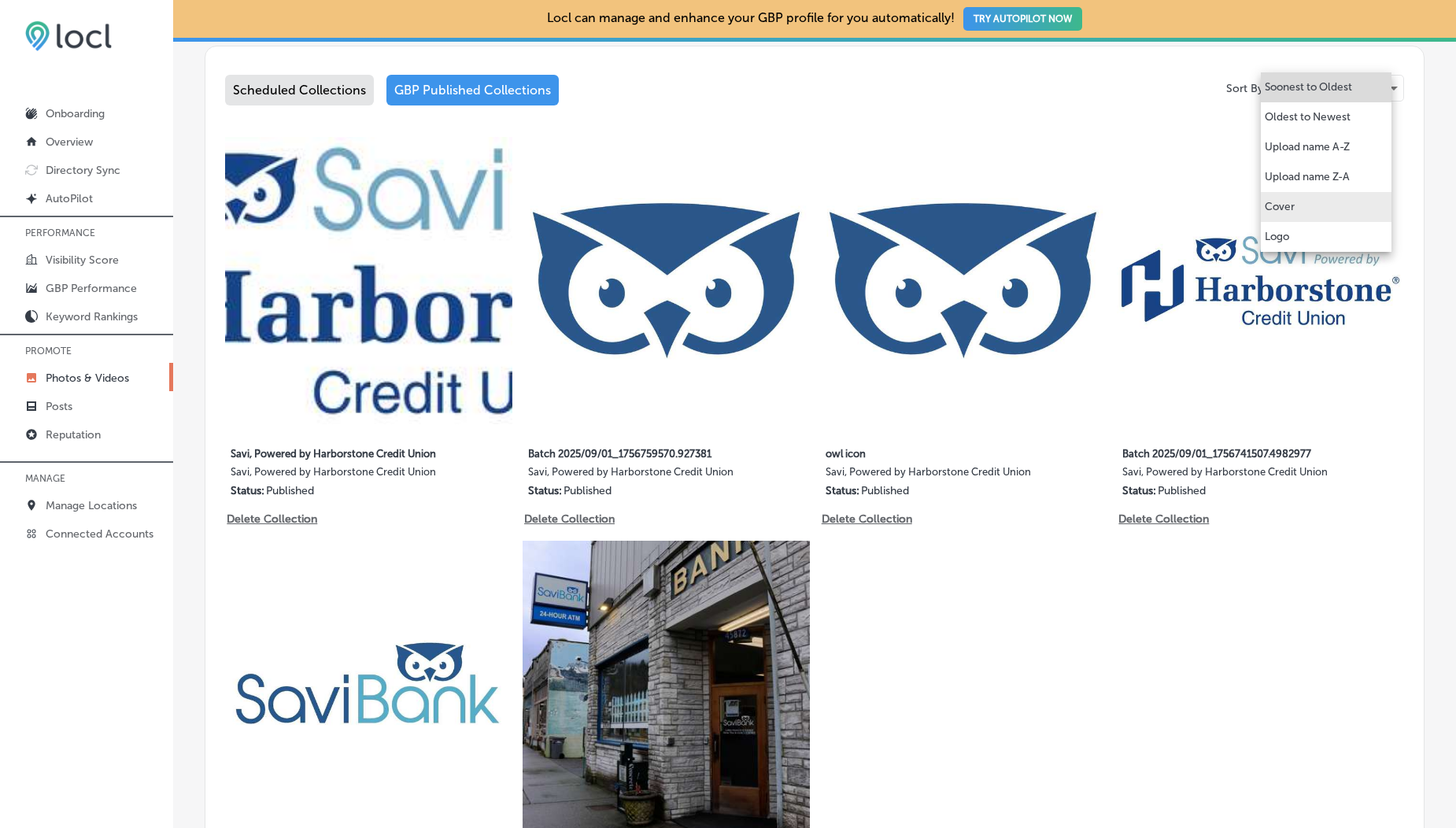
click at [1279, 205] on p "Cover" at bounding box center [1279, 207] width 30 height 15
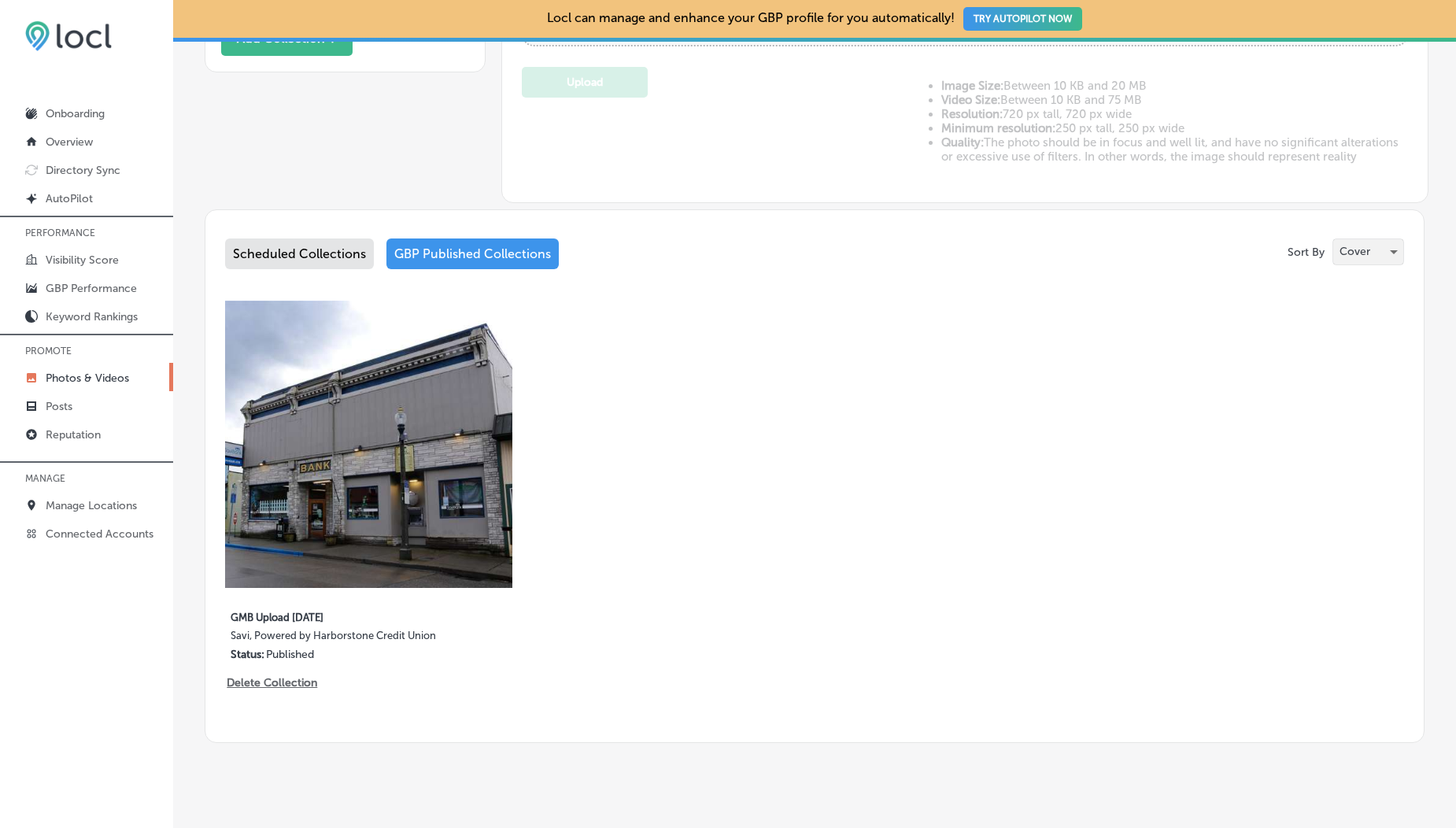
scroll to position [649, 0]
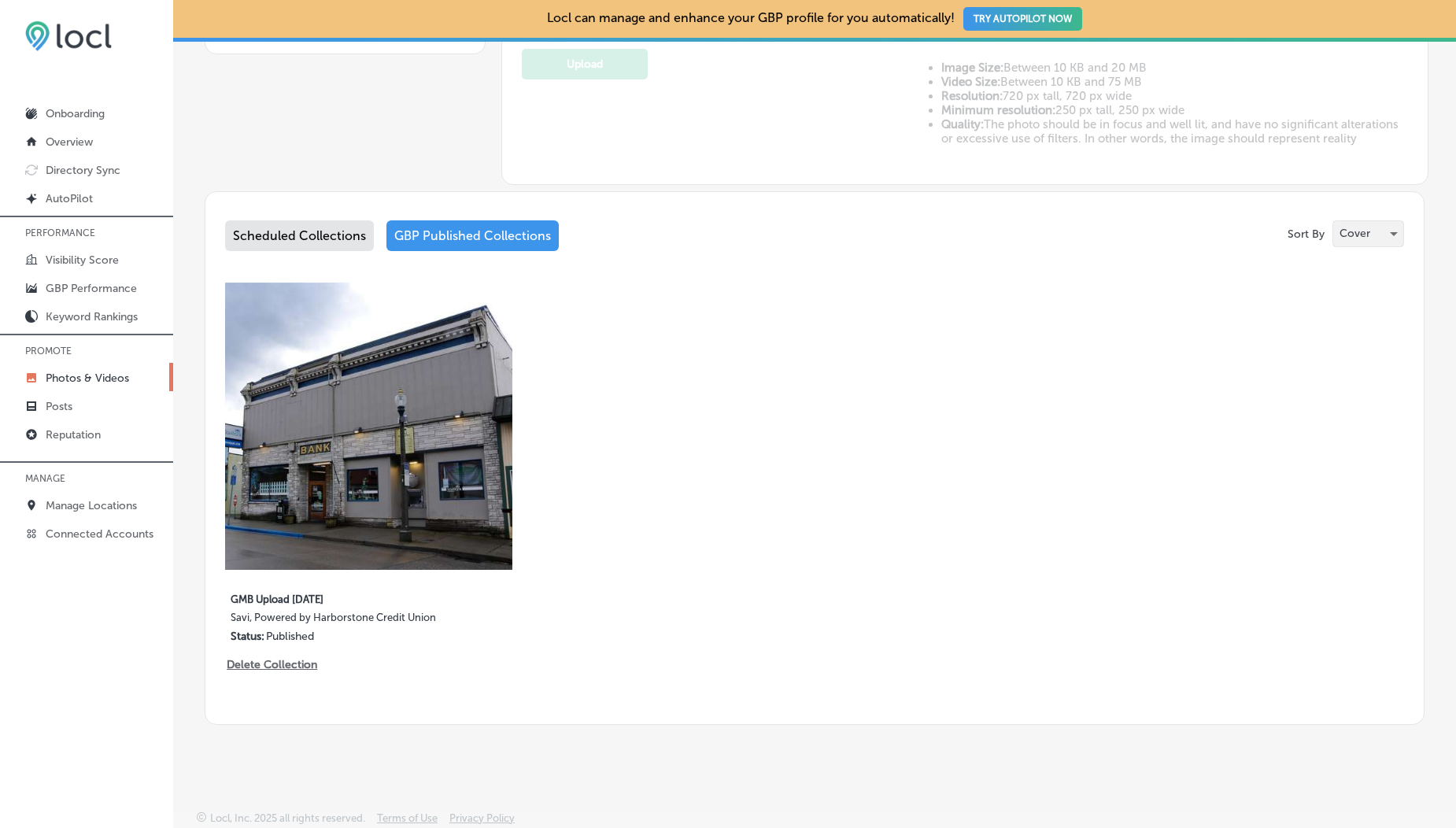
click at [1353, 237] on p "Cover" at bounding box center [1355, 233] width 31 height 15
click at [1336, 259] on p "Logo" at bounding box center [1338, 262] width 25 height 15
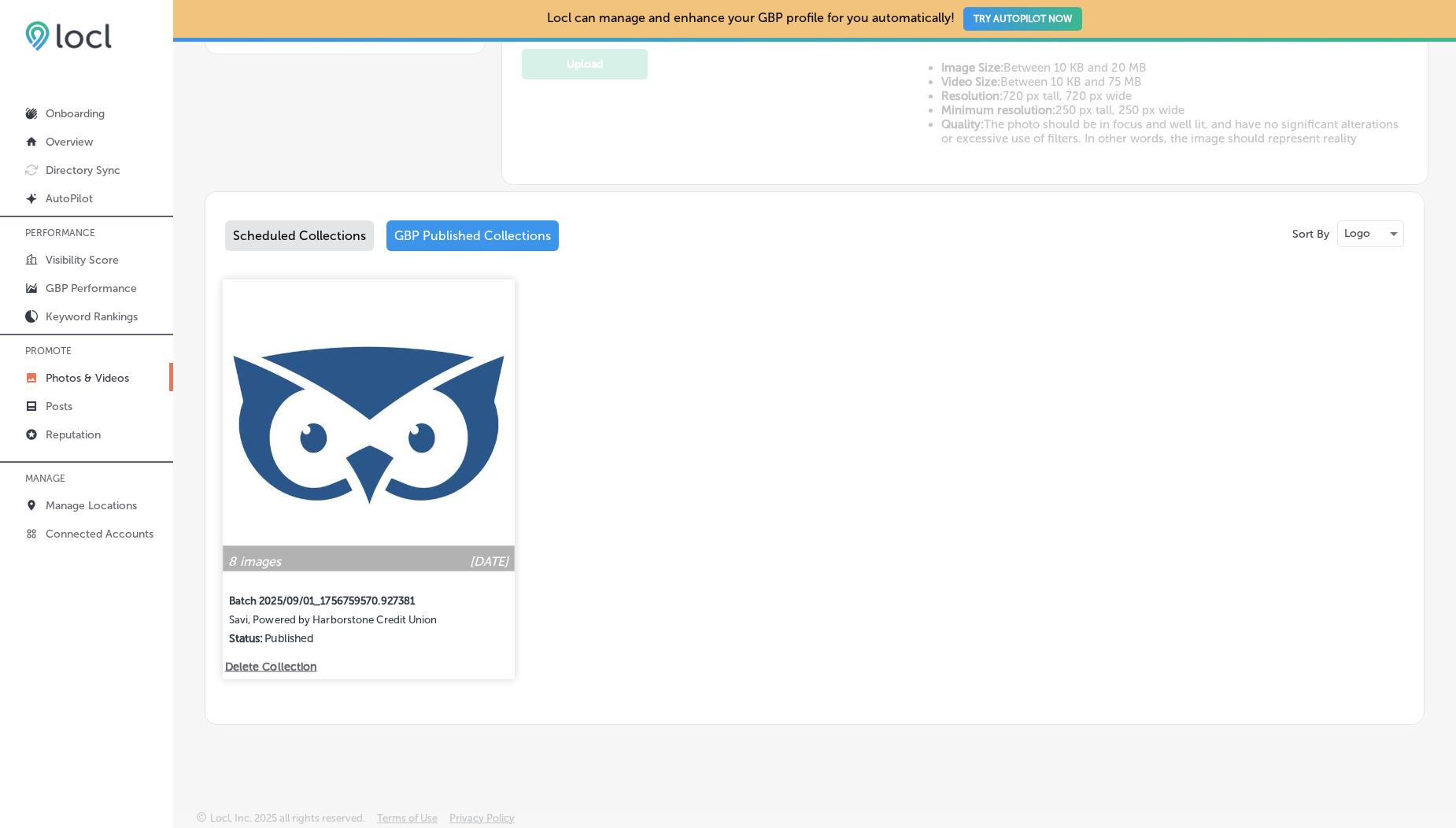
click at [334, 482] on img at bounding box center [369, 425] width 291 height 291
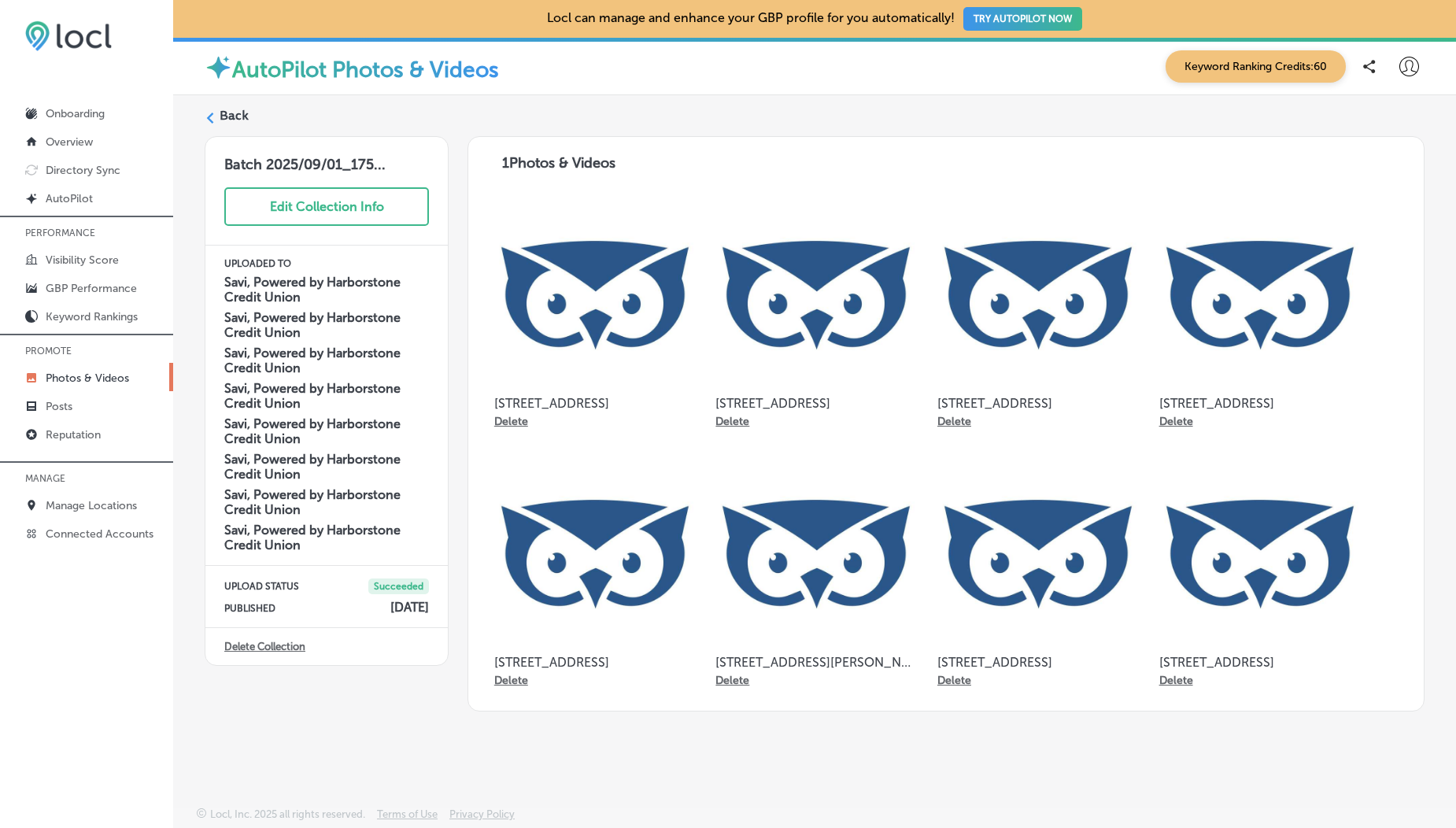
click at [232, 119] on label "Back" at bounding box center [234, 116] width 29 height 17
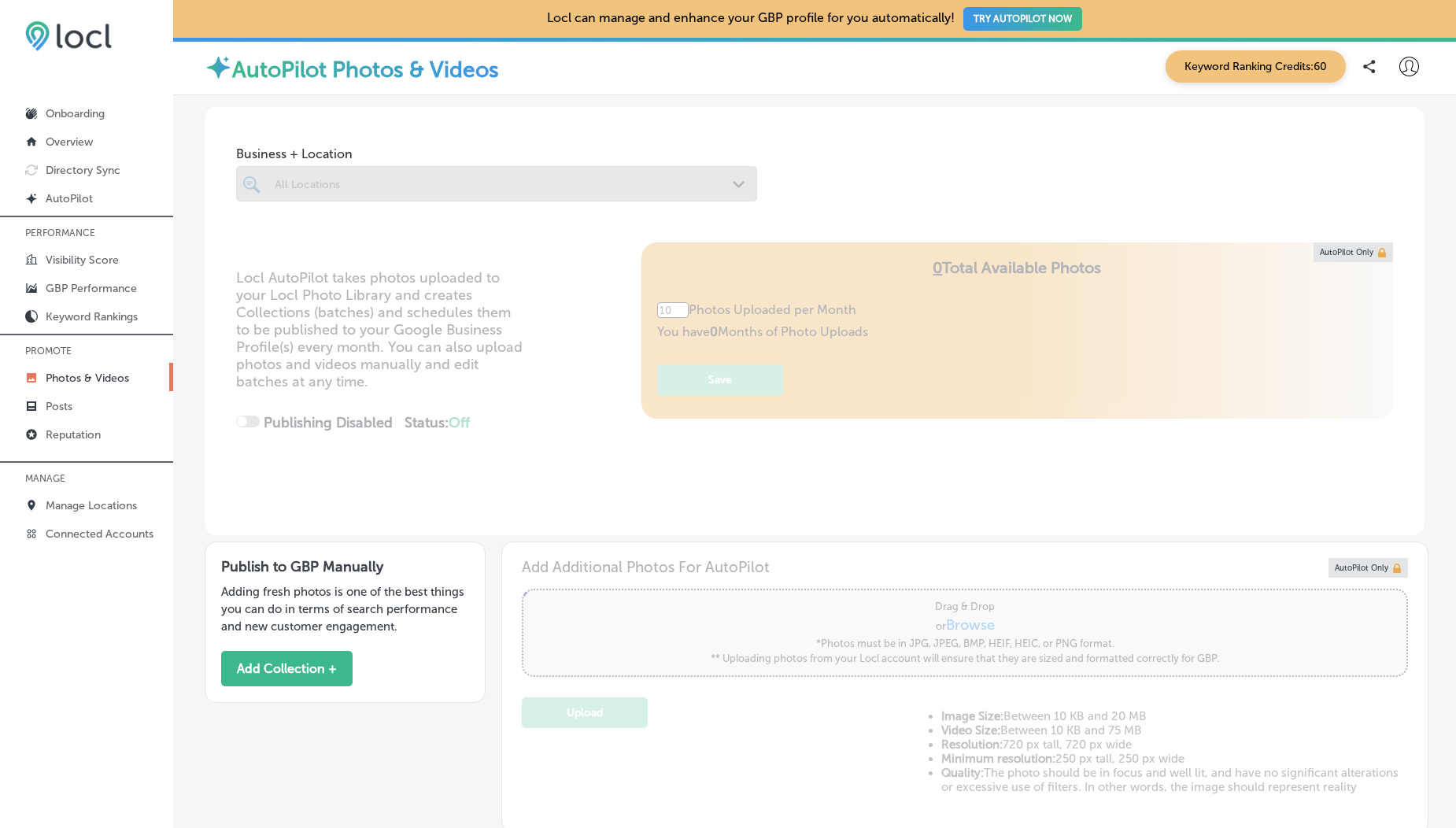
type input "5"
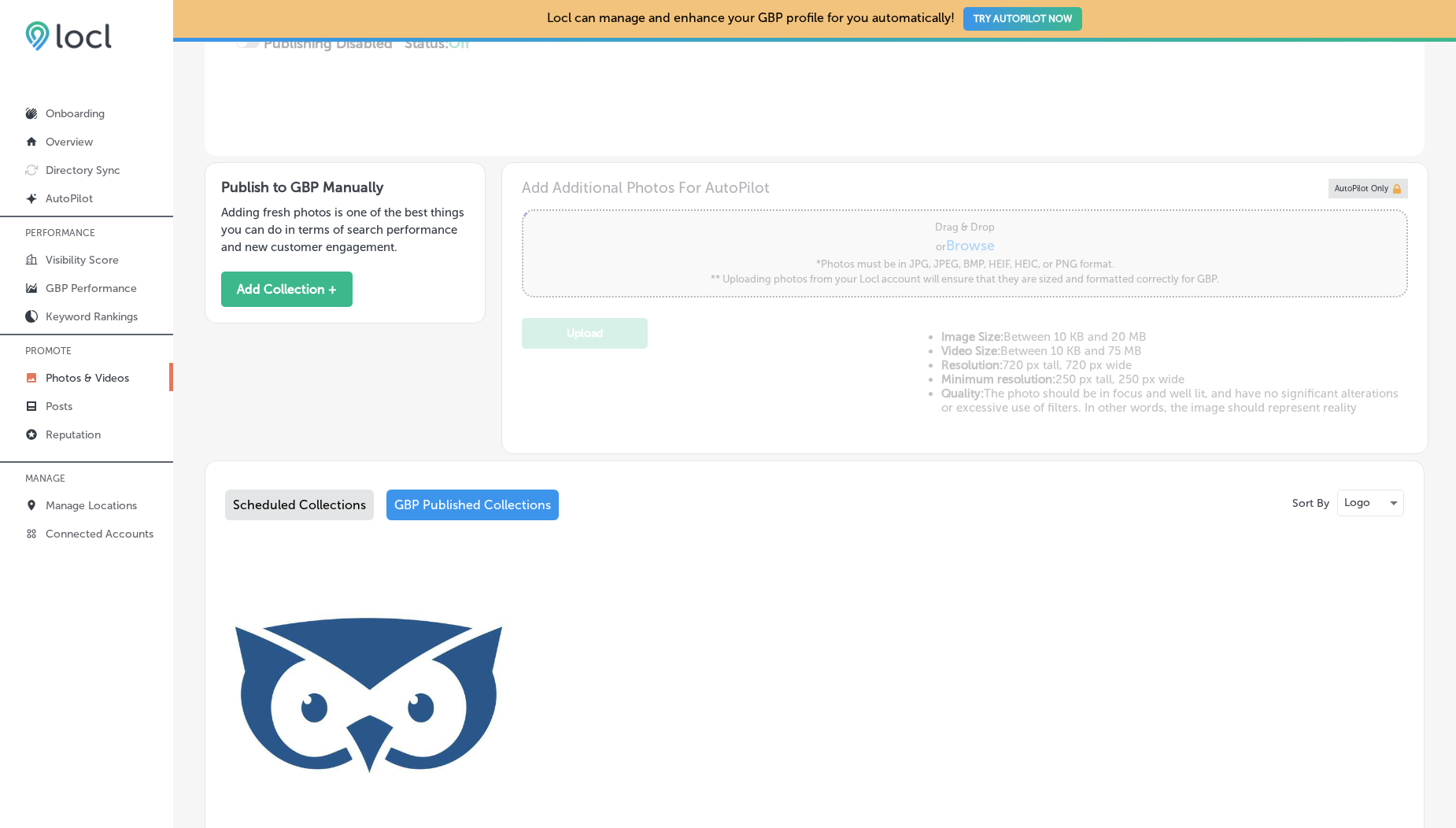
scroll to position [649, 0]
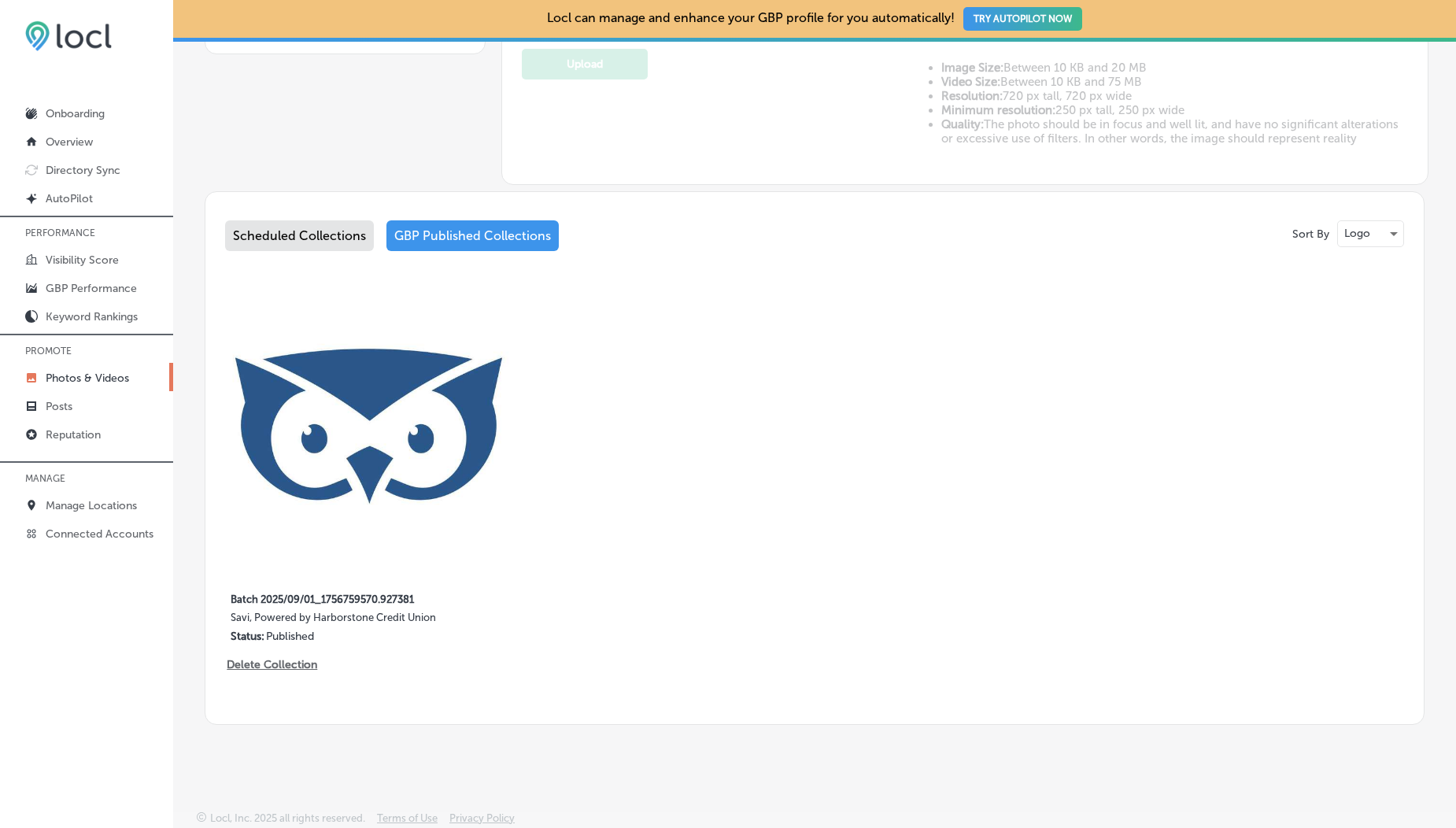
click at [275, 234] on div "Scheduled Collections" at bounding box center [298, 236] width 148 height 31
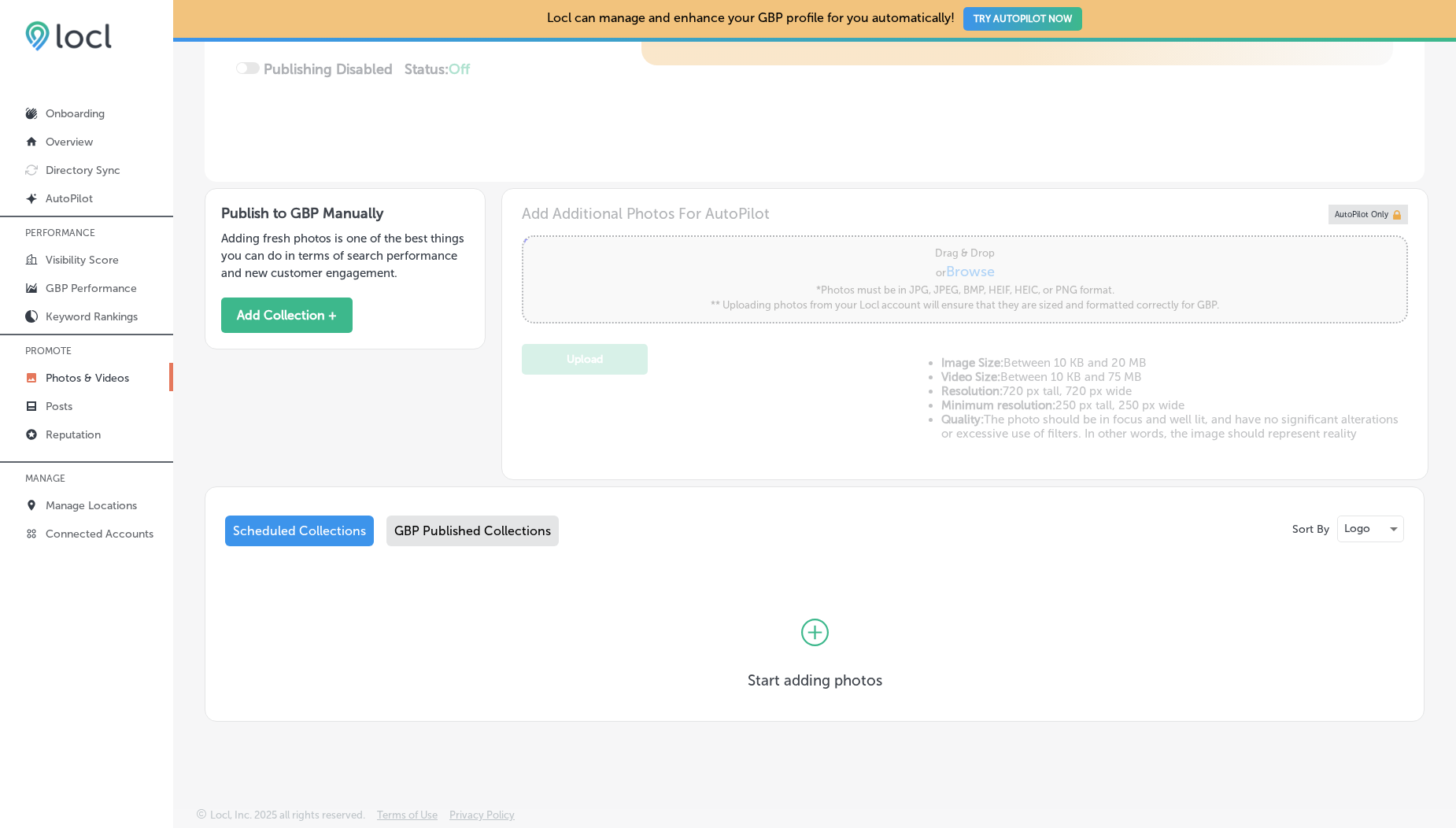
click at [438, 529] on div "GBP Published Collections" at bounding box center [472, 531] width 172 height 31
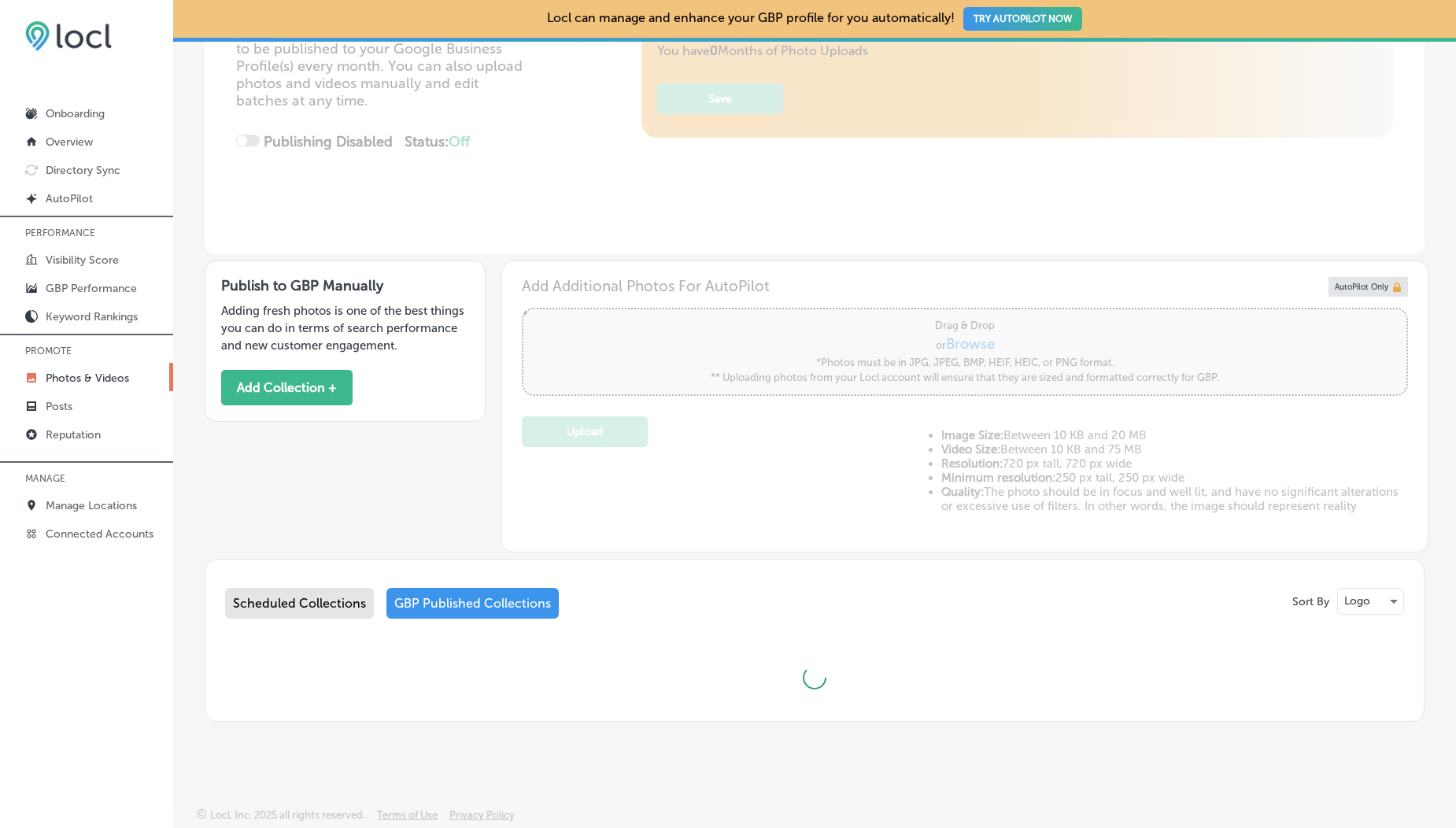
scroll to position [649, 0]
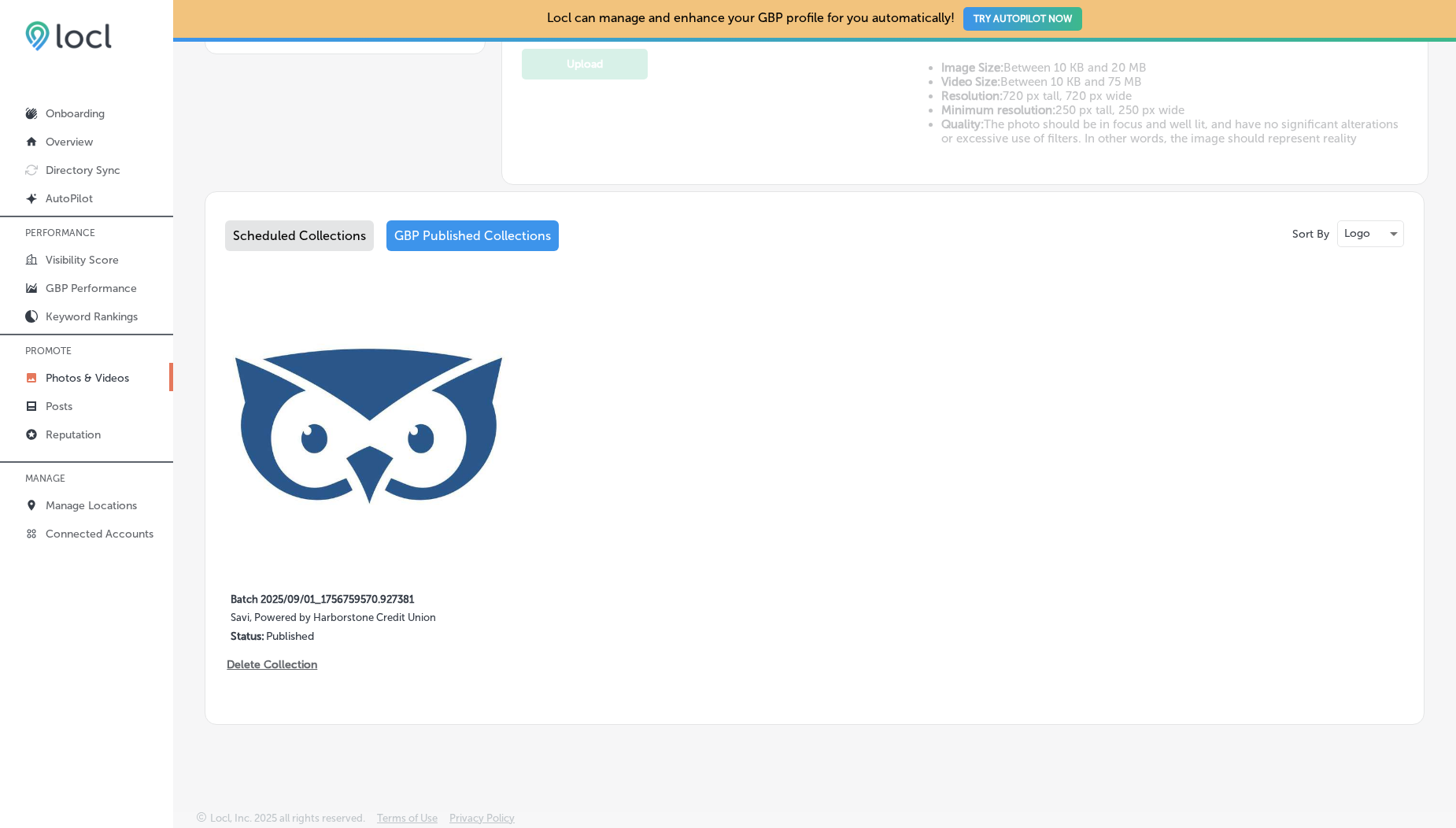
click at [438, 529] on img at bounding box center [369, 427] width 288 height 288
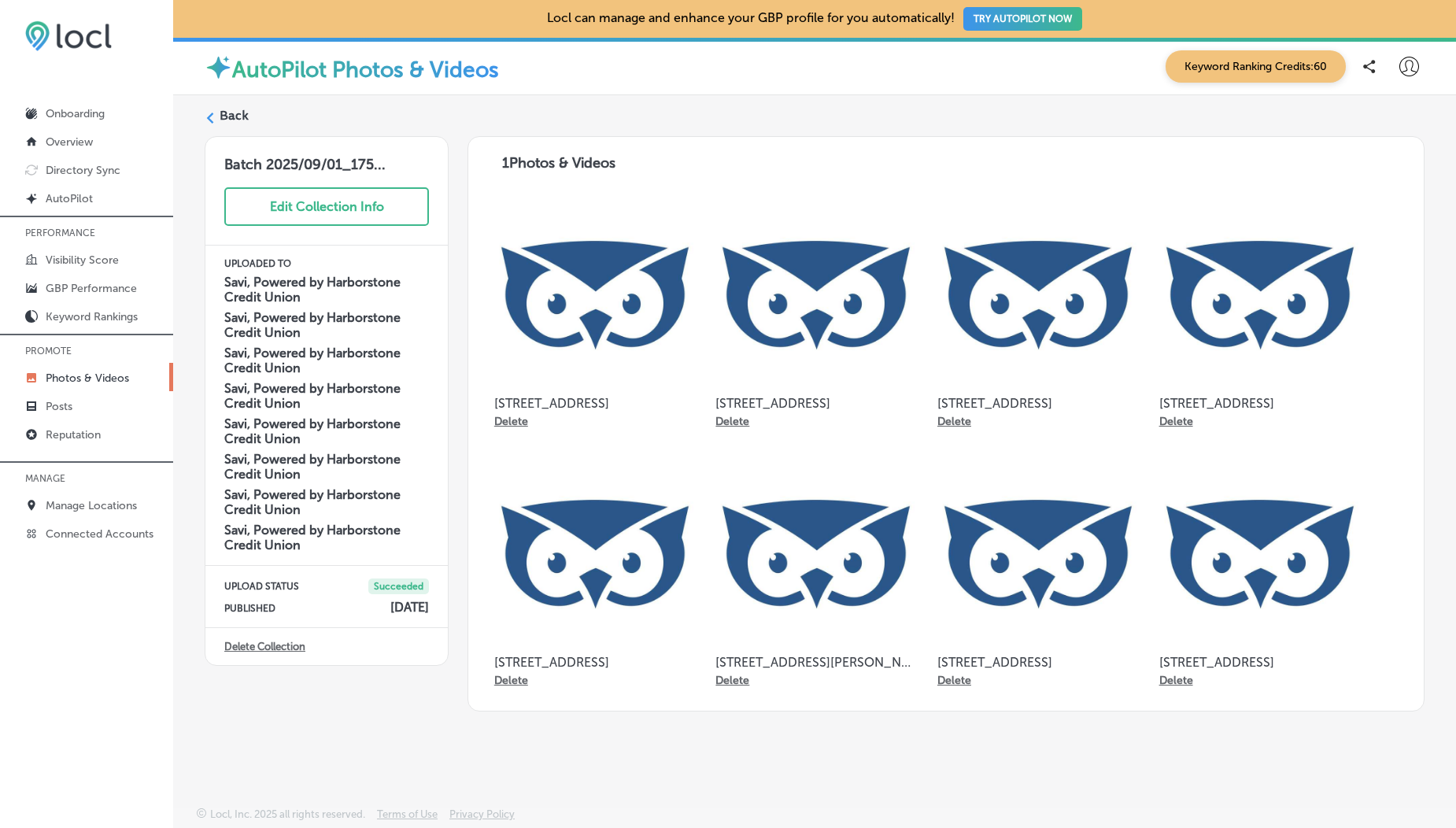
click at [225, 114] on label "Back" at bounding box center [234, 116] width 29 height 17
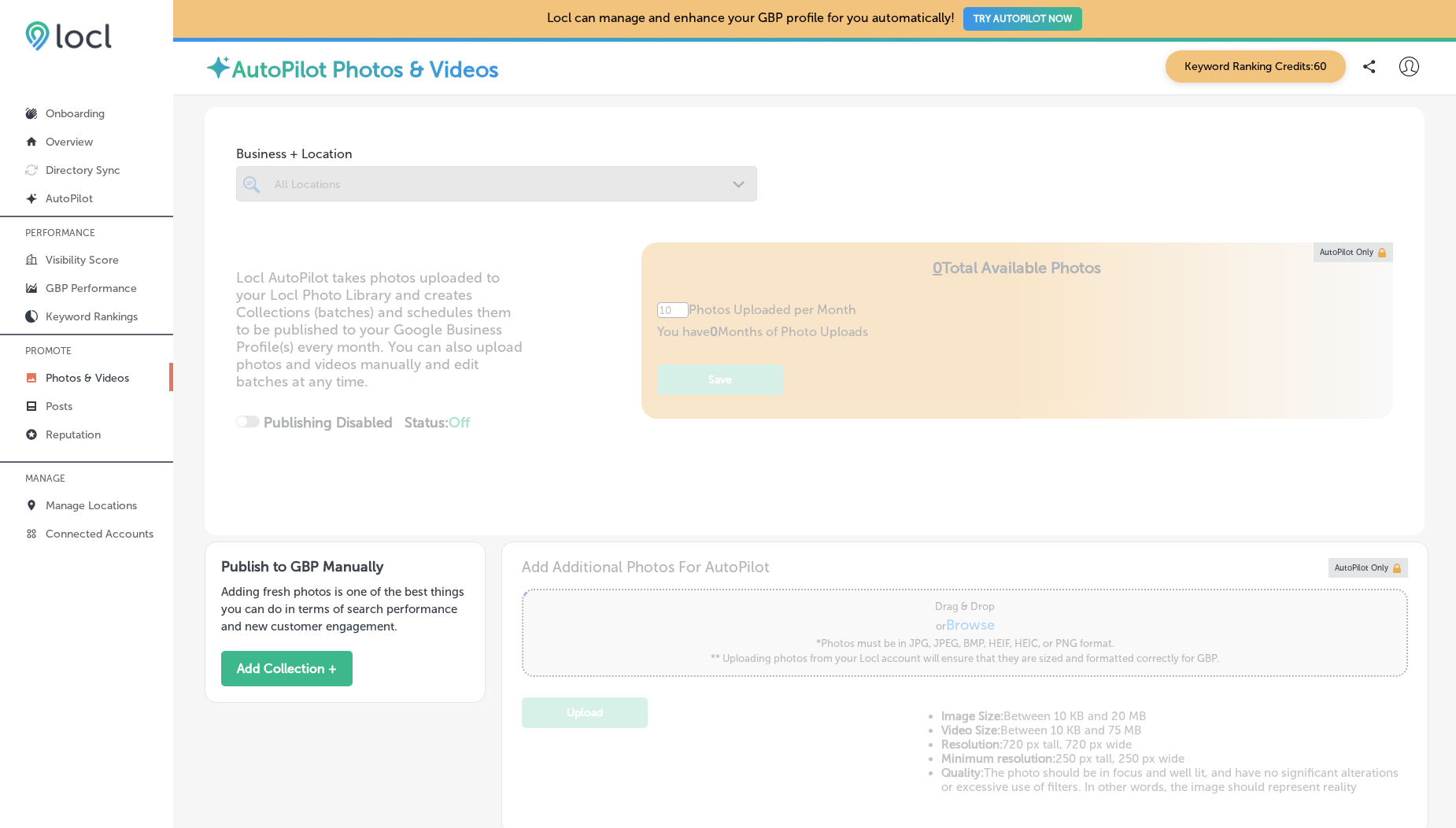
scroll to position [649, 0]
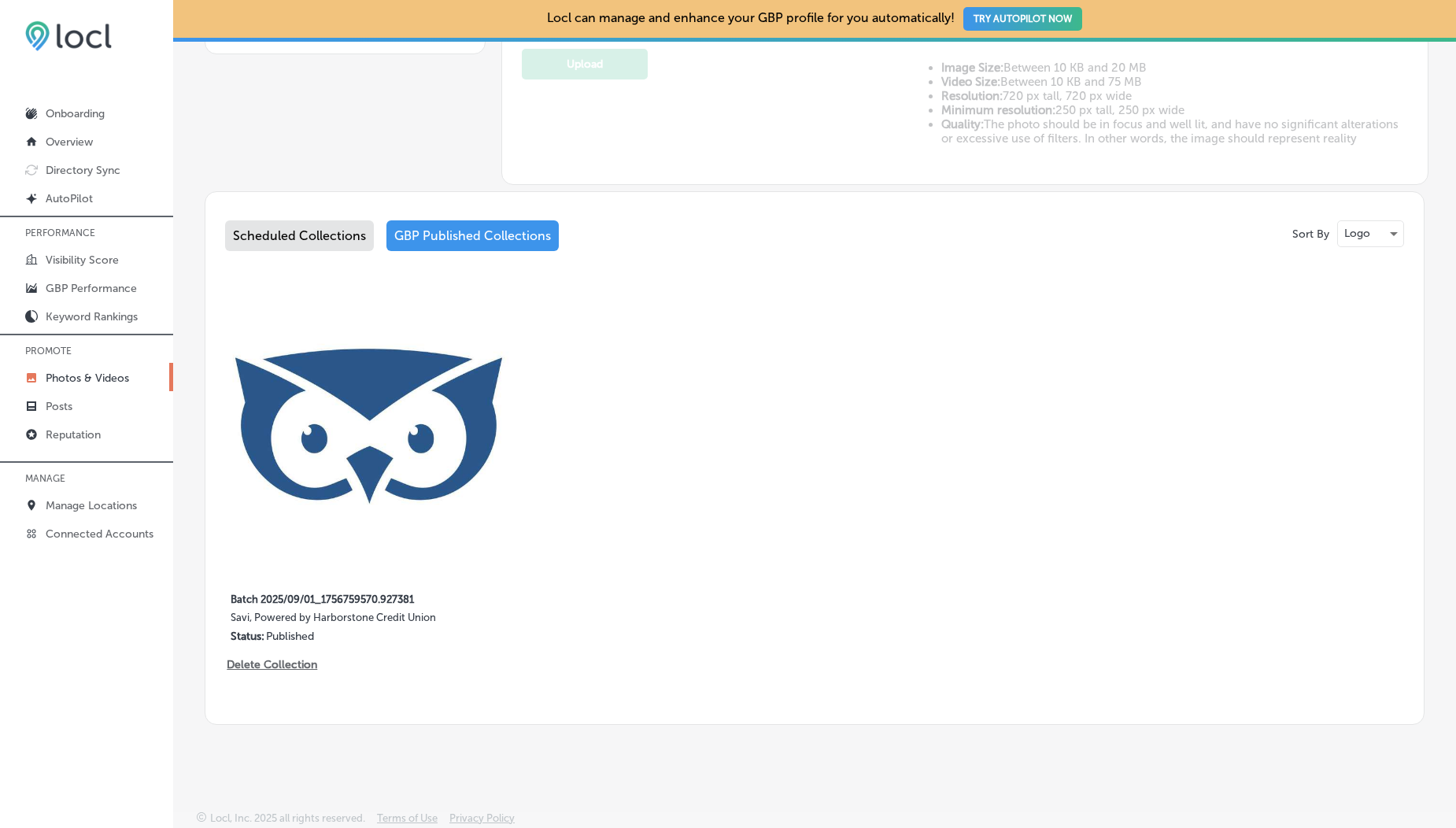
type input "5"
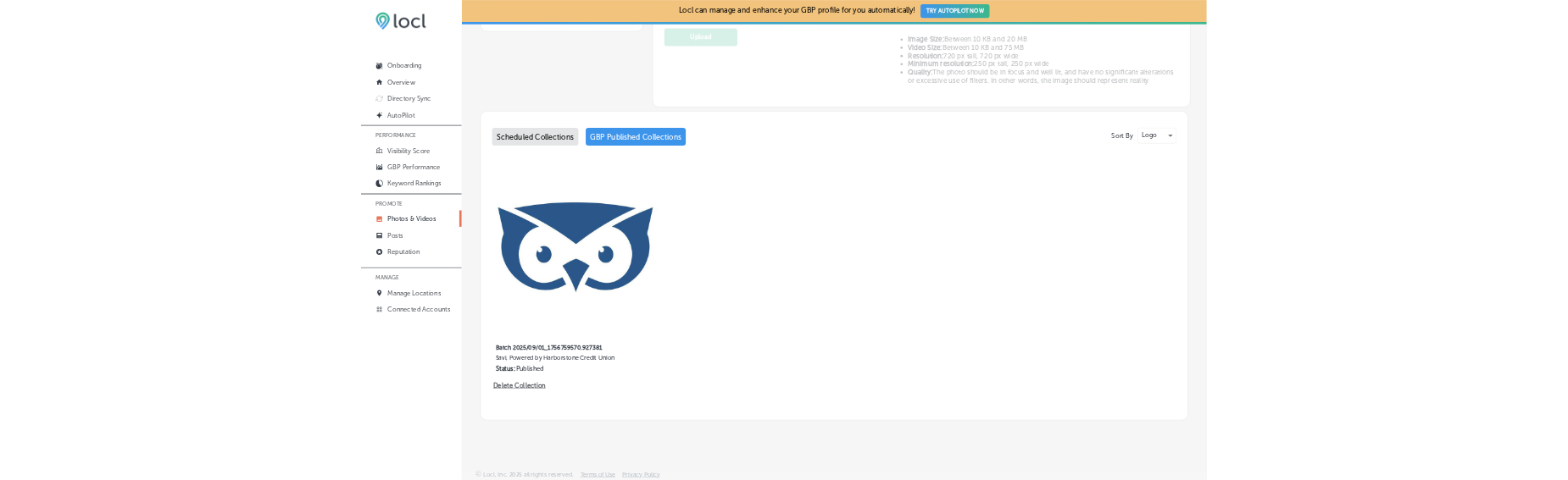
scroll to position [0, 0]
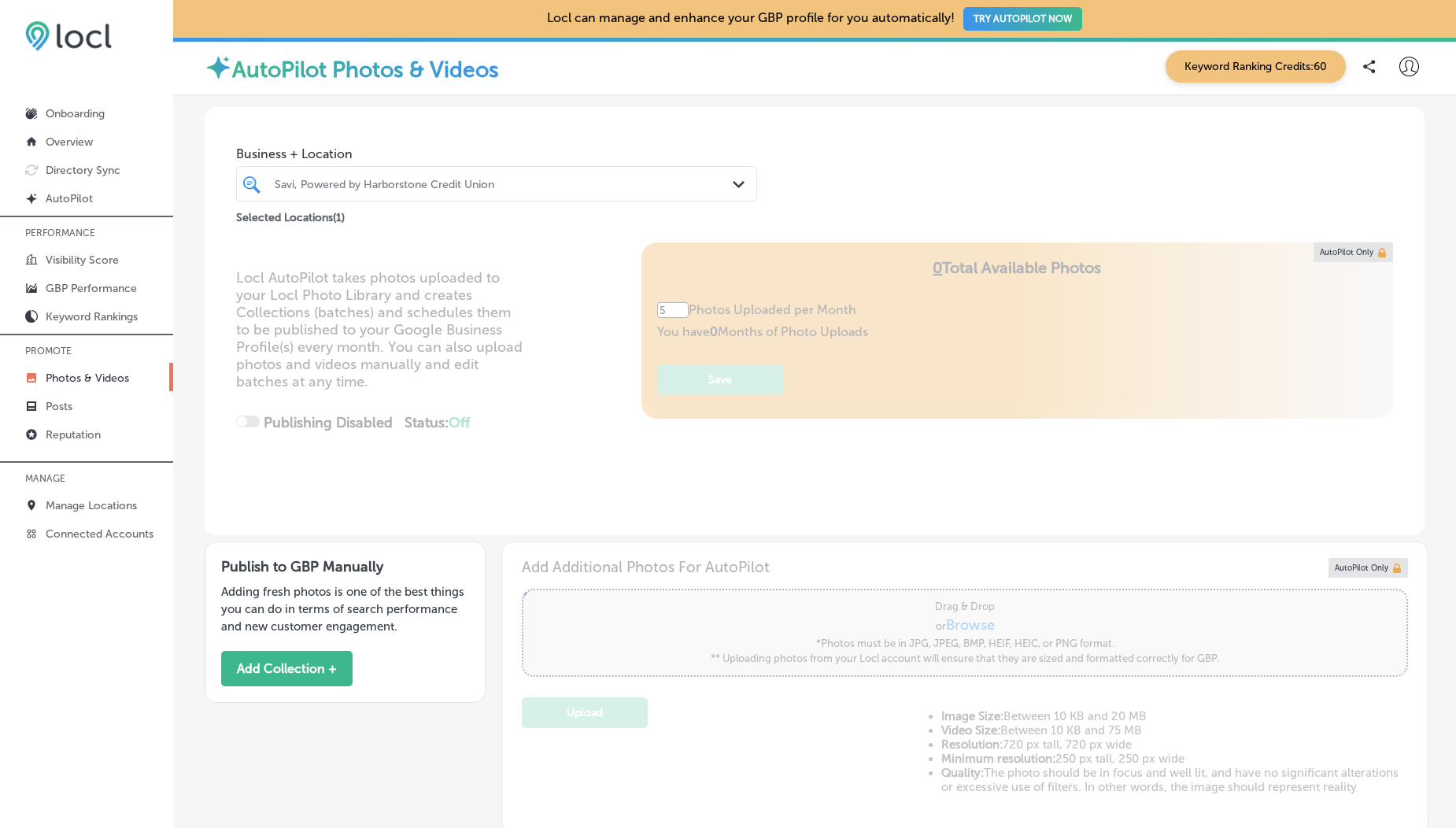
click at [1400, 67] on icon at bounding box center [1410, 66] width 20 height 20
click at [1380, 124] on p "My Account" at bounding box center [1387, 123] width 71 height 19
select select "US"
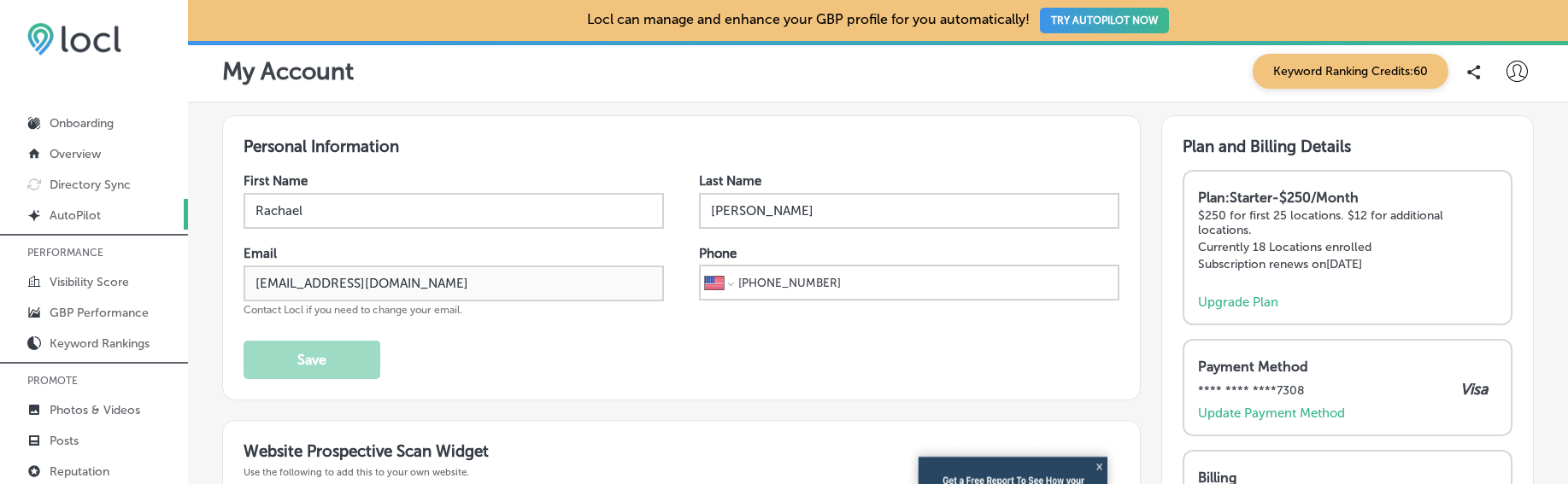
click at [71, 223] on link "Created by potrace 1.10, written by Peter Selinger 2001-2011 AutoPilot" at bounding box center [94, 214] width 188 height 31
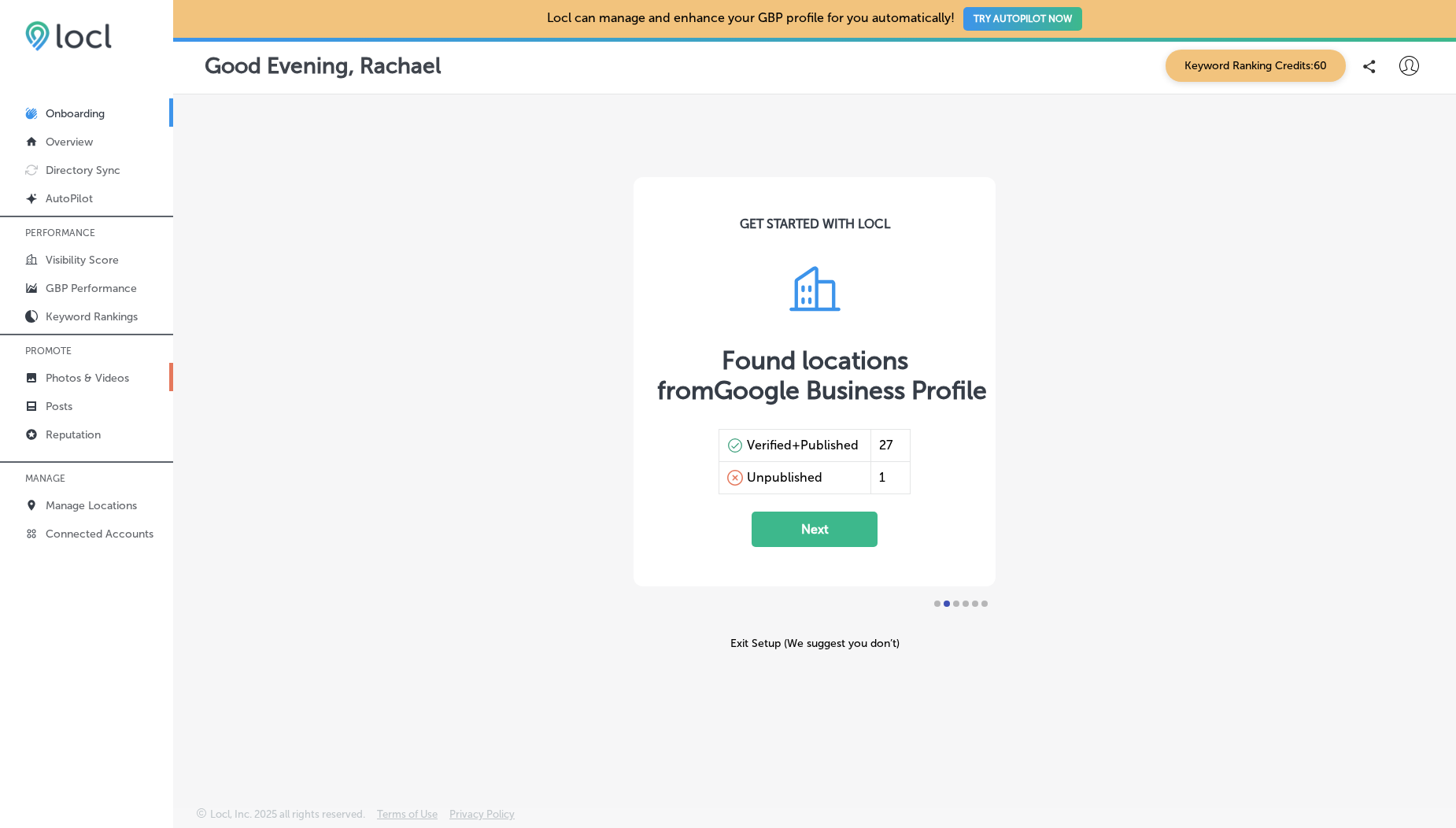
click at [86, 384] on p "Photos & Videos" at bounding box center [87, 378] width 84 height 14
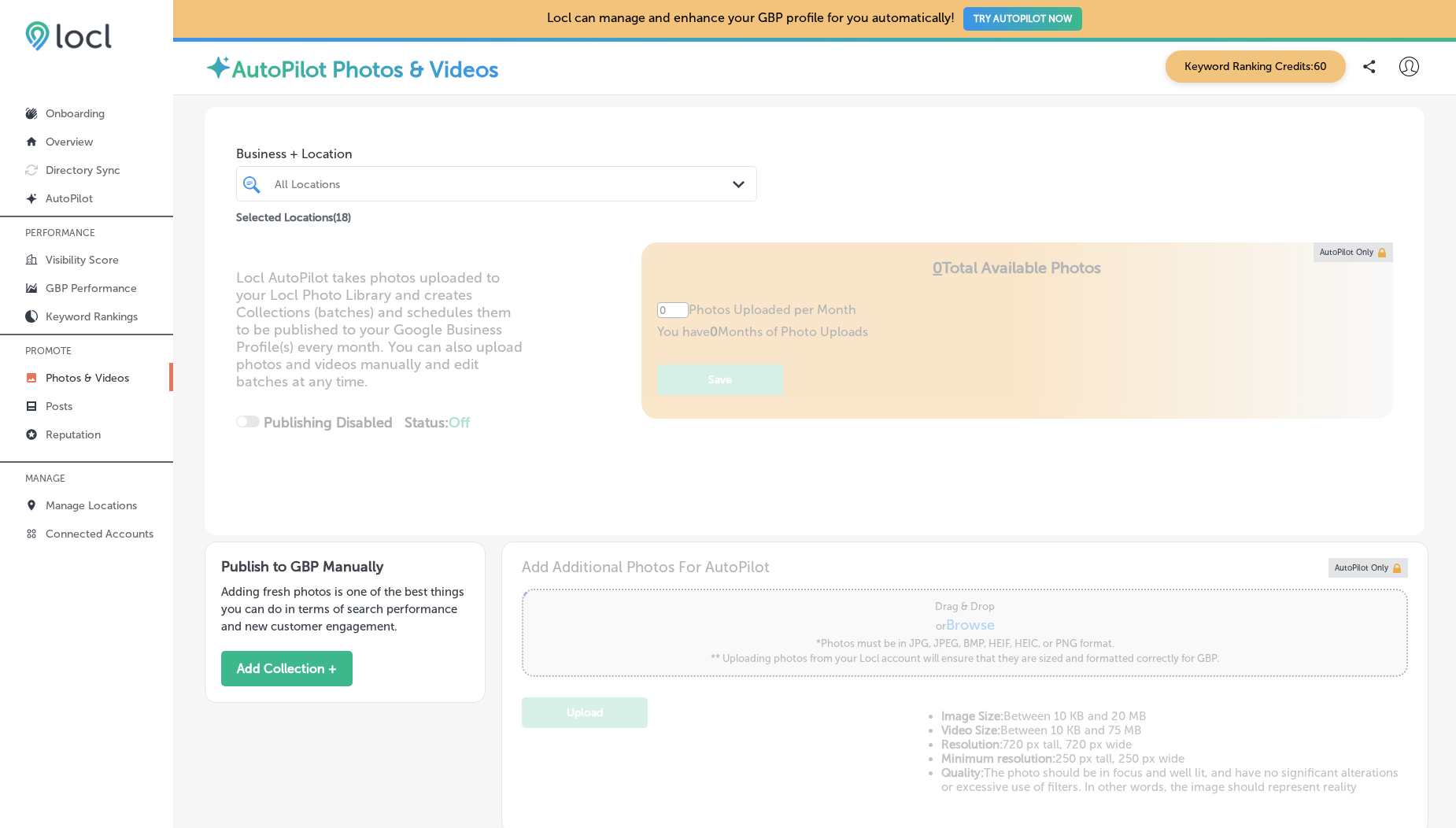
type input "5"
click at [301, 668] on button "Add Collection +" at bounding box center [287, 668] width 131 height 35
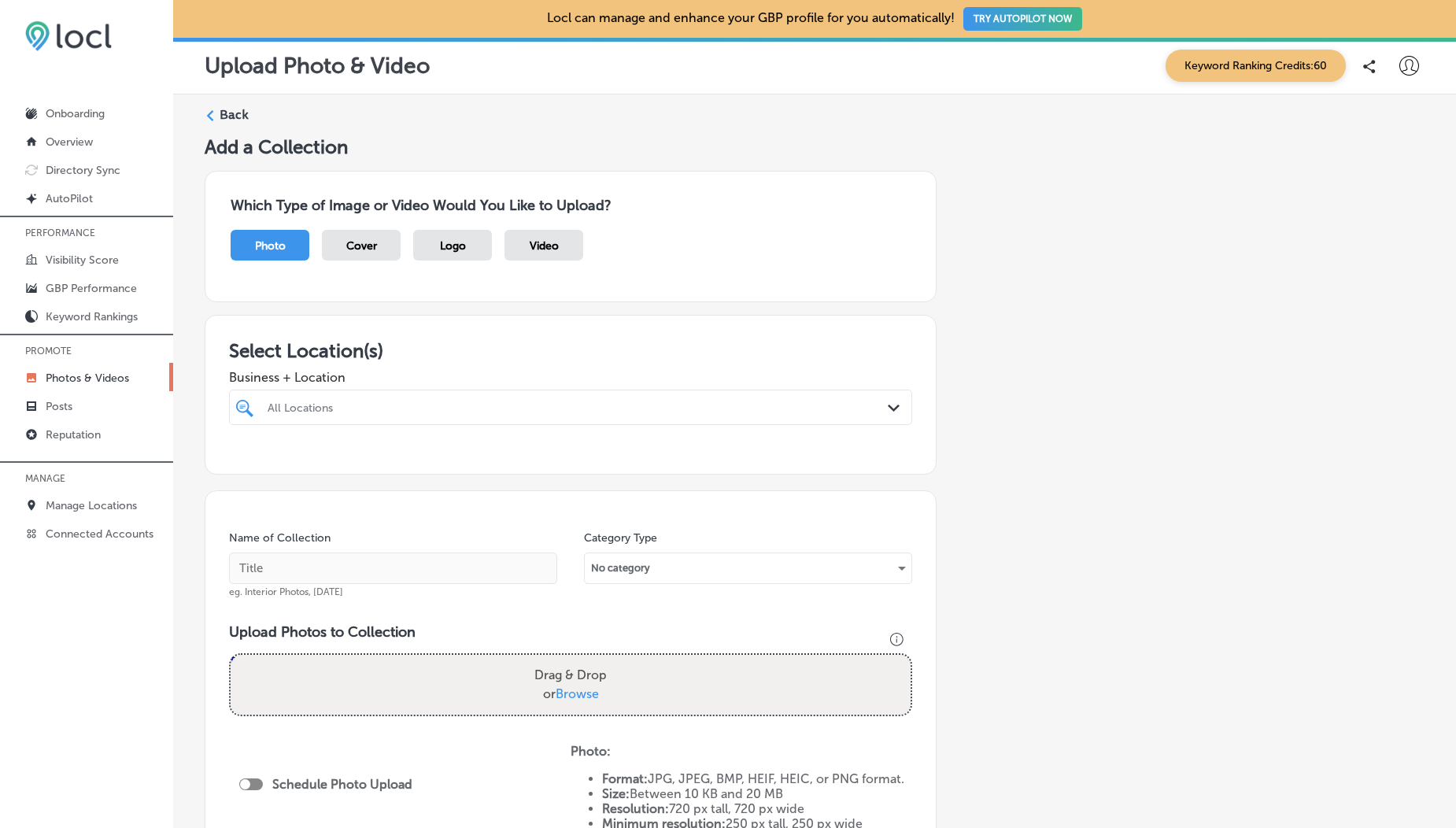
click at [452, 255] on div "Logo" at bounding box center [452, 246] width 79 height 31
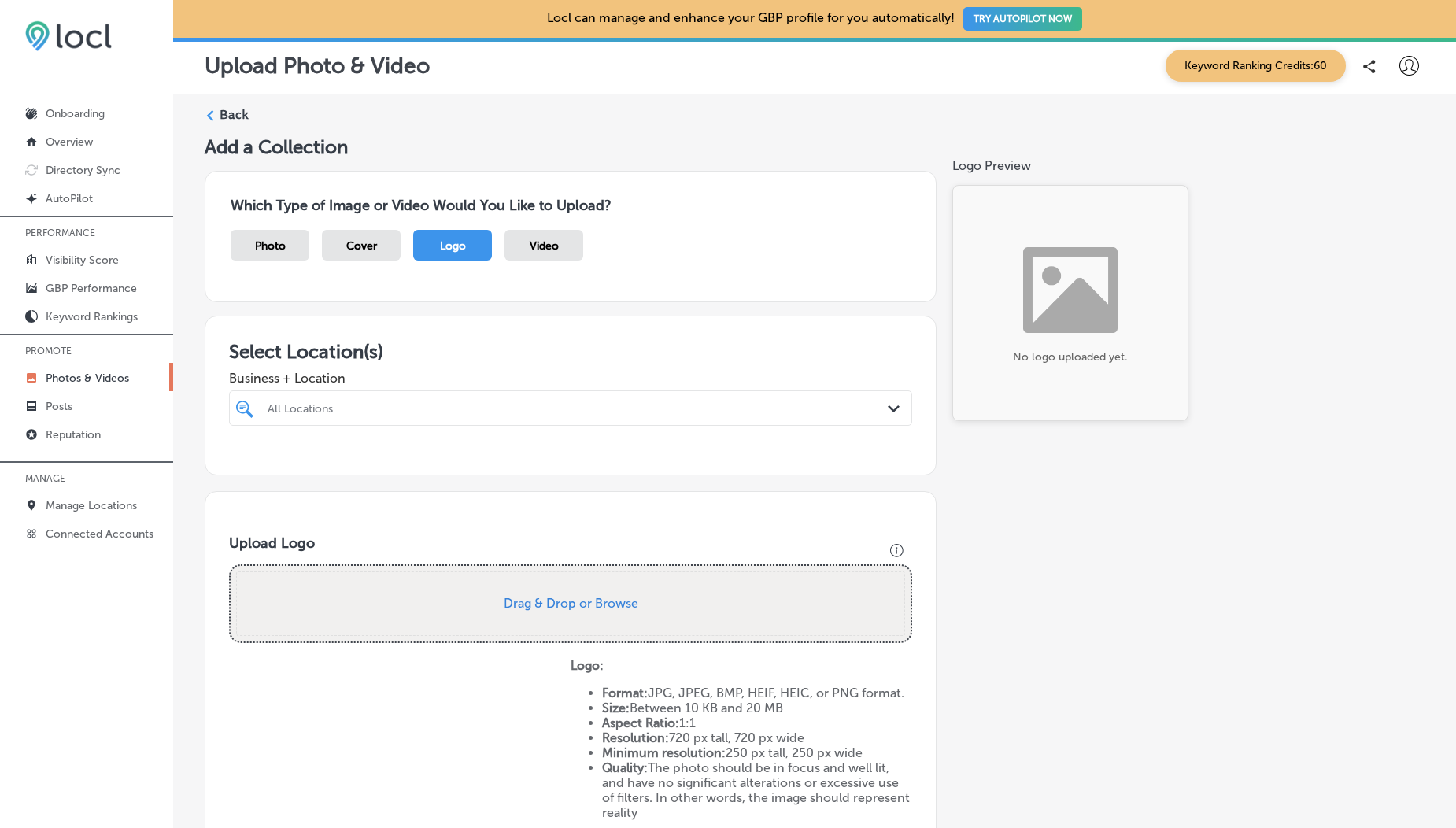
click at [371, 412] on div "All Locations" at bounding box center [578, 408] width 622 height 14
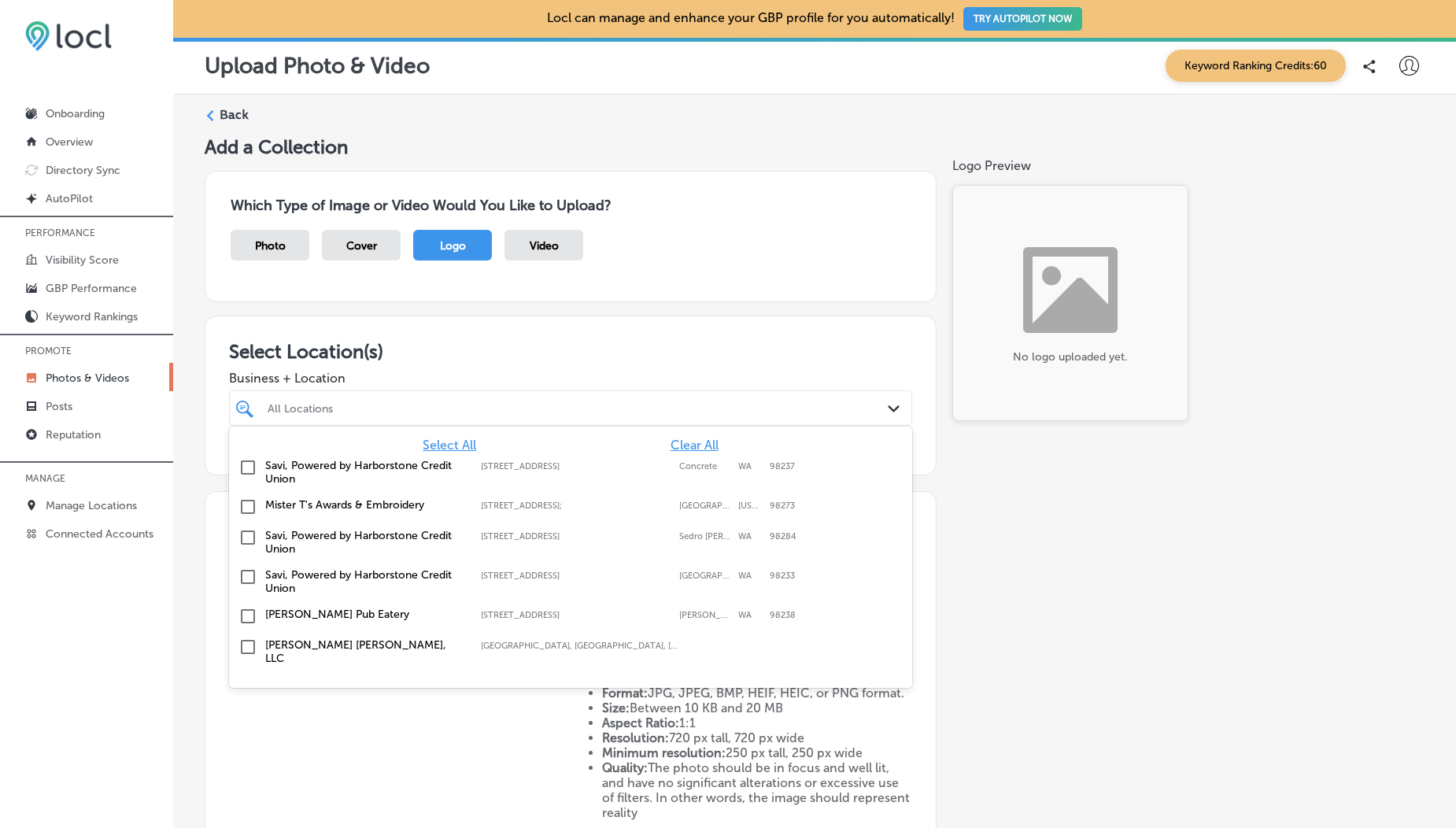
paste input "Anacortes"
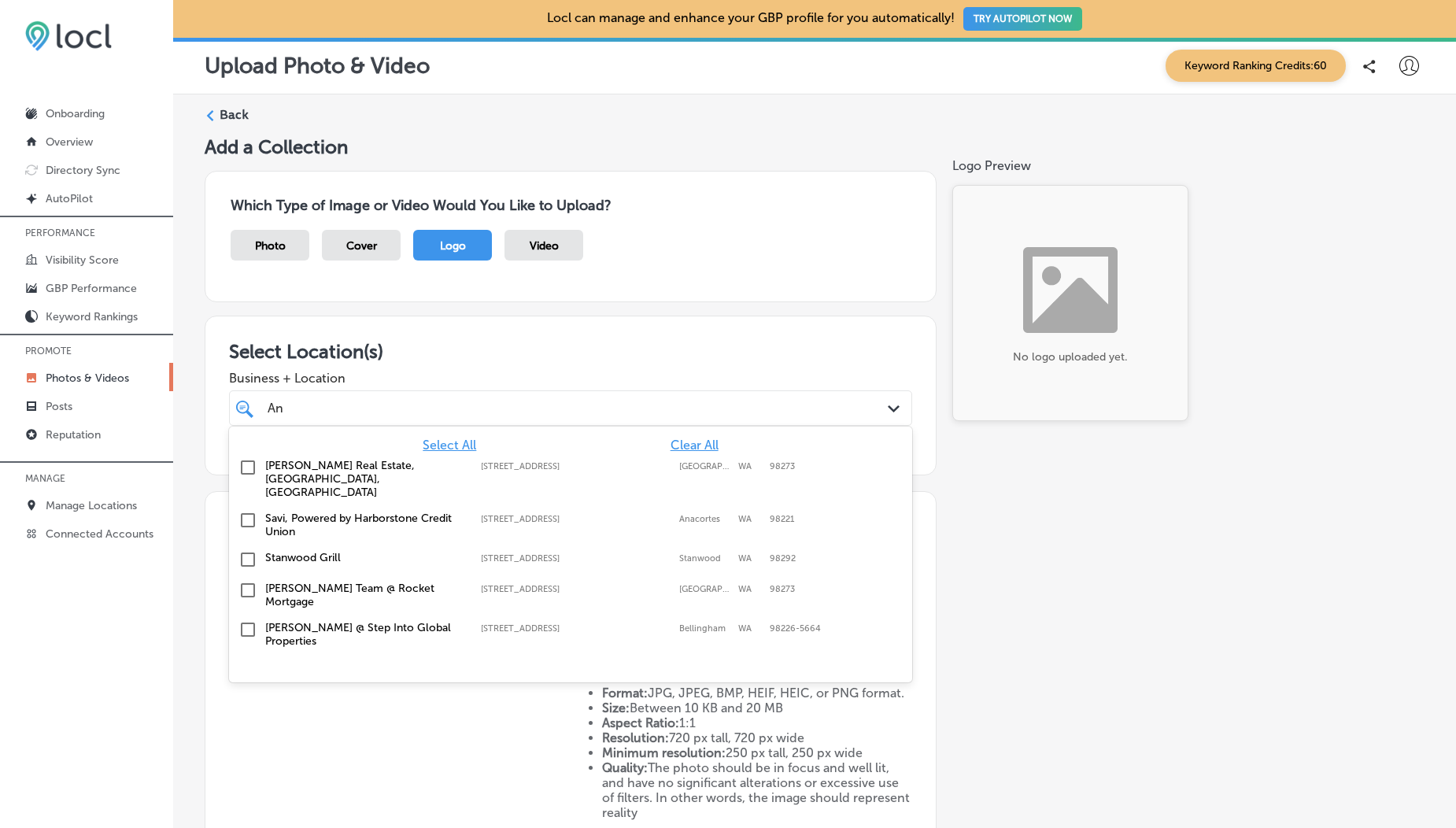
type input "A"
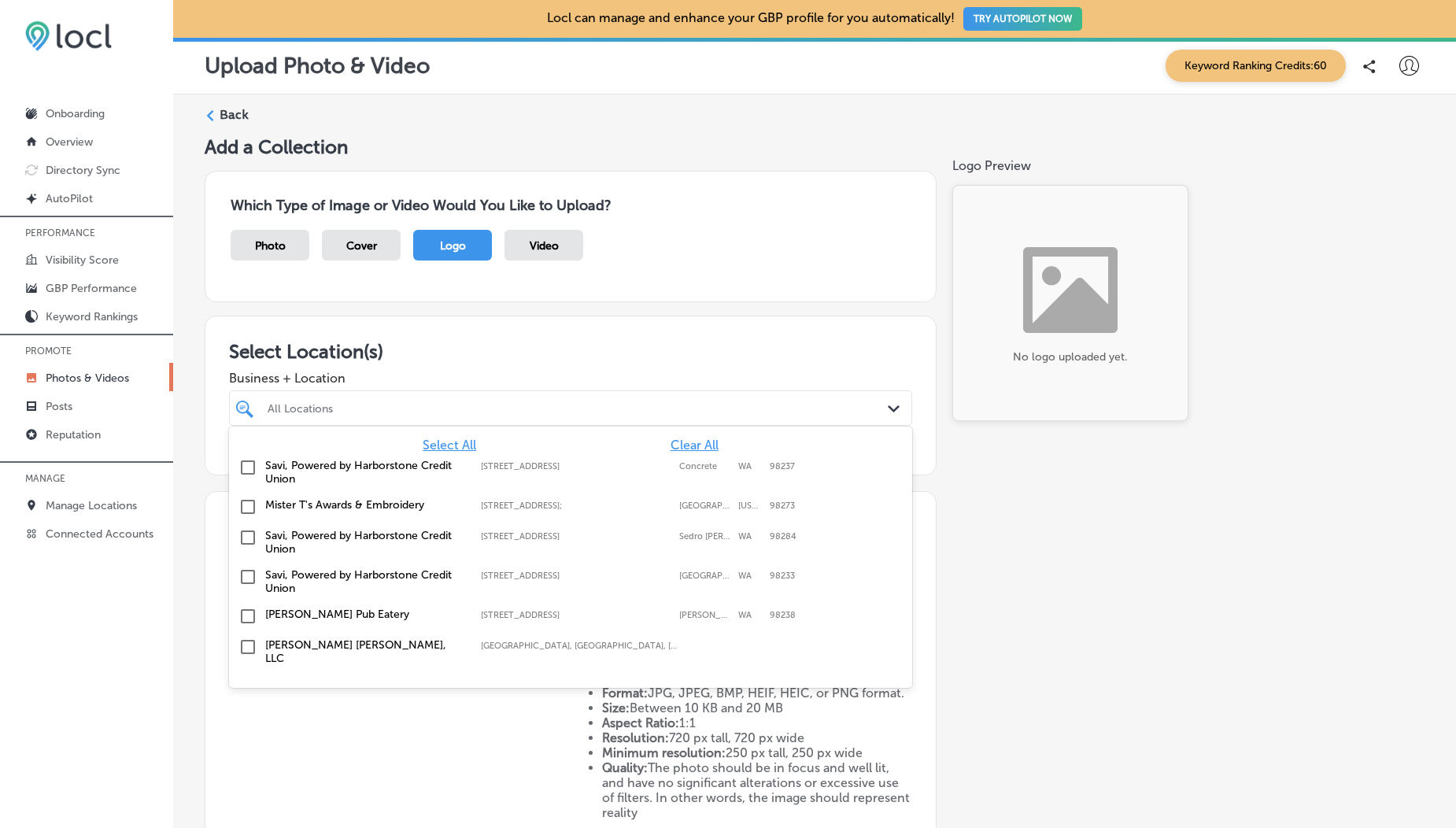
paste input "Anacortes"
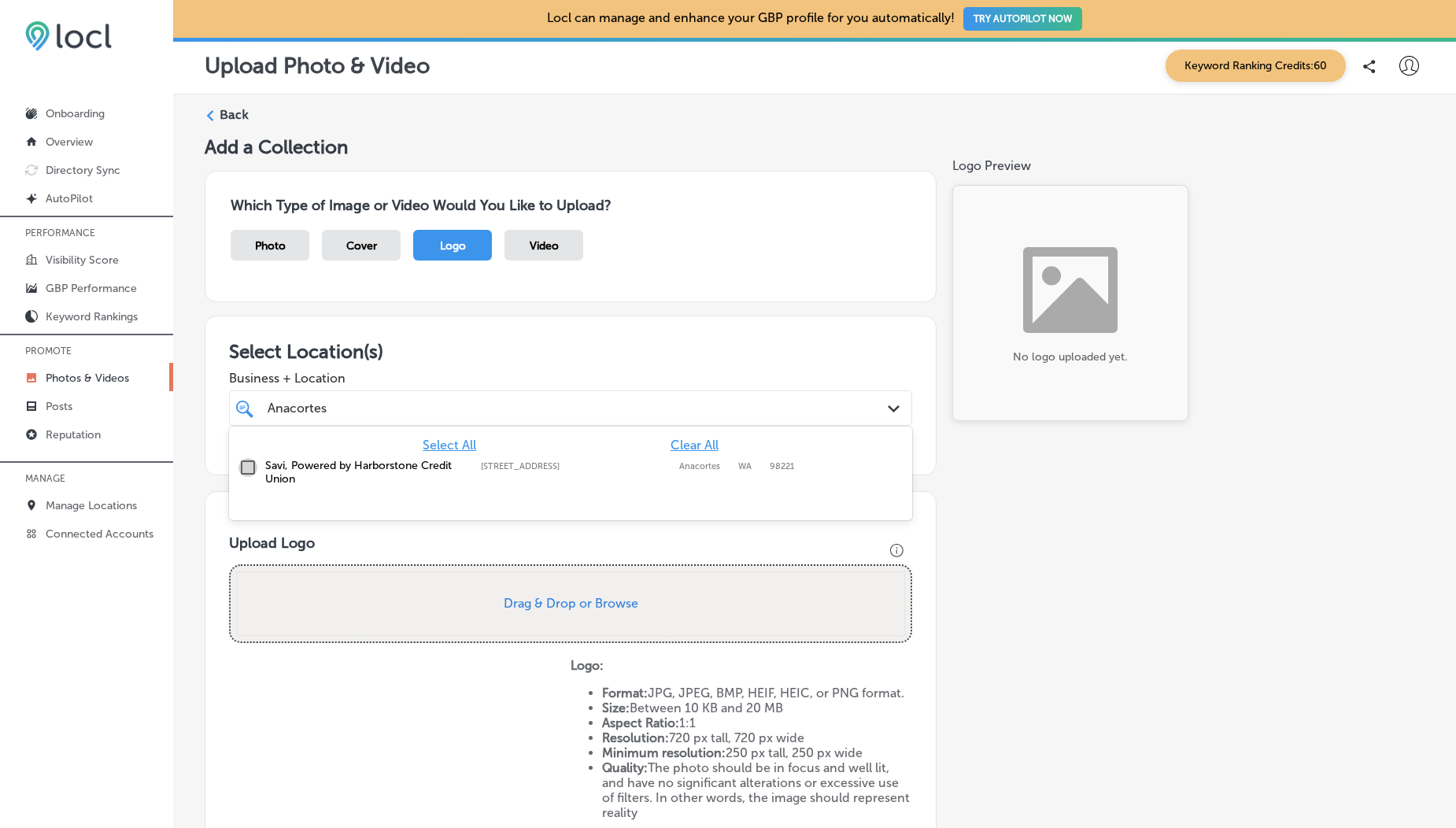
click at [251, 470] on input "checkbox" at bounding box center [248, 467] width 19 height 19
type input "Anacortes"
click at [485, 341] on h3 "Select Location(s)" at bounding box center [571, 351] width 683 height 23
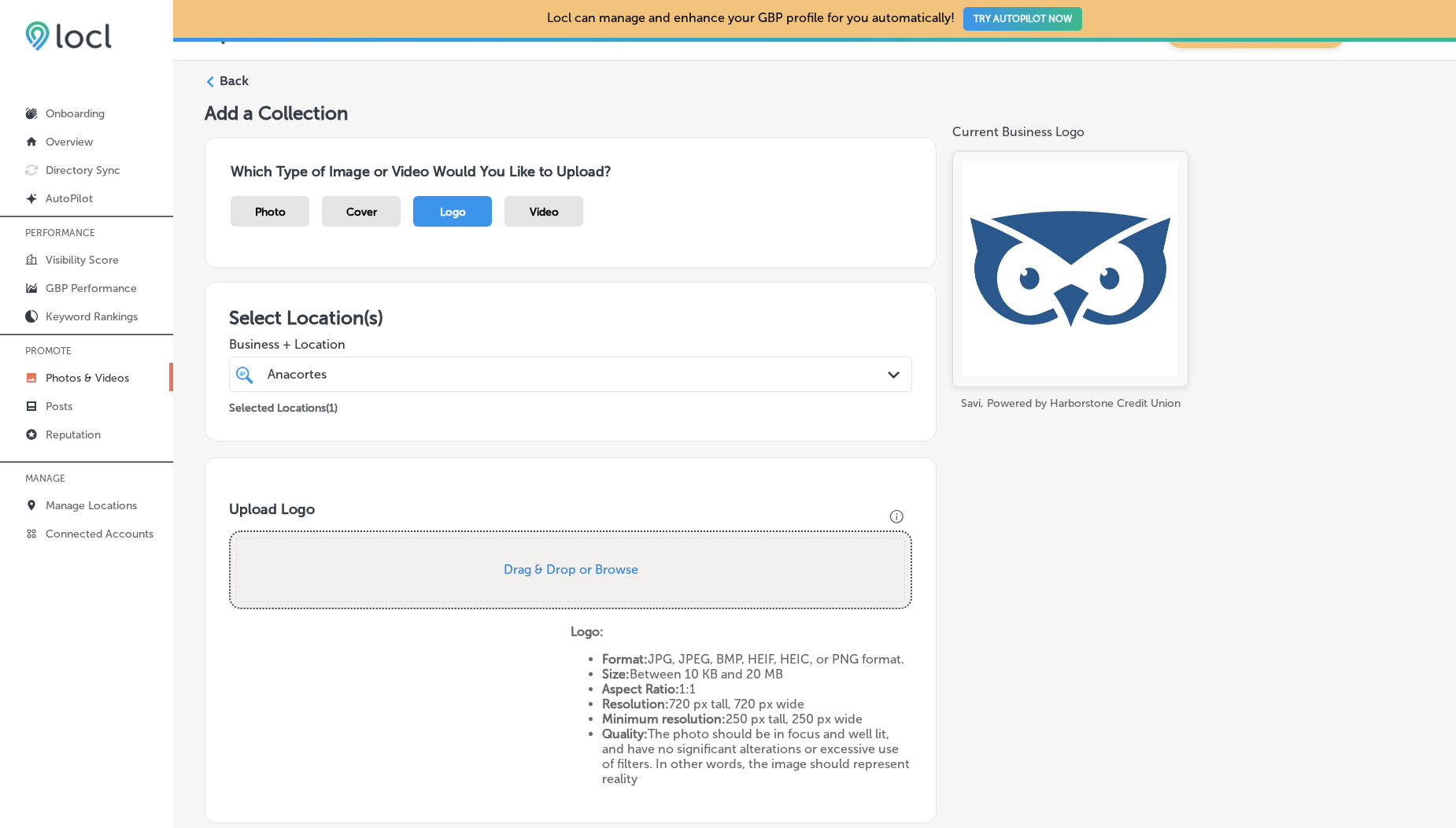
scroll to position [12, 0]
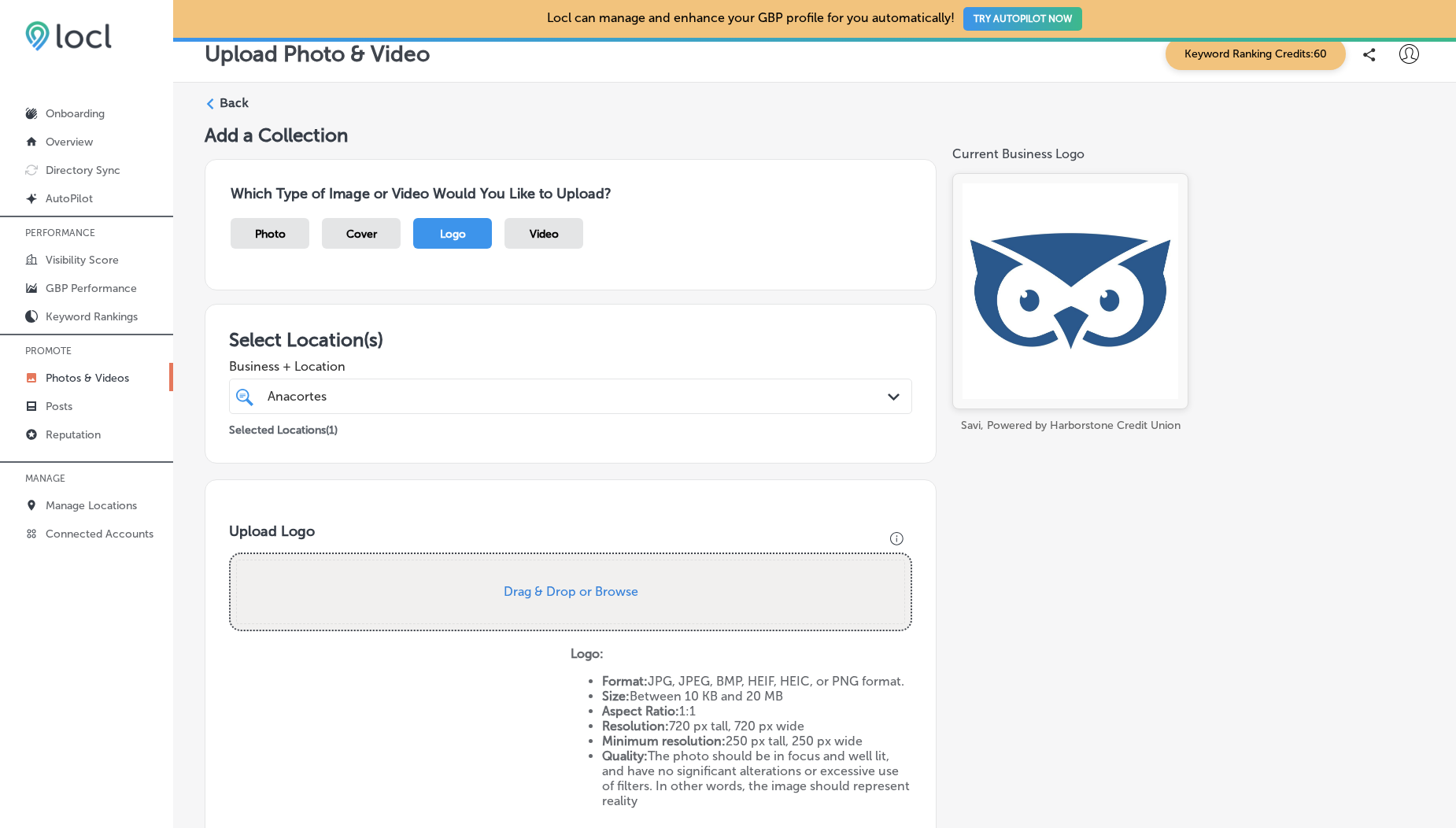
click at [225, 102] on label "Back" at bounding box center [234, 103] width 29 height 17
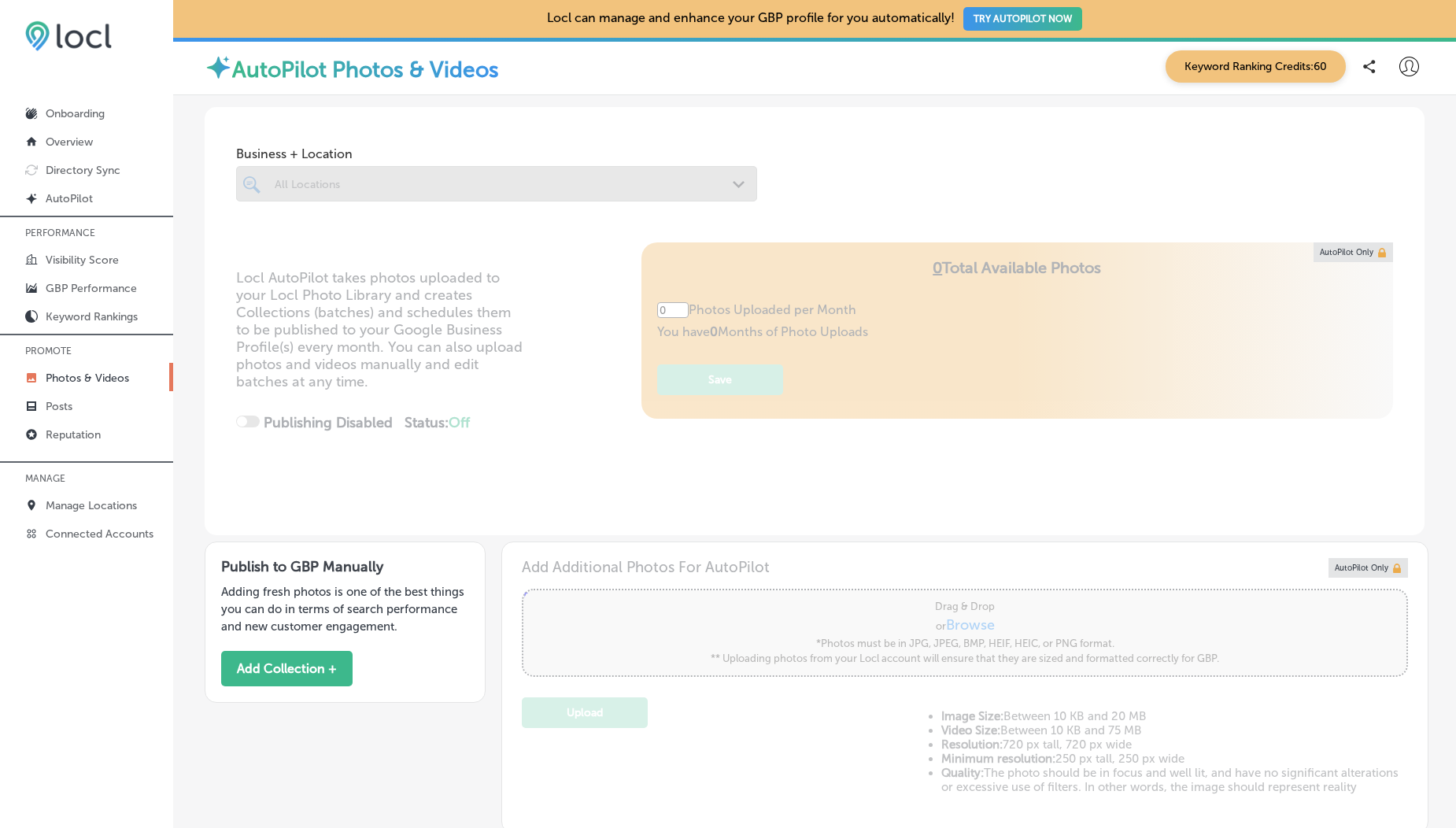
type input "5"
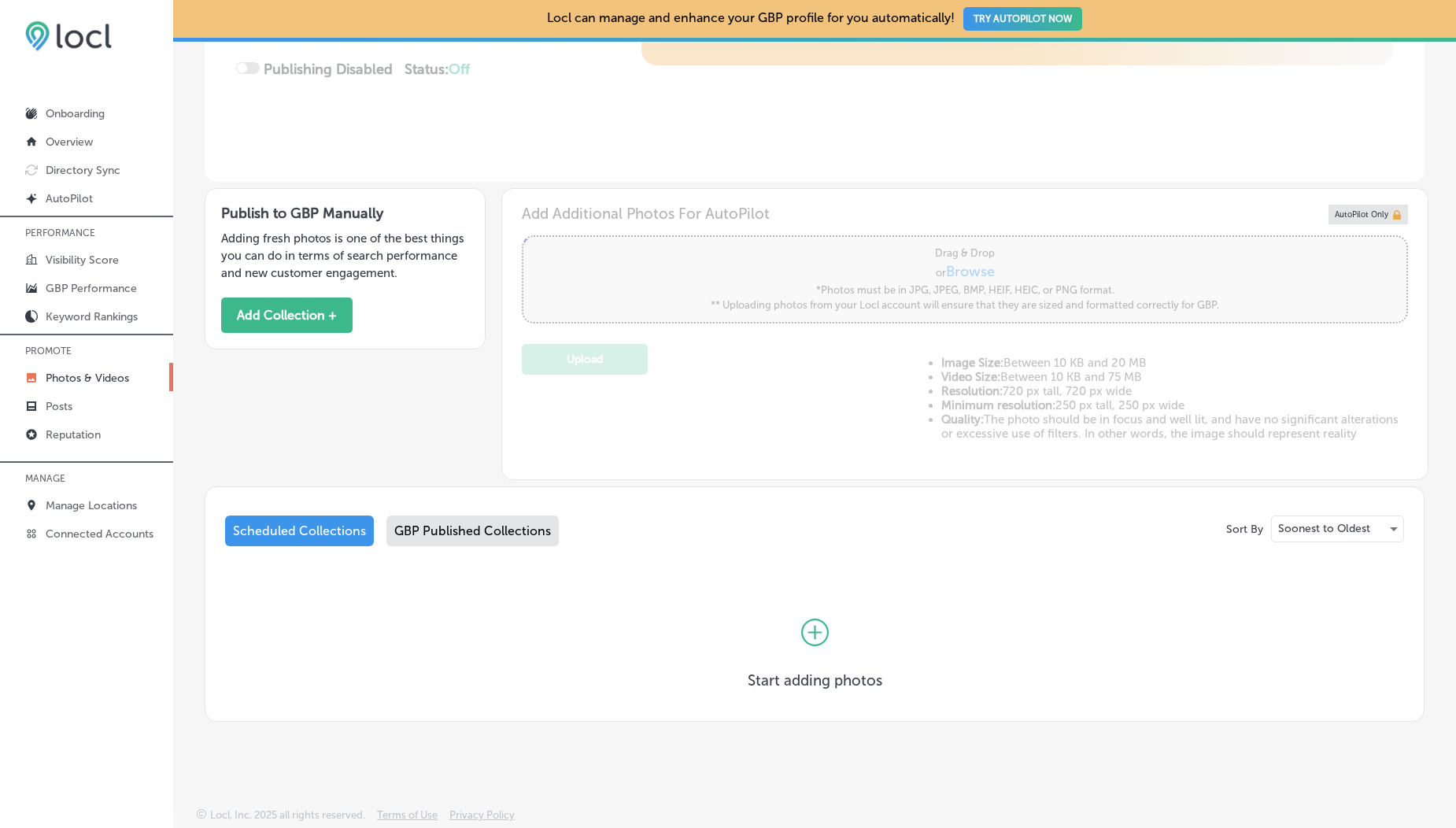
click at [430, 537] on div "GBP Published Collections" at bounding box center [472, 531] width 172 height 31
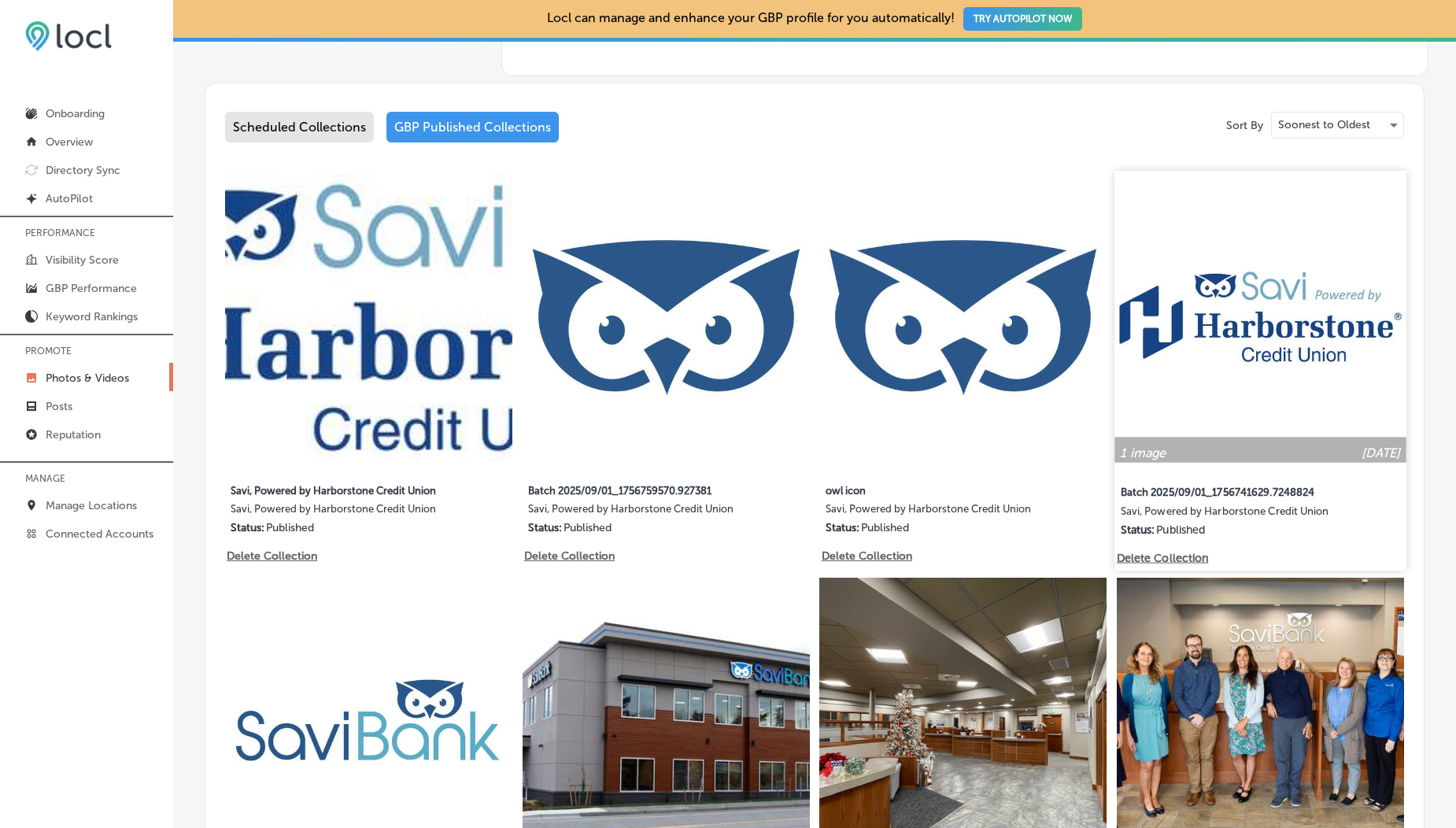
scroll to position [746, 0]
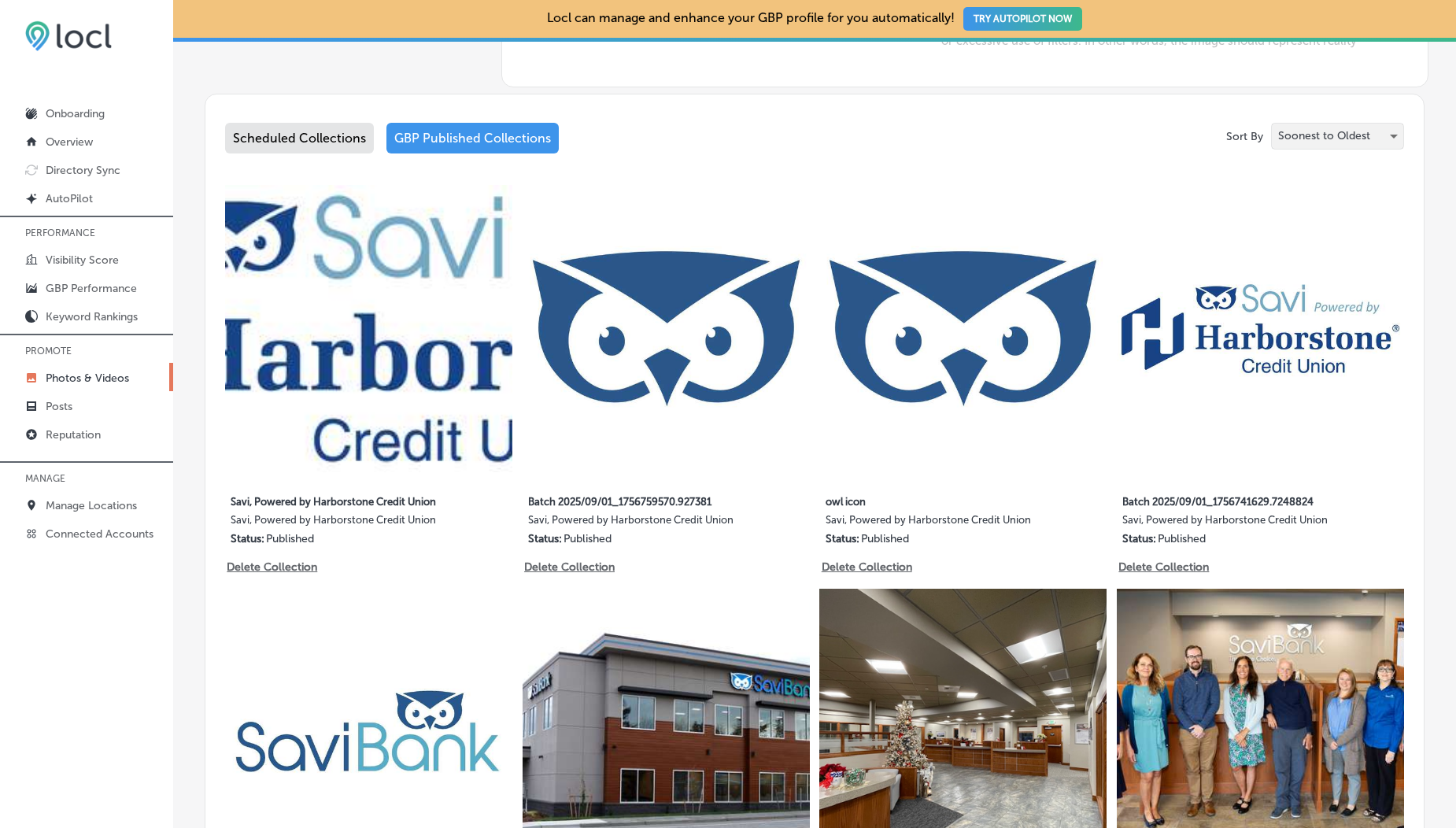
click at [1309, 141] on p "Soonest to Oldest" at bounding box center [1324, 136] width 92 height 15
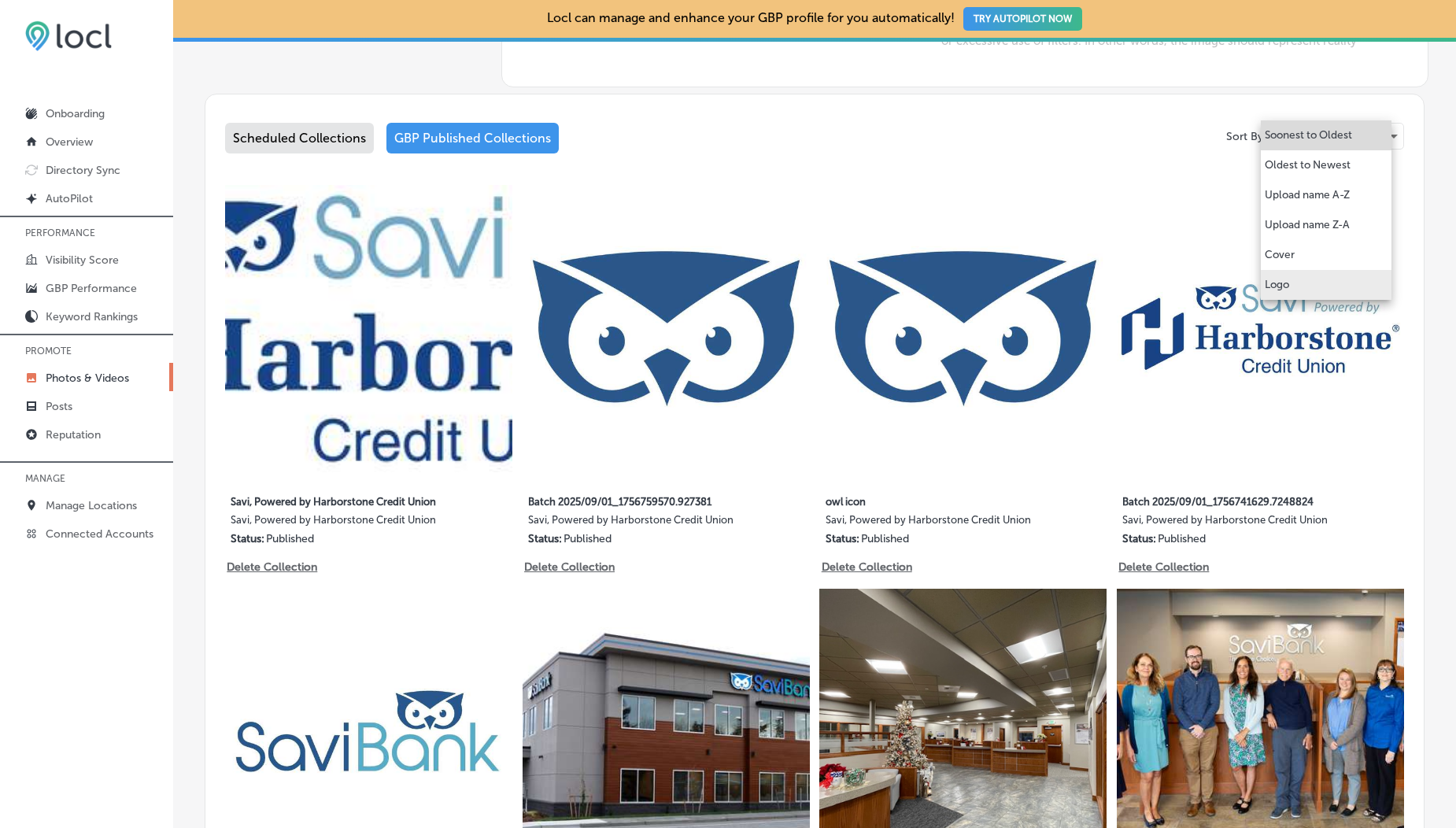
click at [1298, 283] on li "Logo" at bounding box center [1327, 285] width 131 height 30
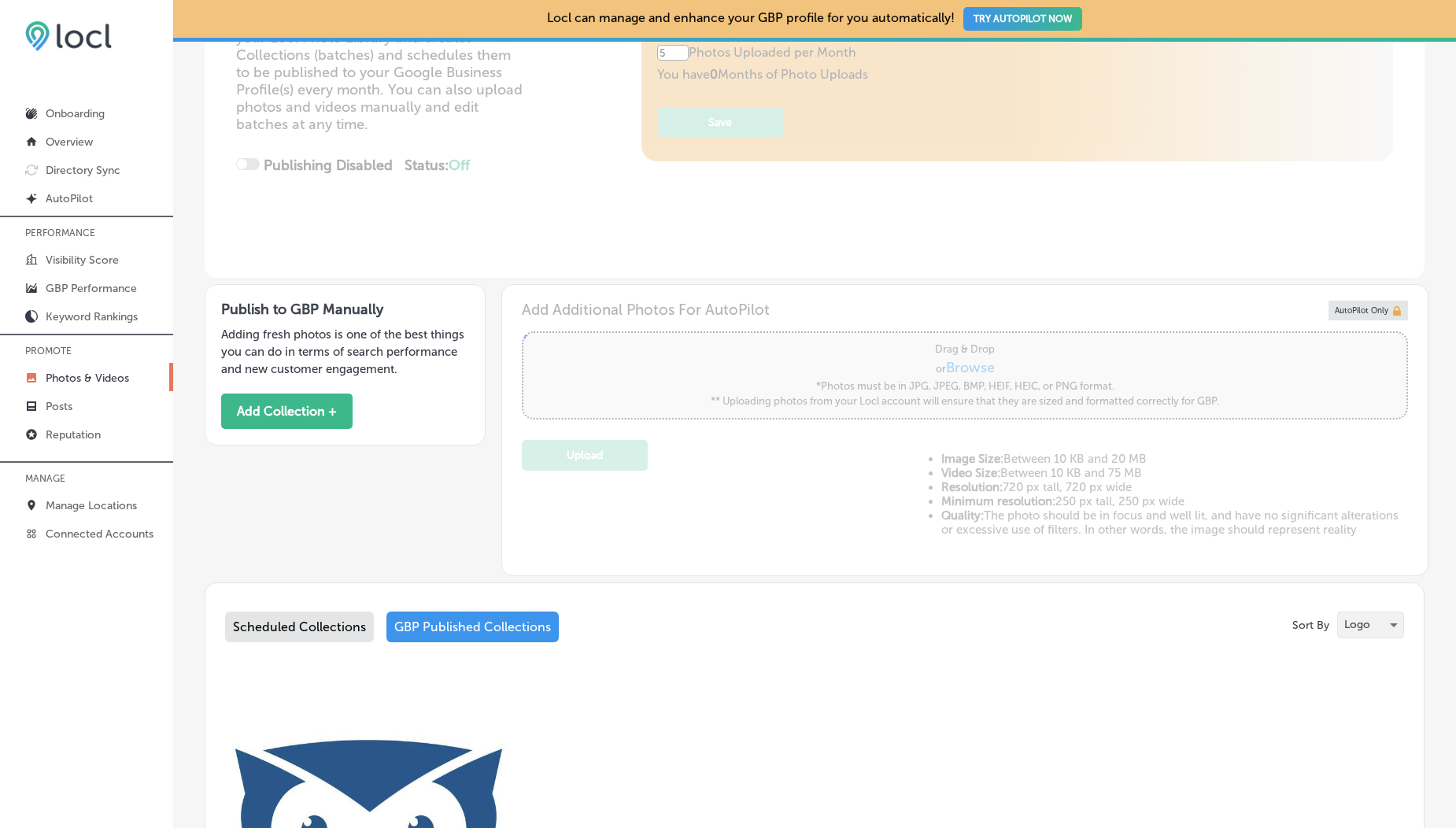
scroll to position [649, 0]
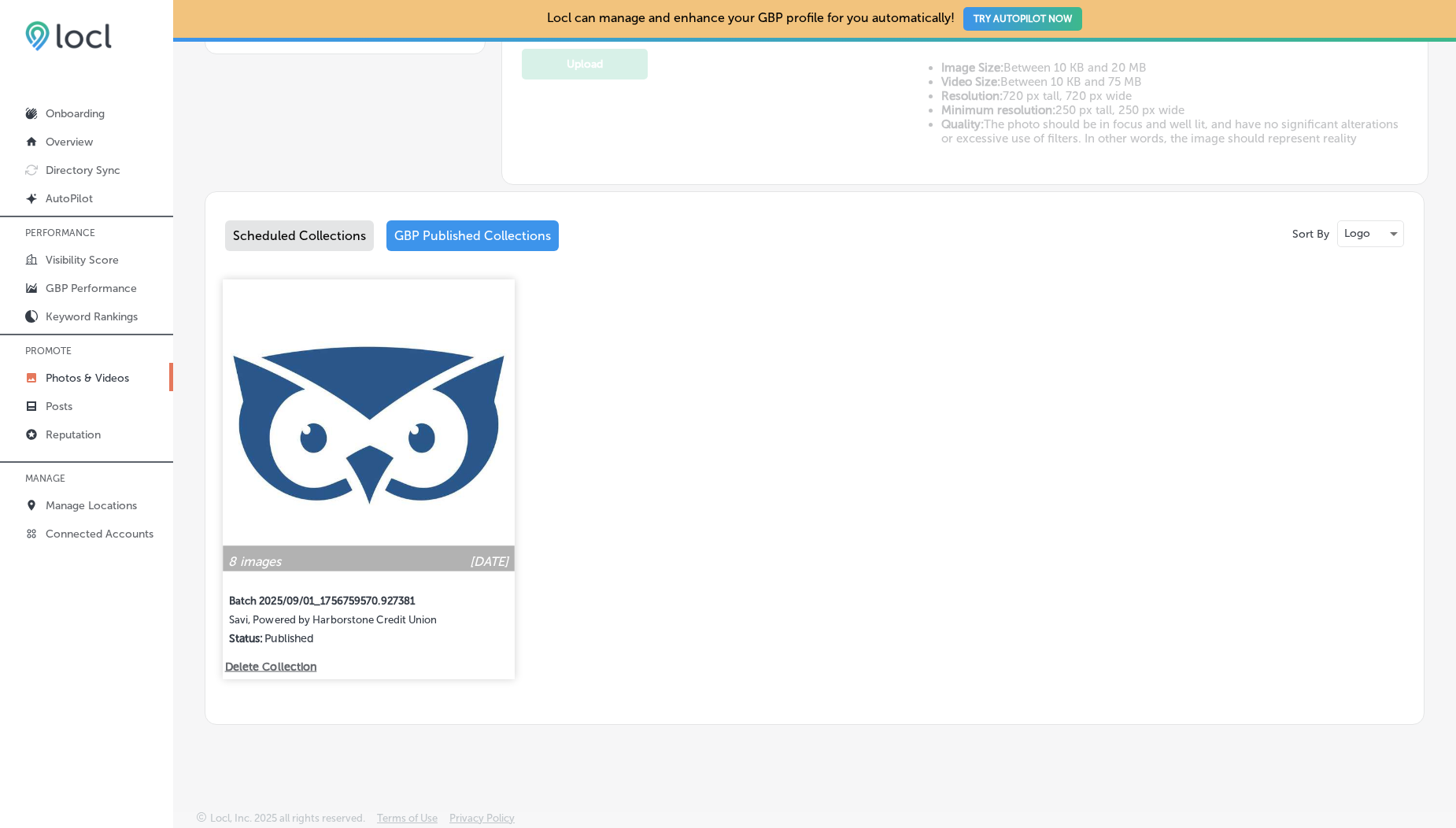
click at [323, 475] on img at bounding box center [369, 425] width 291 height 291
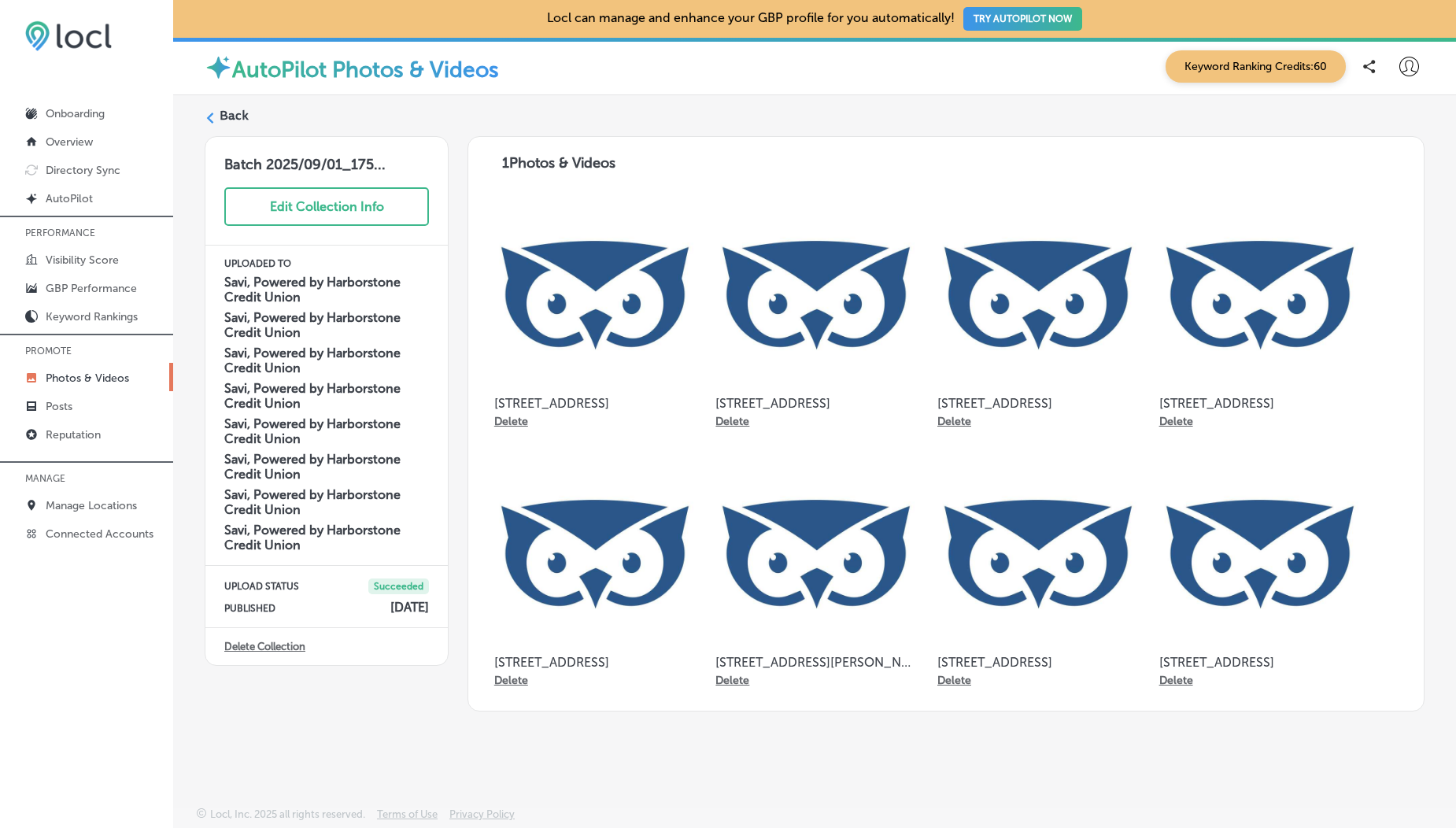
click at [222, 124] on label "Back" at bounding box center [234, 116] width 29 height 17
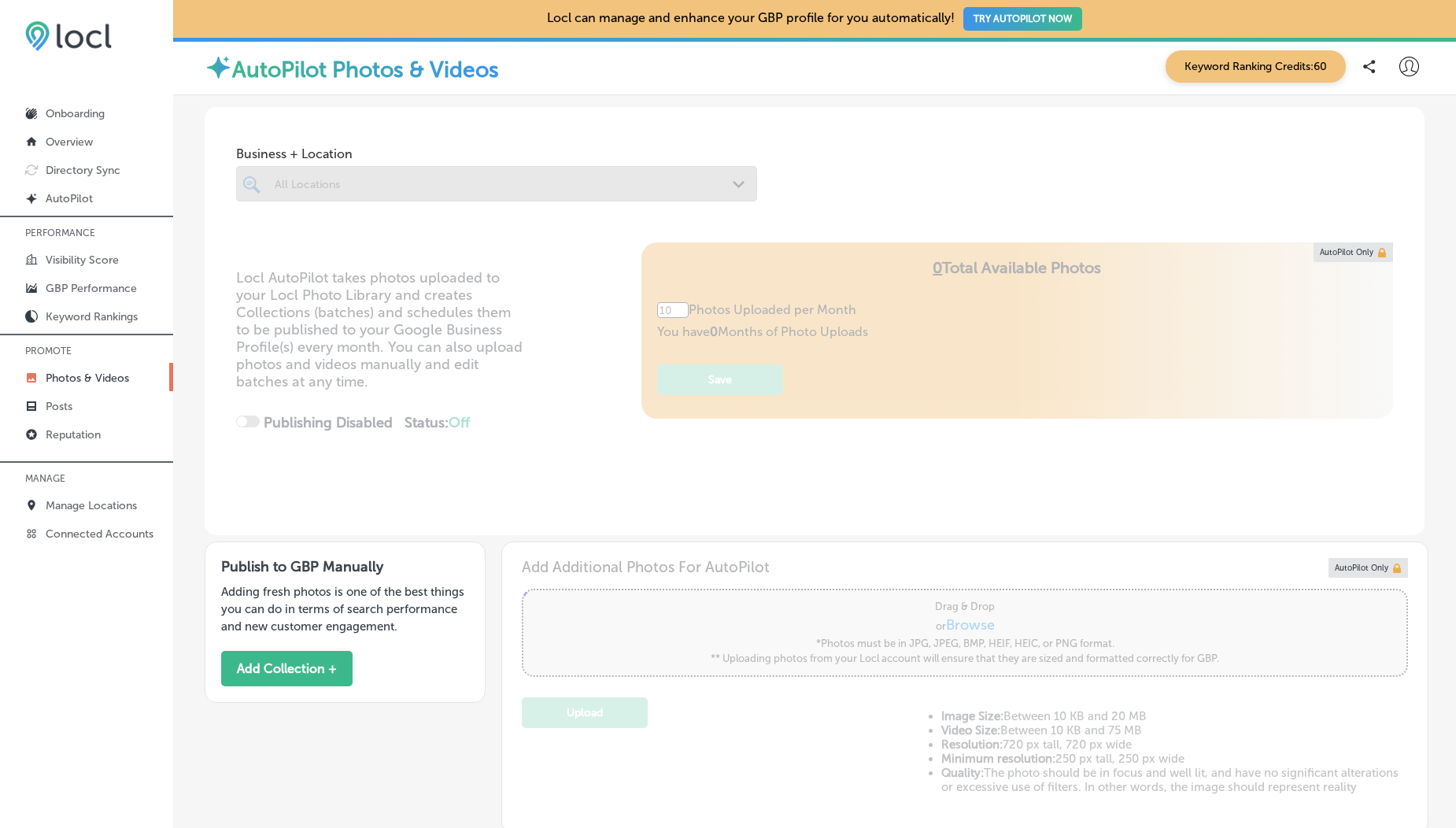
type input "5"
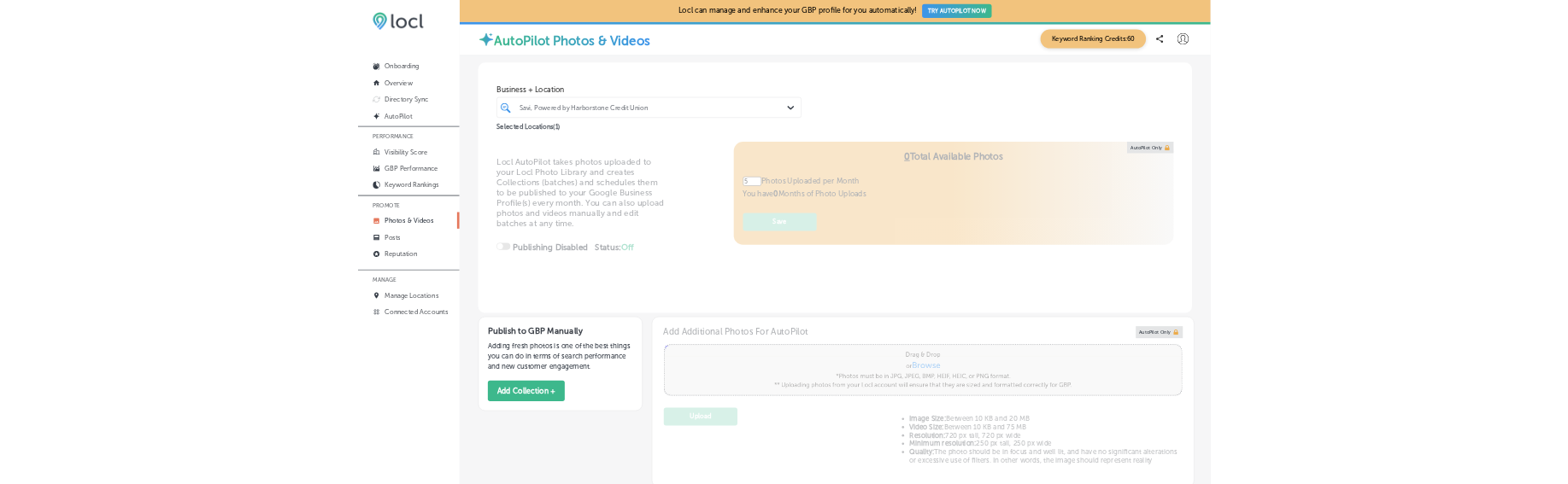
scroll to position [704, 0]
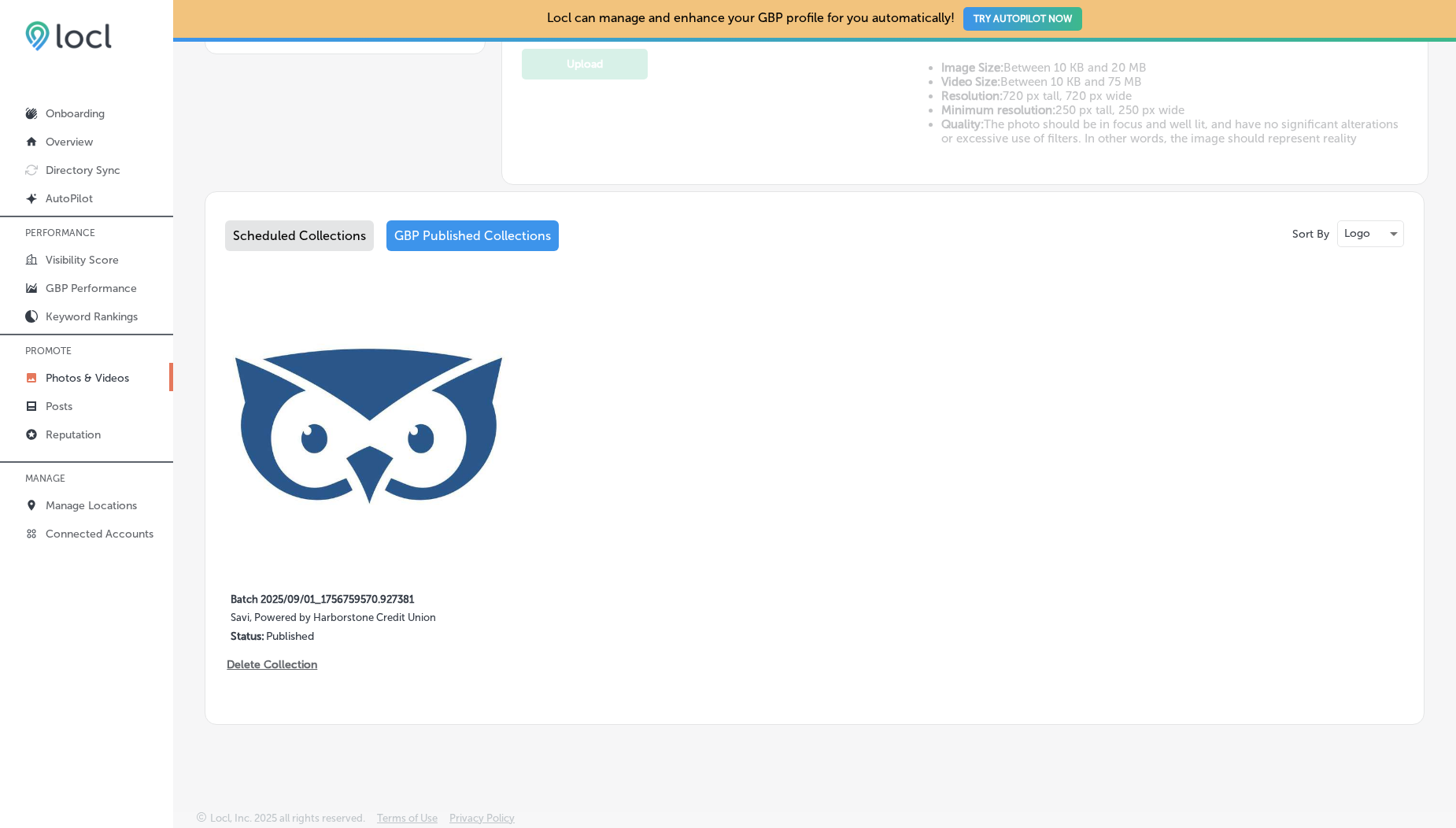
click at [89, 377] on p "Photos & Videos" at bounding box center [87, 378] width 84 height 14
click at [92, 506] on p "Manage Locations" at bounding box center [91, 505] width 91 height 14
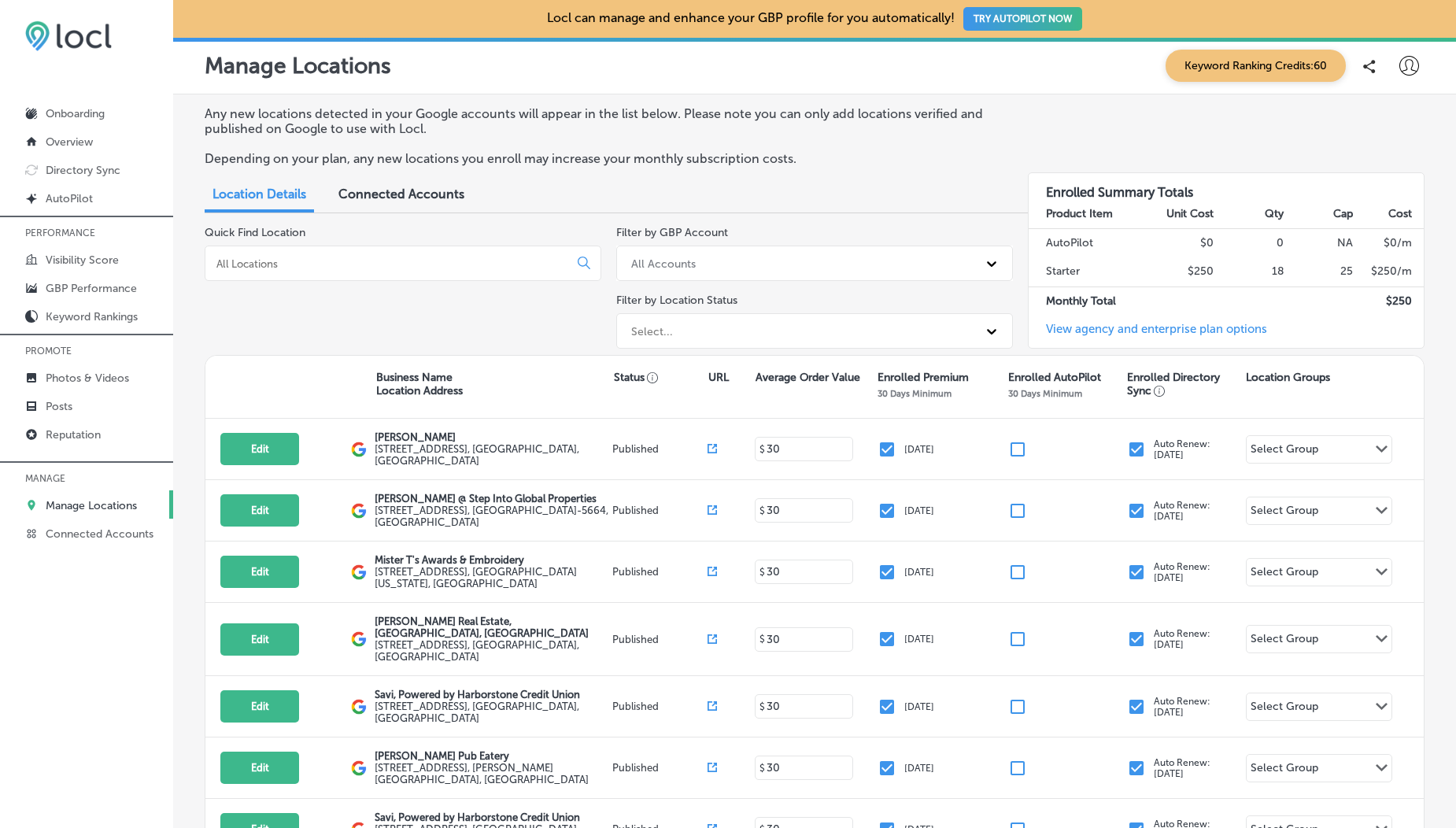
click at [341, 263] on input at bounding box center [389, 264] width 350 height 15
paste input "Anacortes"
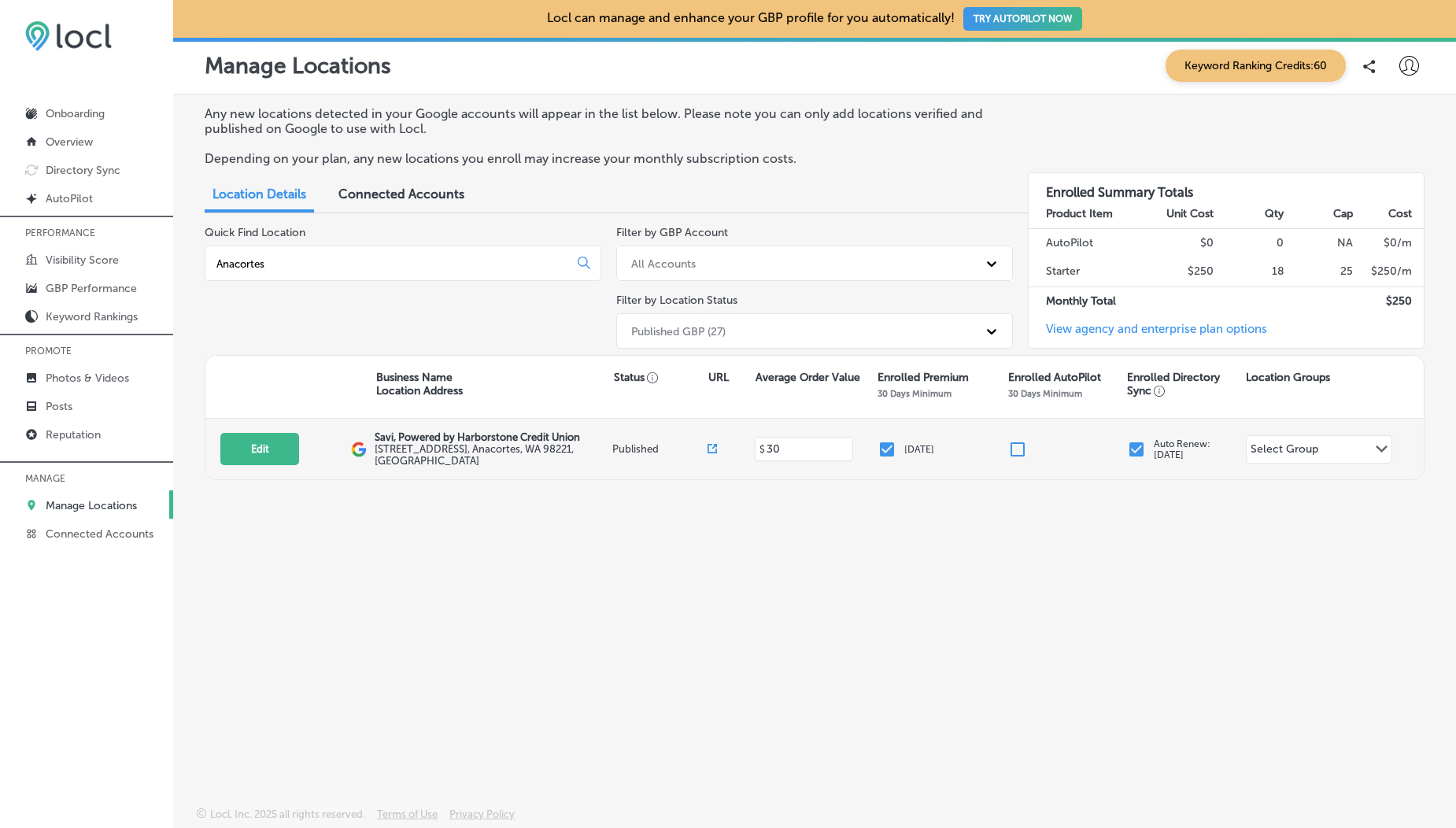
type input "Anacortes"
click at [713, 449] on icon at bounding box center [713, 449] width 9 height 9
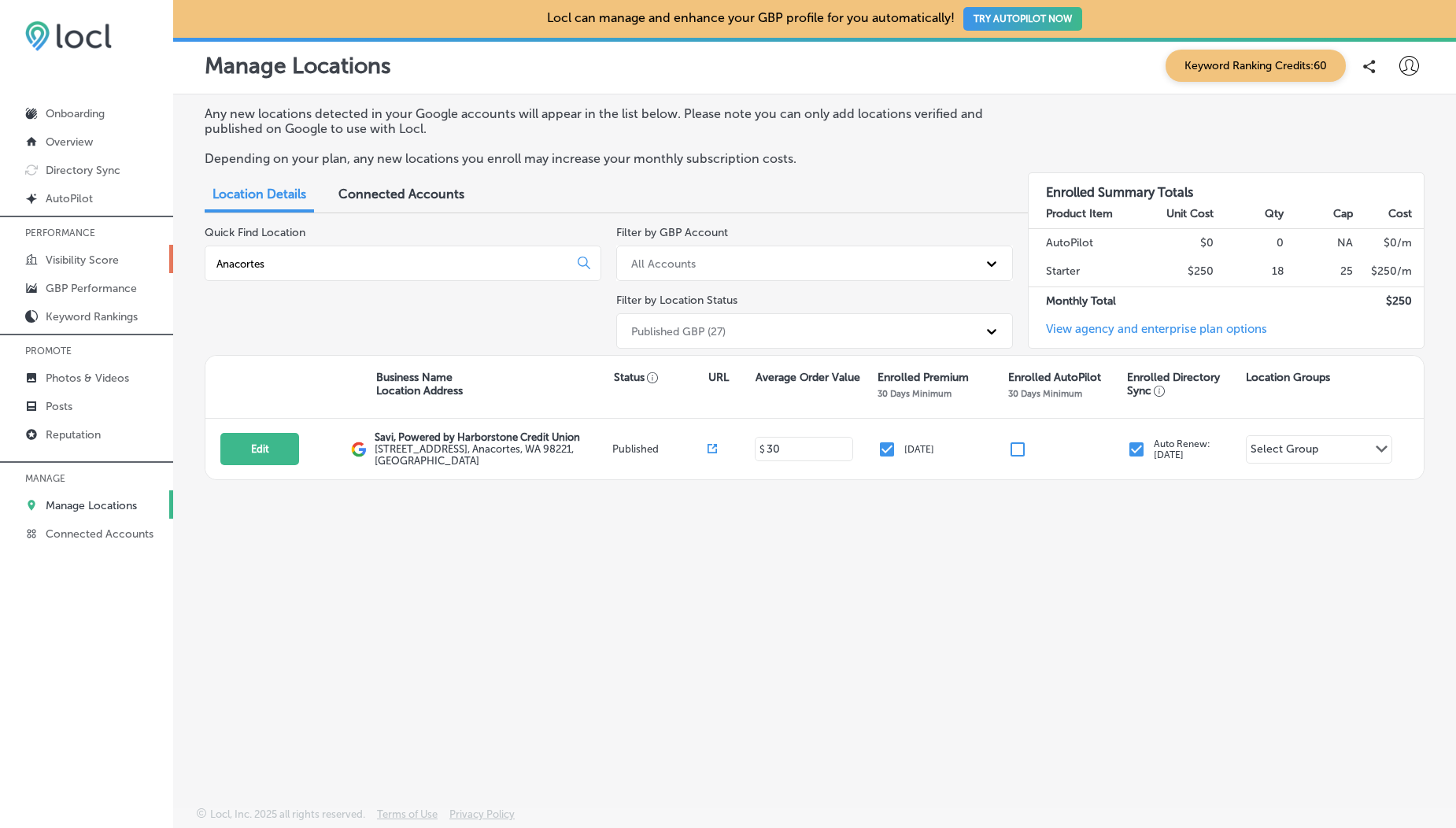
click at [85, 266] on p "Visibility Score" at bounding box center [82, 260] width 73 height 14
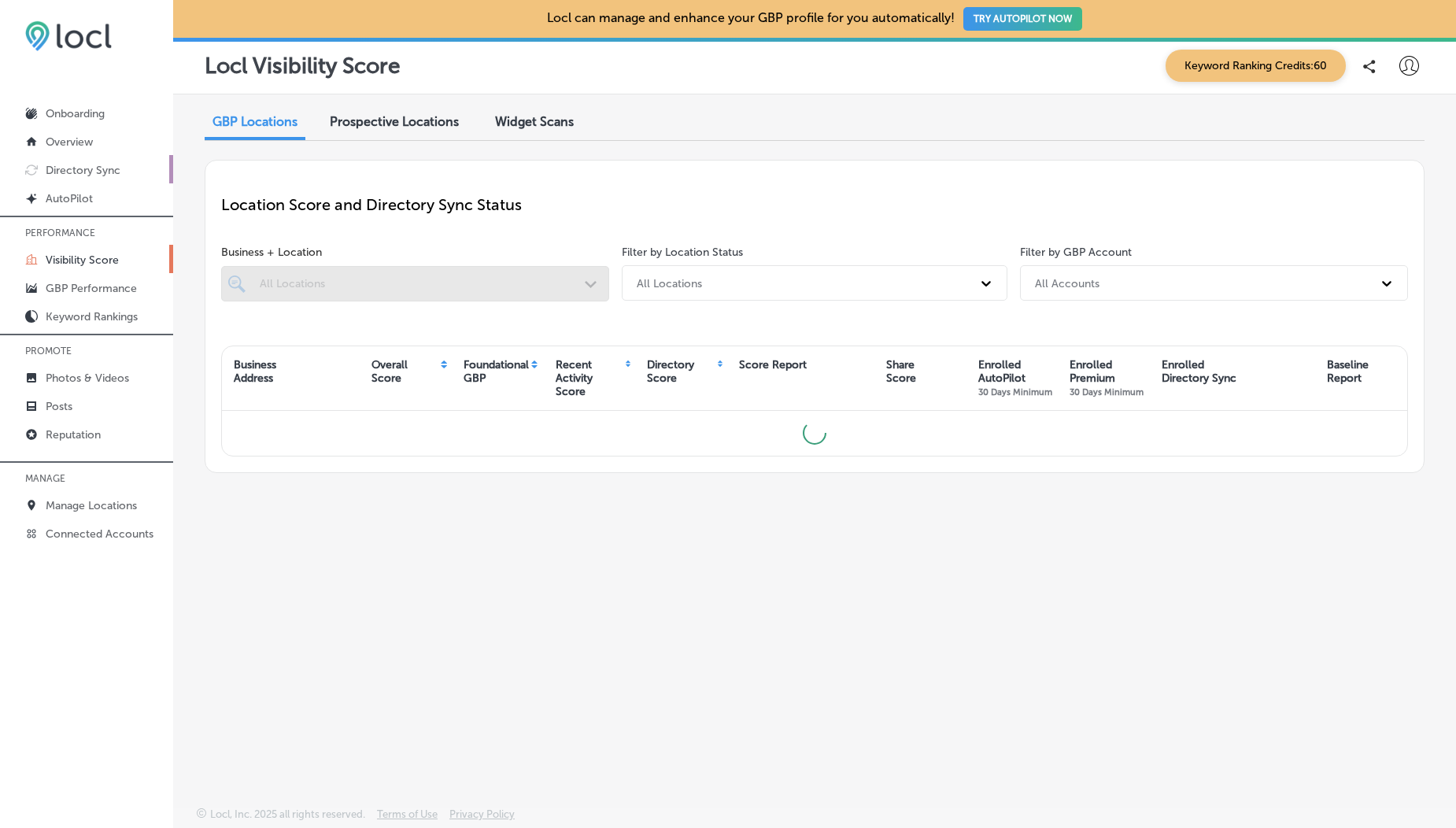
click at [77, 173] on p "Directory Sync" at bounding box center [83, 170] width 75 height 14
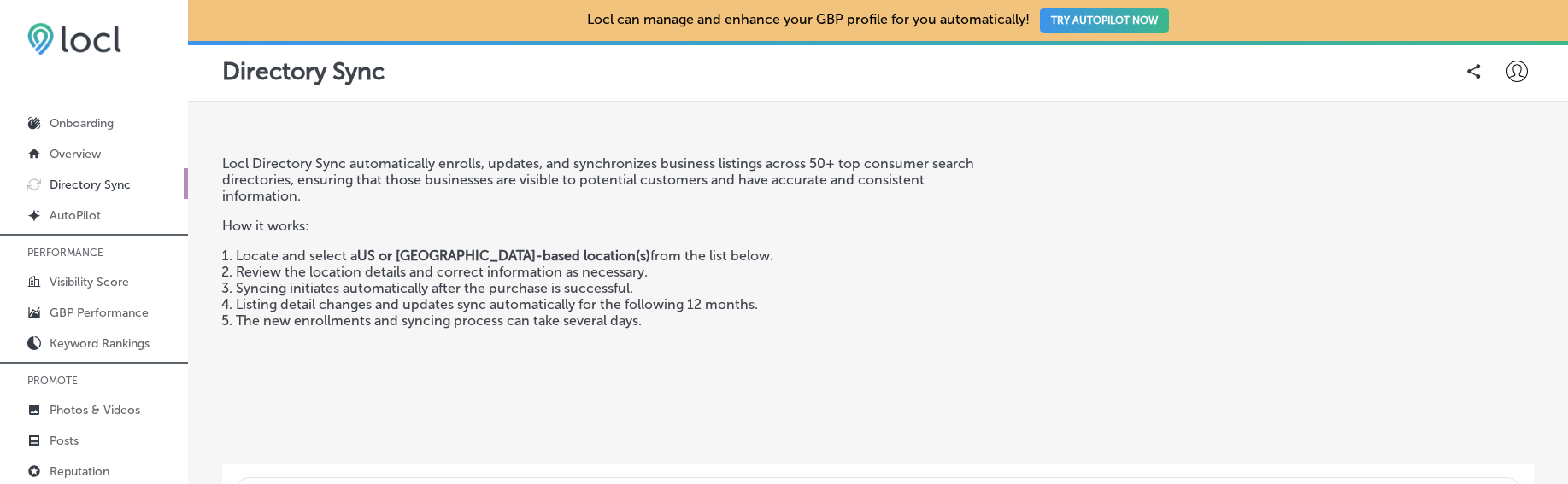
scroll to position [826, 0]
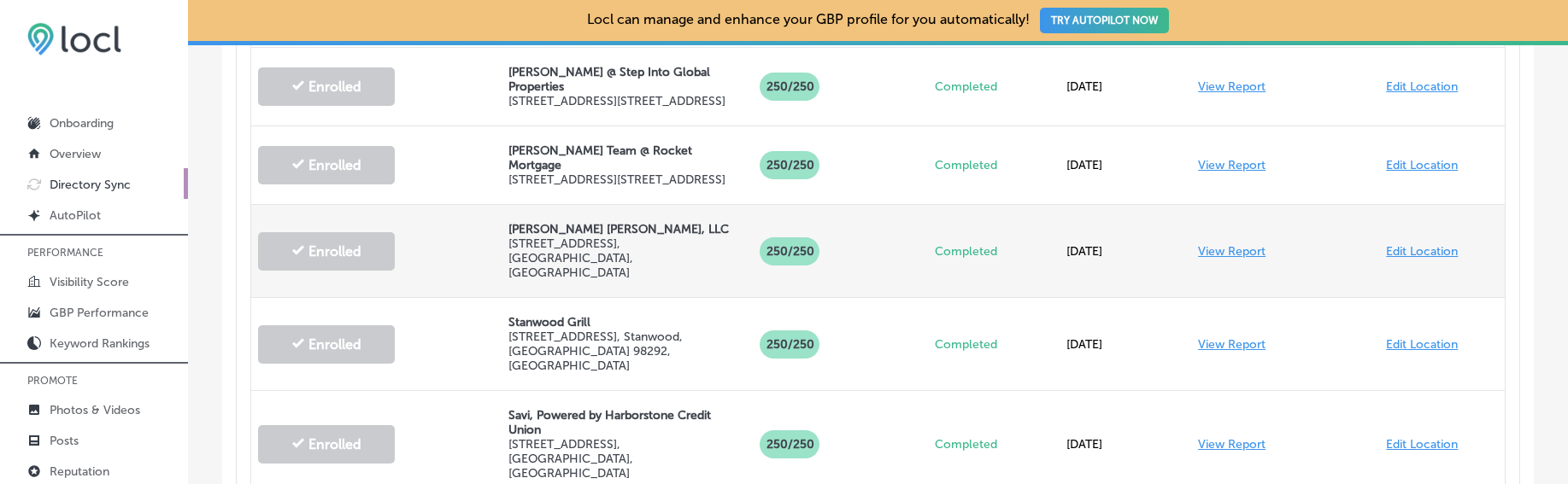
click at [1212, 248] on link "View Report" at bounding box center [1232, 251] width 67 height 15
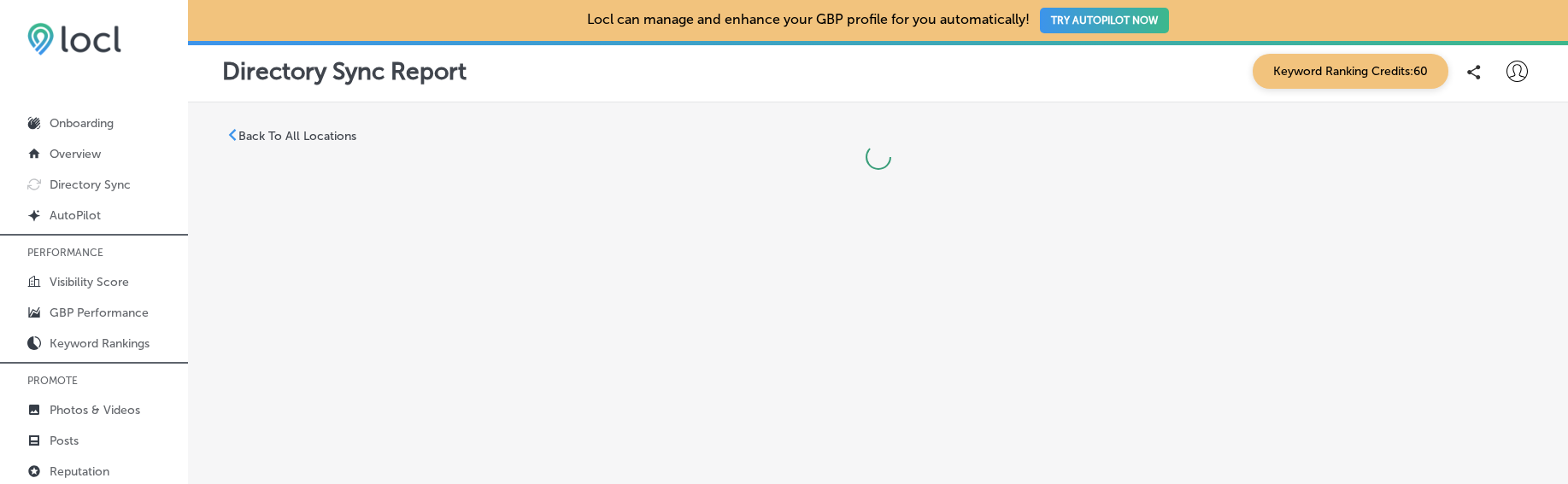
click at [1219, 240] on div "Back To All Locations" at bounding box center [877, 300] width 1380 height 396
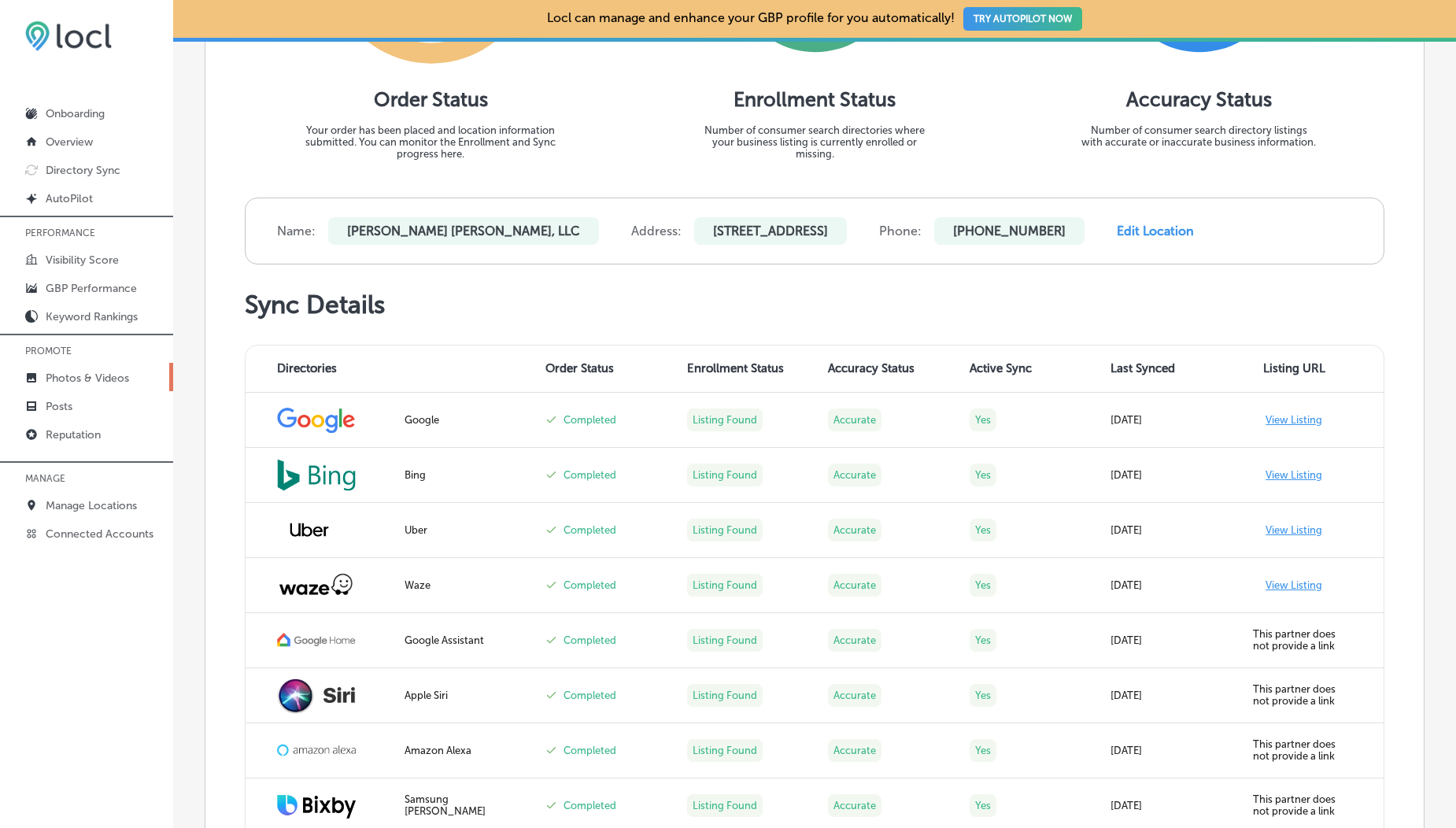
click at [79, 376] on p "Photos & Videos" at bounding box center [87, 378] width 84 height 14
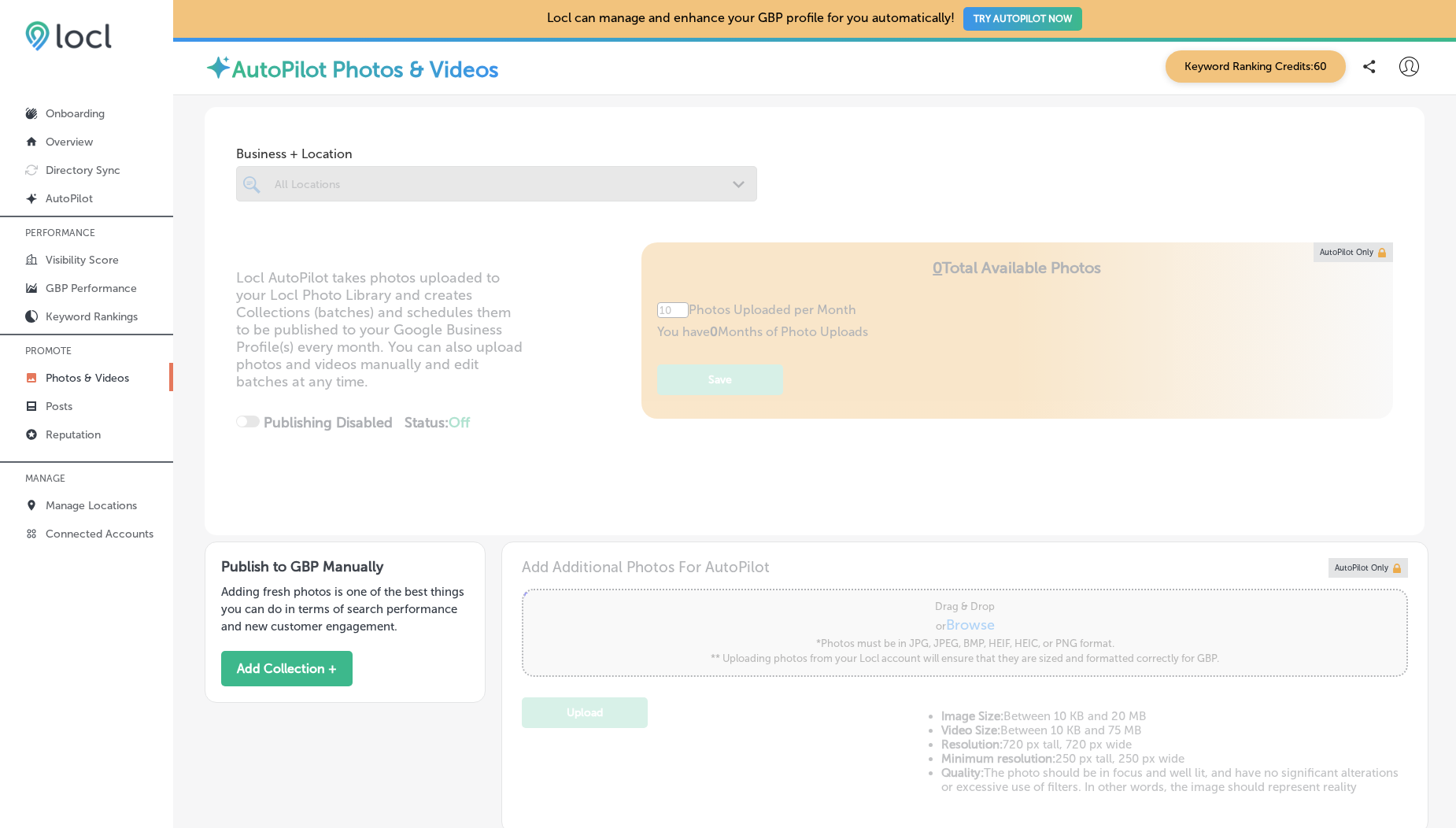
scroll to position [281, 0]
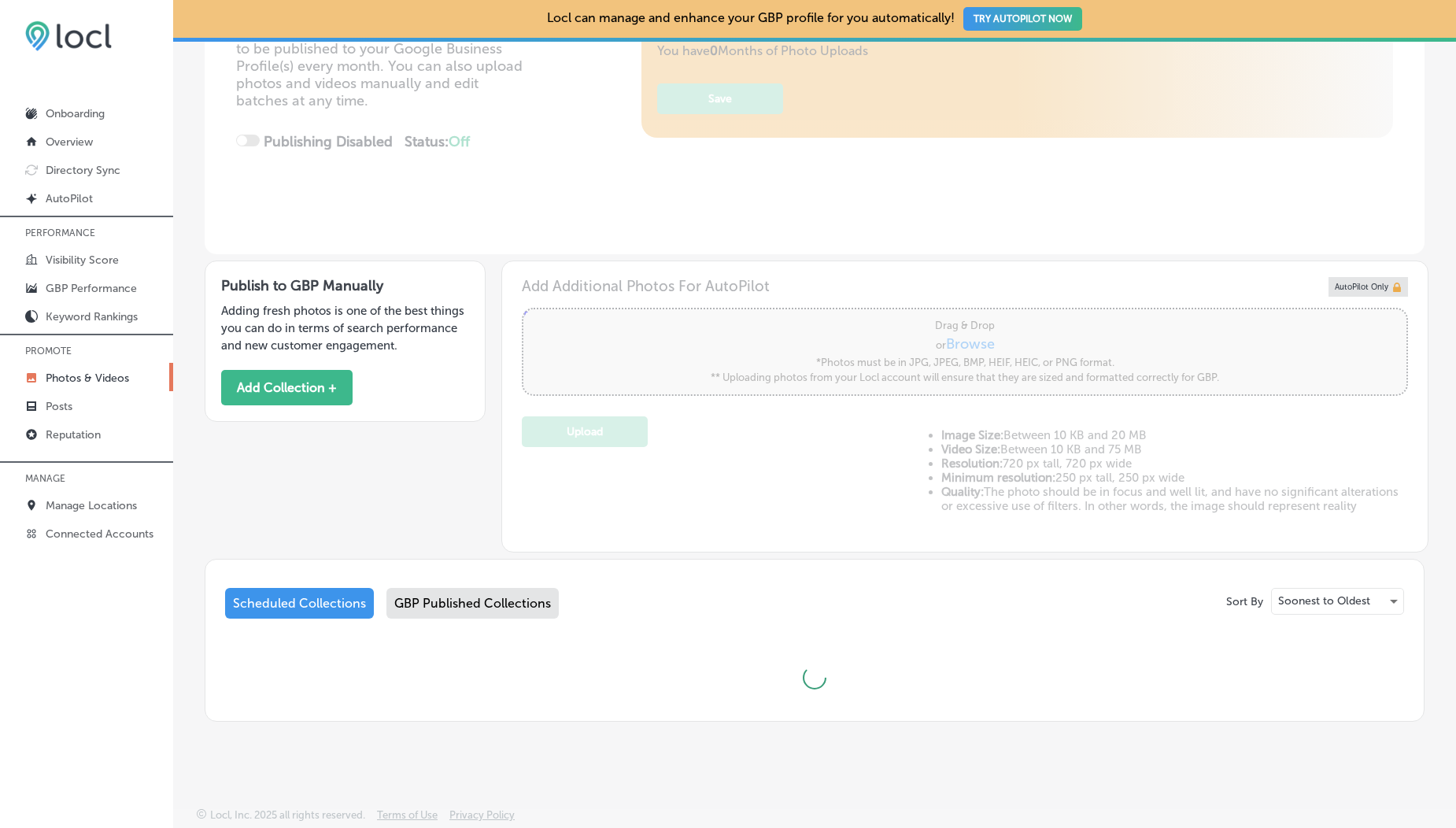
type input "5"
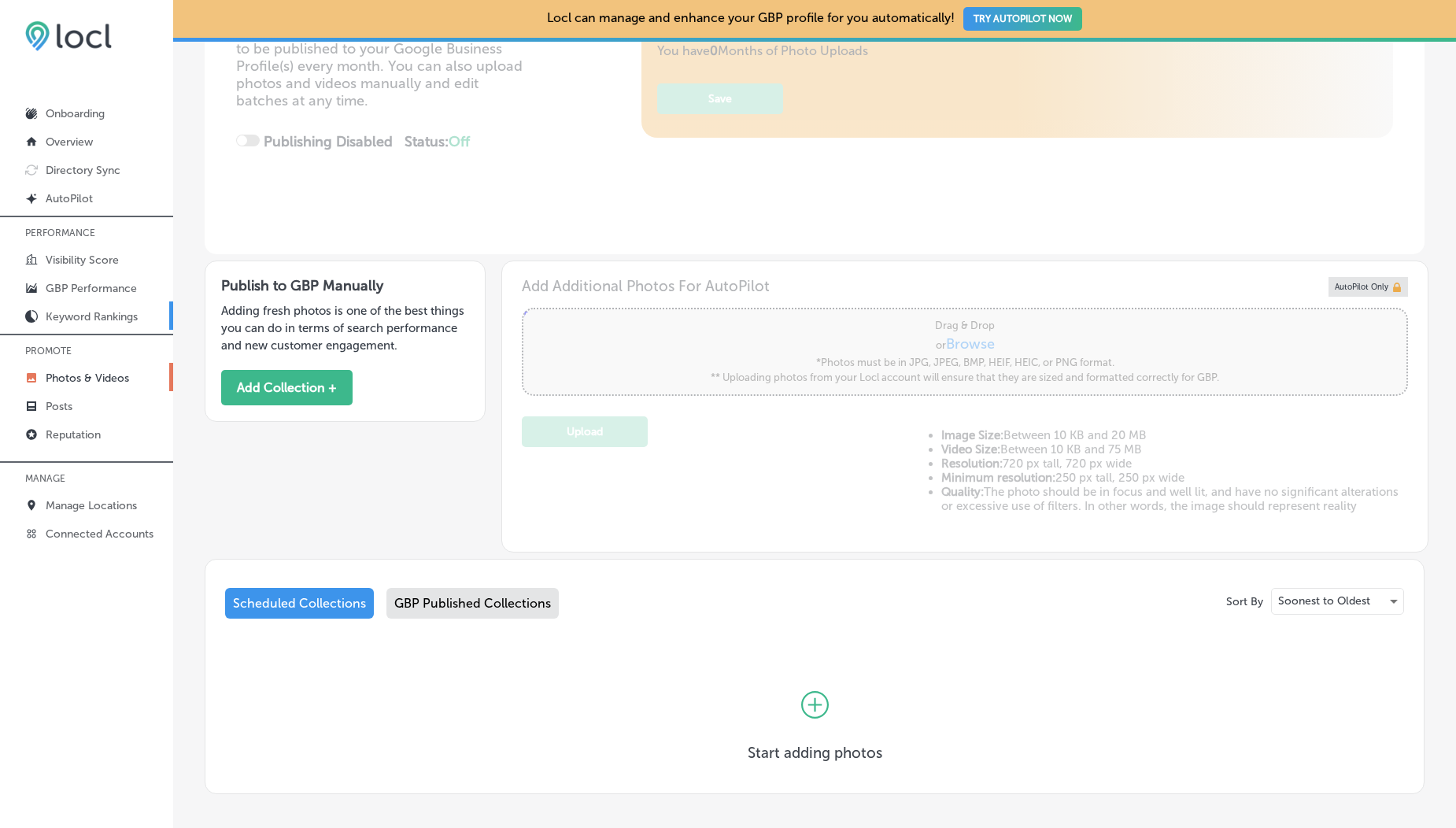
click at [100, 301] on link "Keyword Rankings" at bounding box center [86, 315] width 173 height 28
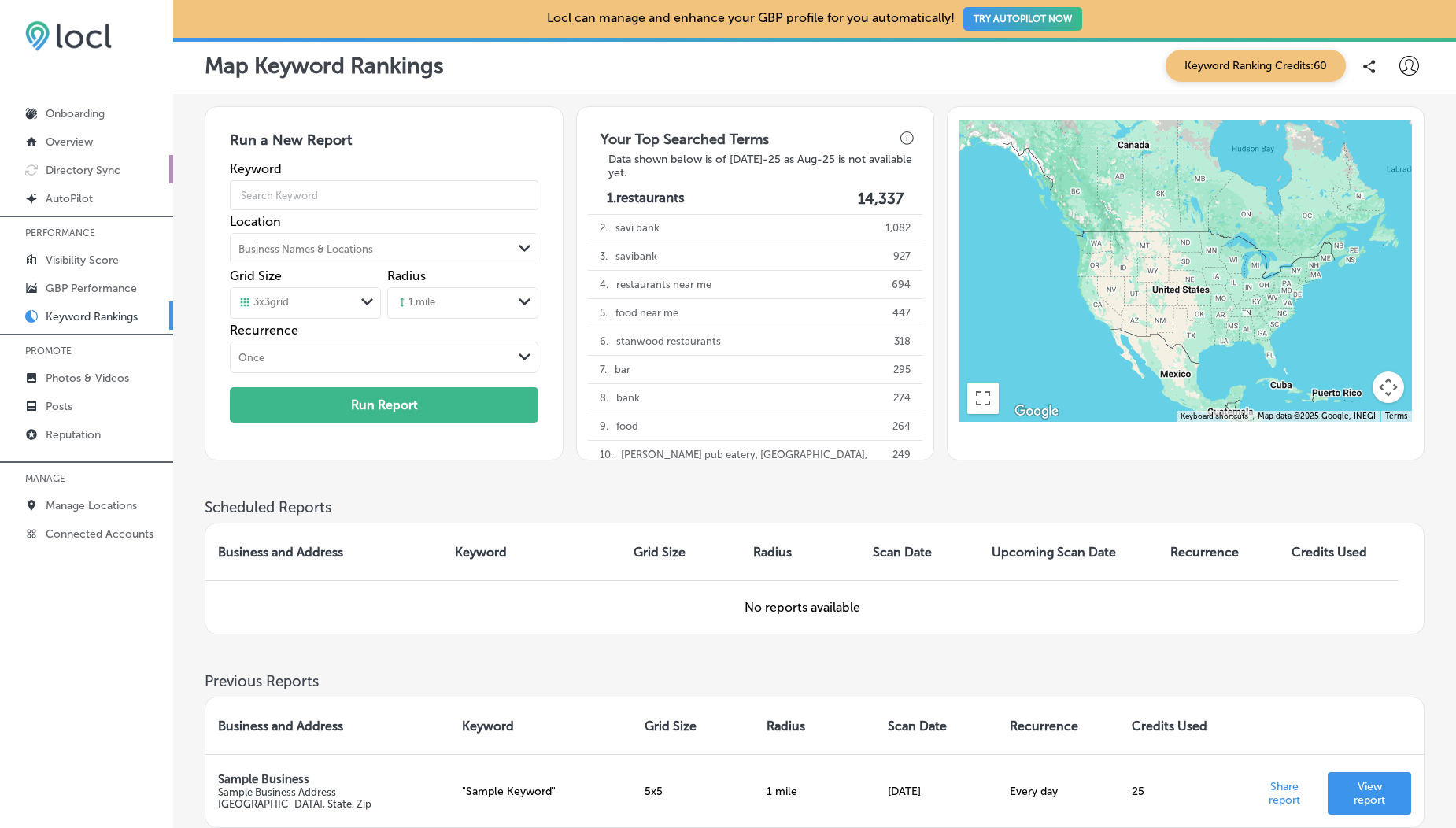
click at [59, 170] on p "Directory Sync" at bounding box center [83, 170] width 75 height 14
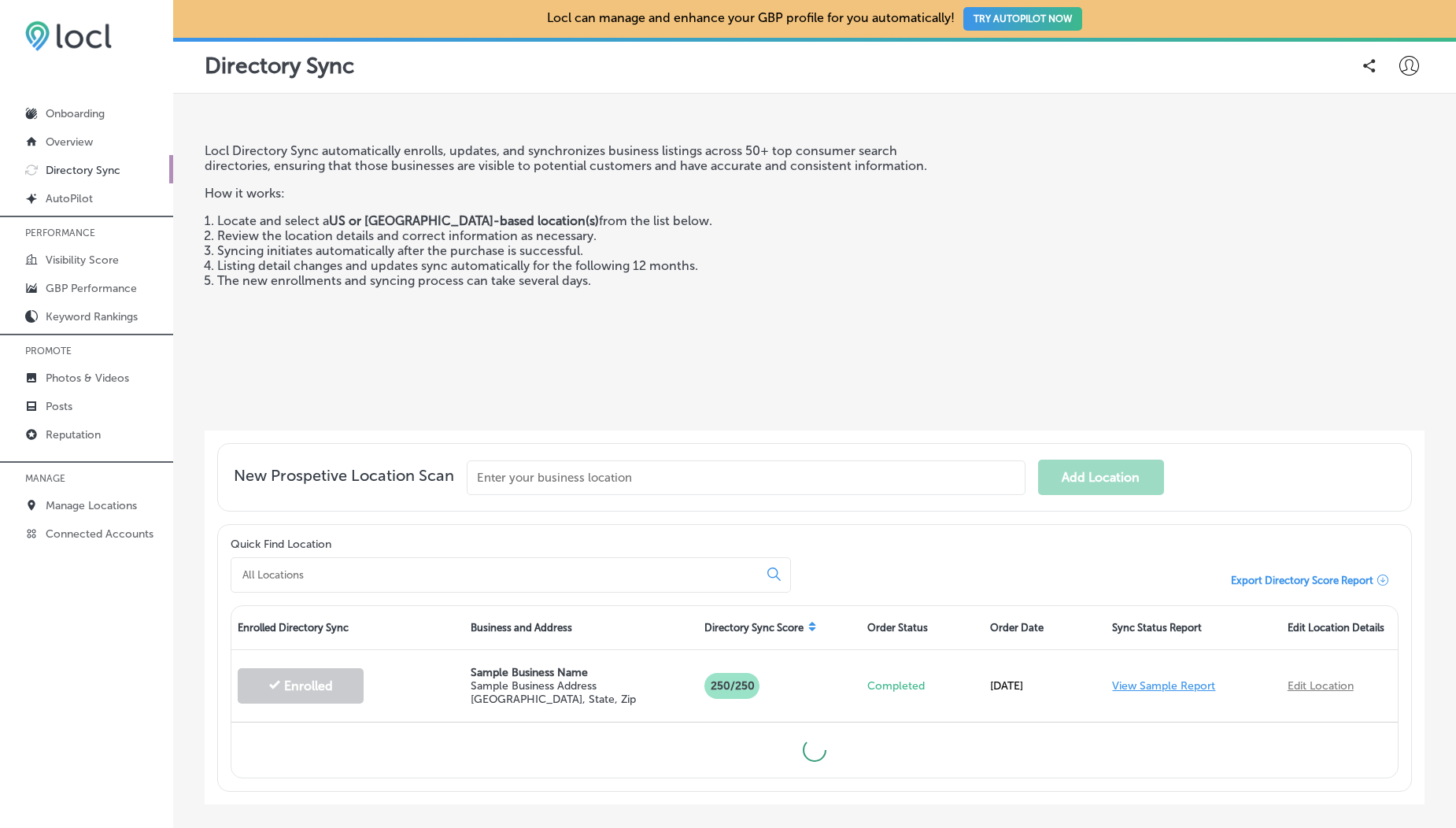
scroll to position [80, 0]
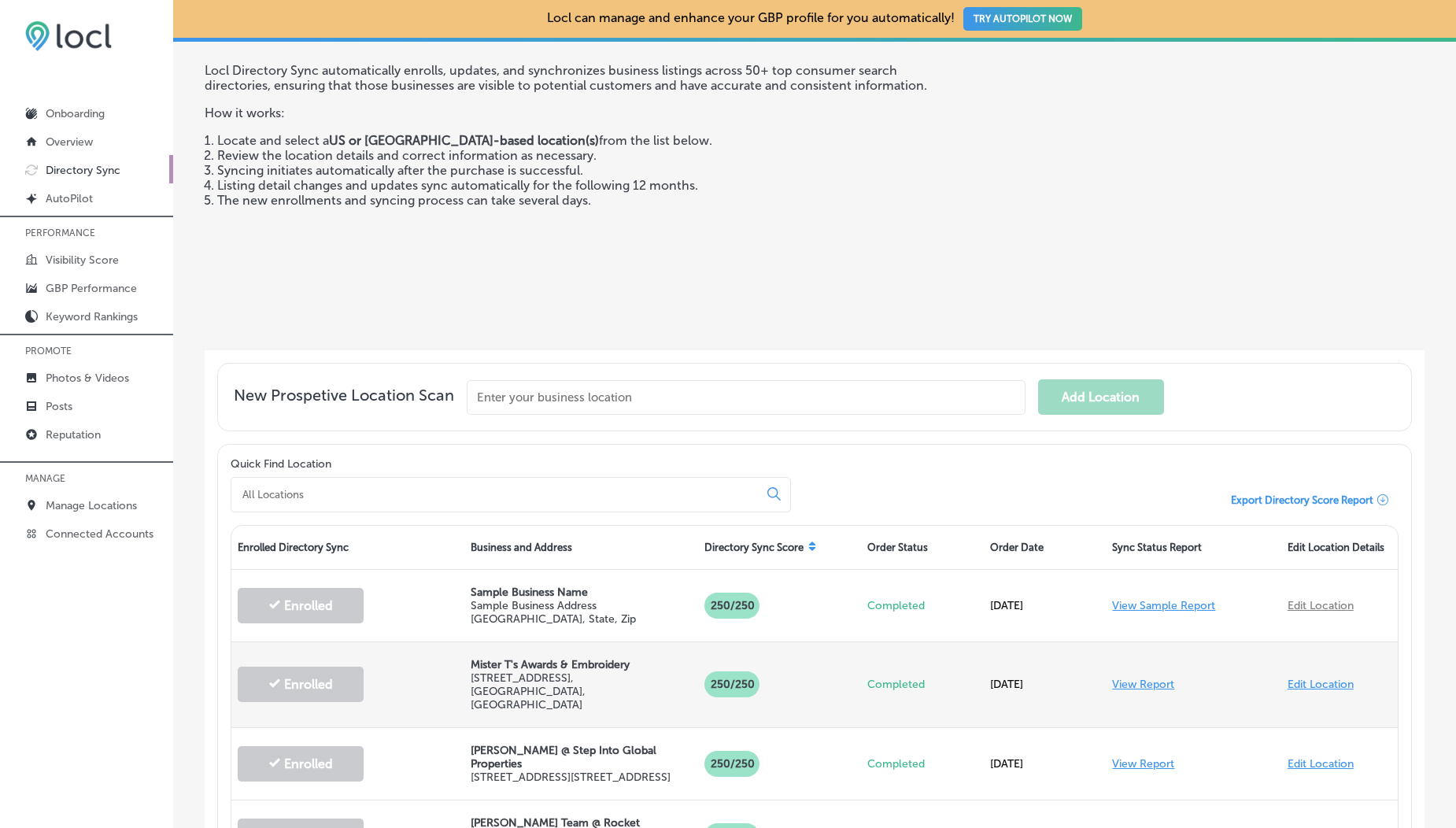
click at [1134, 678] on link "View Report" at bounding box center [1143, 684] width 62 height 14
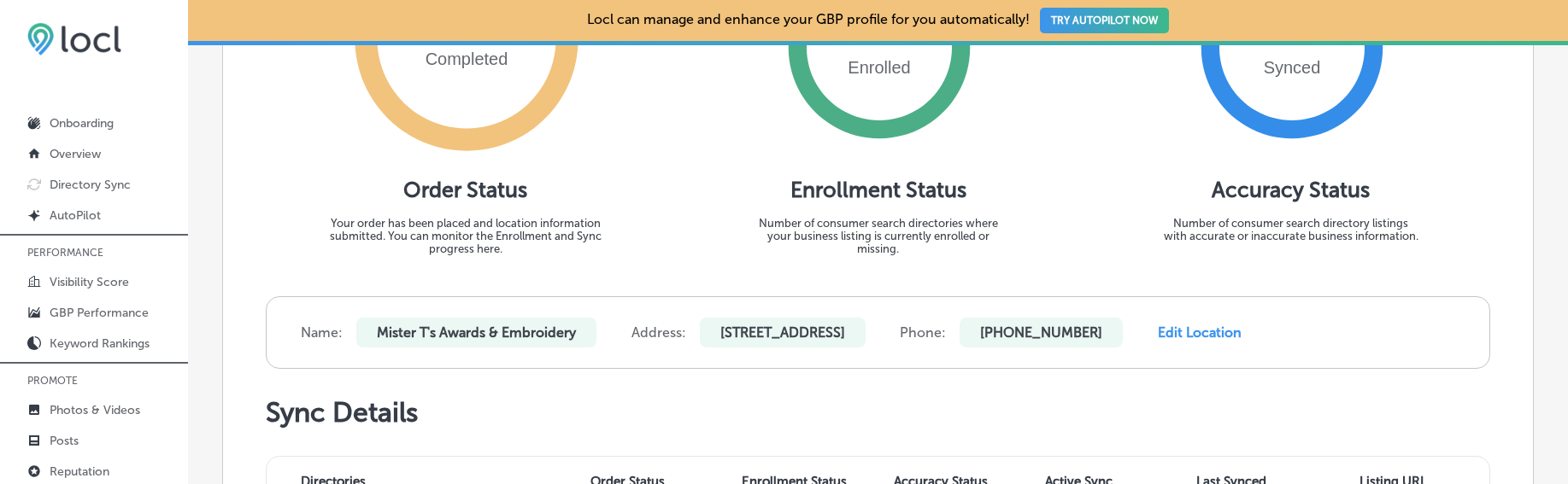
scroll to position [754, 0]
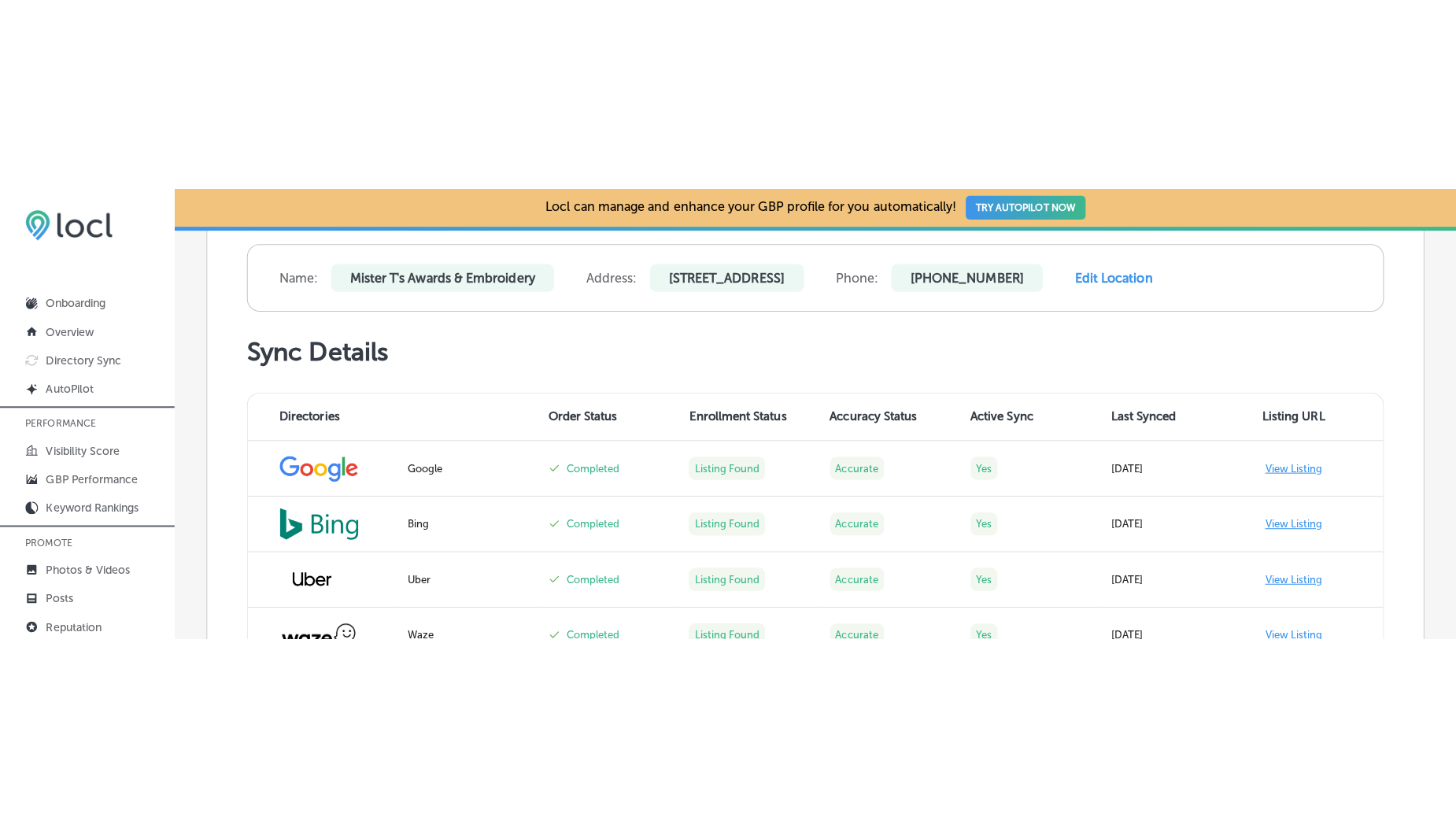
scroll to position [556, 0]
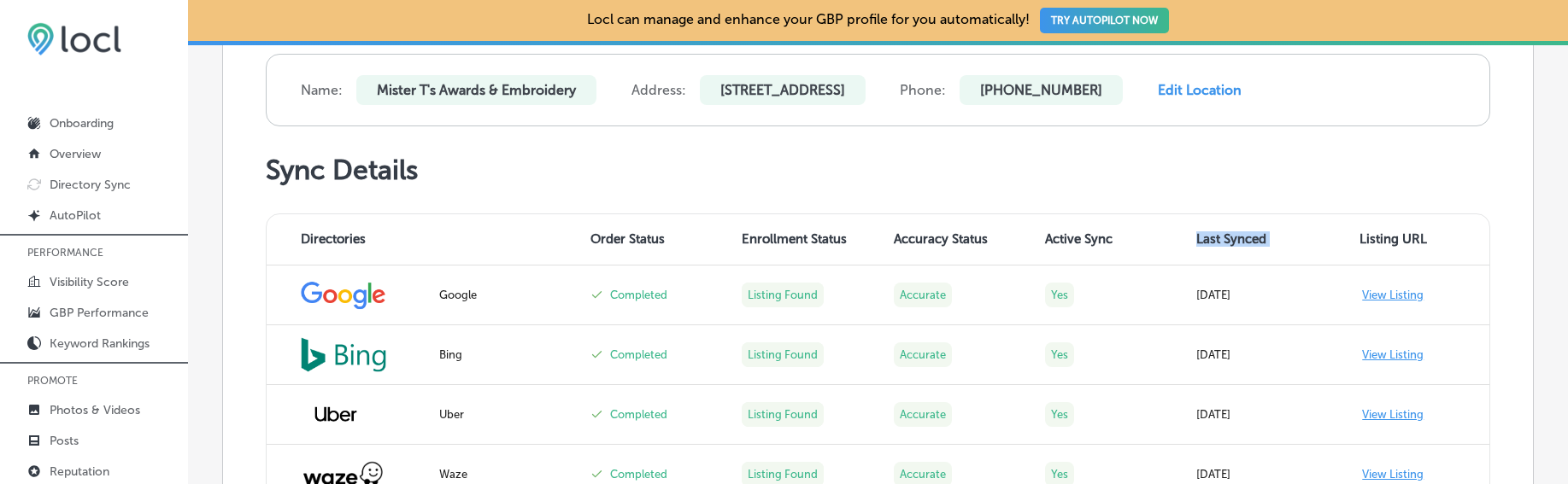
drag, startPoint x: 1177, startPoint y: 250, endPoint x: 1327, endPoint y: 263, distance: 150.6
click at [1327, 263] on tr "Directories Order Status Enrollment Status Accuracy Status Active Sync Last Syn…" at bounding box center [878, 240] width 1223 height 51
copy th "Last Synced"
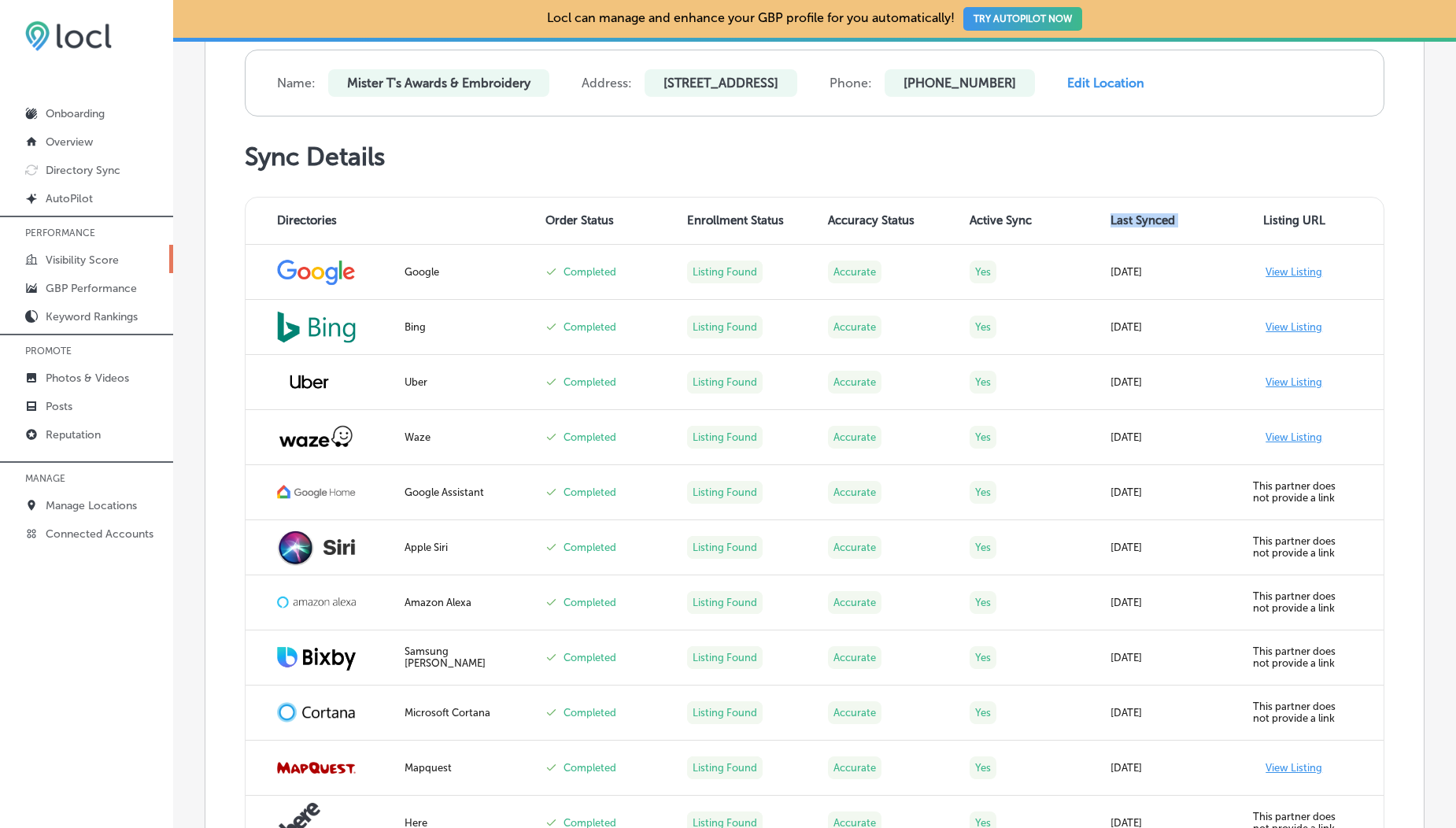
click at [77, 259] on p "Visibility Score" at bounding box center [82, 260] width 73 height 14
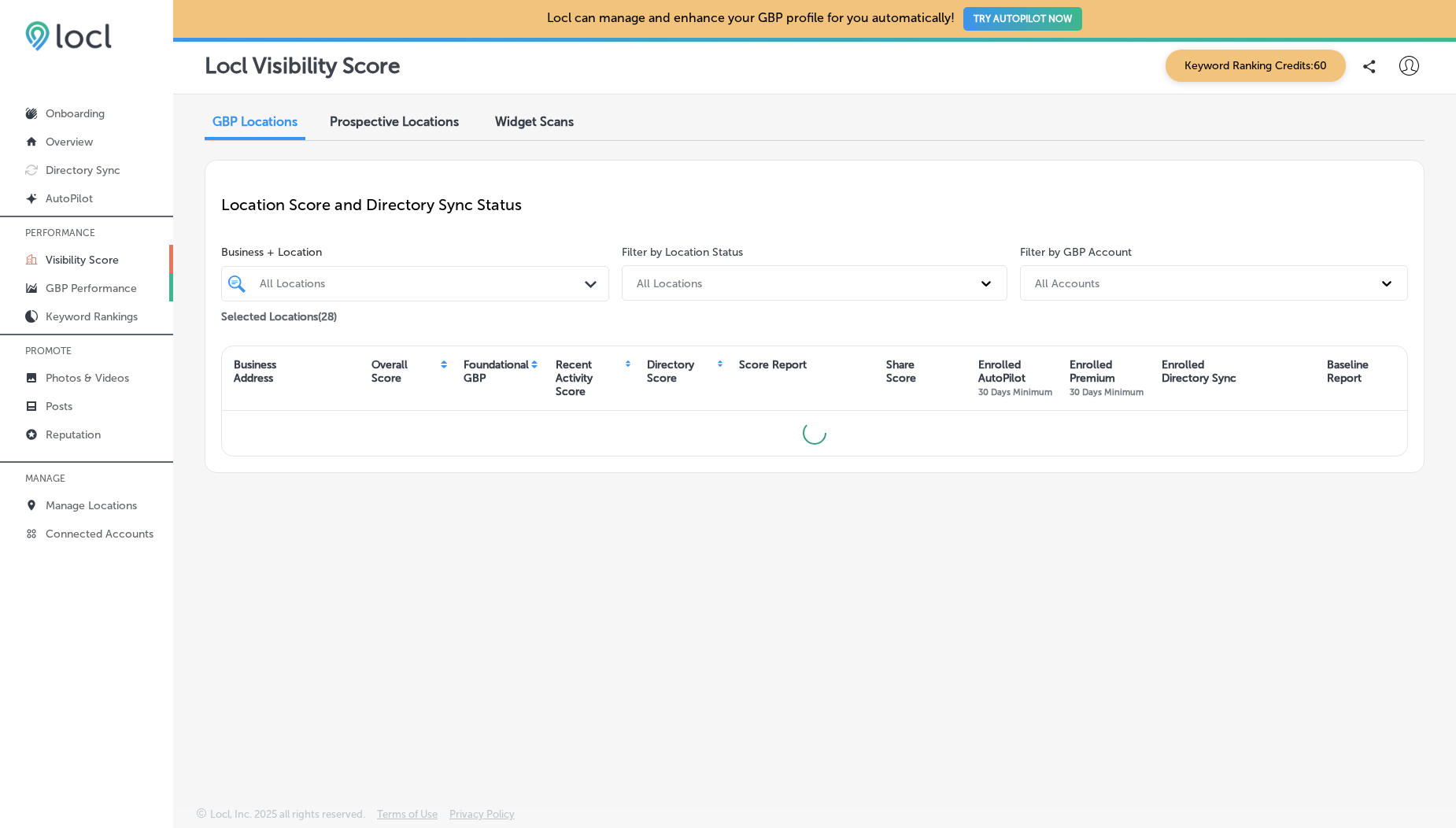
click at [81, 293] on p "GBP Performance" at bounding box center [91, 288] width 91 height 14
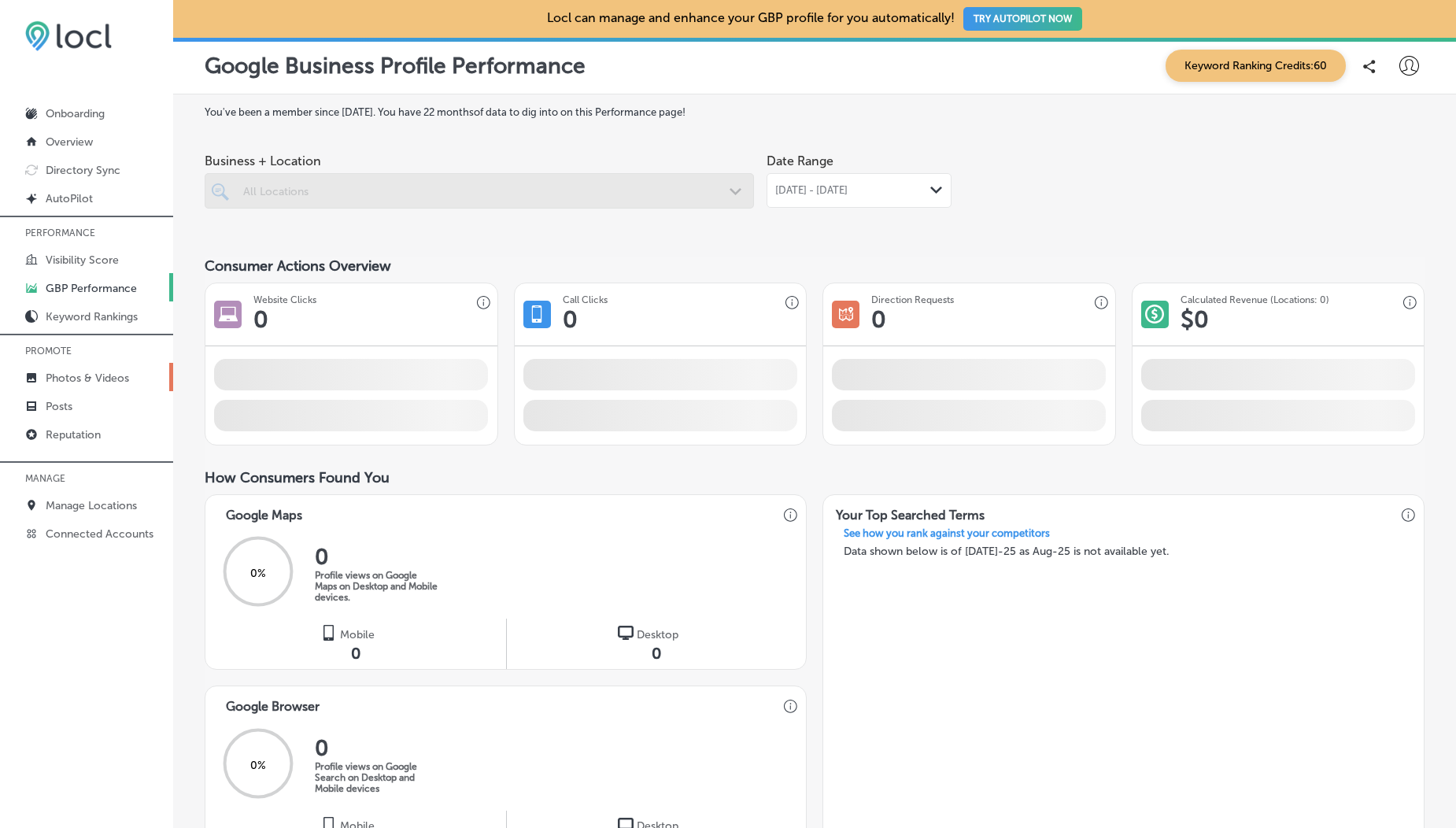
click at [91, 373] on p "Photos & Videos" at bounding box center [87, 378] width 84 height 14
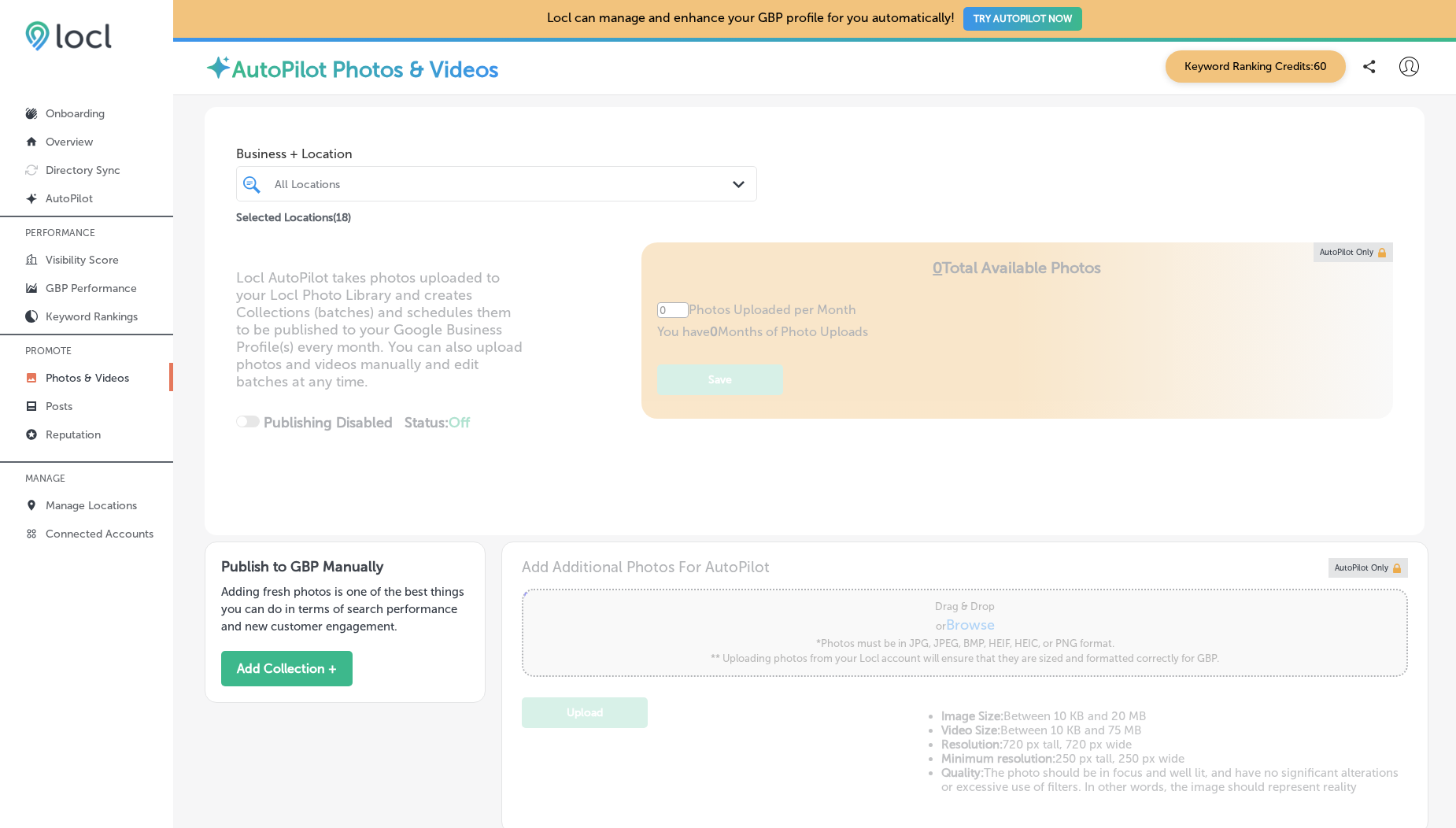
type input "5"
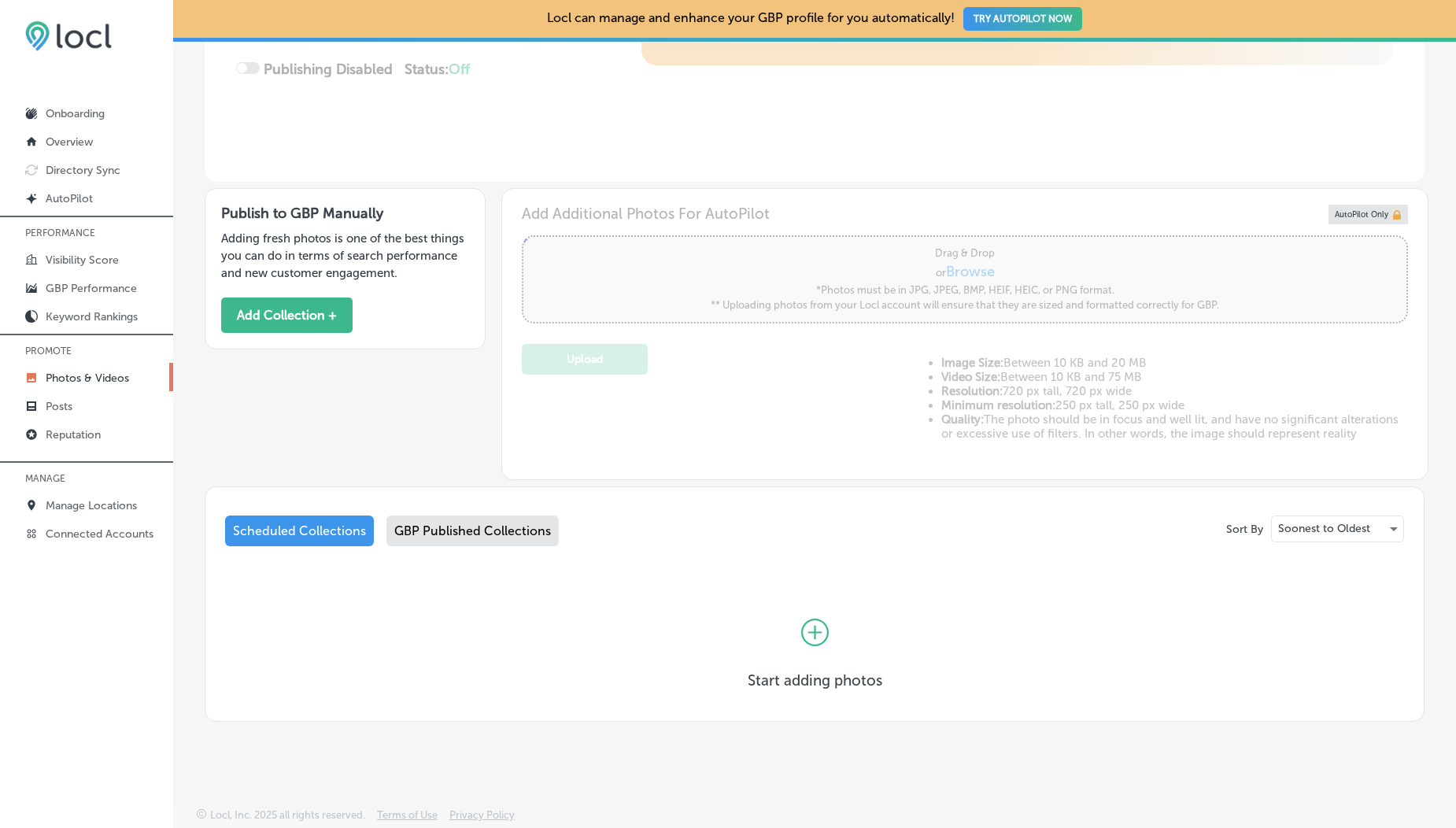
click at [449, 446] on div "GBP Published Collections" at bounding box center [472, 531] width 172 height 31
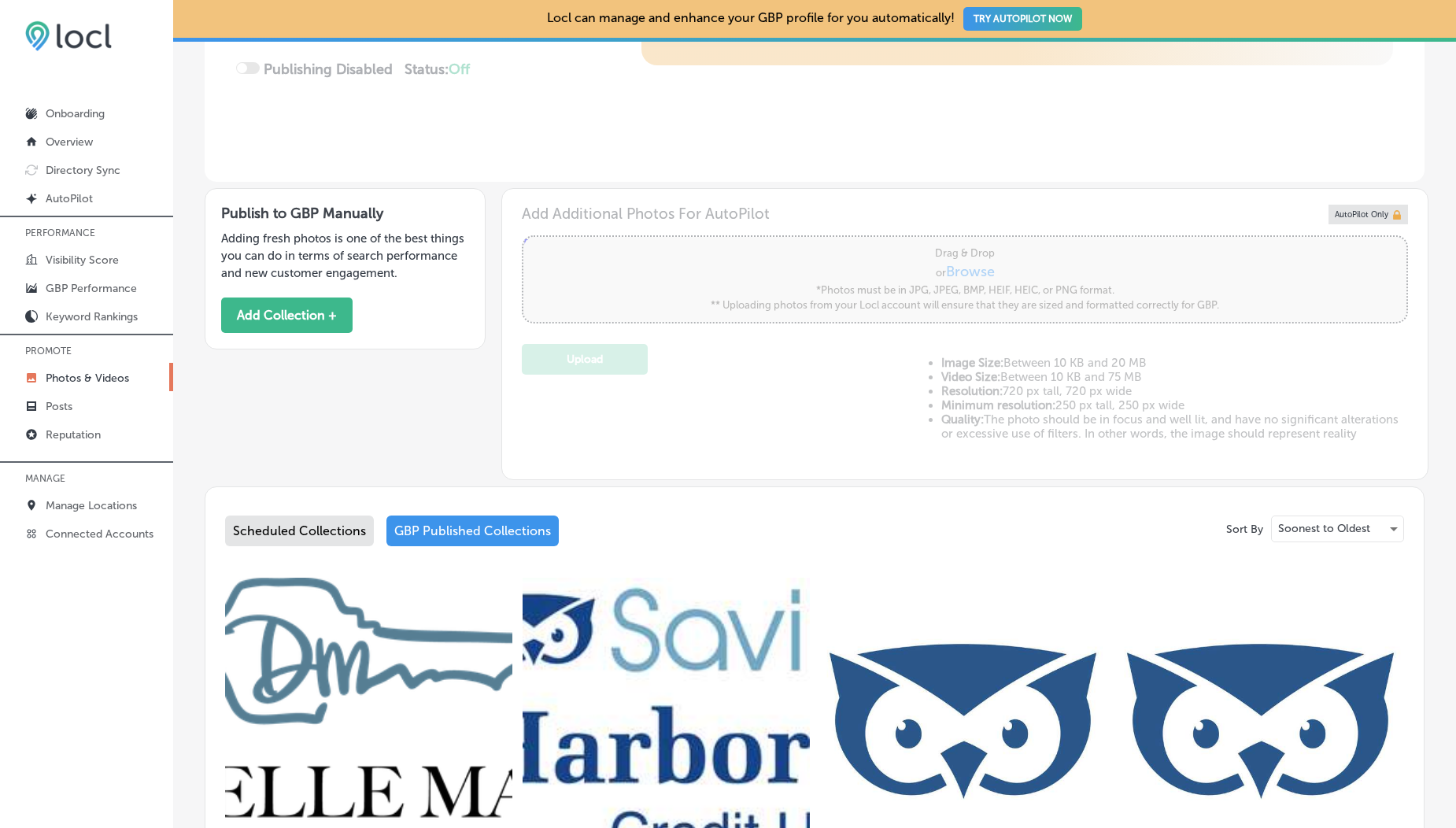
scroll to position [652, 0]
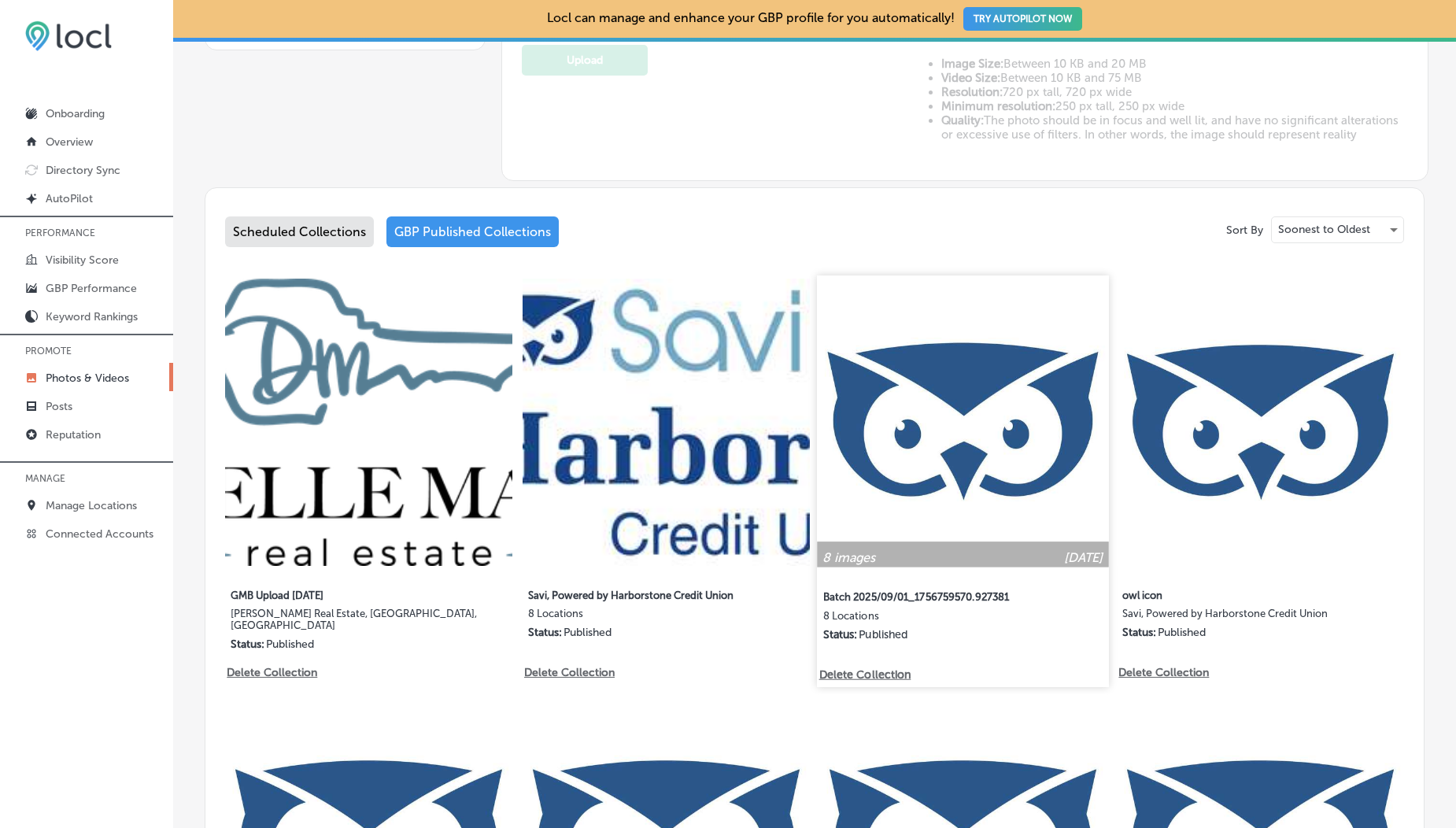
click at [923, 431] on img at bounding box center [964, 421] width 291 height 291
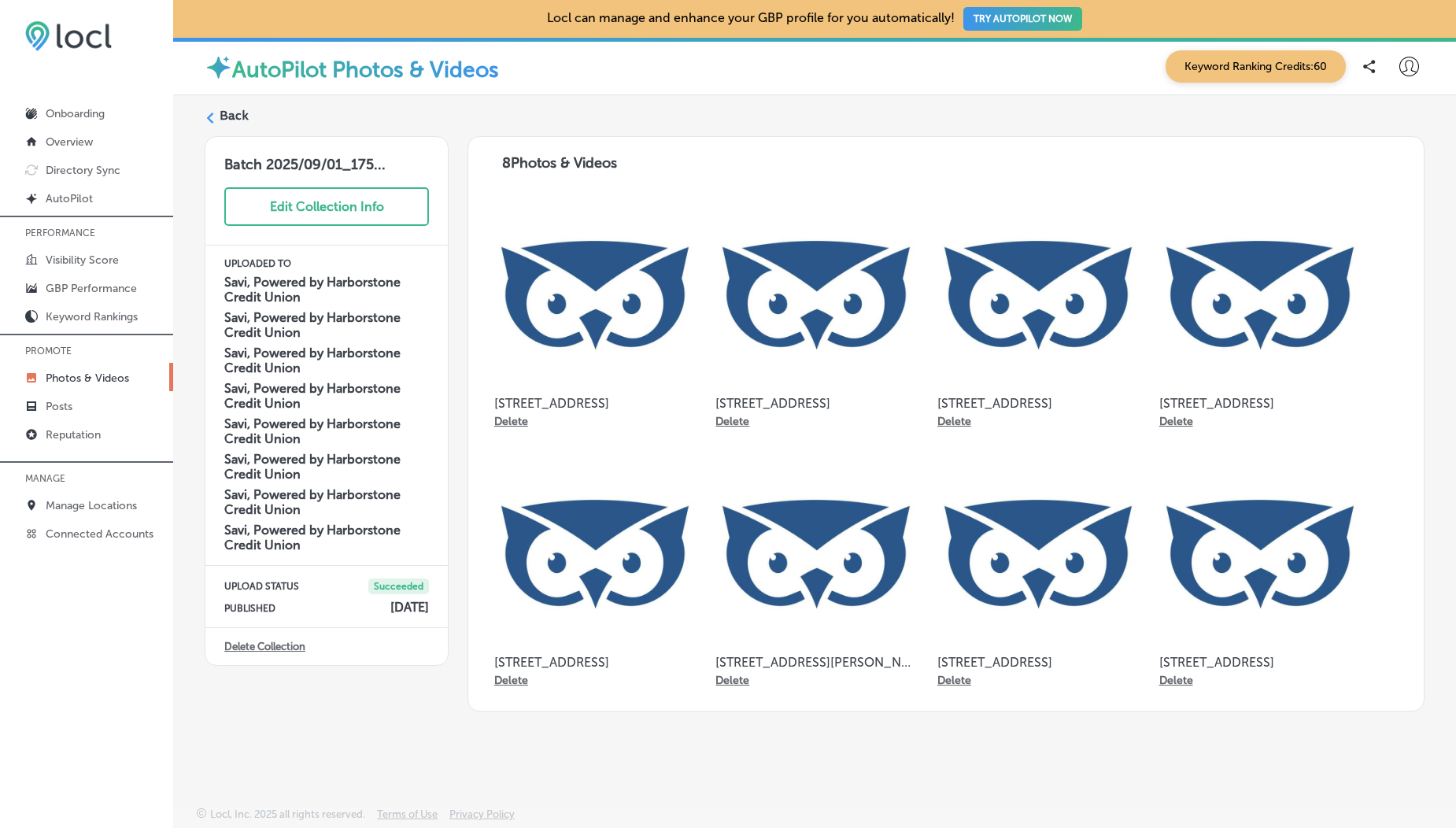
click at [225, 114] on label "Back" at bounding box center [234, 116] width 29 height 17
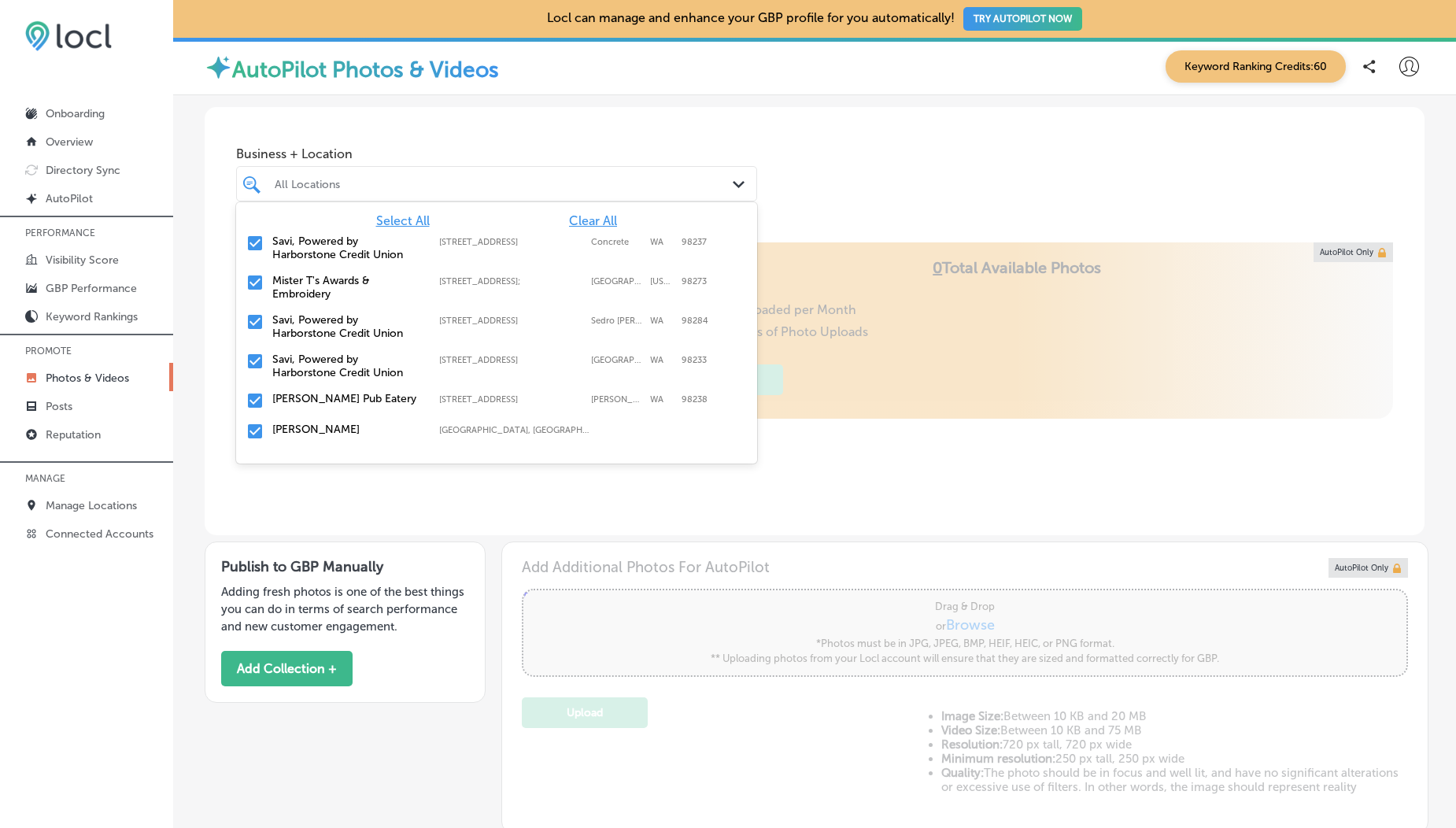
click at [336, 180] on div "All Locations" at bounding box center [504, 184] width 460 height 14
click at [569, 217] on span "Clear All" at bounding box center [592, 220] width 48 height 15
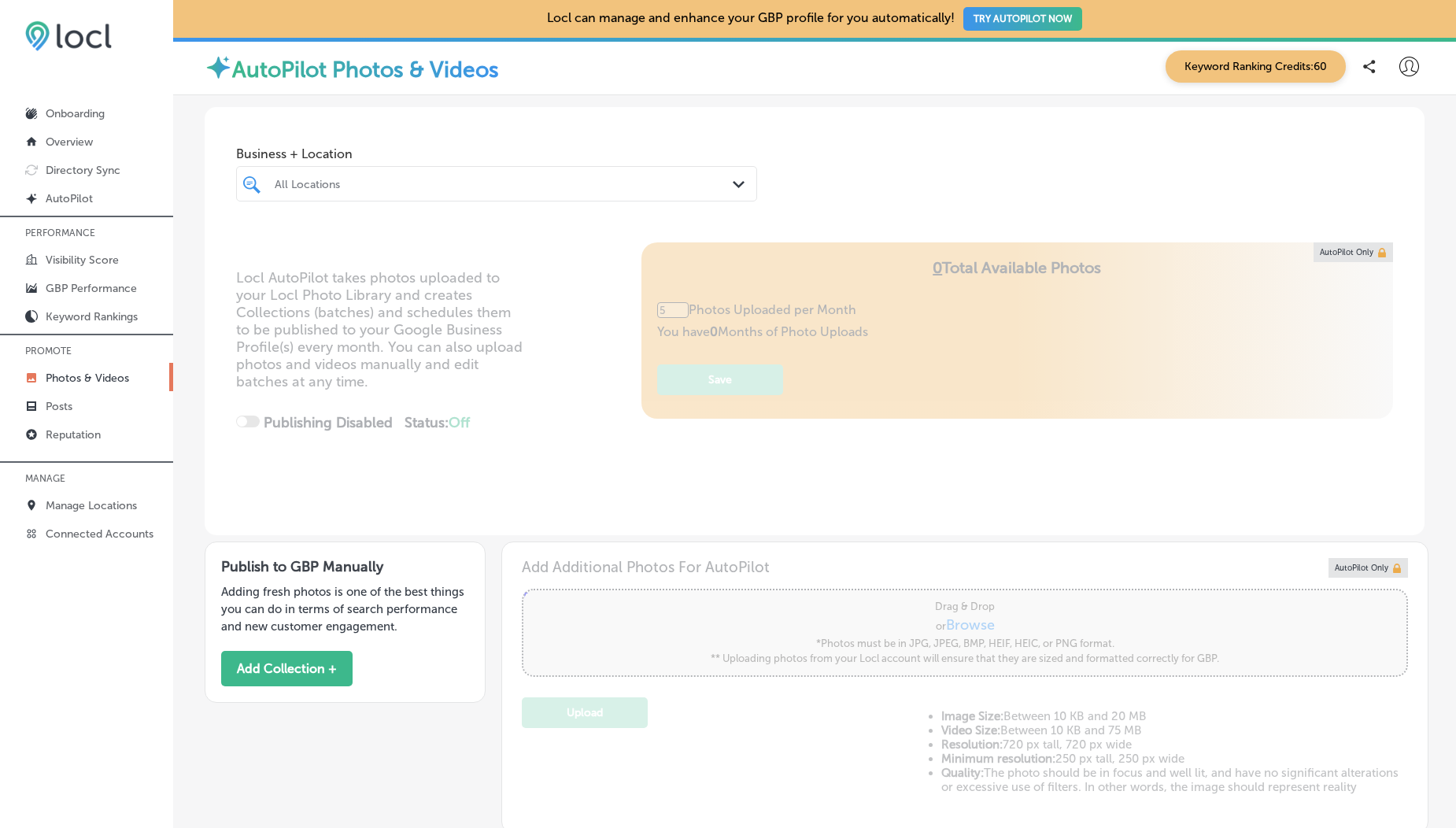
click at [586, 145] on div "Business + Location All Locations Path Created with Sketch." at bounding box center [497, 169] width 521 height 63
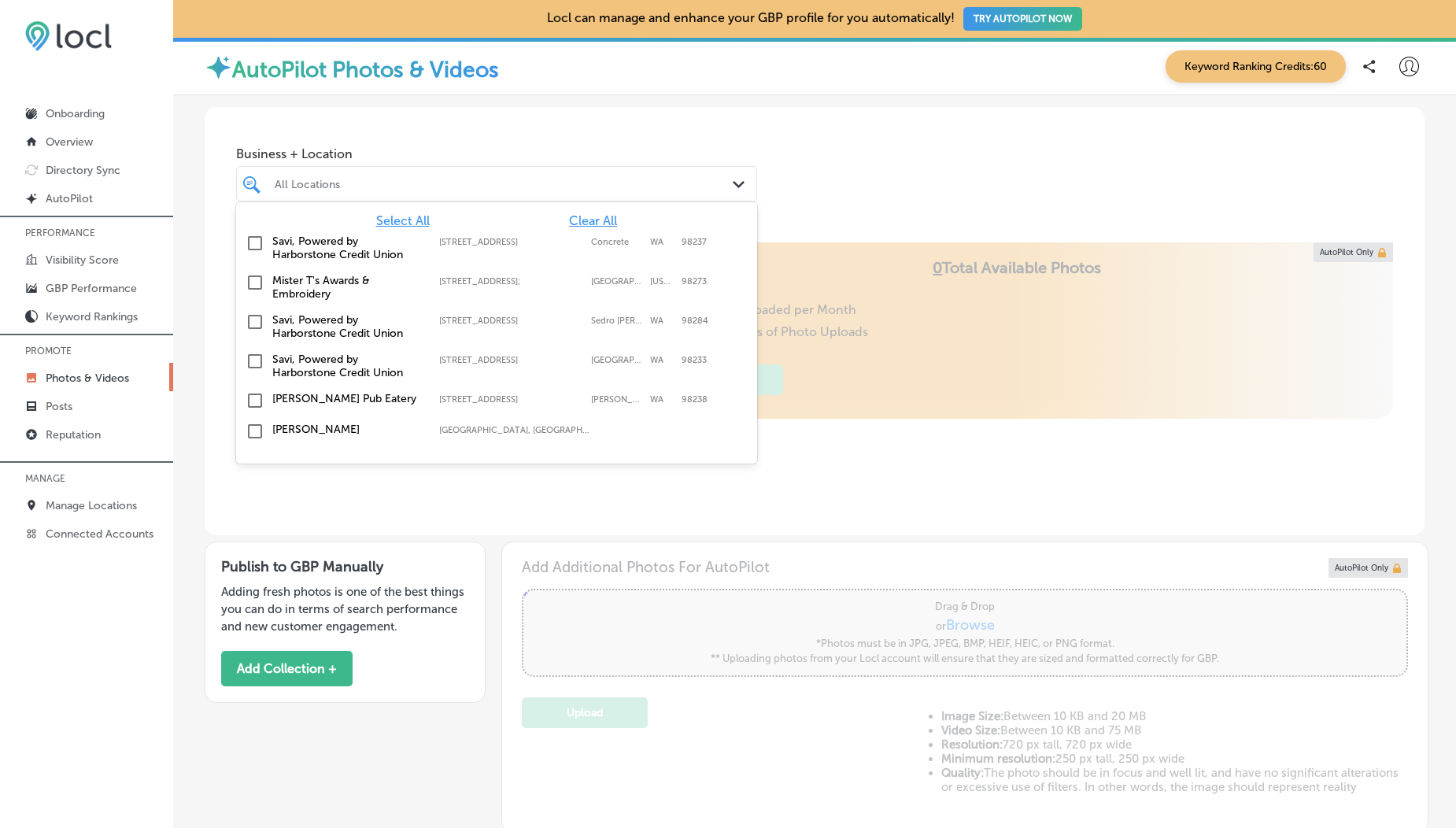
click at [545, 197] on div "All Locations Path Created with Sketch." at bounding box center [497, 184] width 521 height 35
click at [251, 246] on input "checkbox" at bounding box center [255, 243] width 19 height 19
click at [475, 136] on div "Business + Location option [STREET_ADDRESS]. option [STREET_ADDRESS]. 19 result…" at bounding box center [814, 167] width 1220 height 119
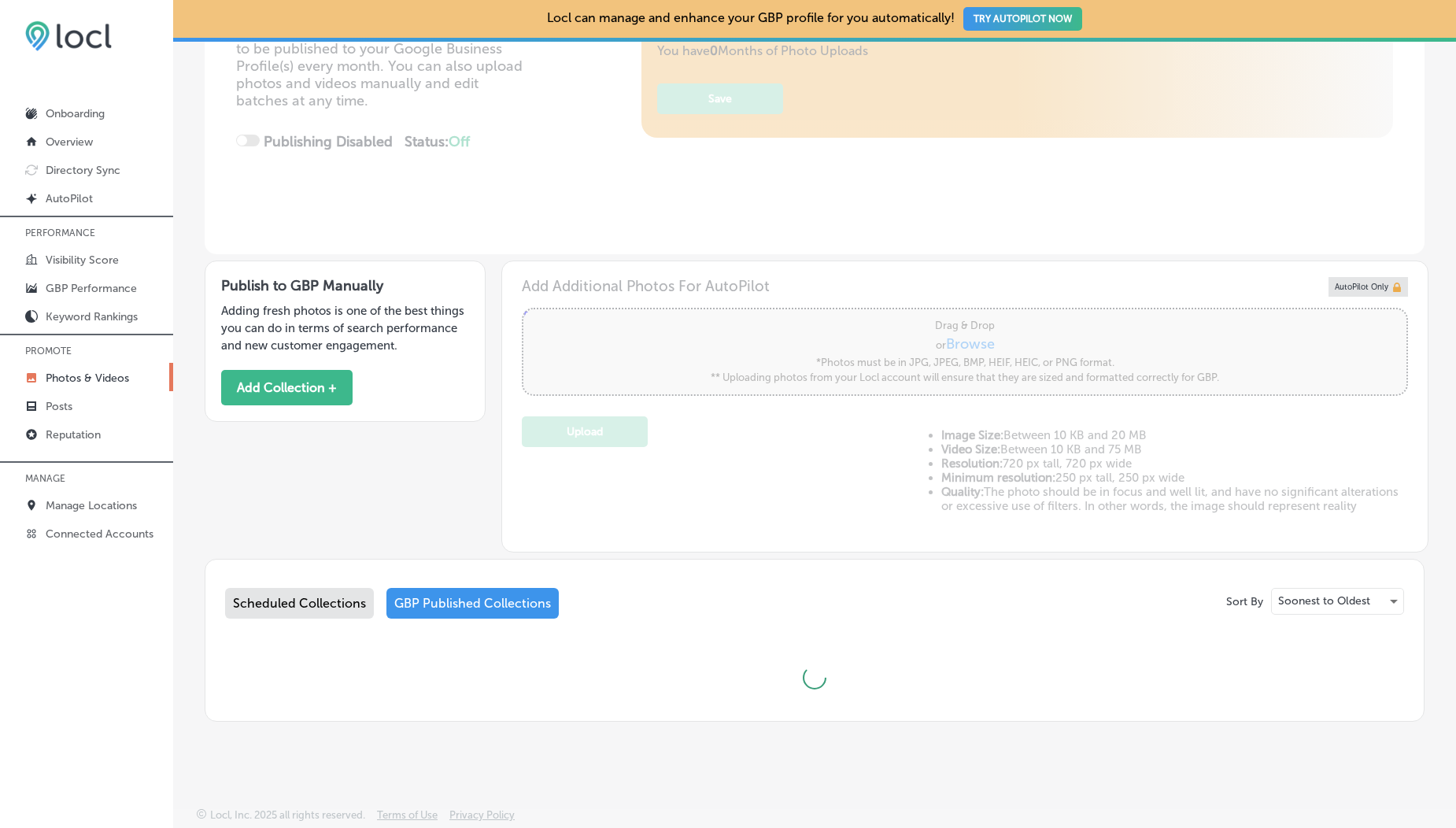
type input "5"
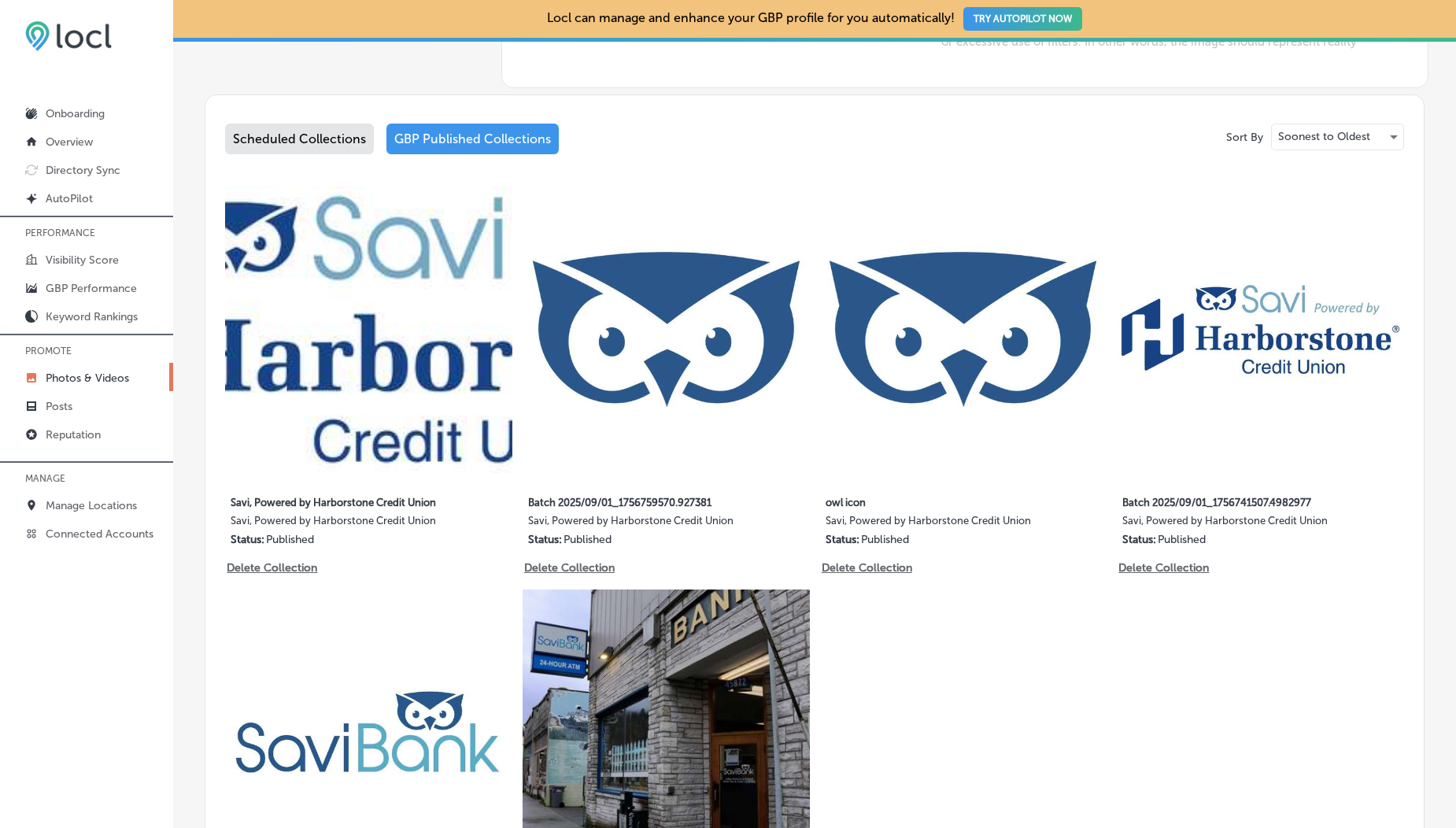
scroll to position [749, 0]
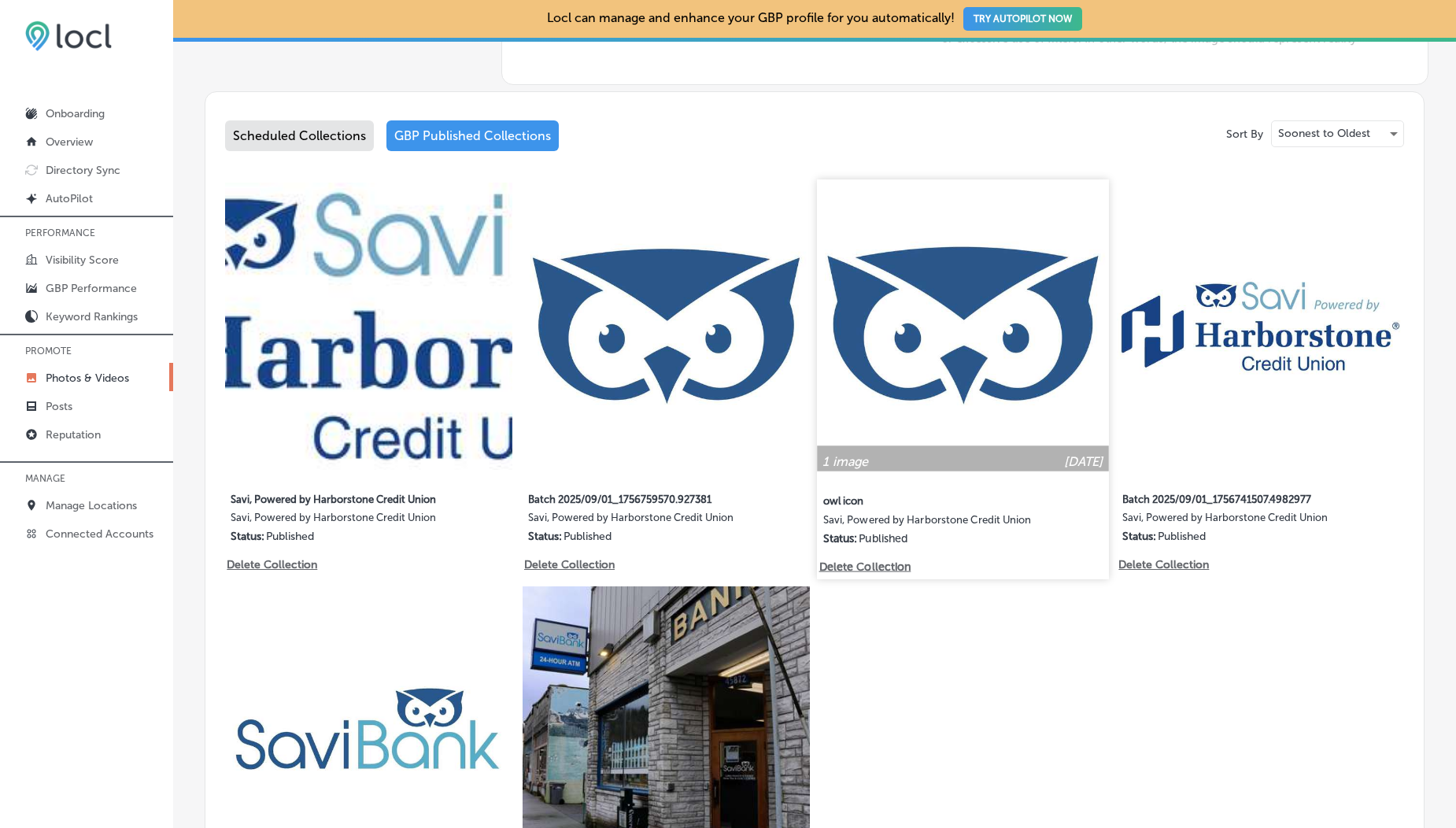
click at [983, 365] on img at bounding box center [964, 325] width 291 height 291
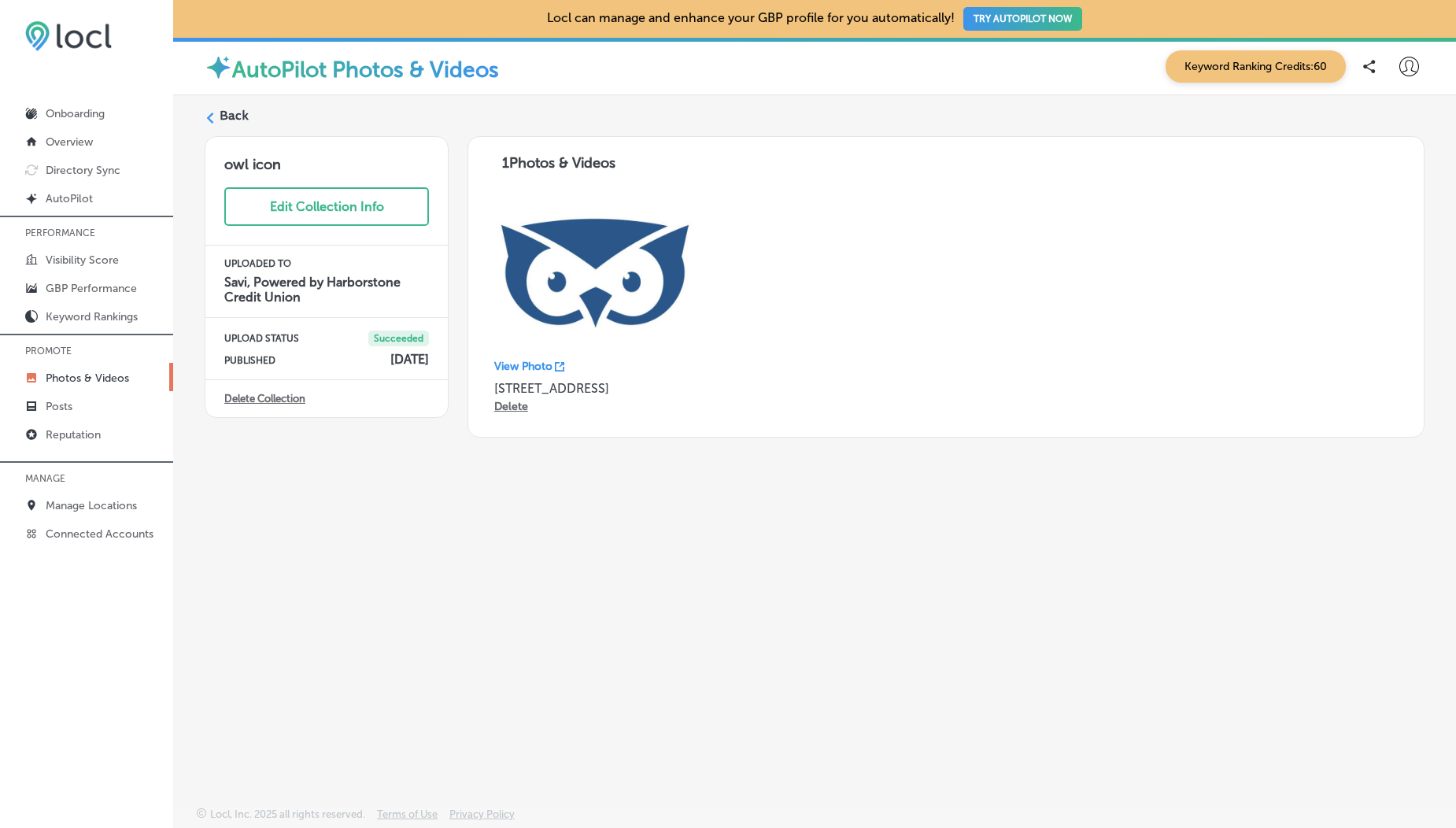
click at [228, 116] on label "Back" at bounding box center [234, 116] width 29 height 17
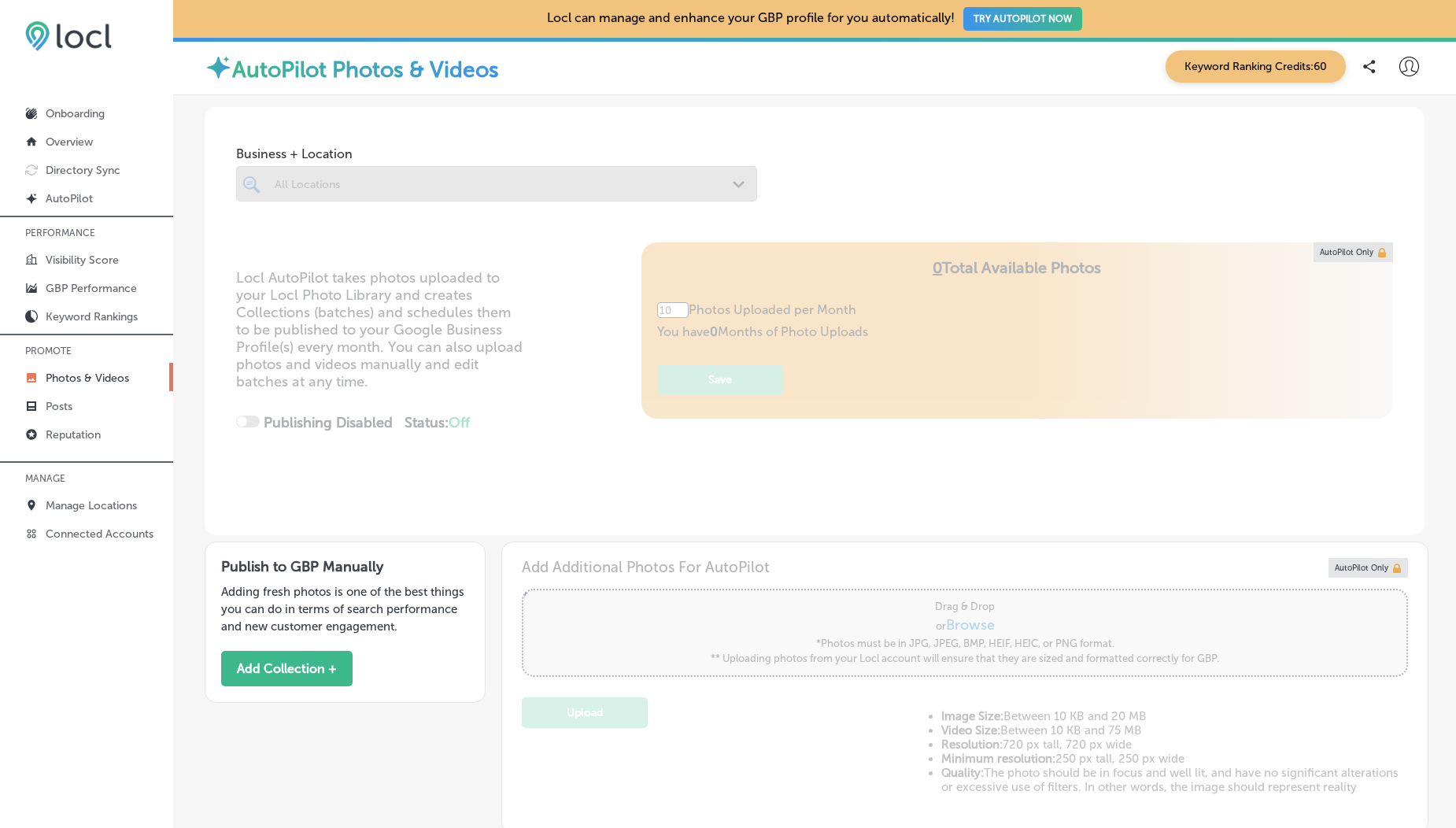
type input "5"
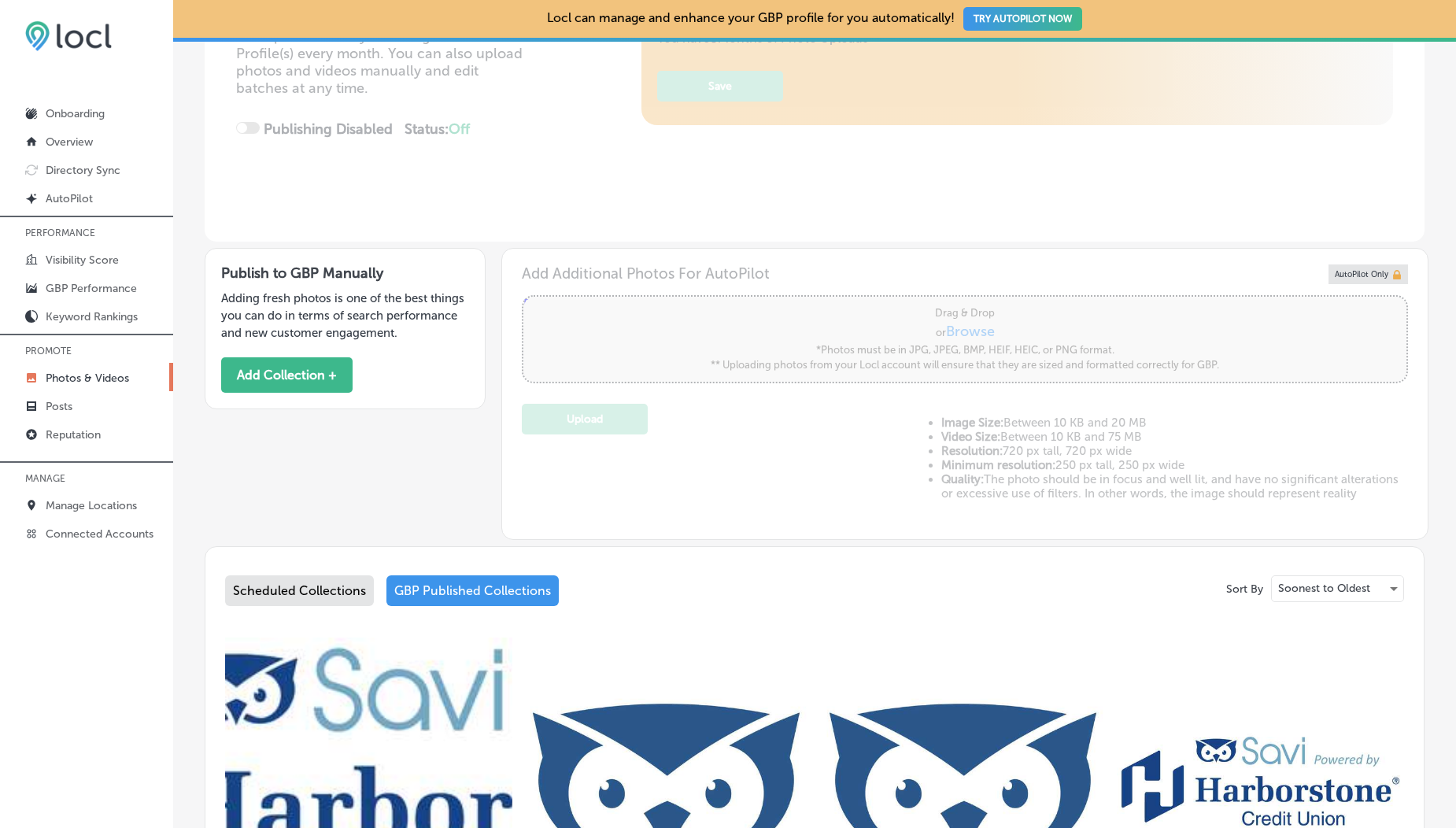
scroll to position [484, 0]
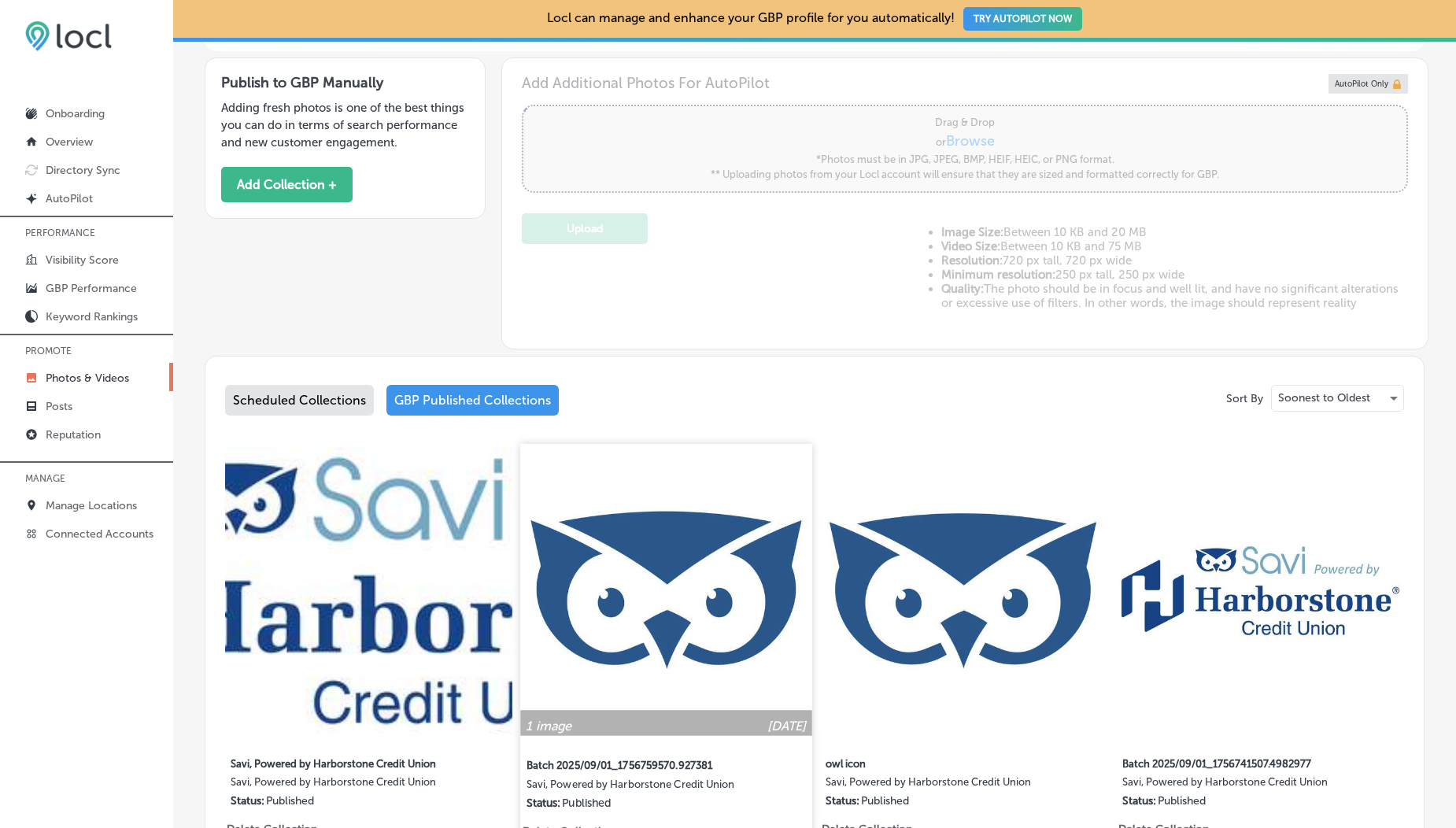
click at [710, 446] on img at bounding box center [666, 590] width 291 height 291
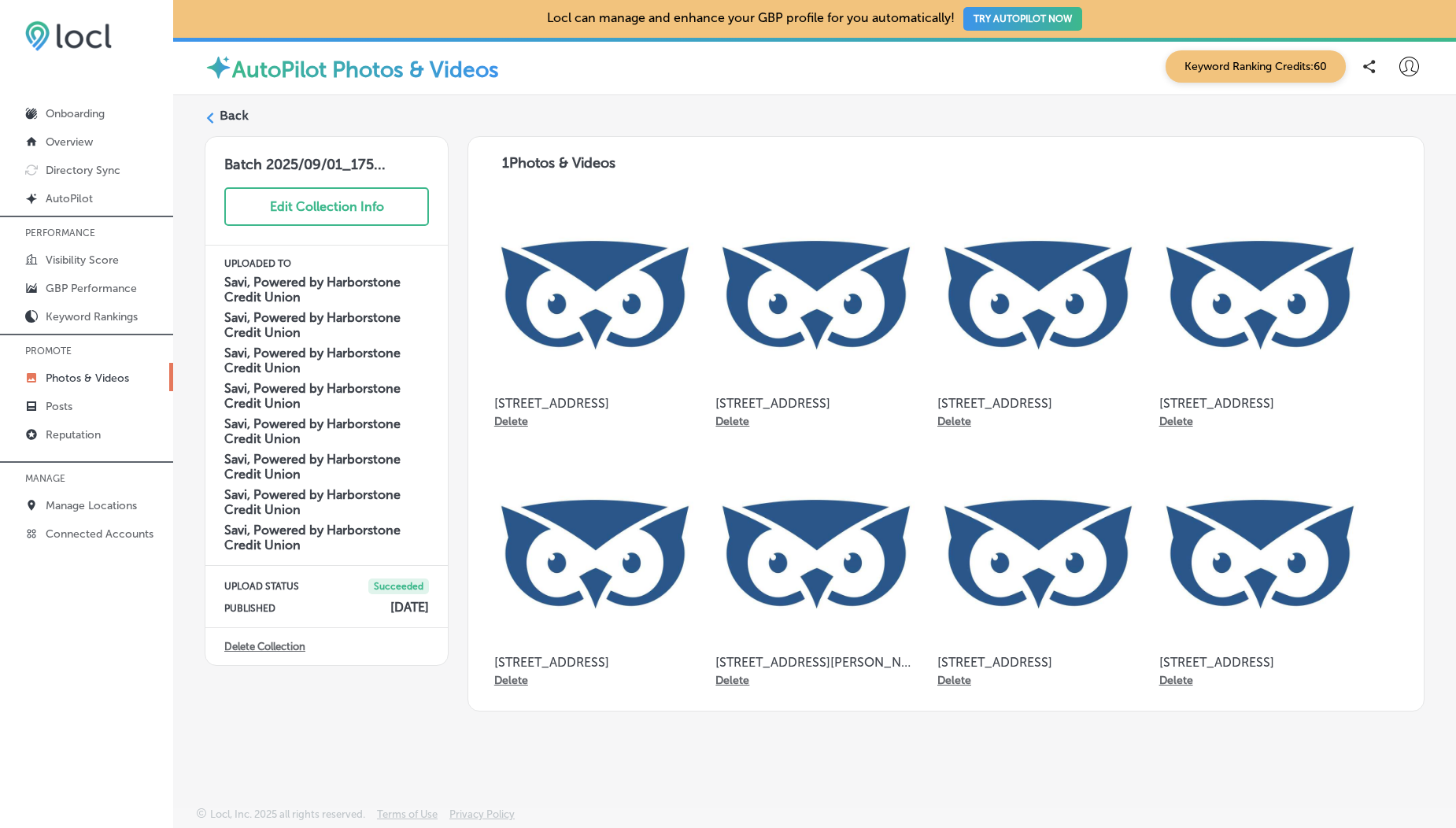
click at [243, 124] on label "Back" at bounding box center [234, 116] width 29 height 17
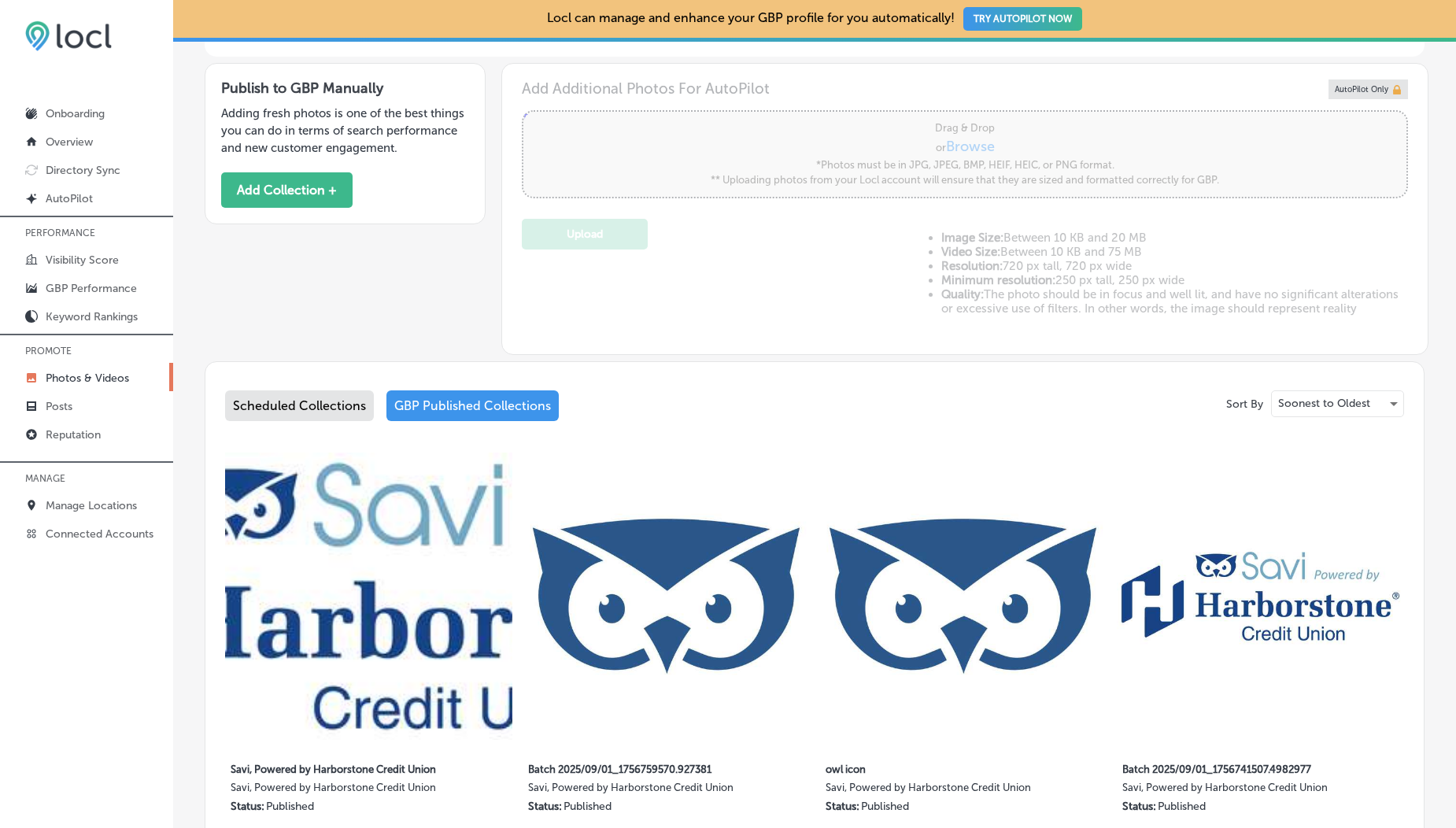
type input "5"
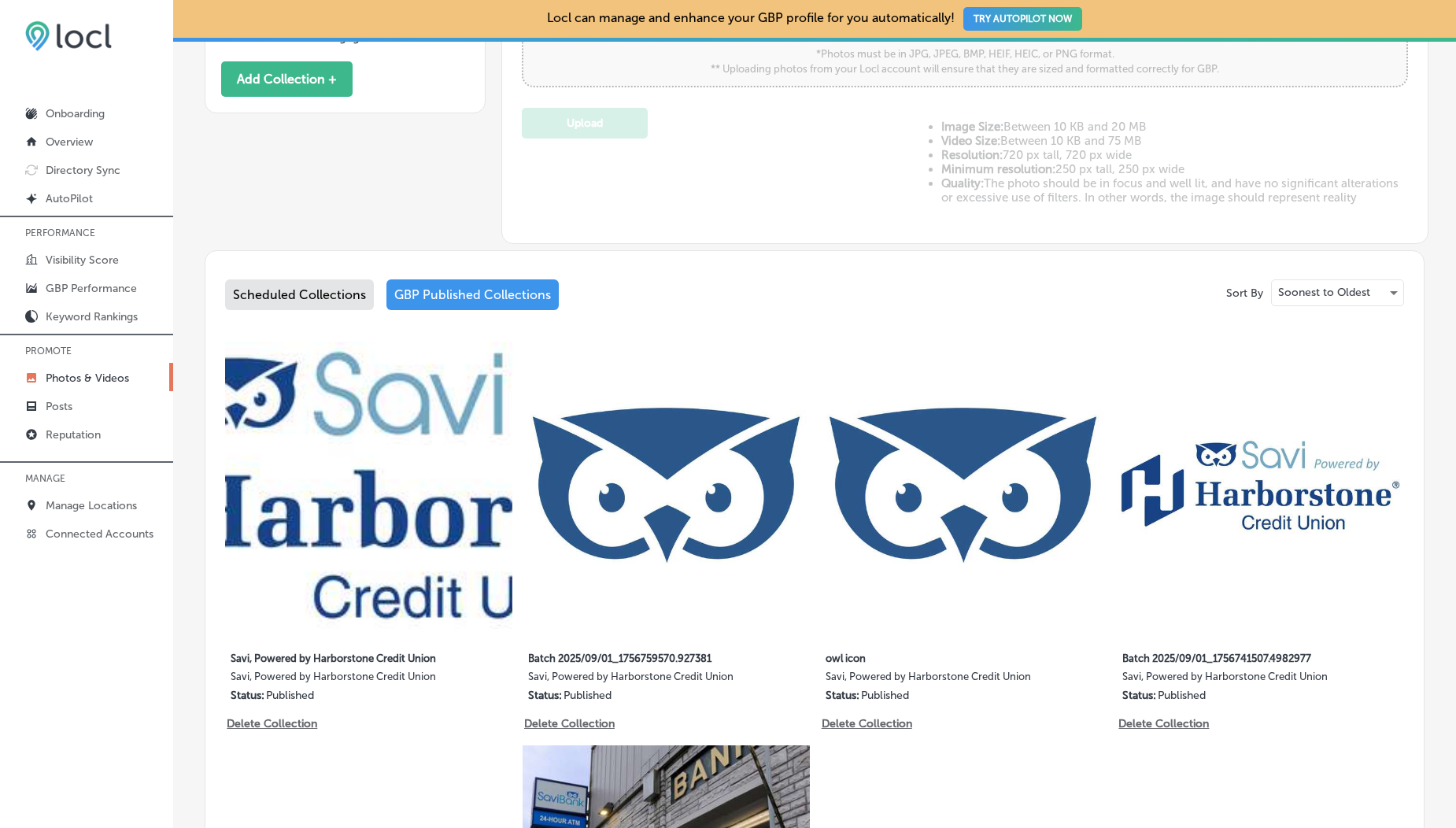
scroll to position [598, 0]
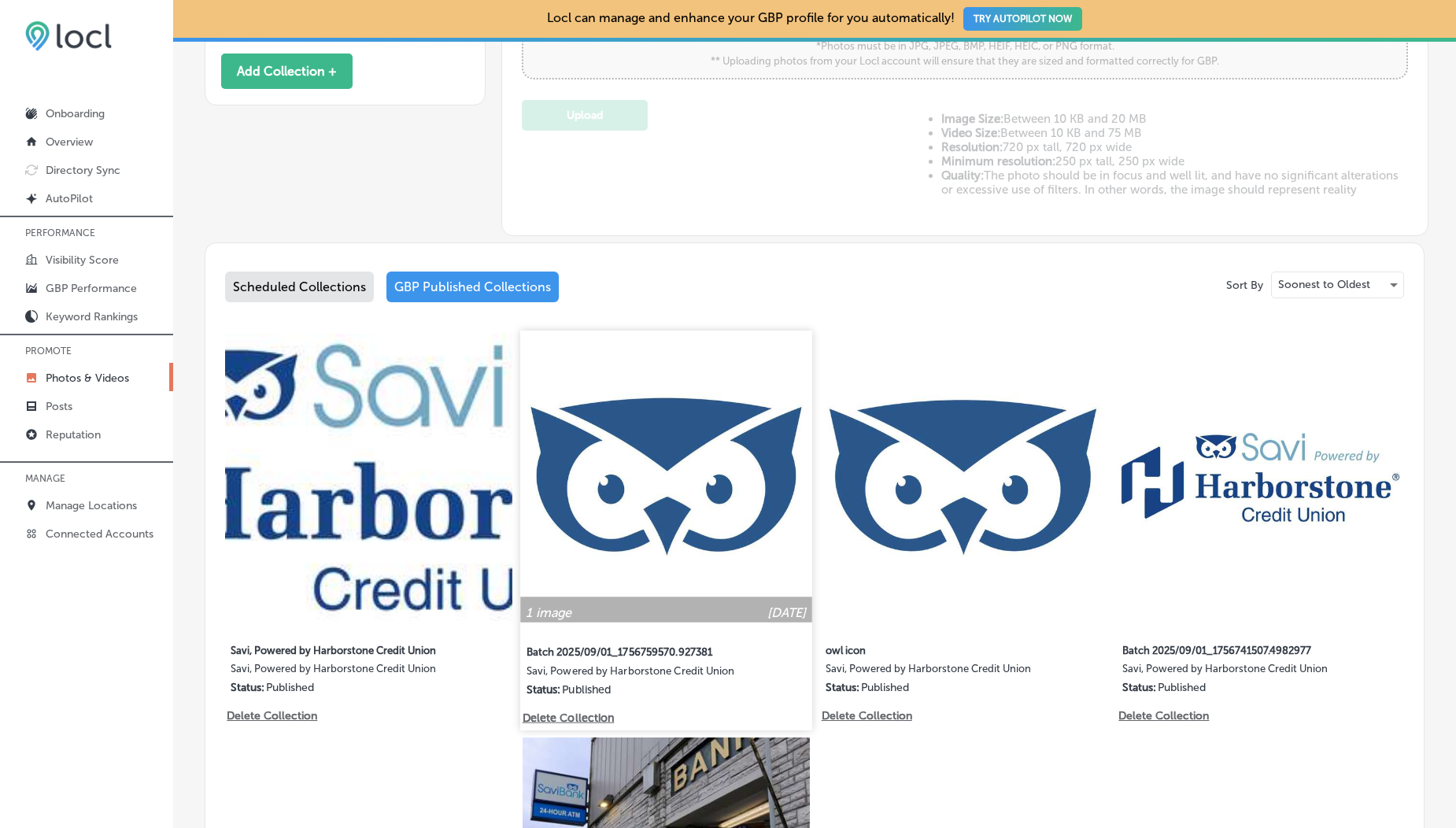
click at [627, 446] on img at bounding box center [666, 476] width 291 height 291
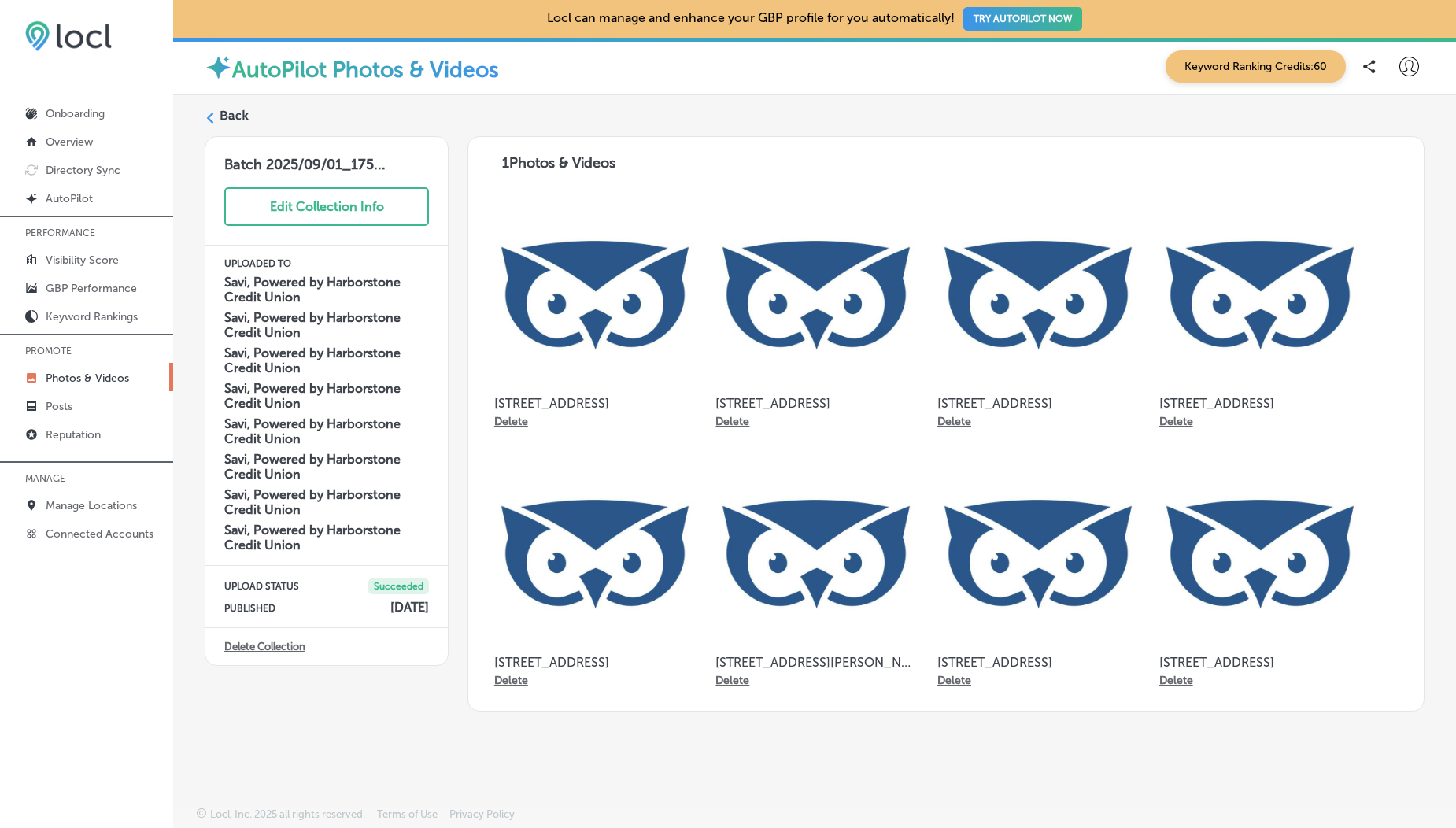
click at [232, 115] on label "Back" at bounding box center [234, 116] width 29 height 17
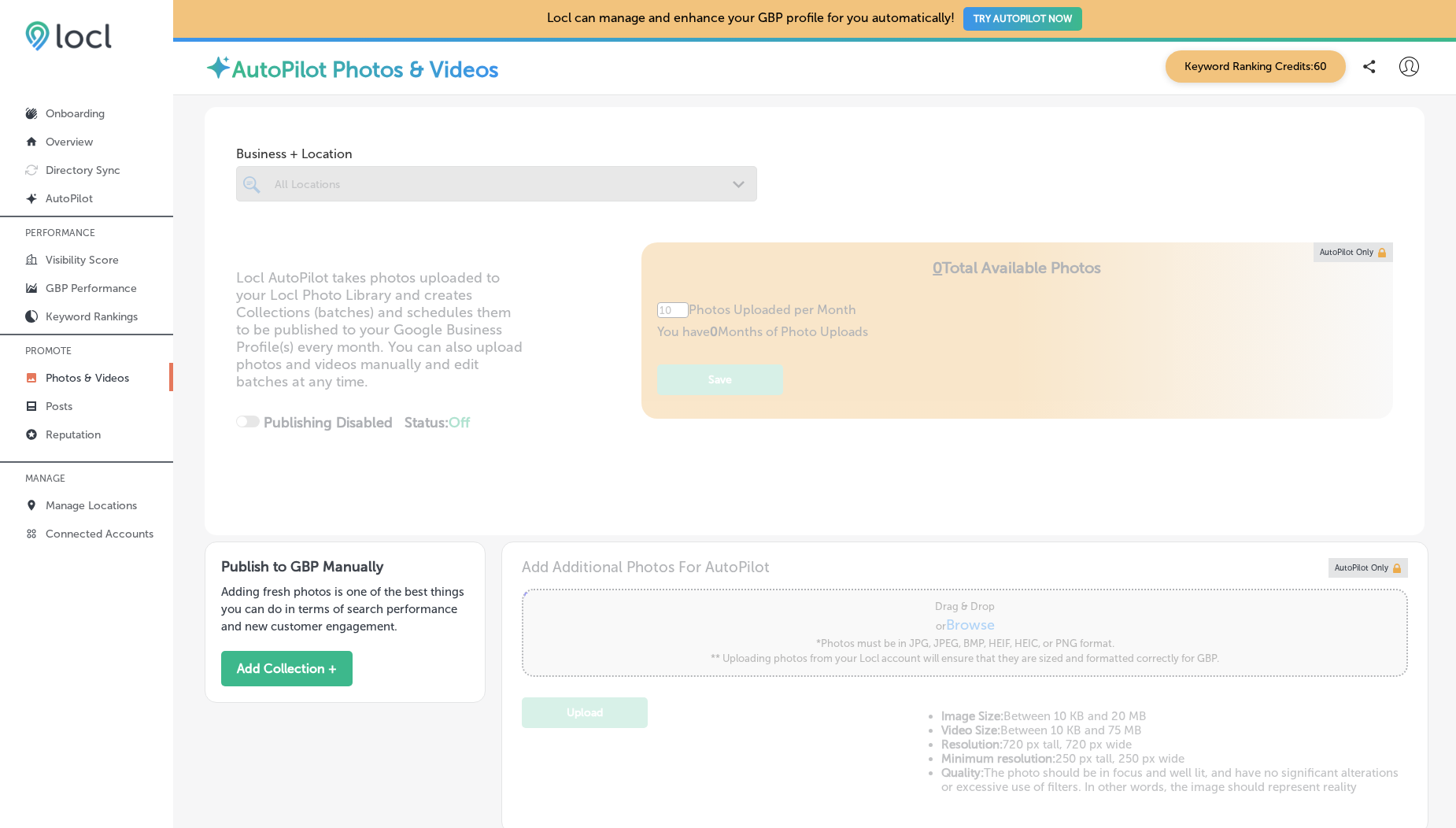
type input "5"
